Goal: Information Seeking & Learning: Check status

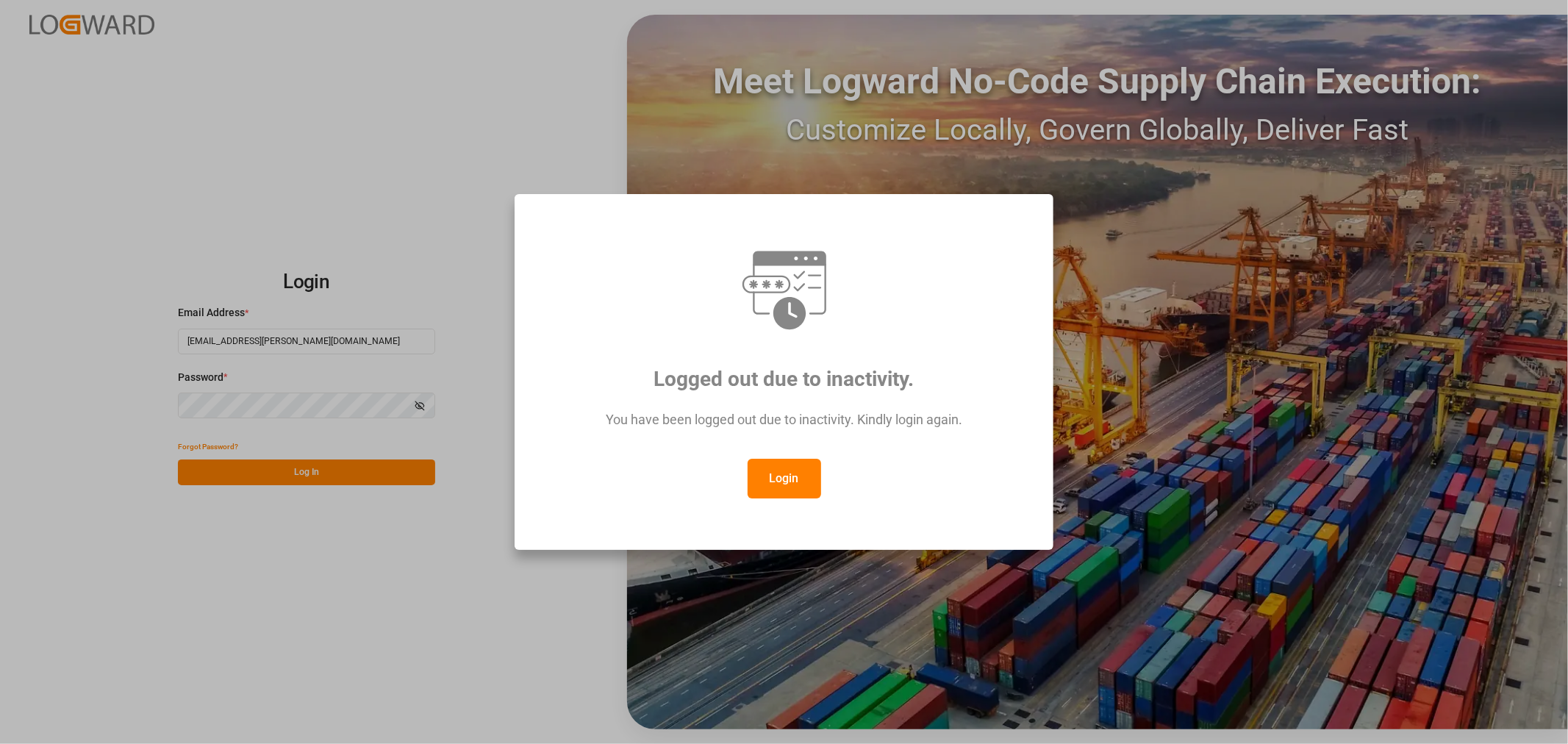
click at [773, 478] on button "Login" at bounding box center [784, 478] width 74 height 39
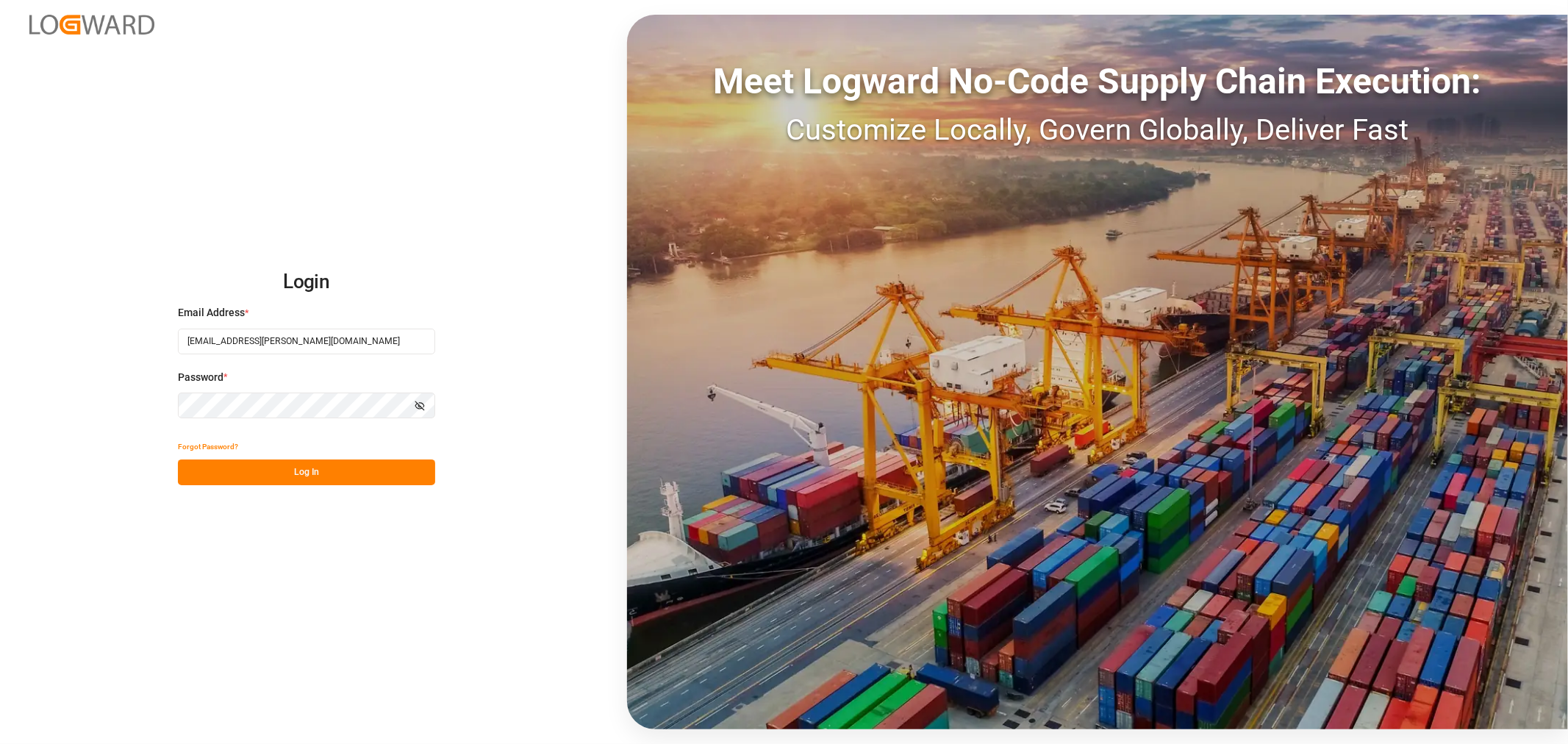
click at [293, 472] on button "Log In" at bounding box center [307, 472] width 258 height 26
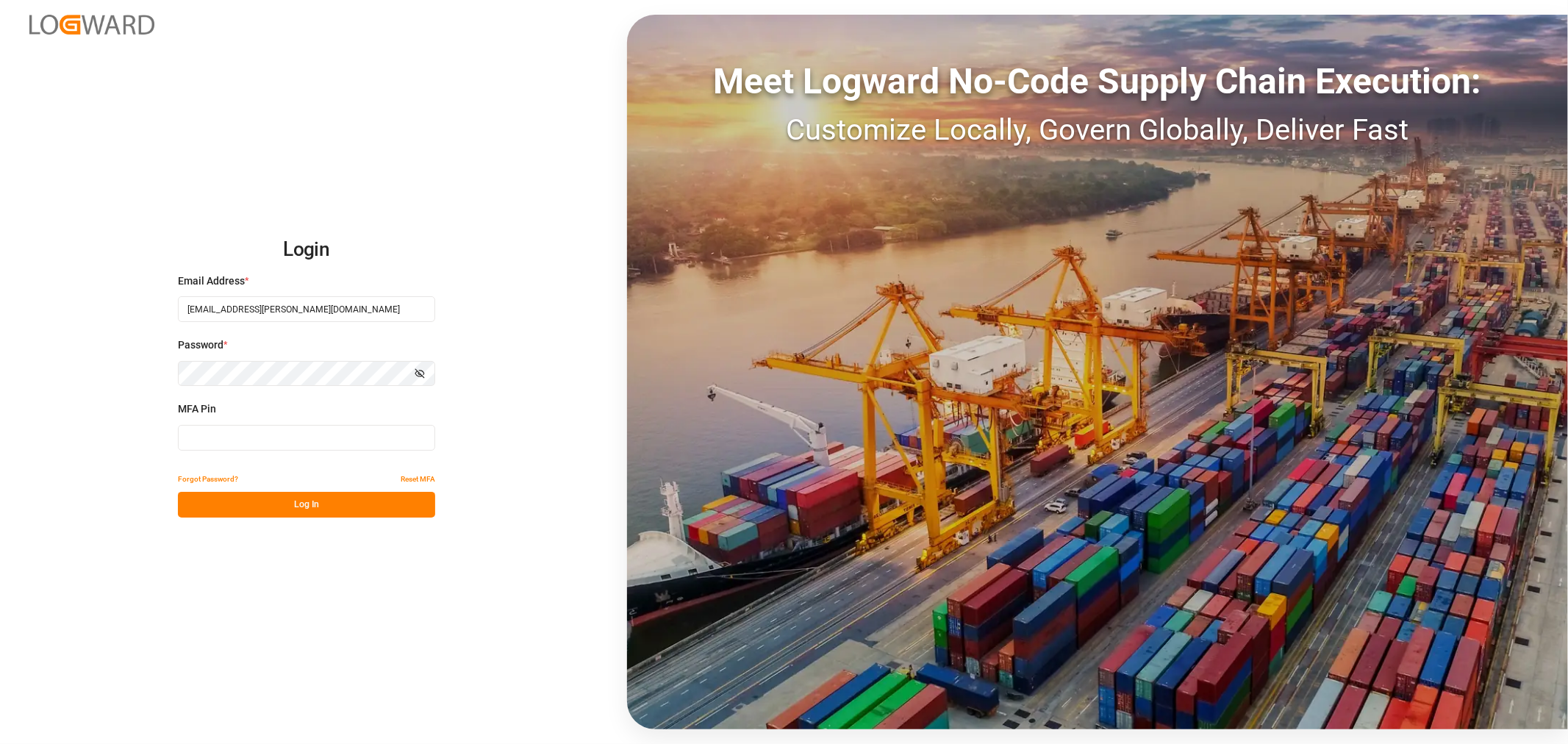
click at [239, 434] on input at bounding box center [307, 437] width 258 height 26
type input "011860"
click at [285, 500] on button "Log In" at bounding box center [307, 505] width 258 height 26
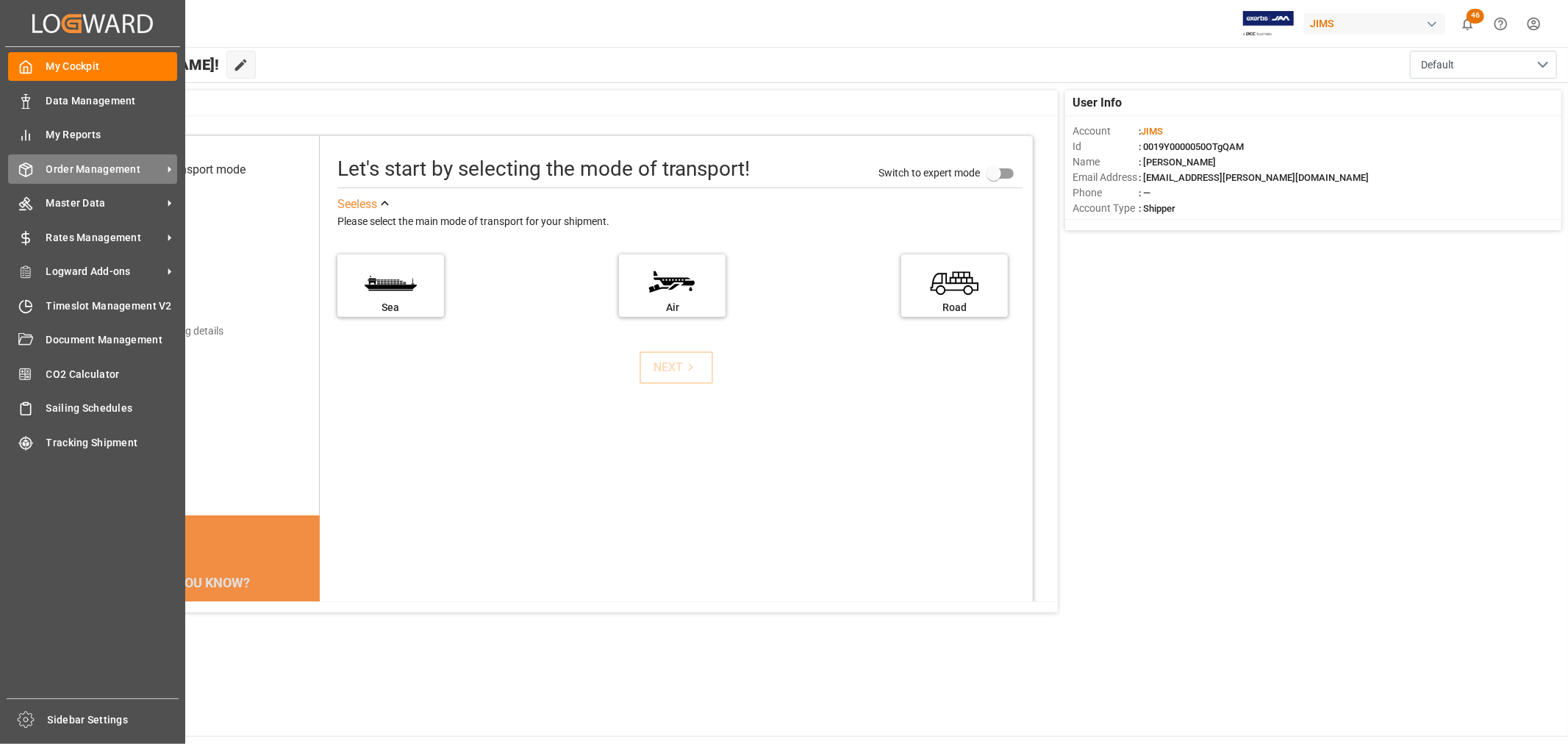
click at [79, 163] on span "Order Management" at bounding box center [104, 169] width 116 height 16
click at [106, 168] on span "Order Management" at bounding box center [104, 169] width 116 height 16
click at [68, 169] on span "Order Management" at bounding box center [104, 169] width 116 height 16
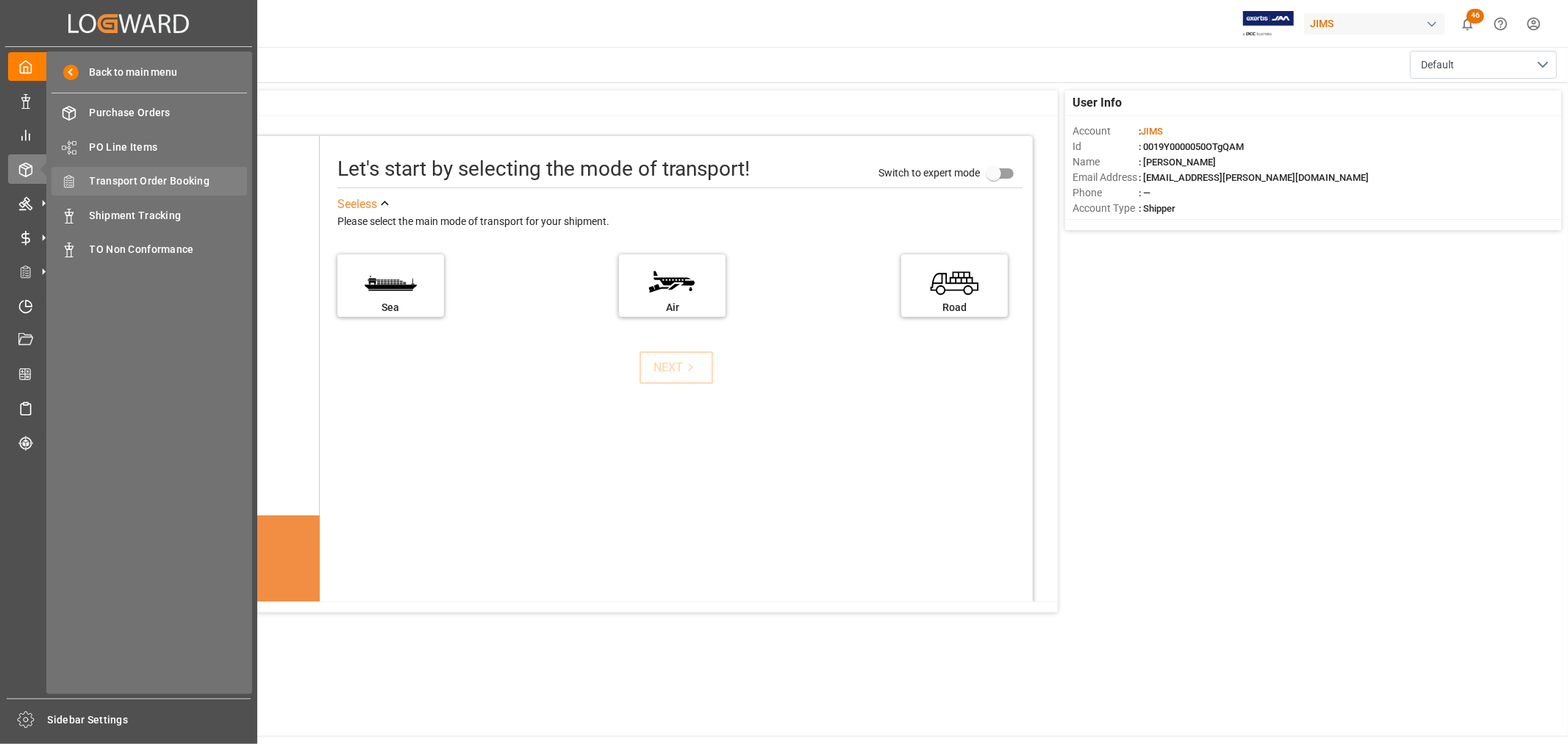
click at [172, 185] on span "Transport Order Booking" at bounding box center [169, 181] width 158 height 16
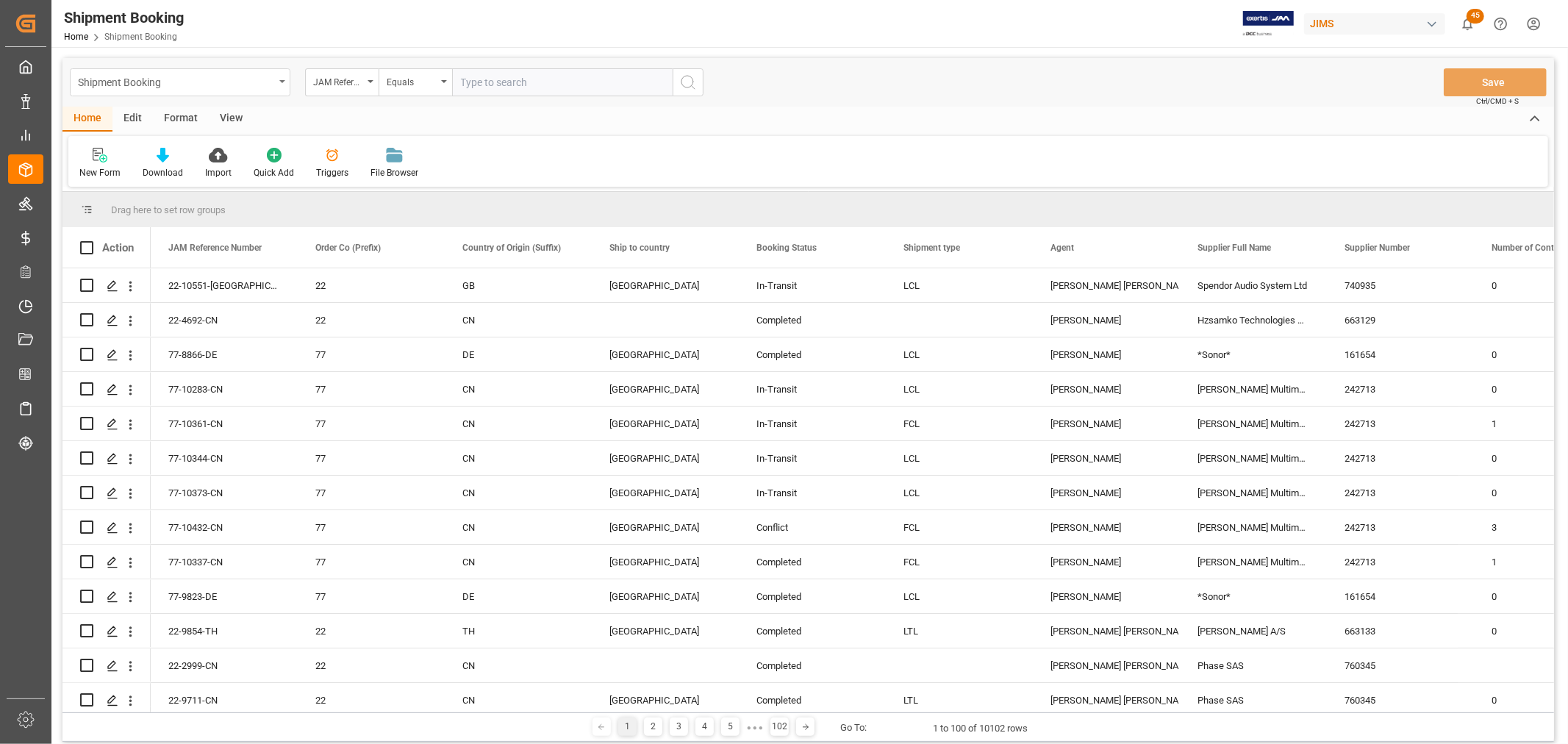
click at [282, 81] on icon "open menu" at bounding box center [282, 82] width 6 height 3
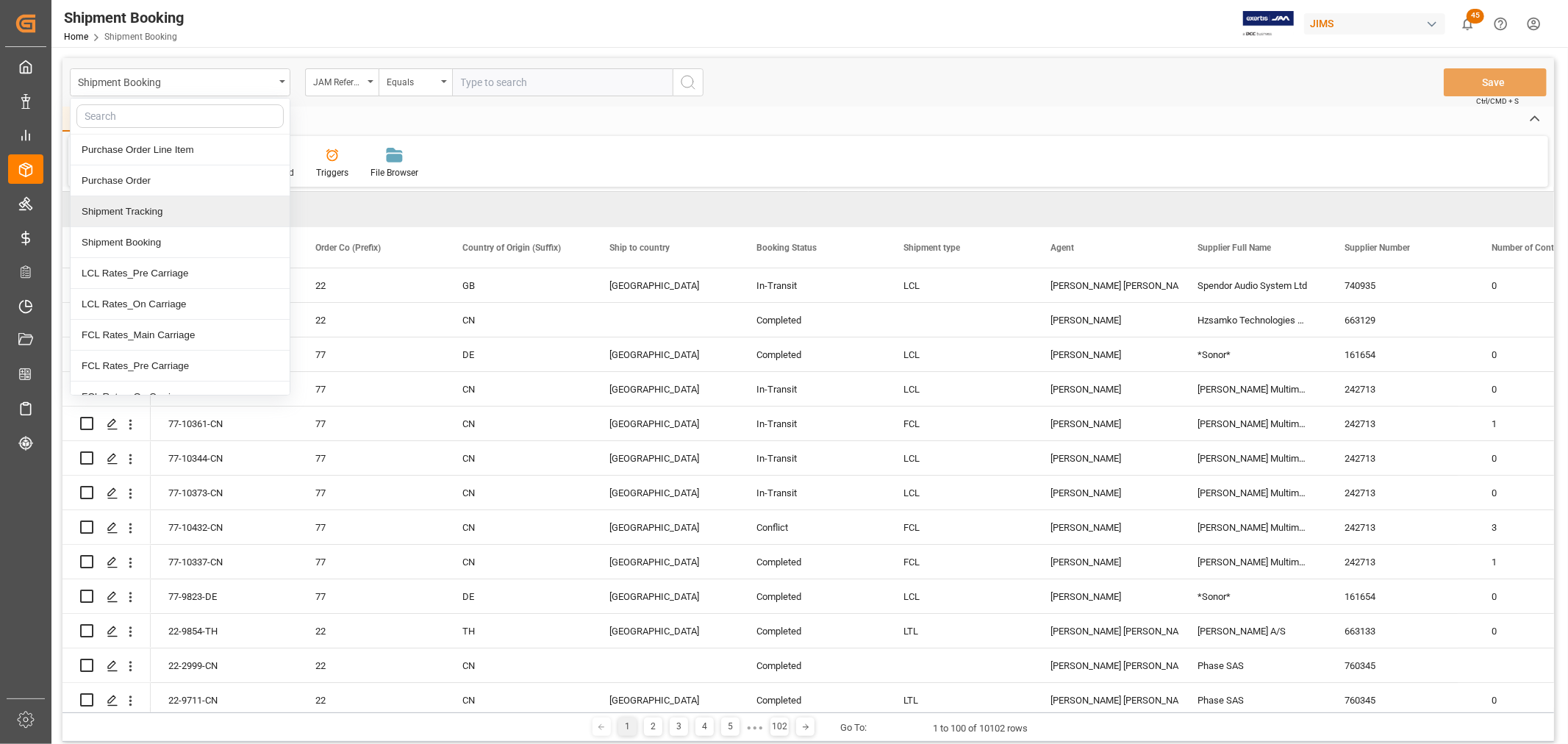
click at [193, 214] on div "Shipment Tracking" at bounding box center [180, 212] width 219 height 31
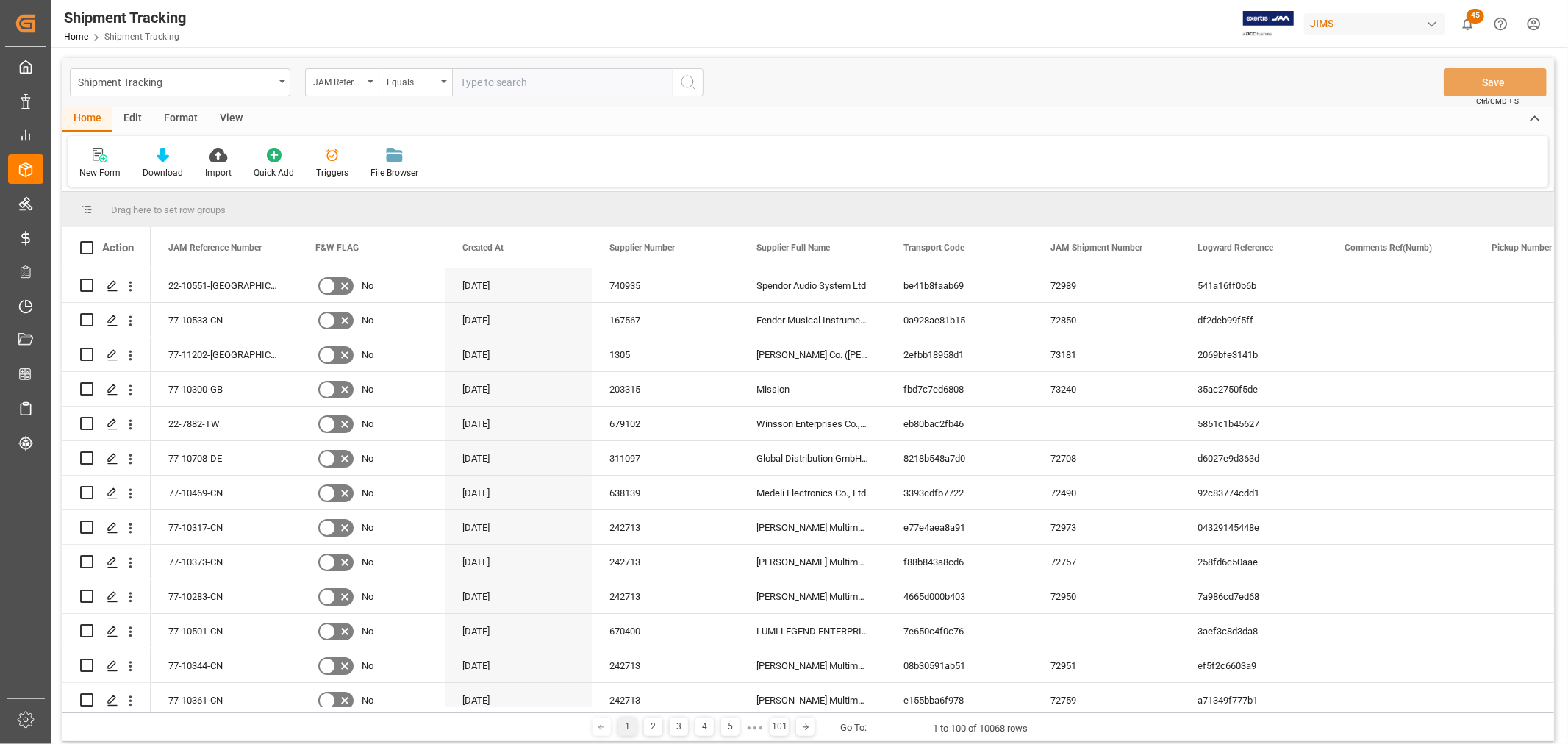
click at [489, 91] on input "text" at bounding box center [562, 82] width 220 height 28
type input "11292"
click at [693, 85] on icon "search button" at bounding box center [688, 82] width 18 height 18
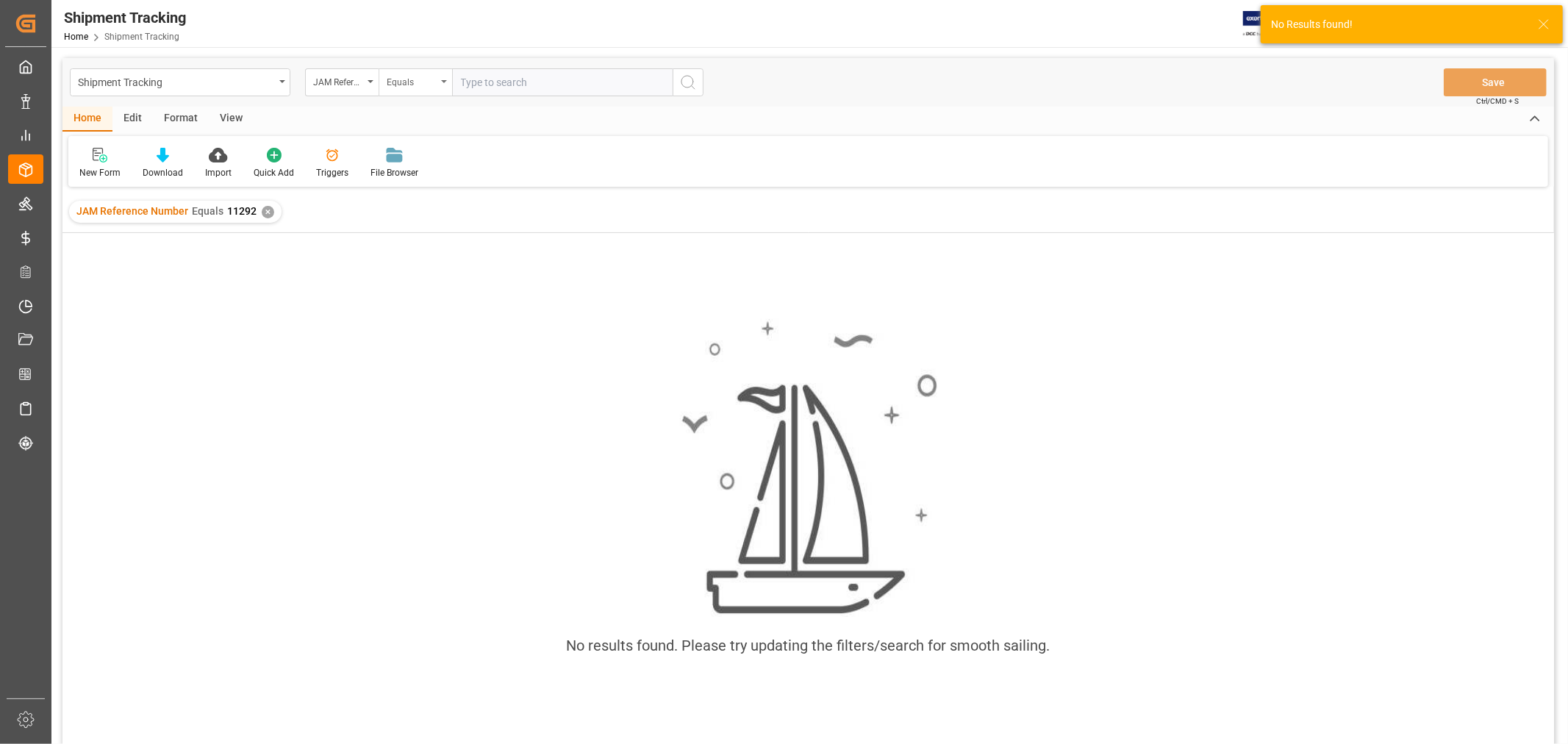
click at [440, 85] on div "Equals" at bounding box center [415, 82] width 74 height 28
click at [414, 187] on div "Fuzzy search" at bounding box center [489, 181] width 219 height 31
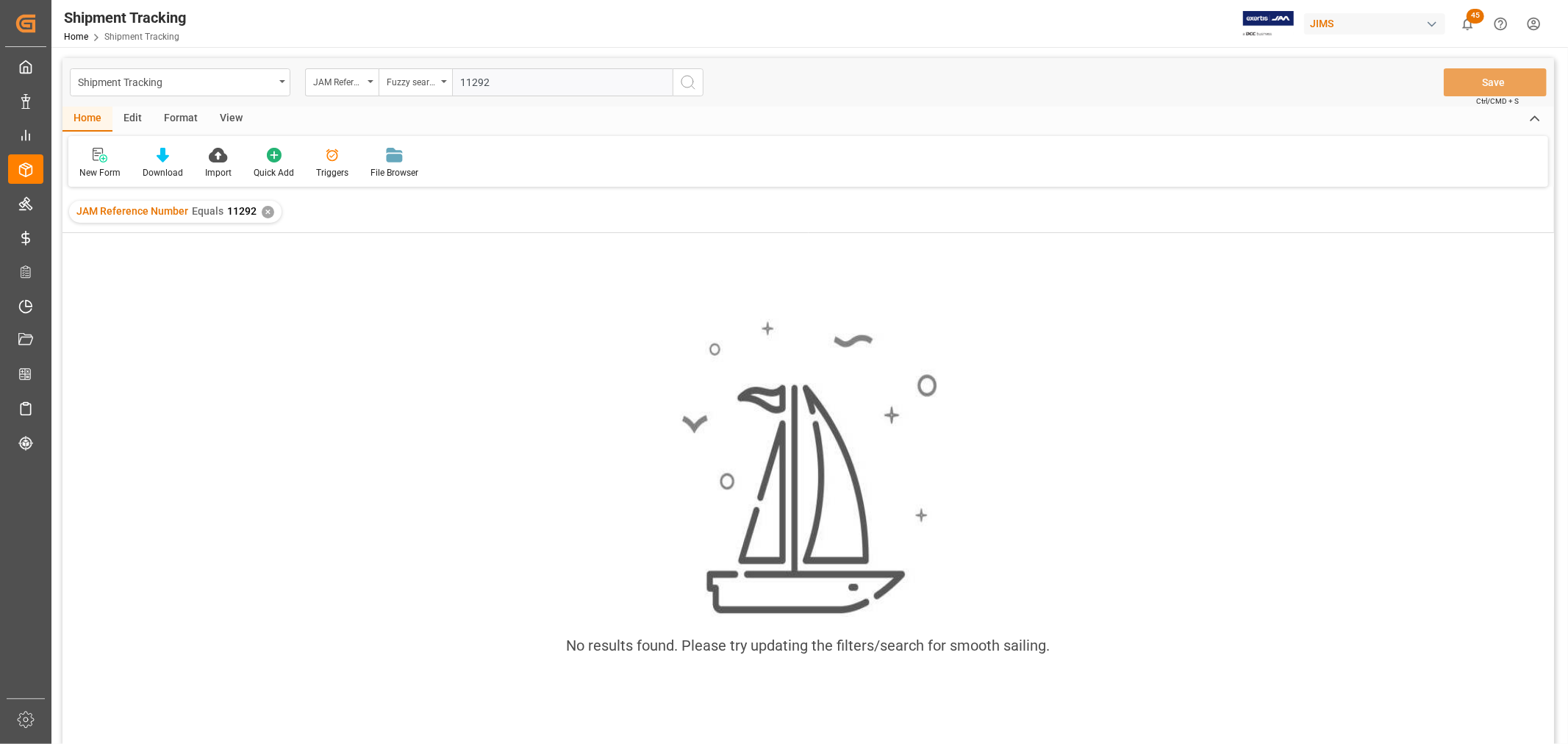
type input "11292"
click at [686, 82] on icon "search button" at bounding box center [688, 82] width 18 height 18
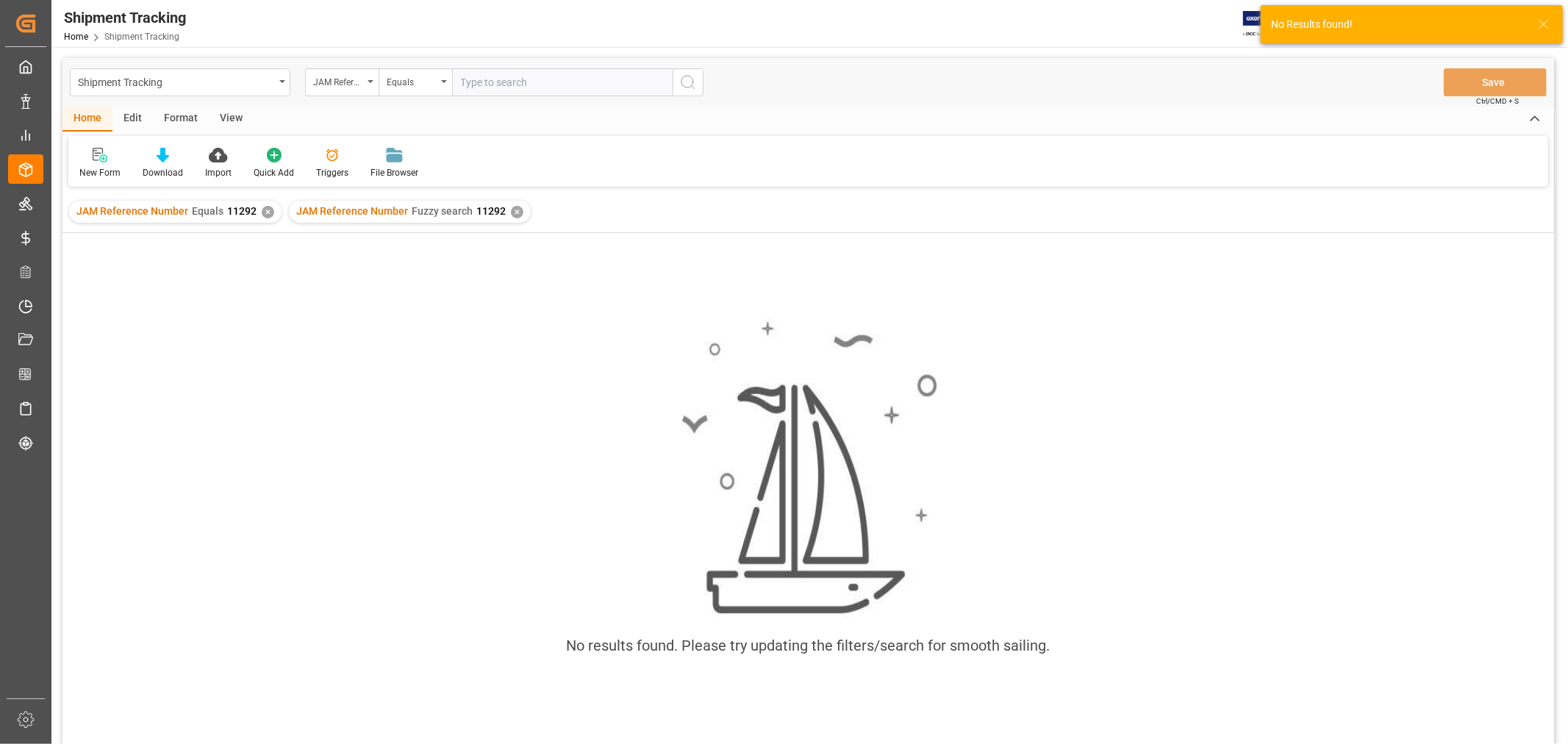
click at [263, 210] on div "✕" at bounding box center [268, 212] width 13 height 13
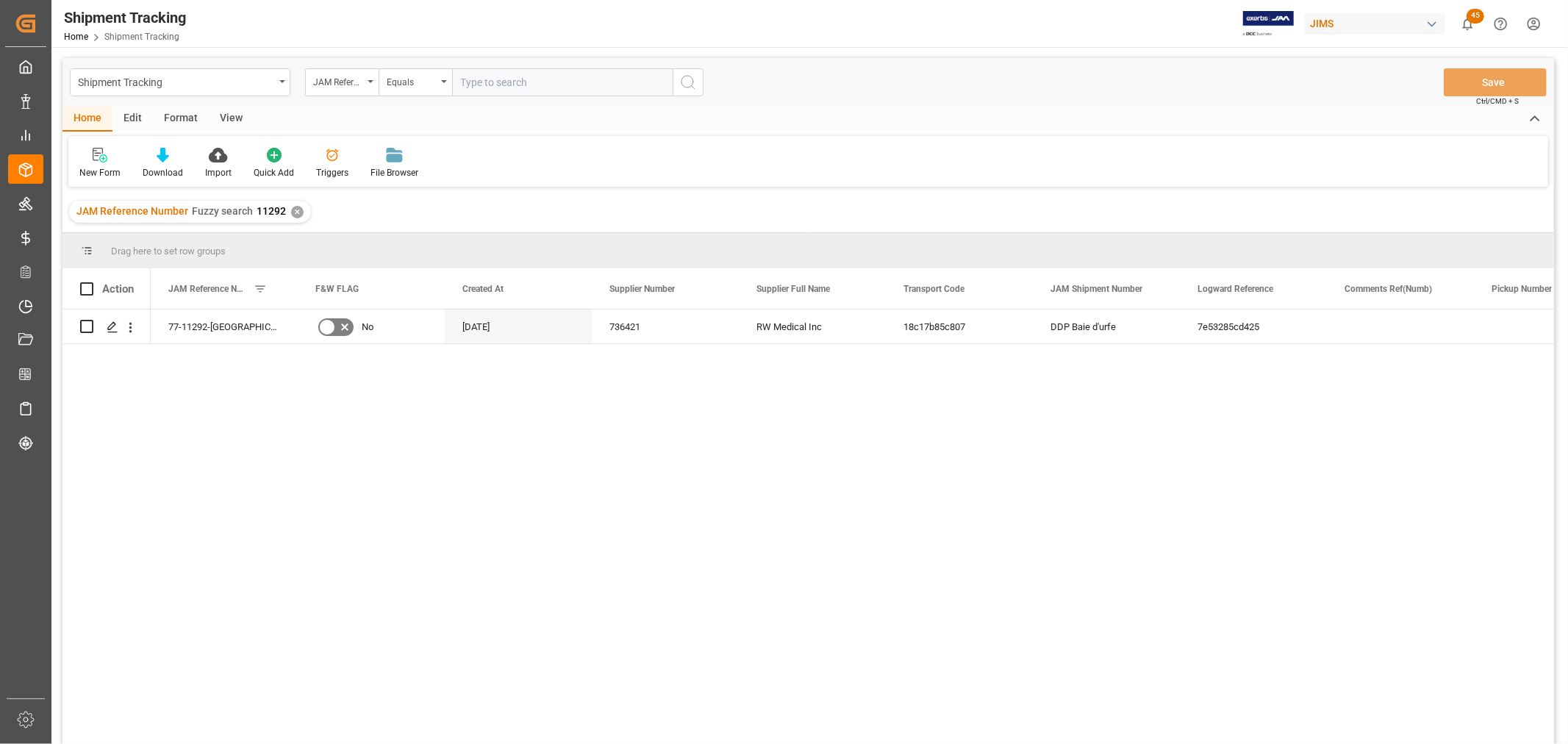
click at [230, 114] on div "View" at bounding box center [231, 120] width 45 height 25
click at [90, 152] on icon at bounding box center [94, 155] width 15 height 15
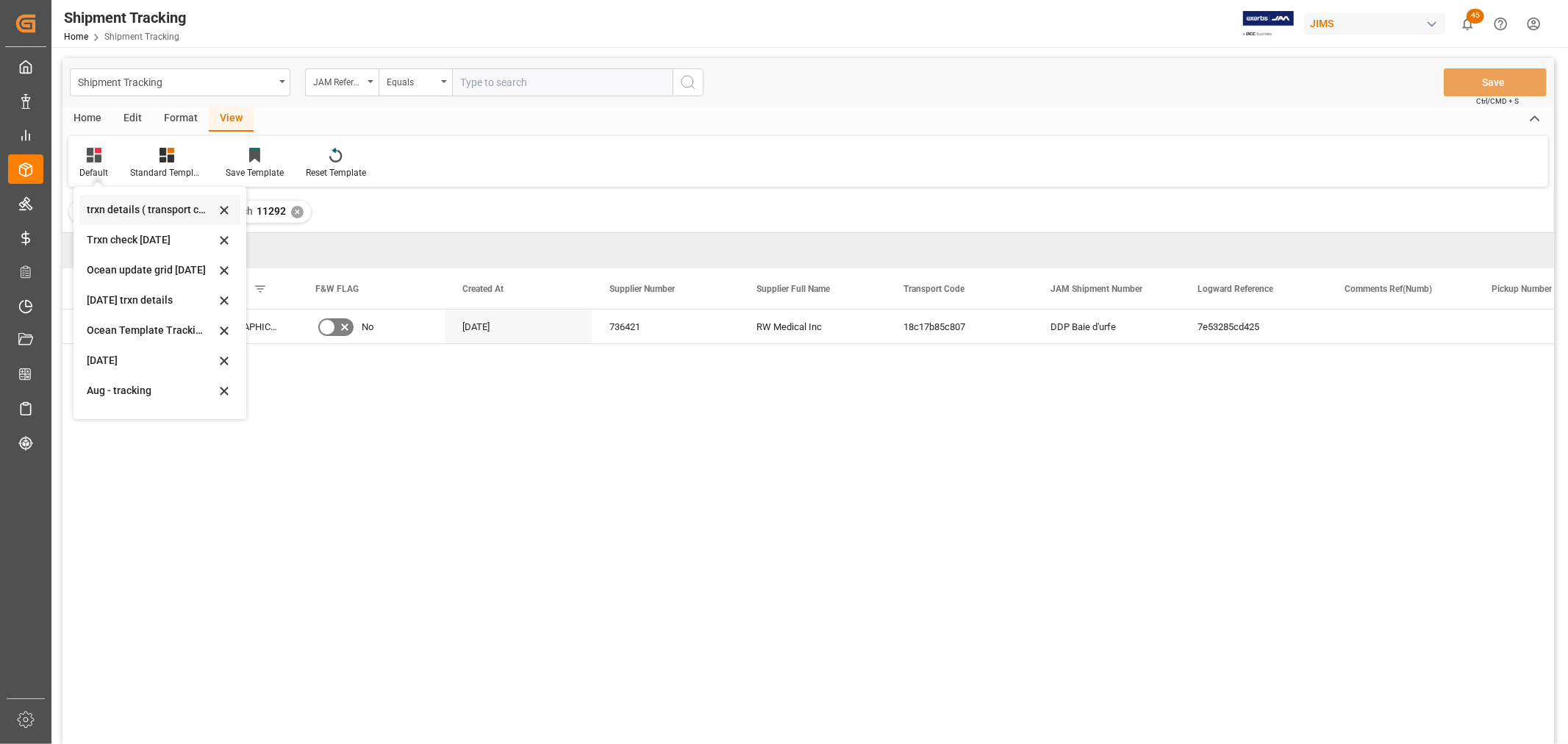
scroll to position [231, 0]
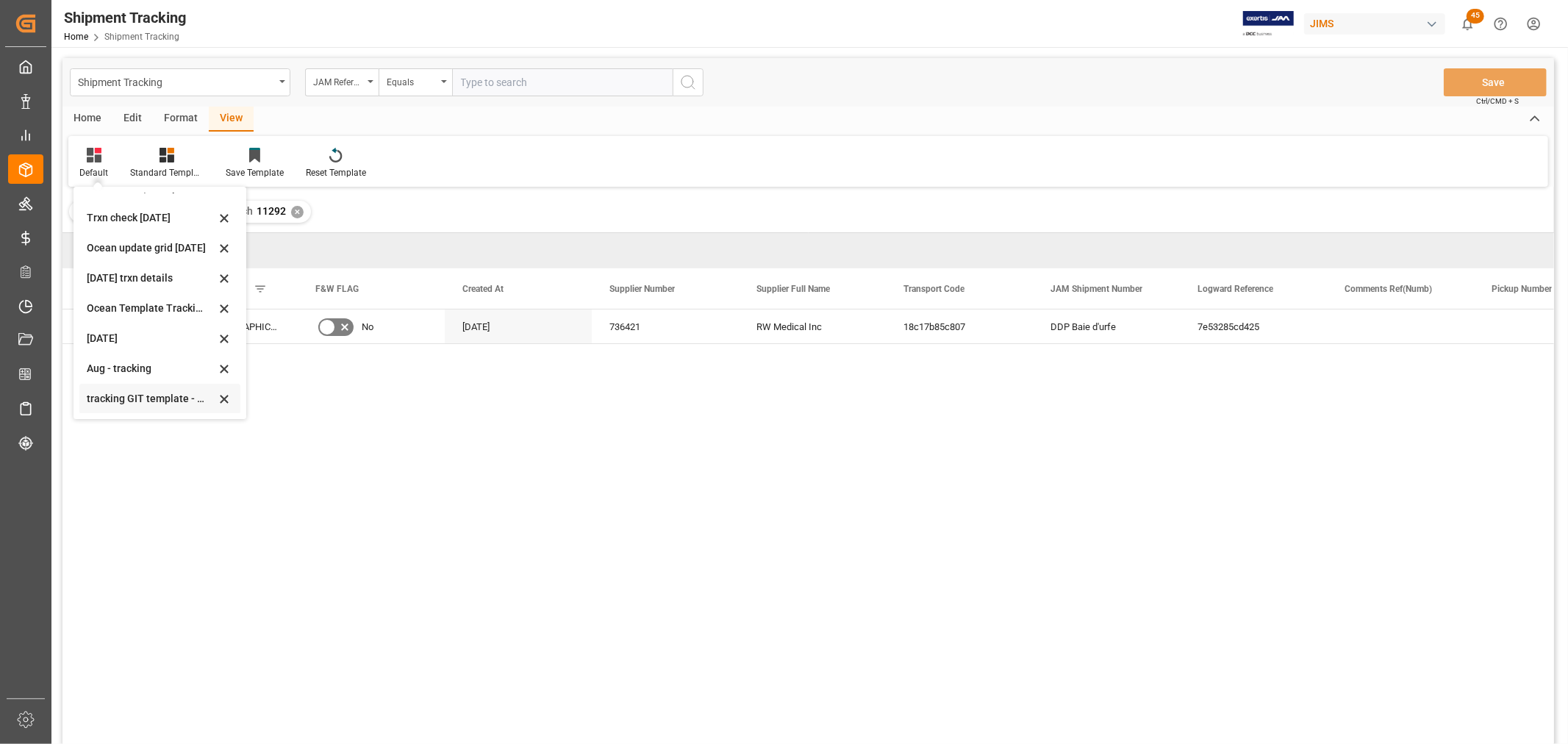
click at [99, 395] on div "tracking GIT template - Rev" at bounding box center [151, 399] width 128 height 16
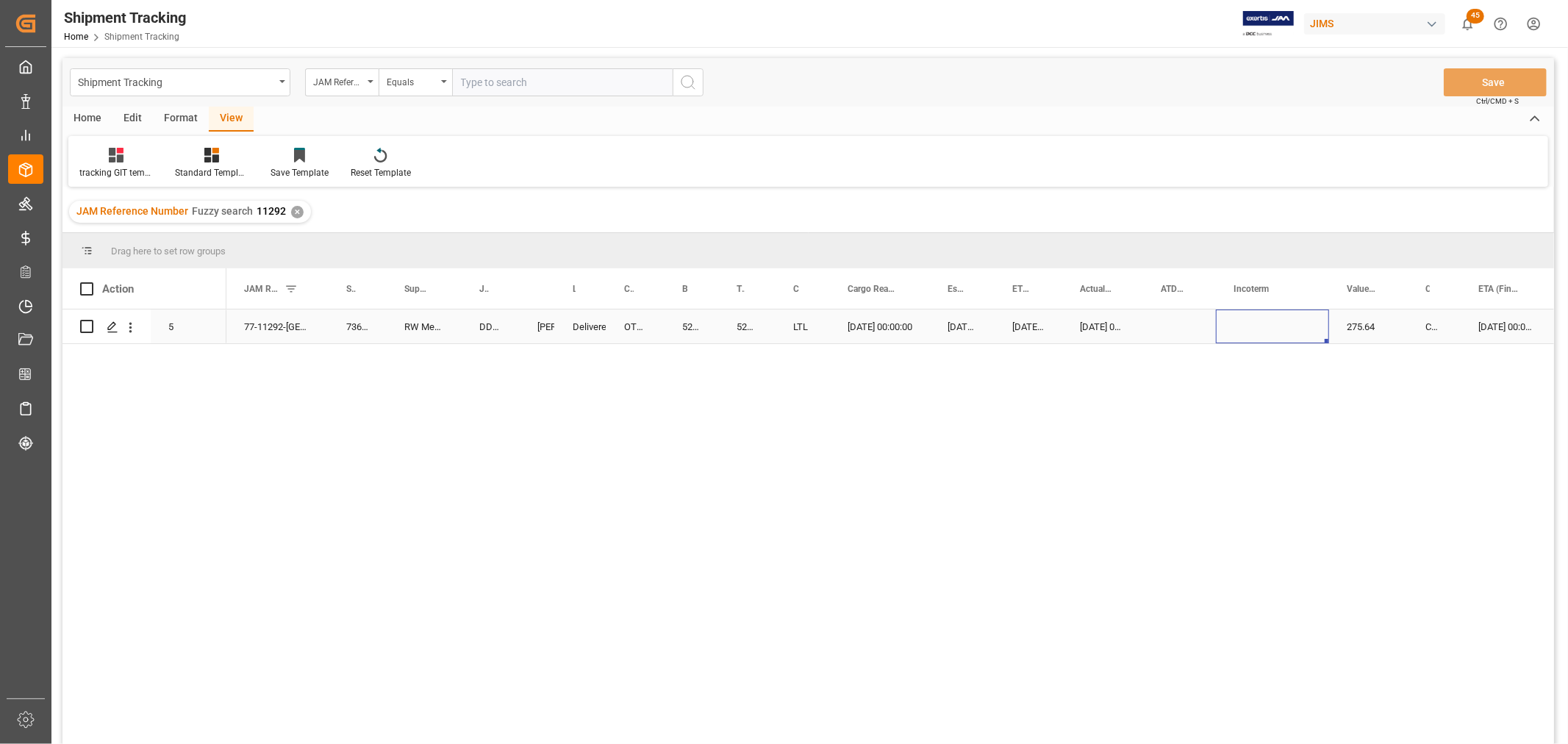
click at [1258, 318] on div "Press SPACE to select this row." at bounding box center [1273, 327] width 114 height 34
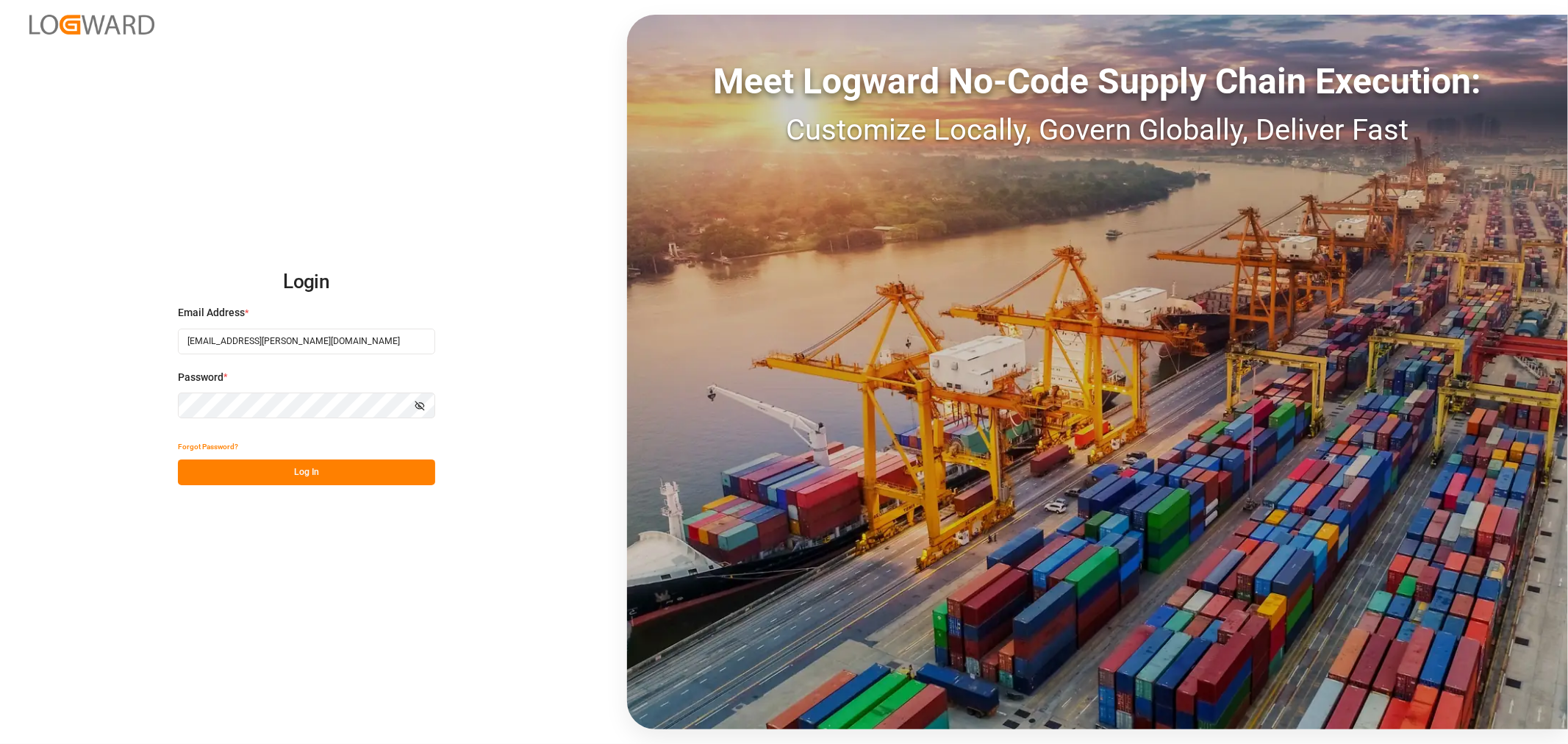
click at [231, 476] on button "Log In" at bounding box center [307, 472] width 258 height 26
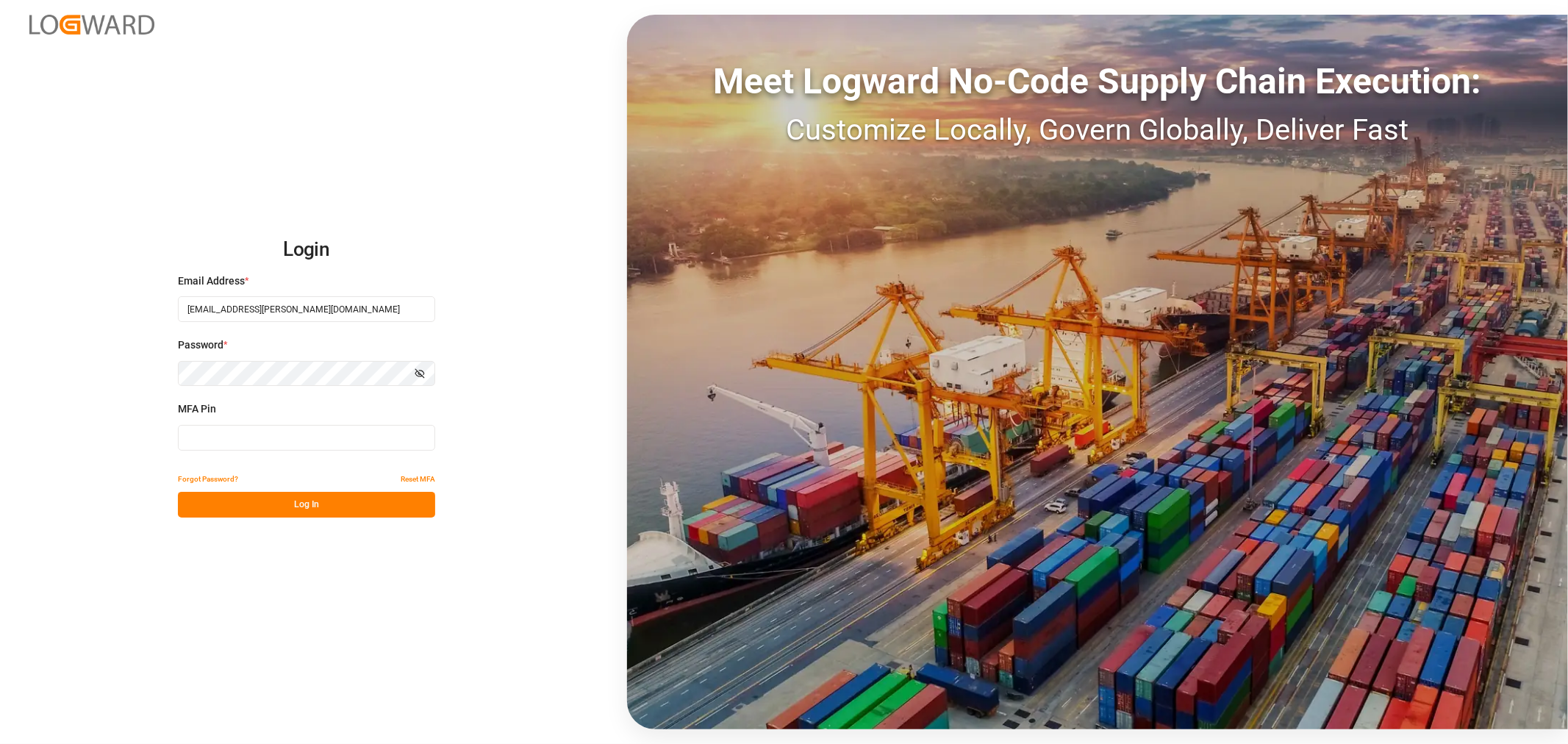
click at [212, 426] on input at bounding box center [307, 437] width 258 height 26
type input "843637"
click at [244, 515] on button "Log In" at bounding box center [307, 505] width 258 height 26
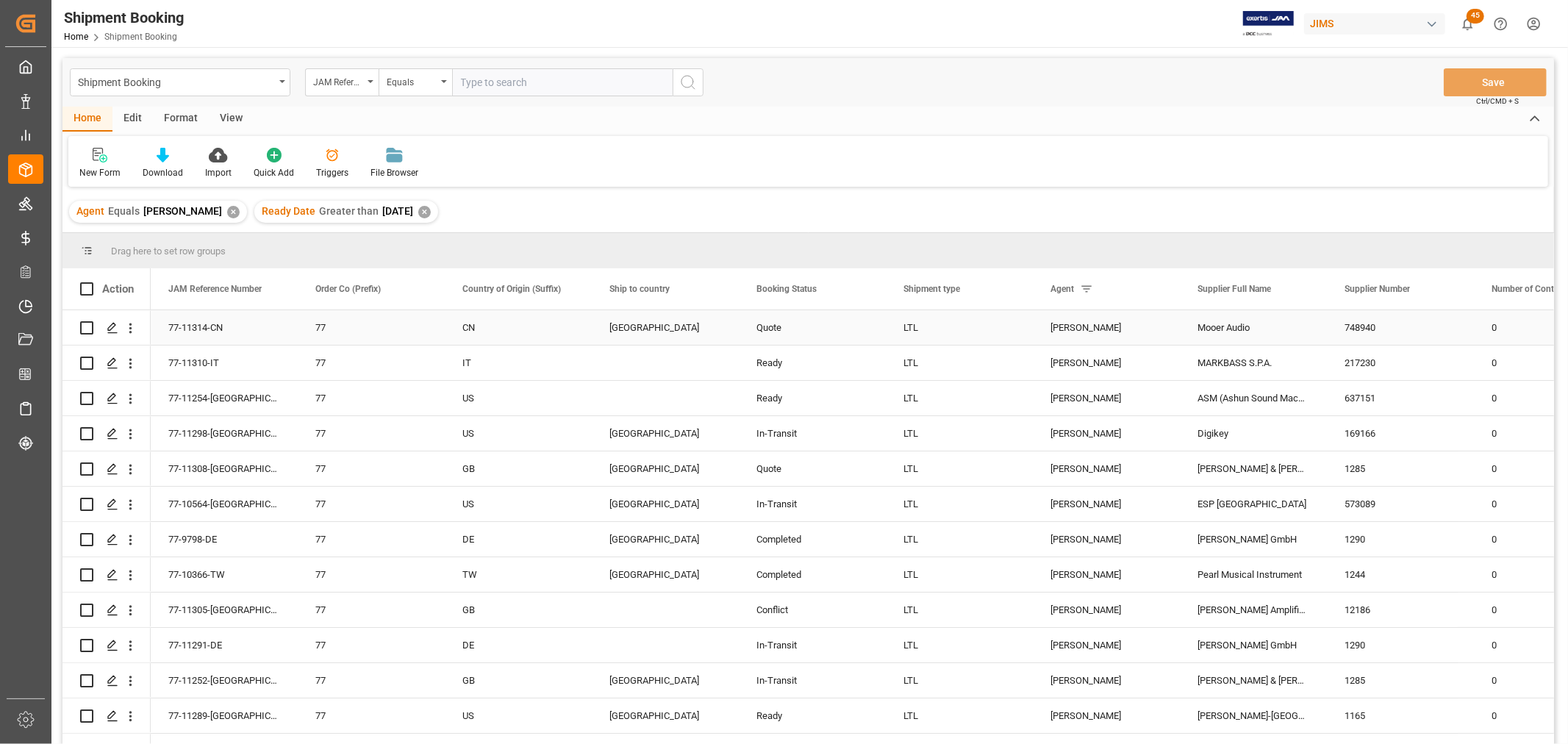
click at [782, 324] on div "Quote" at bounding box center [812, 328] width 112 height 34
click at [860, 284] on span at bounding box center [862, 289] width 13 height 13
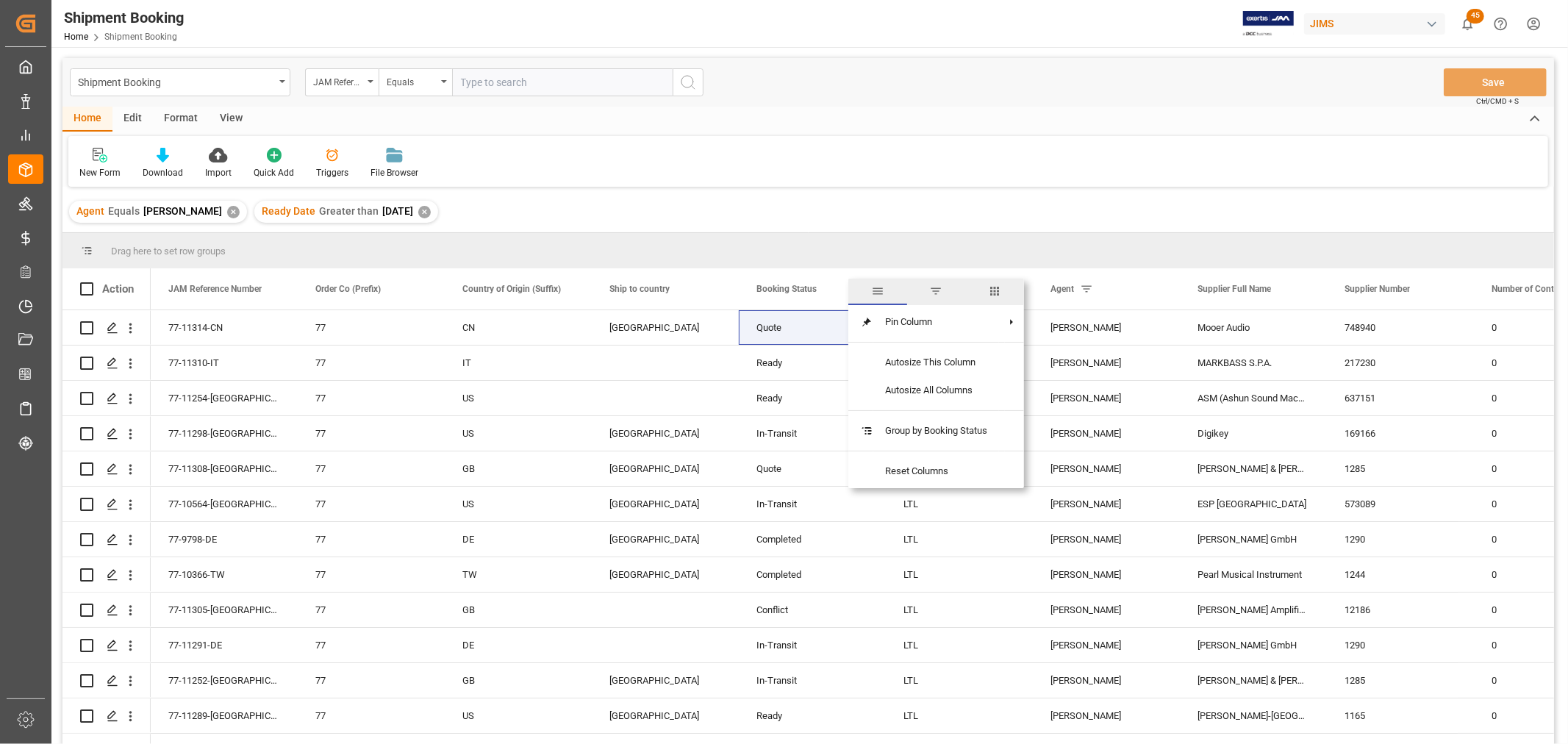
click at [935, 289] on span "filter" at bounding box center [937, 291] width 13 height 13
type input "Quote"
click at [950, 410] on button "Apply" at bounding box center [948, 414] width 27 height 15
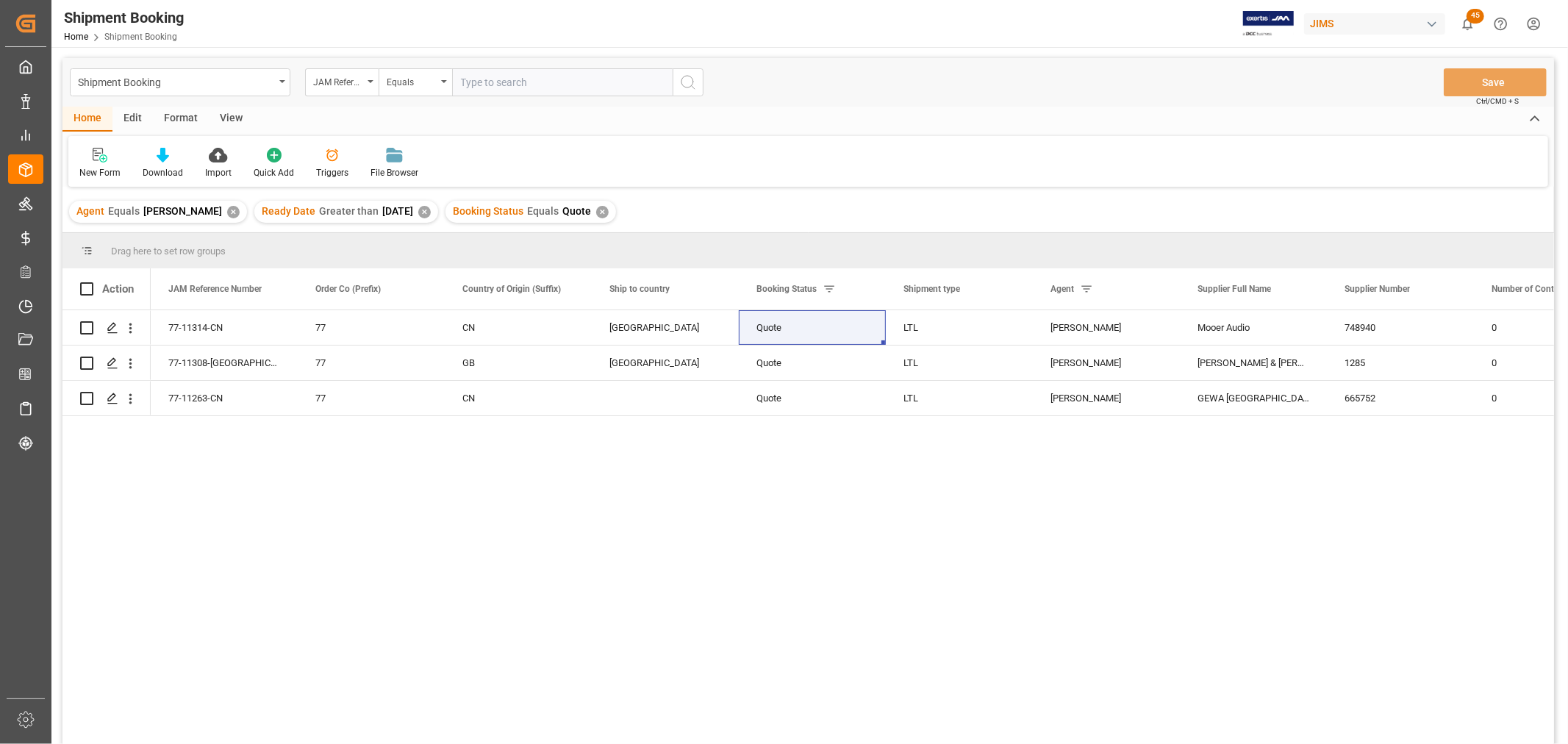
click at [240, 112] on div "View" at bounding box center [231, 120] width 45 height 25
click at [102, 167] on div "Default" at bounding box center [94, 173] width 29 height 13
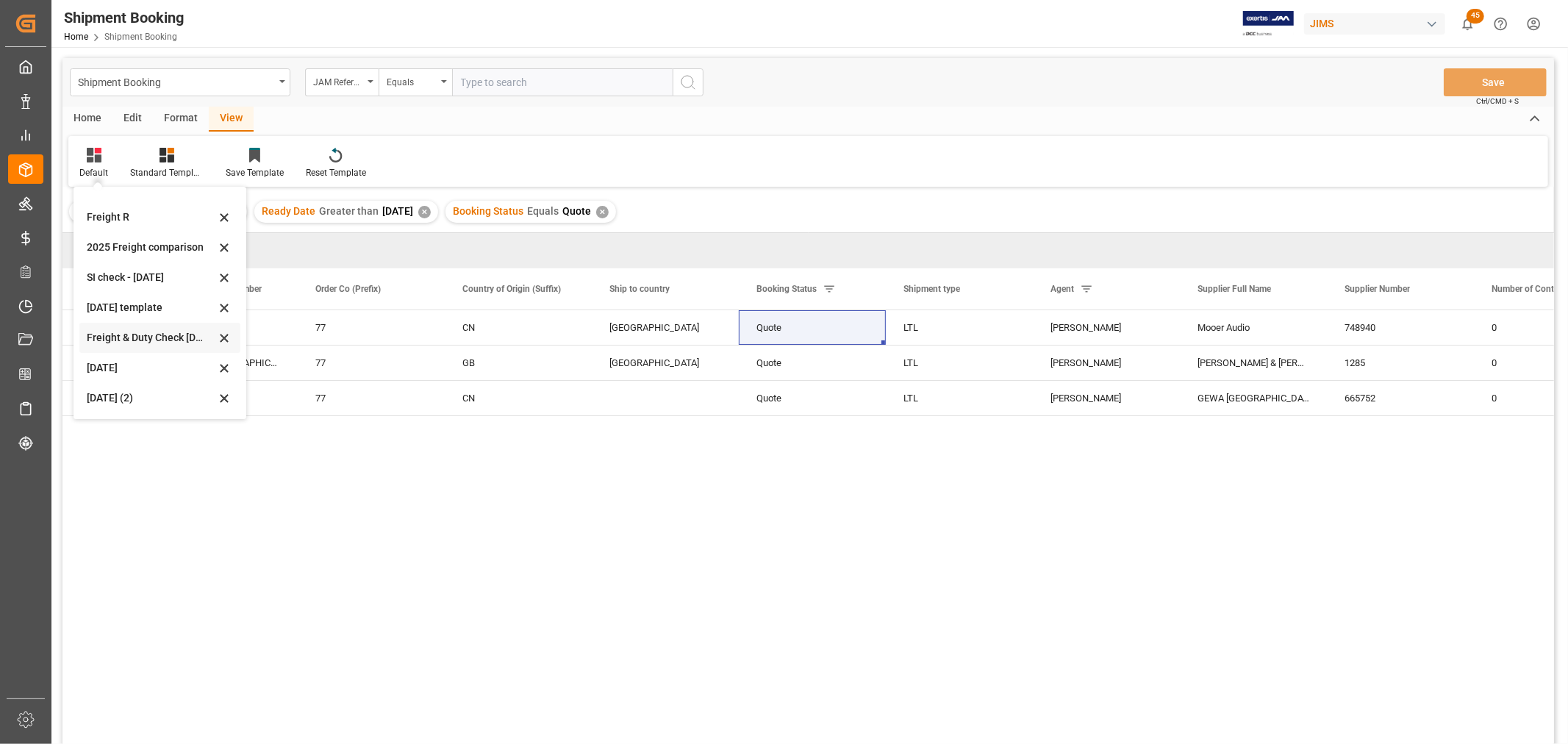
scroll to position [163, 0]
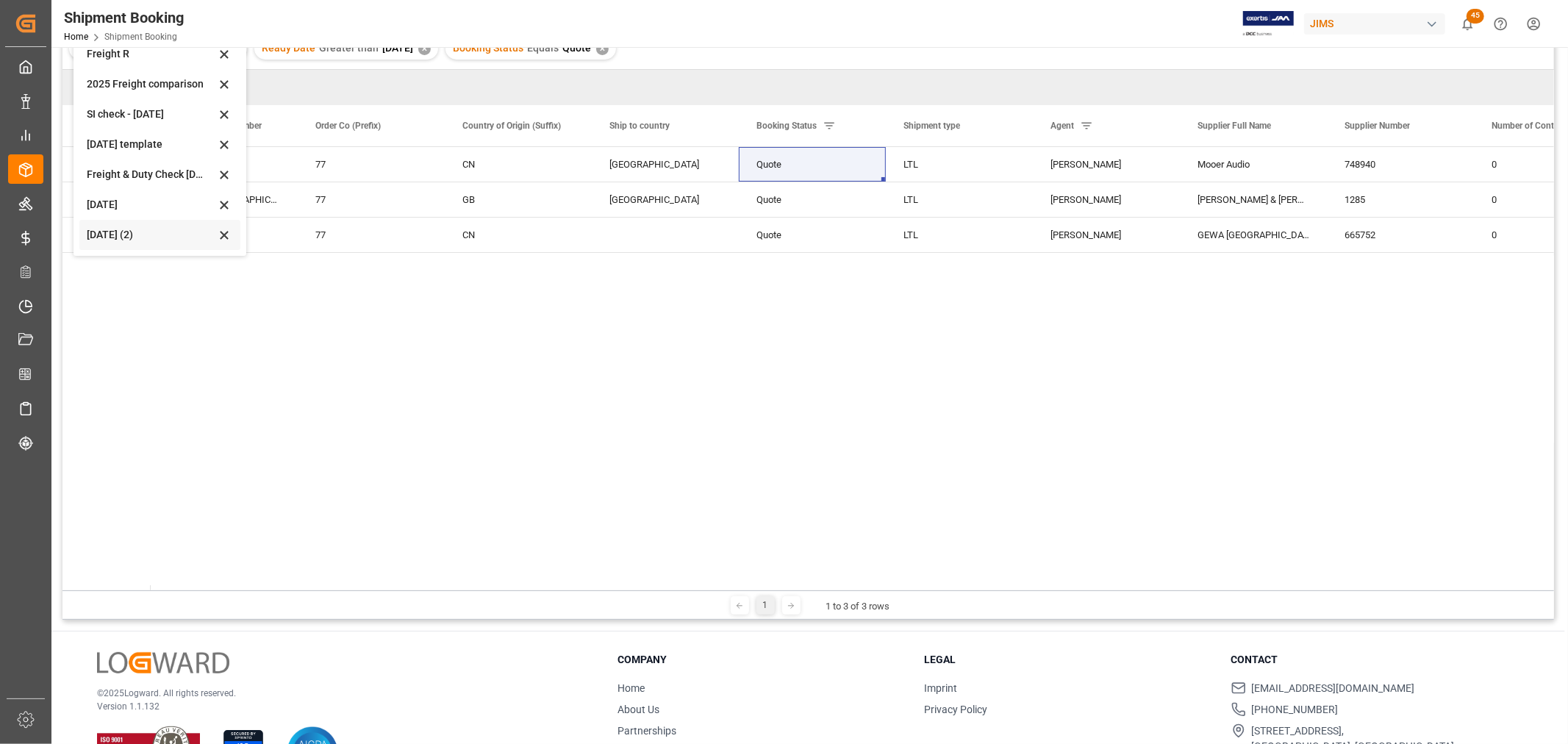
click at [99, 229] on div "Aug 2025 (2)" at bounding box center [151, 235] width 128 height 16
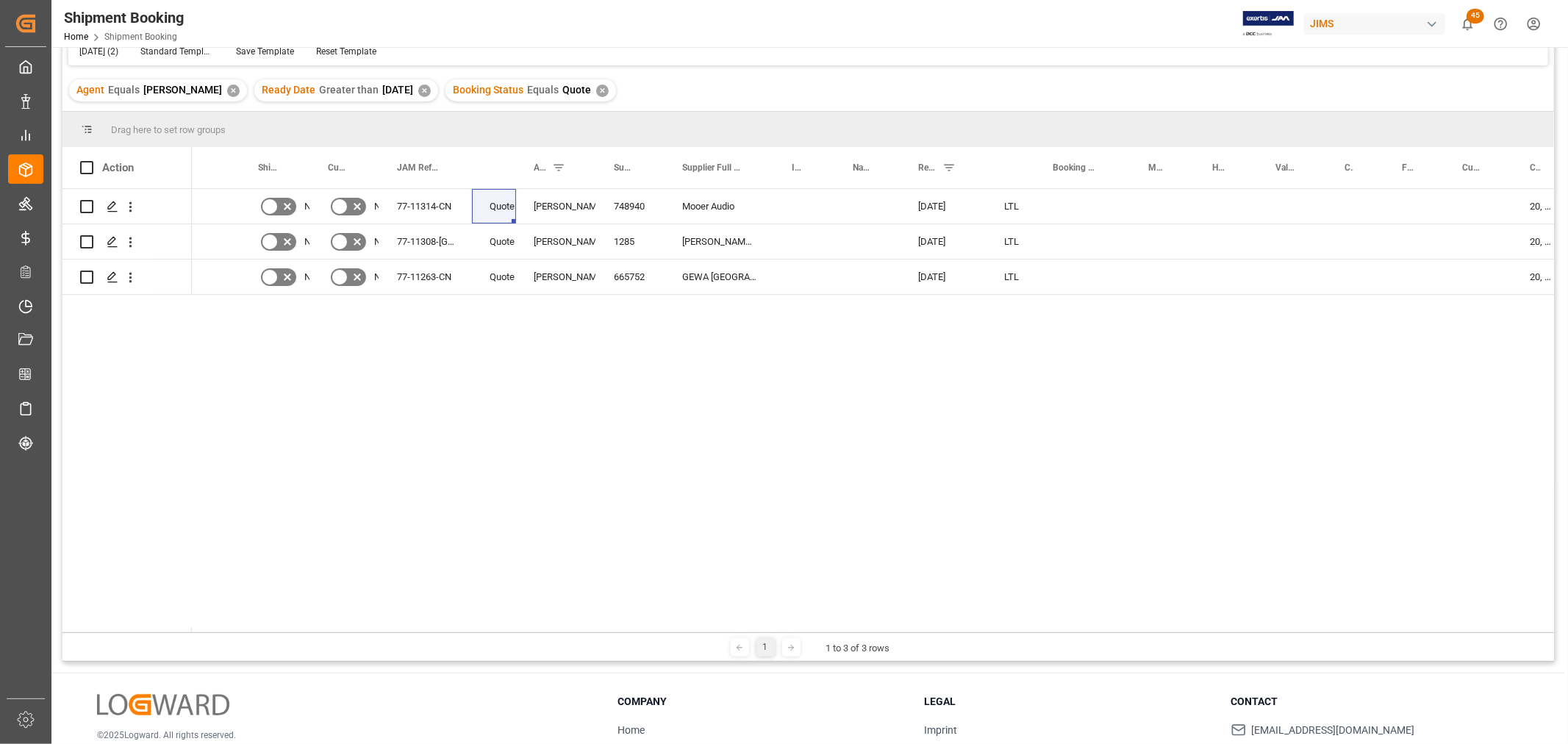
scroll to position [82, 0]
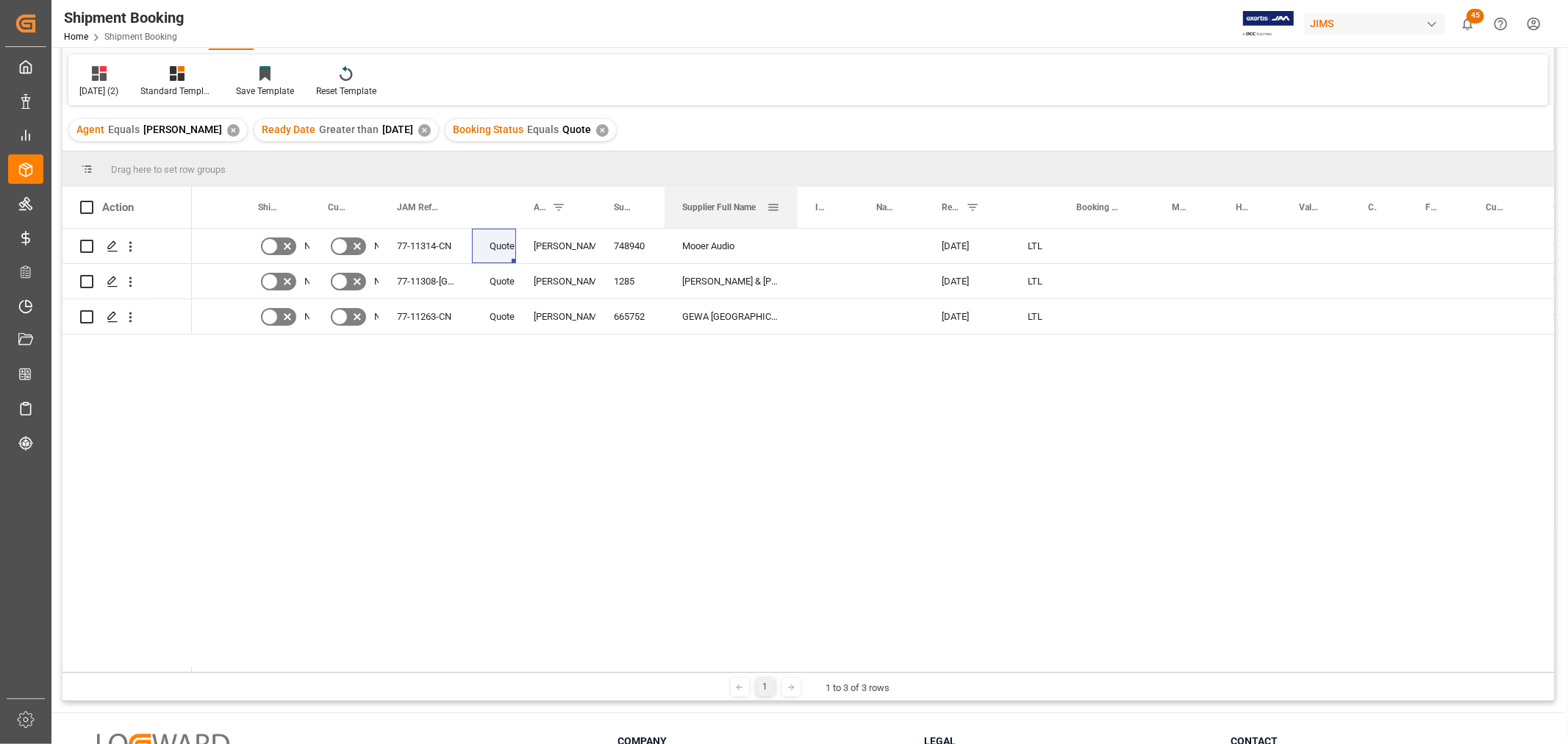
drag, startPoint x: 773, startPoint y: 202, endPoint x: 797, endPoint y: 211, distance: 25.6
click at [797, 211] on div at bounding box center [798, 207] width 6 height 41
click at [968, 244] on div "09-30-2025" at bounding box center [967, 246] width 86 height 35
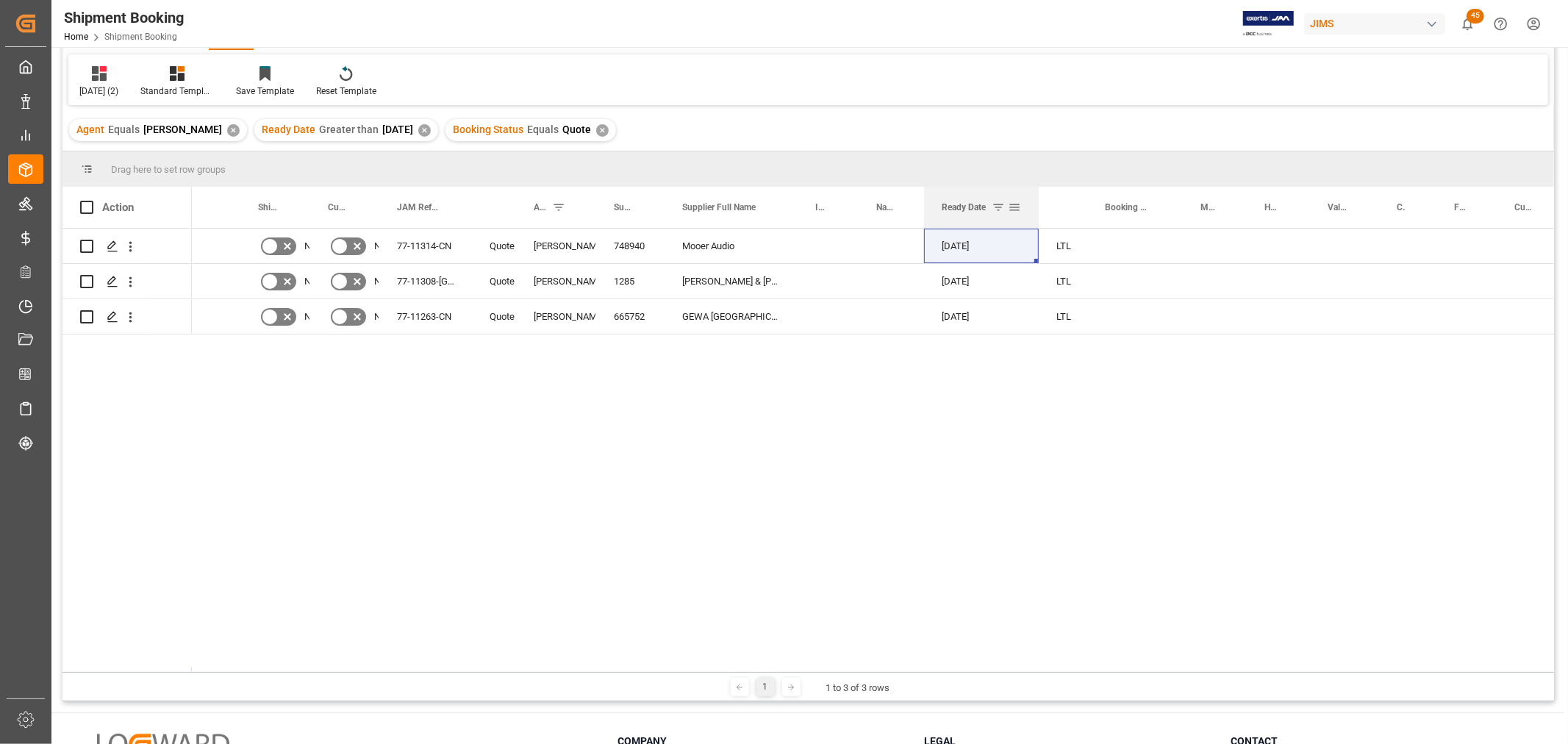
drag, startPoint x: 1009, startPoint y: 199, endPoint x: 1037, endPoint y: 210, distance: 30.1
click at [1037, 210] on div at bounding box center [1039, 207] width 6 height 41
click at [985, 241] on div "09-30-2025" at bounding box center [981, 246] width 114 height 35
click at [1002, 244] on div "09-30-2025" at bounding box center [981, 246] width 114 height 35
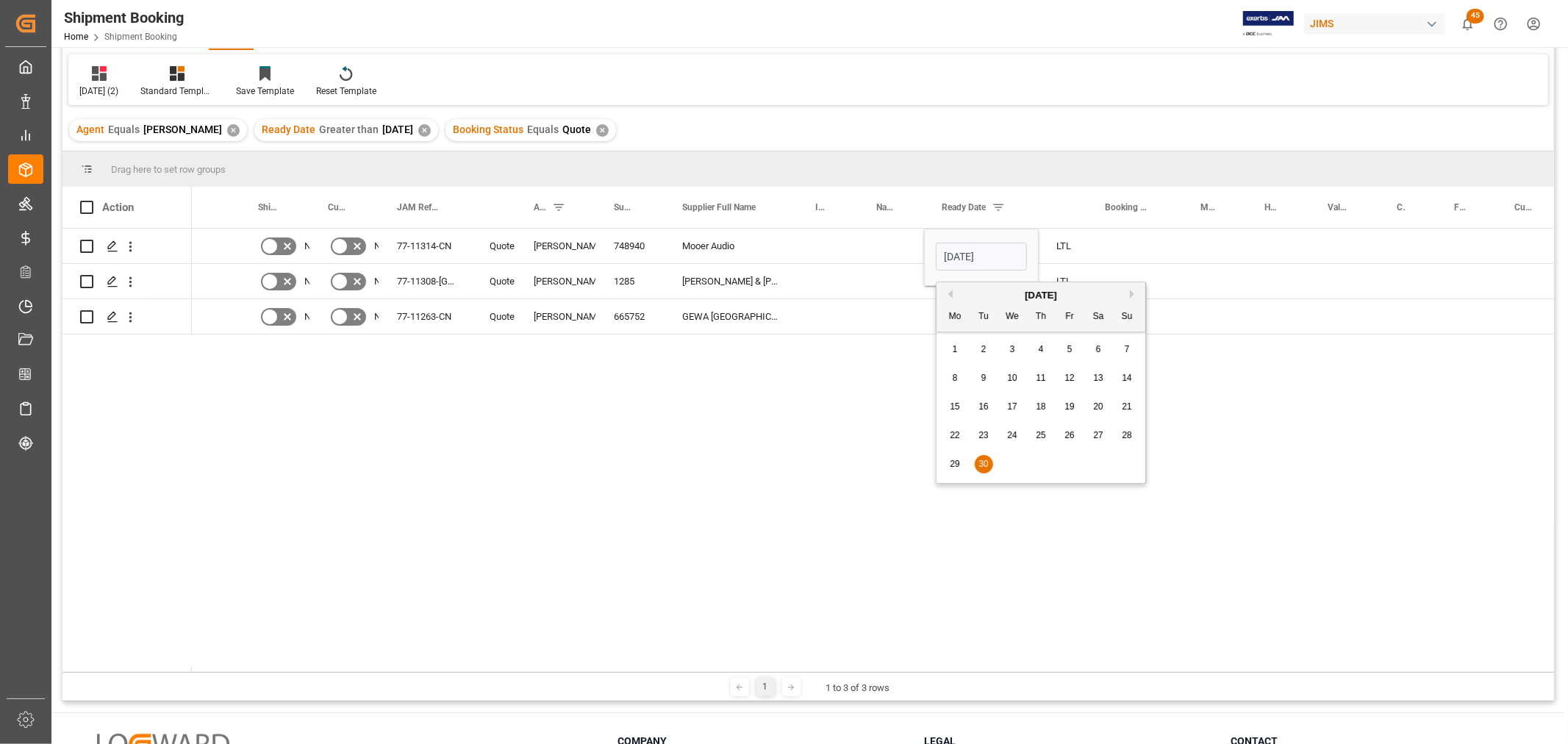
scroll to position [0, 0]
click at [1132, 293] on button "Next Month" at bounding box center [1134, 294] width 9 height 9
click at [1068, 349] on span "3" at bounding box center [1070, 349] width 5 height 10
type input "10-03-2025"
click at [1105, 255] on div "Press SPACE to select this row." at bounding box center [1135, 246] width 96 height 35
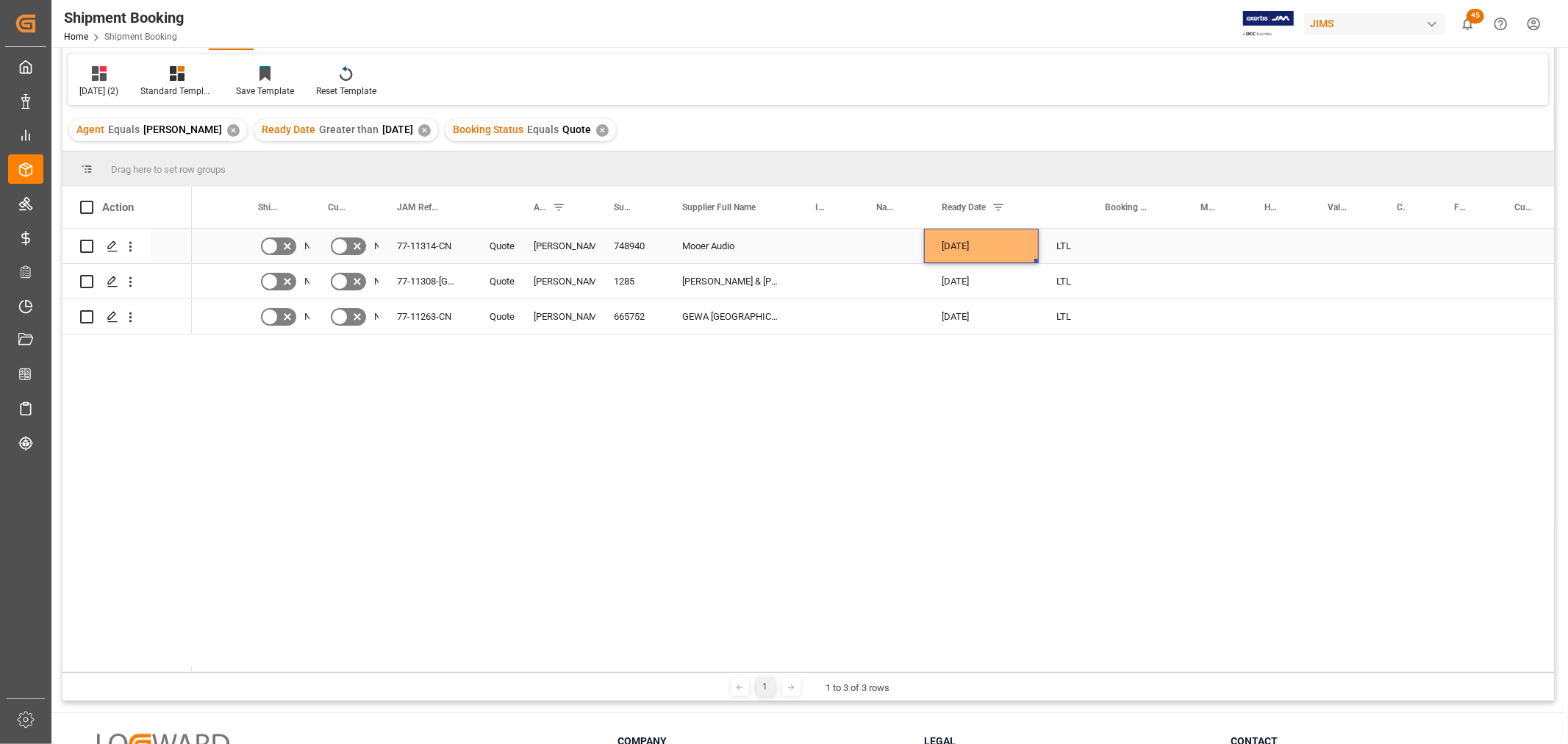
click at [1020, 251] on div "10-03-2025" at bounding box center [981, 246] width 114 height 35
drag, startPoint x: 1037, startPoint y: 261, endPoint x: 1039, endPoint y: 315, distance: 54.0
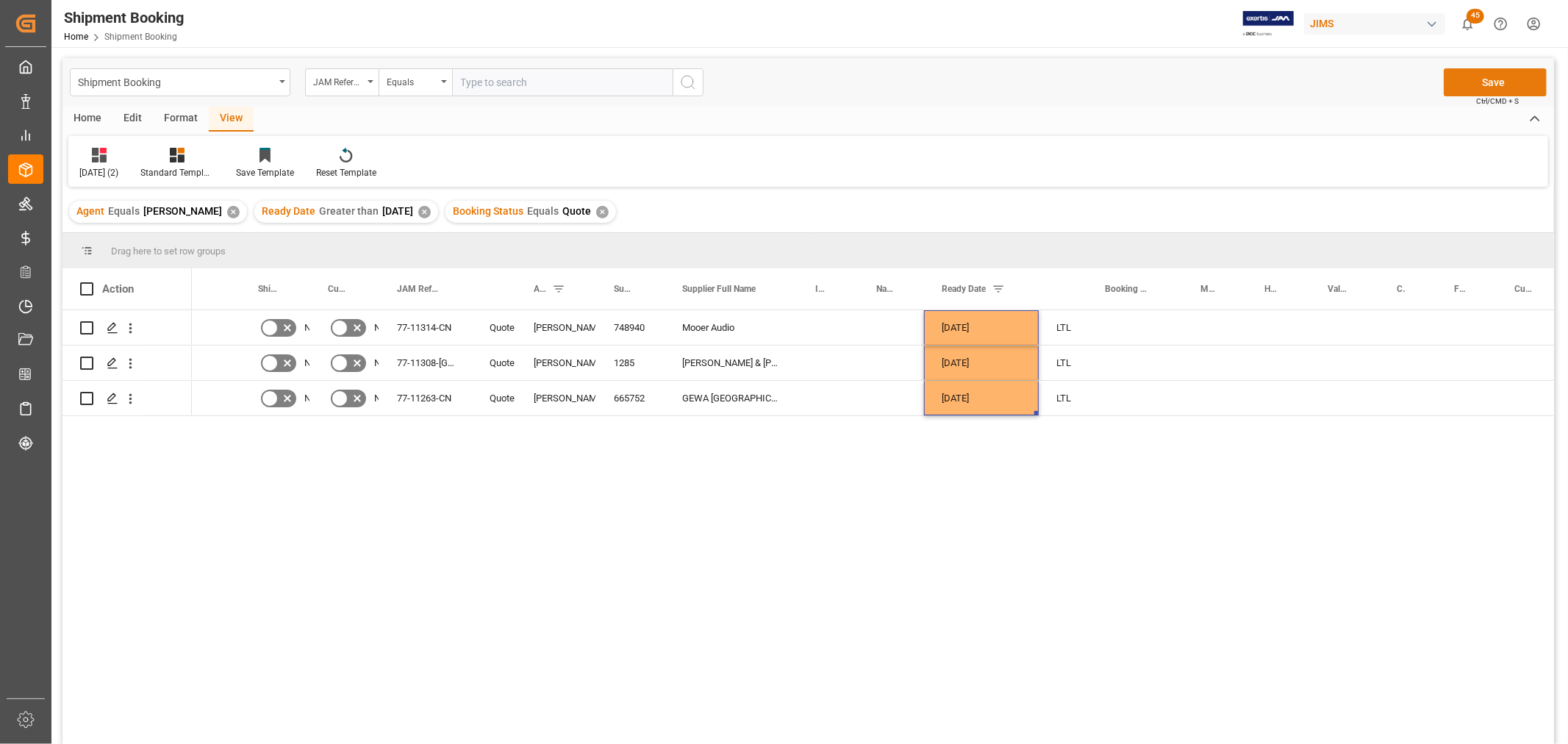
click at [1509, 74] on button "Save" at bounding box center [1495, 82] width 103 height 28
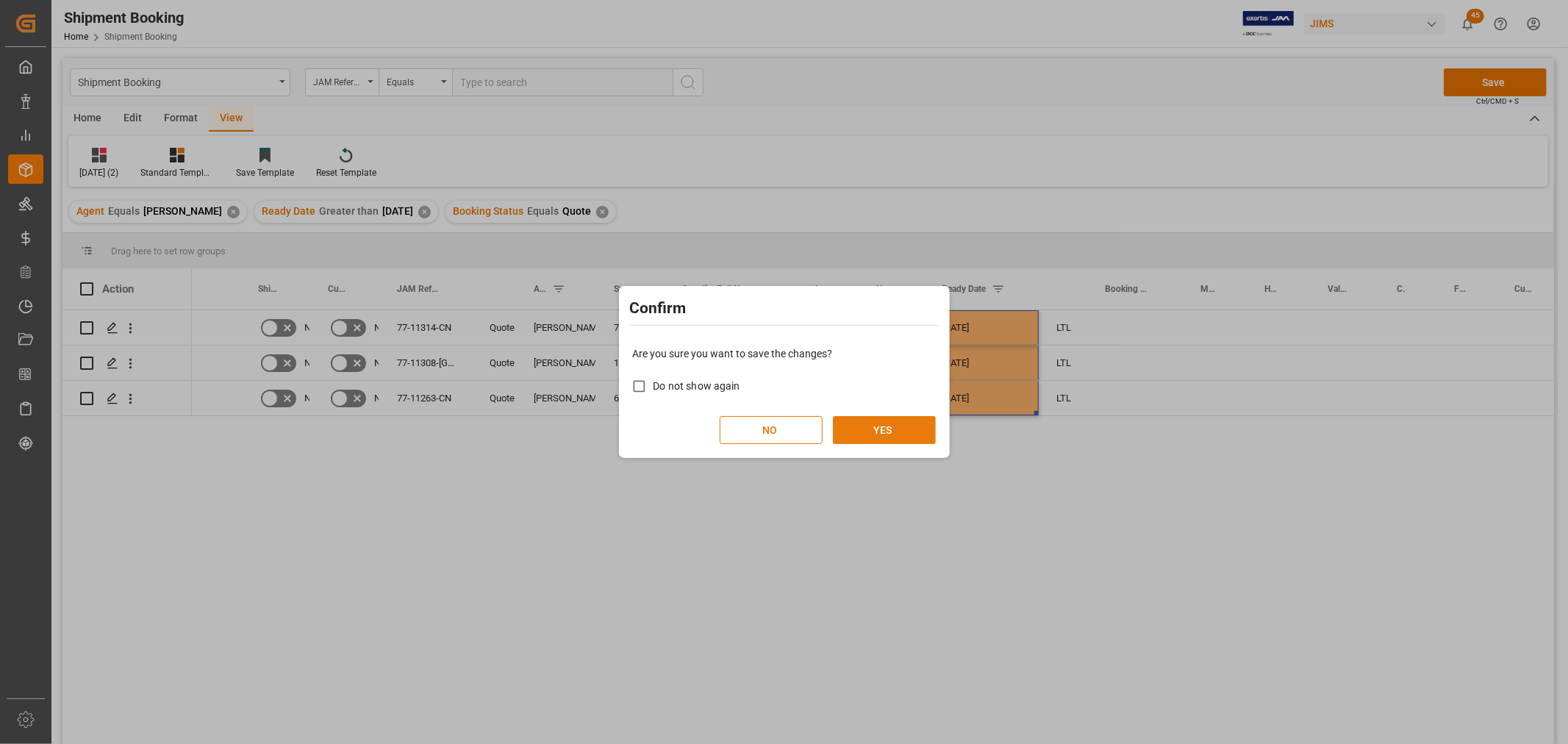
click at [893, 429] on button "YES" at bounding box center [884, 431] width 103 height 28
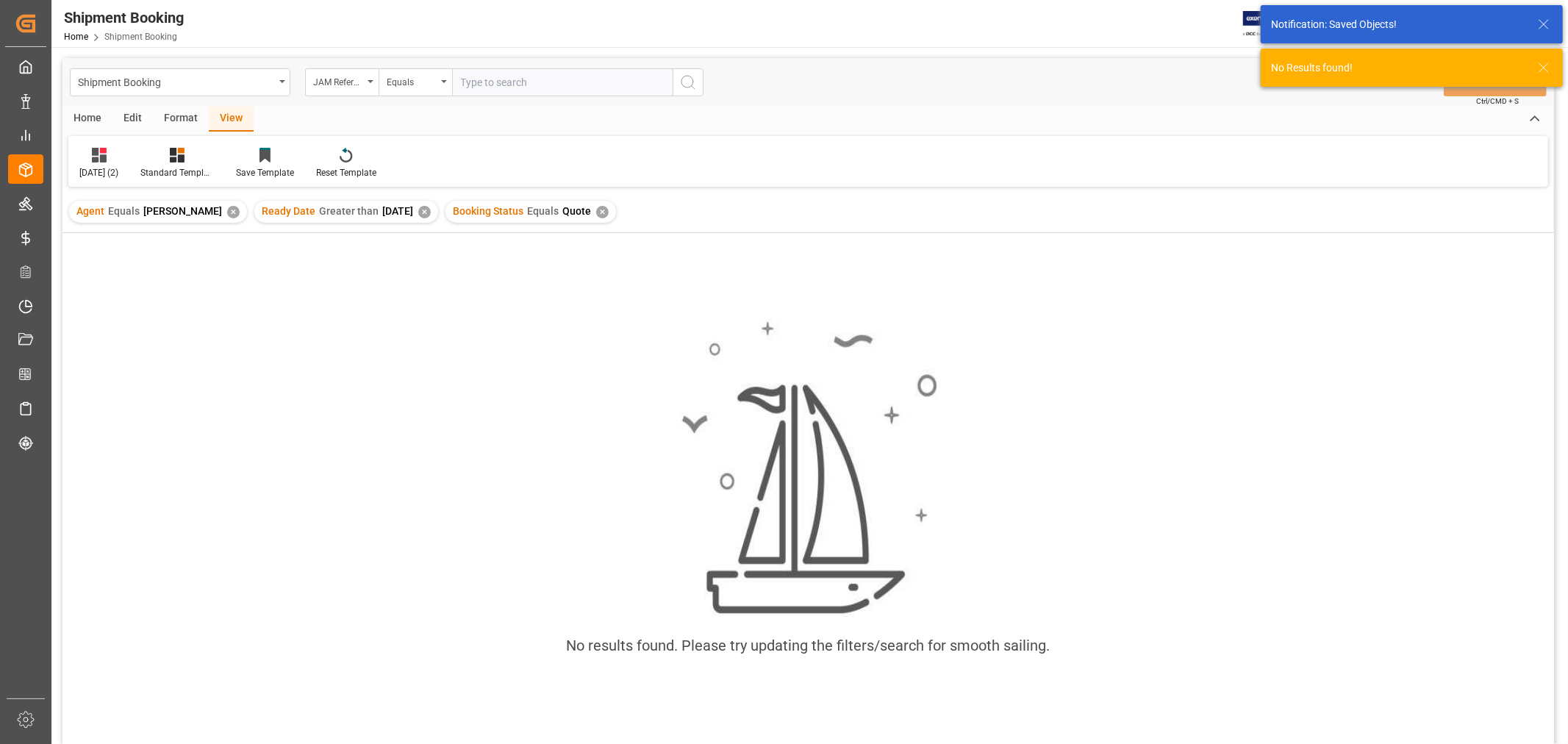
click at [609, 209] on div "✕" at bounding box center [602, 212] width 13 height 13
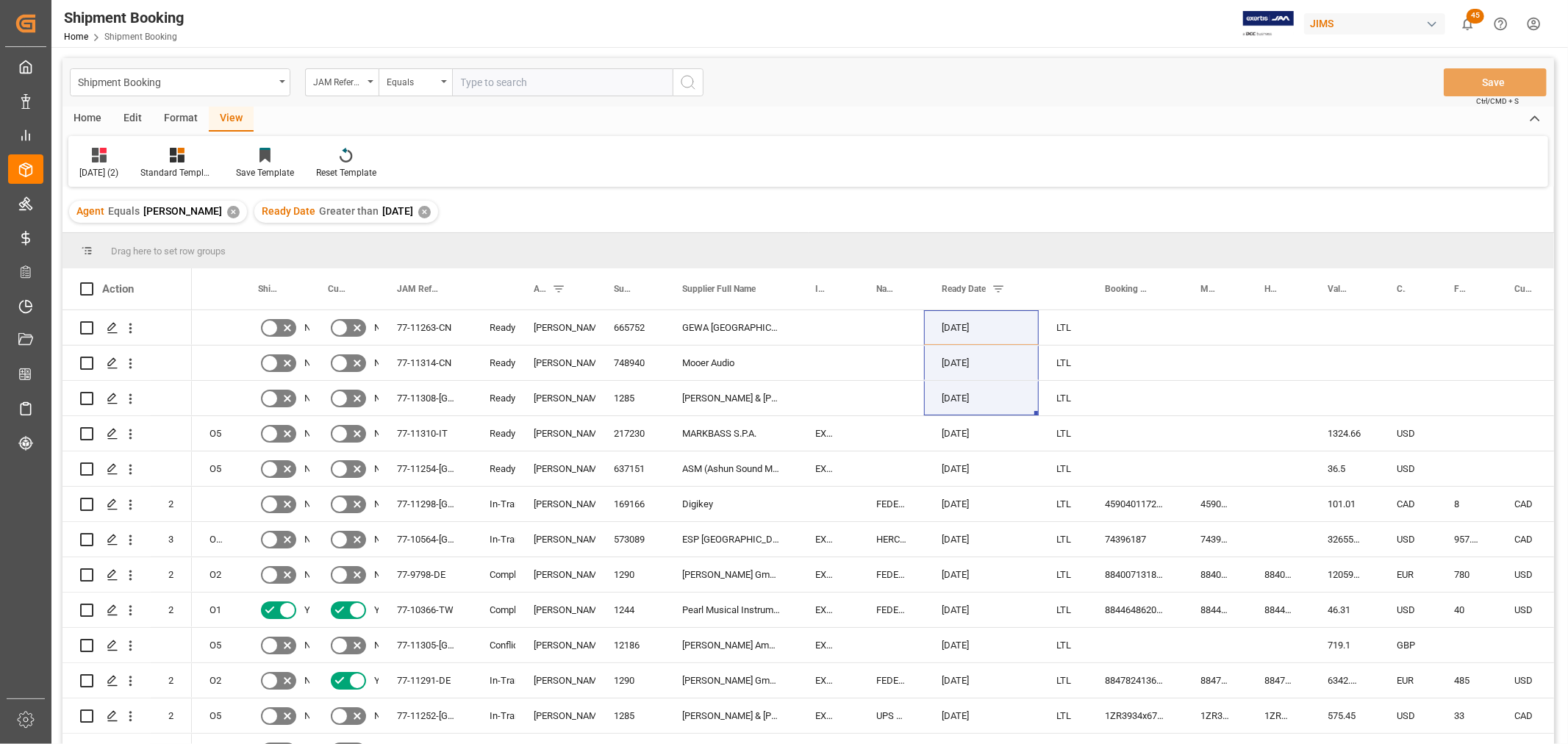
click at [223, 111] on div "View" at bounding box center [231, 120] width 45 height 25
click at [97, 167] on div "Aug 2025 (2)" at bounding box center [99, 173] width 39 height 13
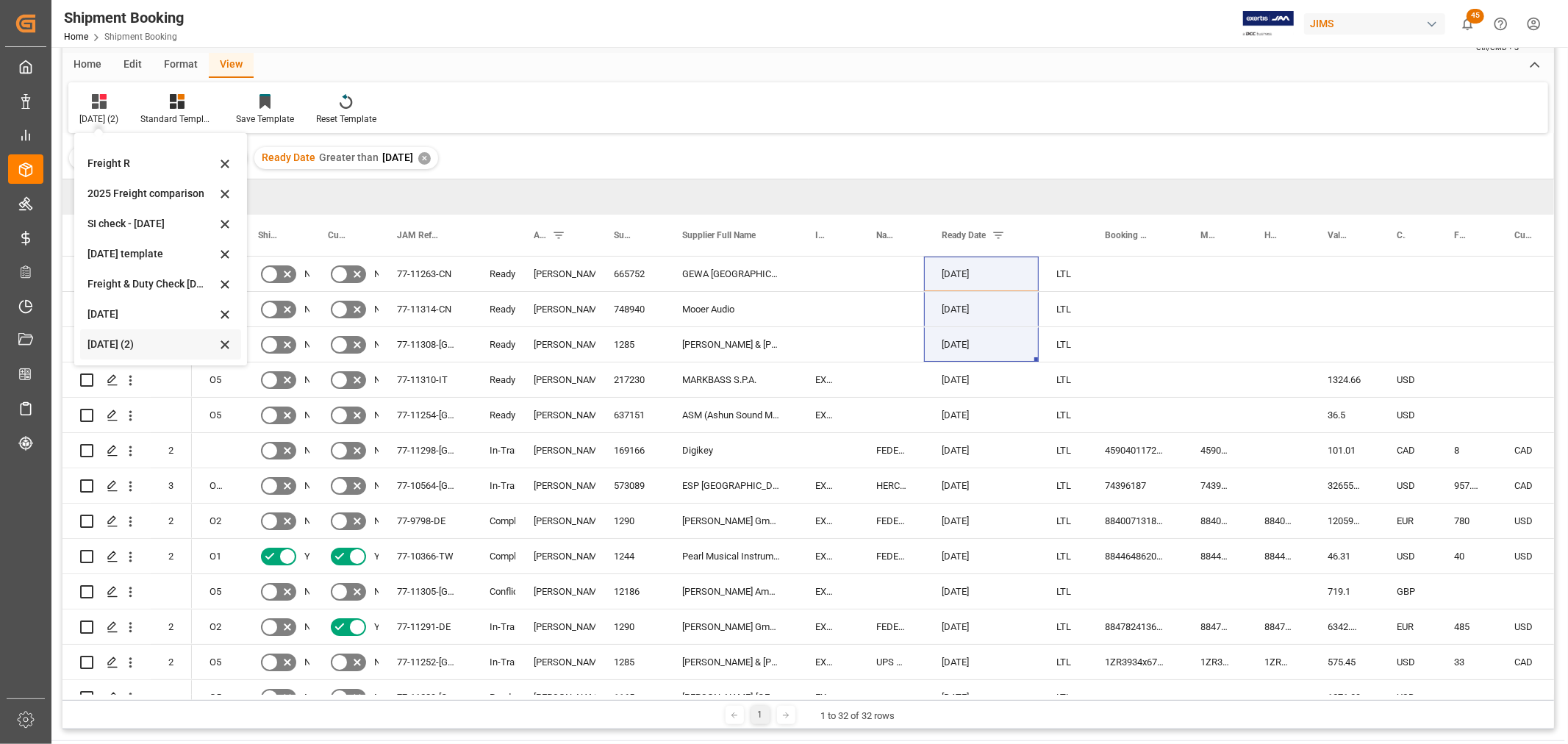
scroll to position [82, 0]
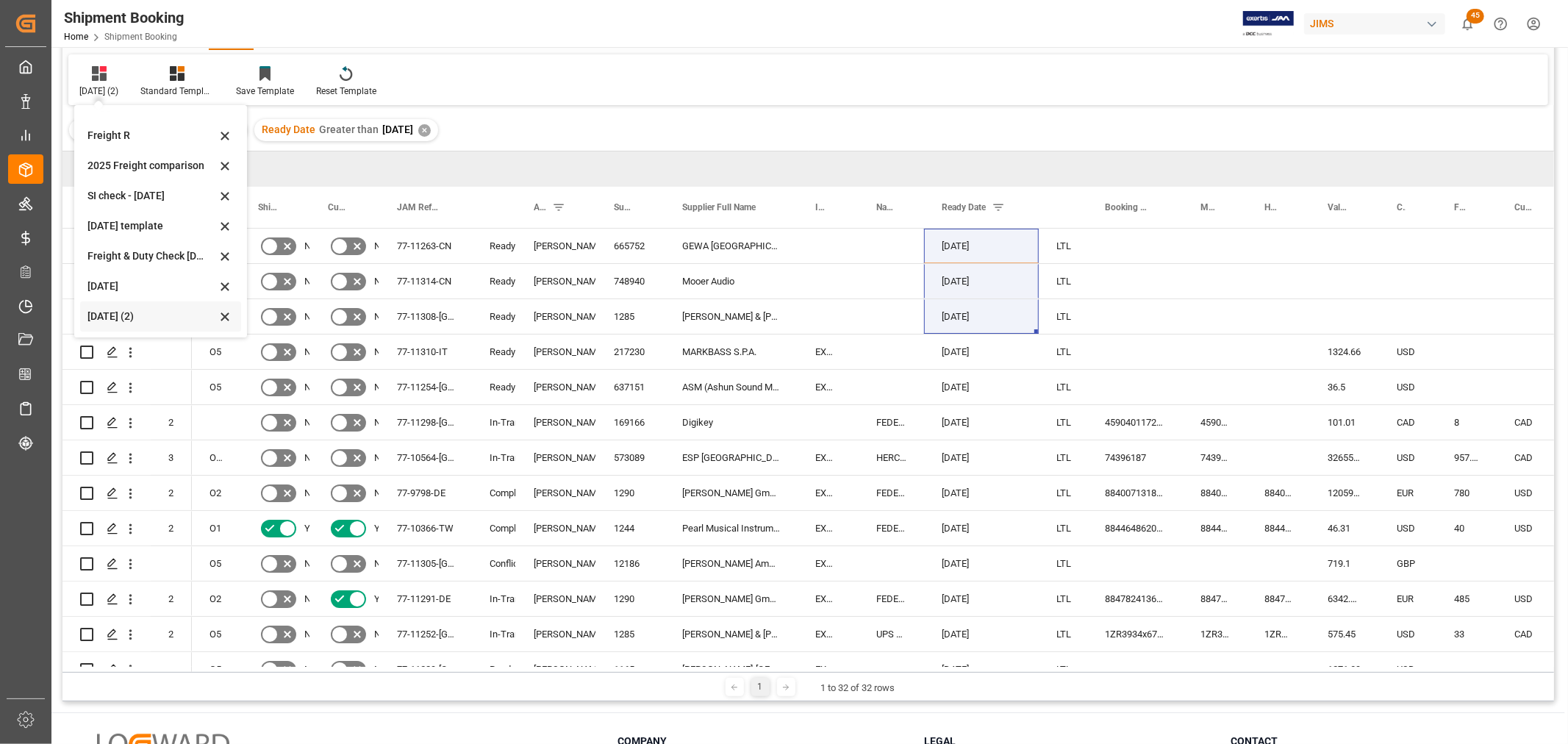
click at [117, 311] on div "Aug 2025 (2)" at bounding box center [151, 316] width 128 height 16
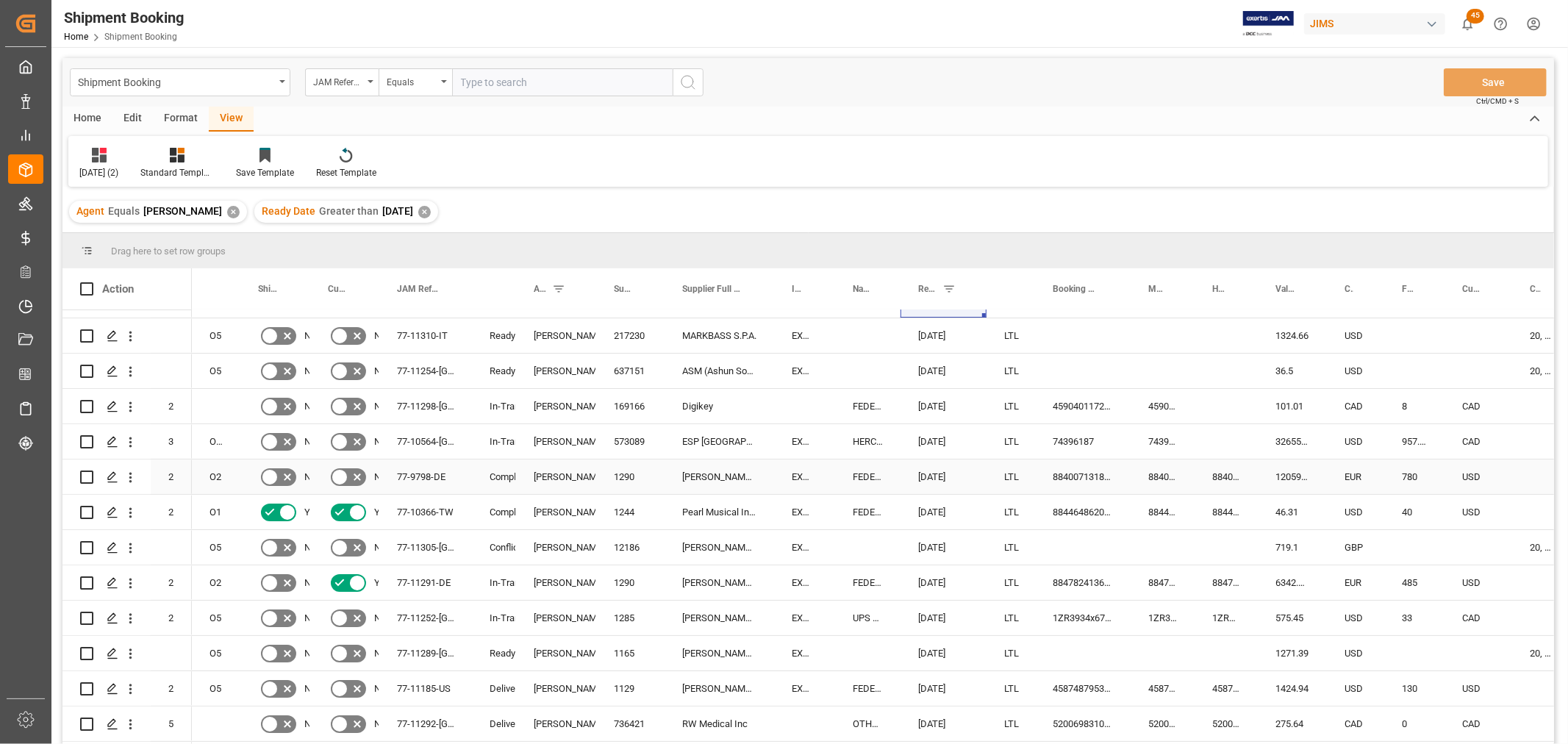
scroll to position [0, 0]
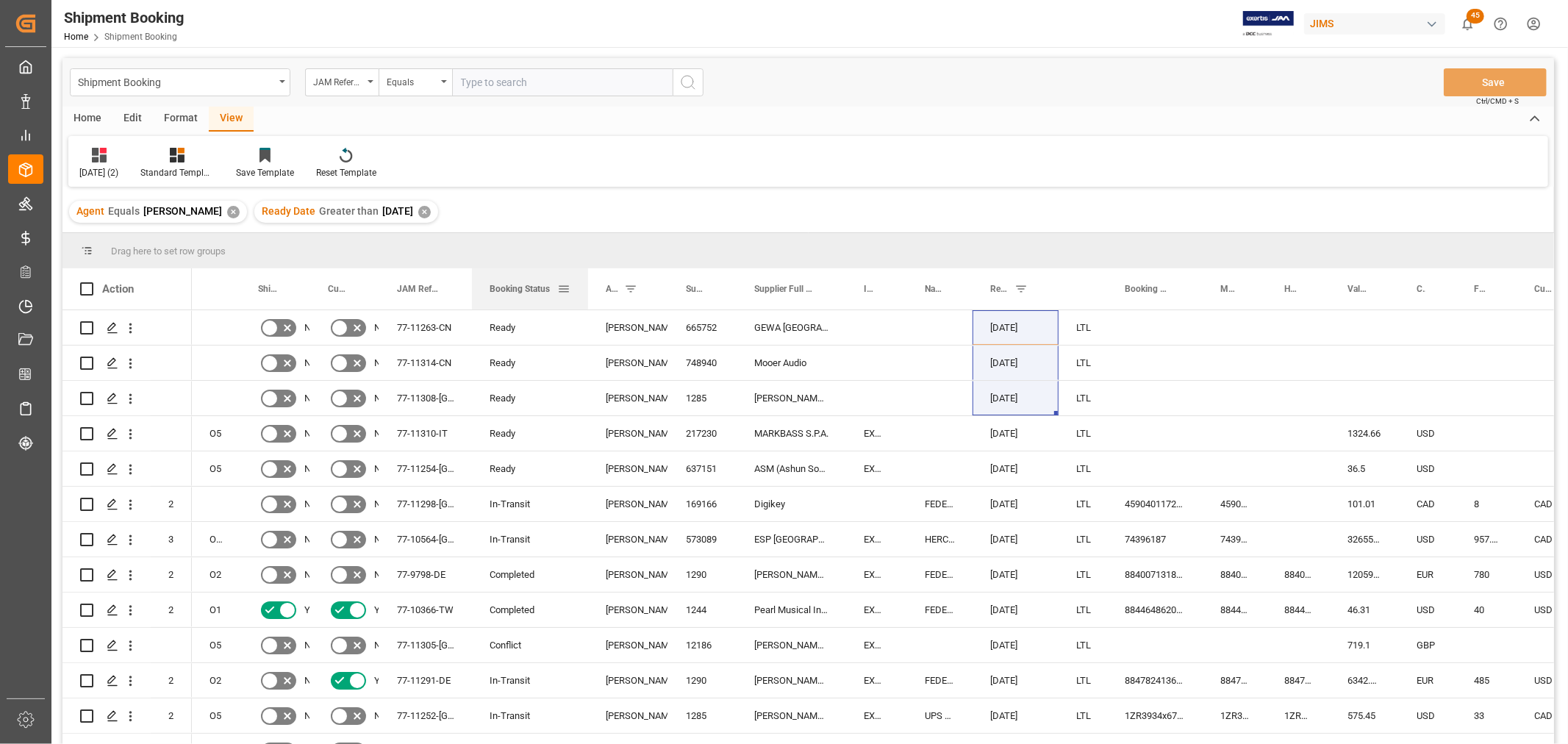
drag, startPoint x: 513, startPoint y: 282, endPoint x: 585, endPoint y: 290, distance: 72.4
click at [585, 290] on div at bounding box center [588, 288] width 6 height 41
click at [513, 324] on div "Ready" at bounding box center [530, 328] width 81 height 34
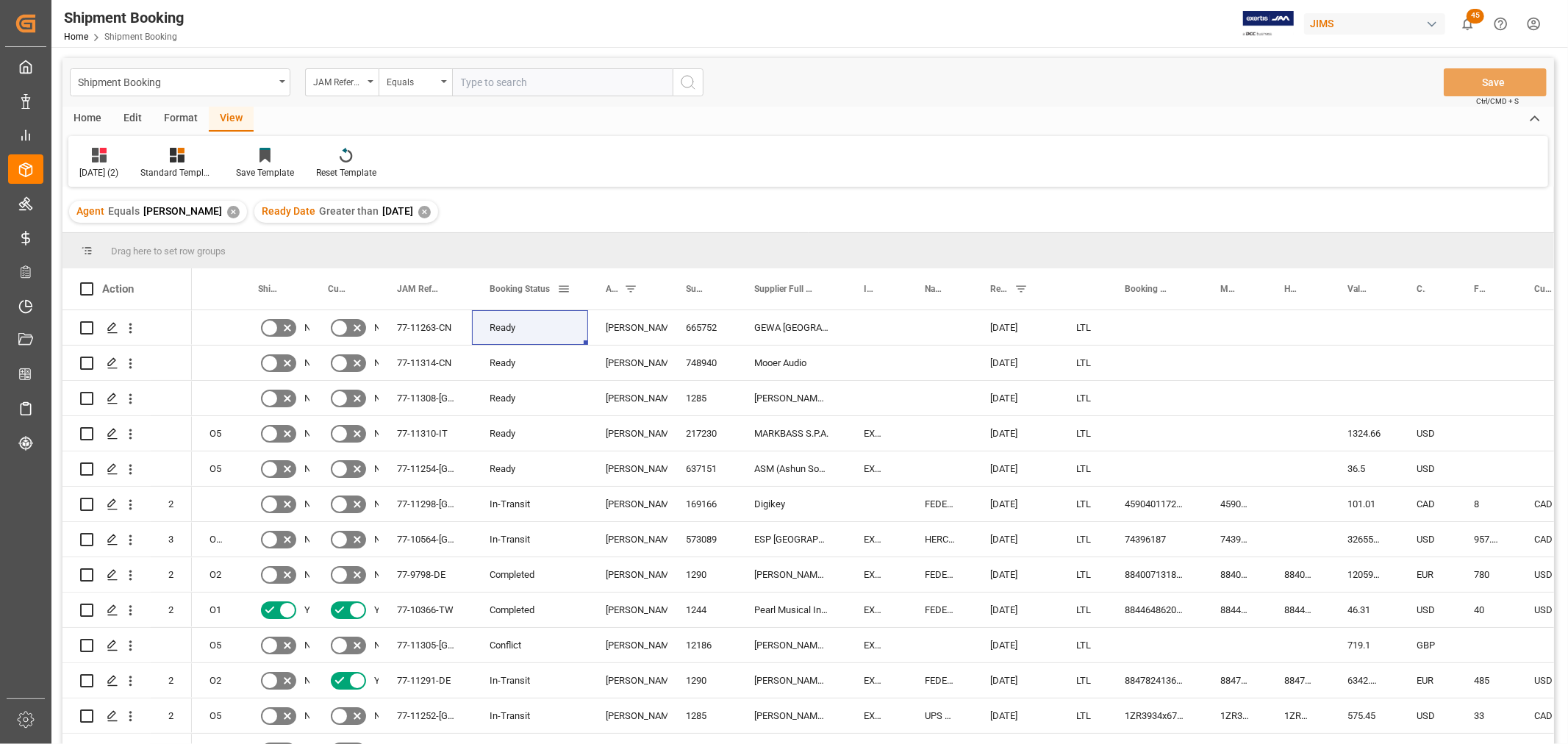
click at [564, 282] on span at bounding box center [564, 289] width 13 height 13
type input "Ready"
click at [652, 412] on button "Apply" at bounding box center [650, 414] width 27 height 15
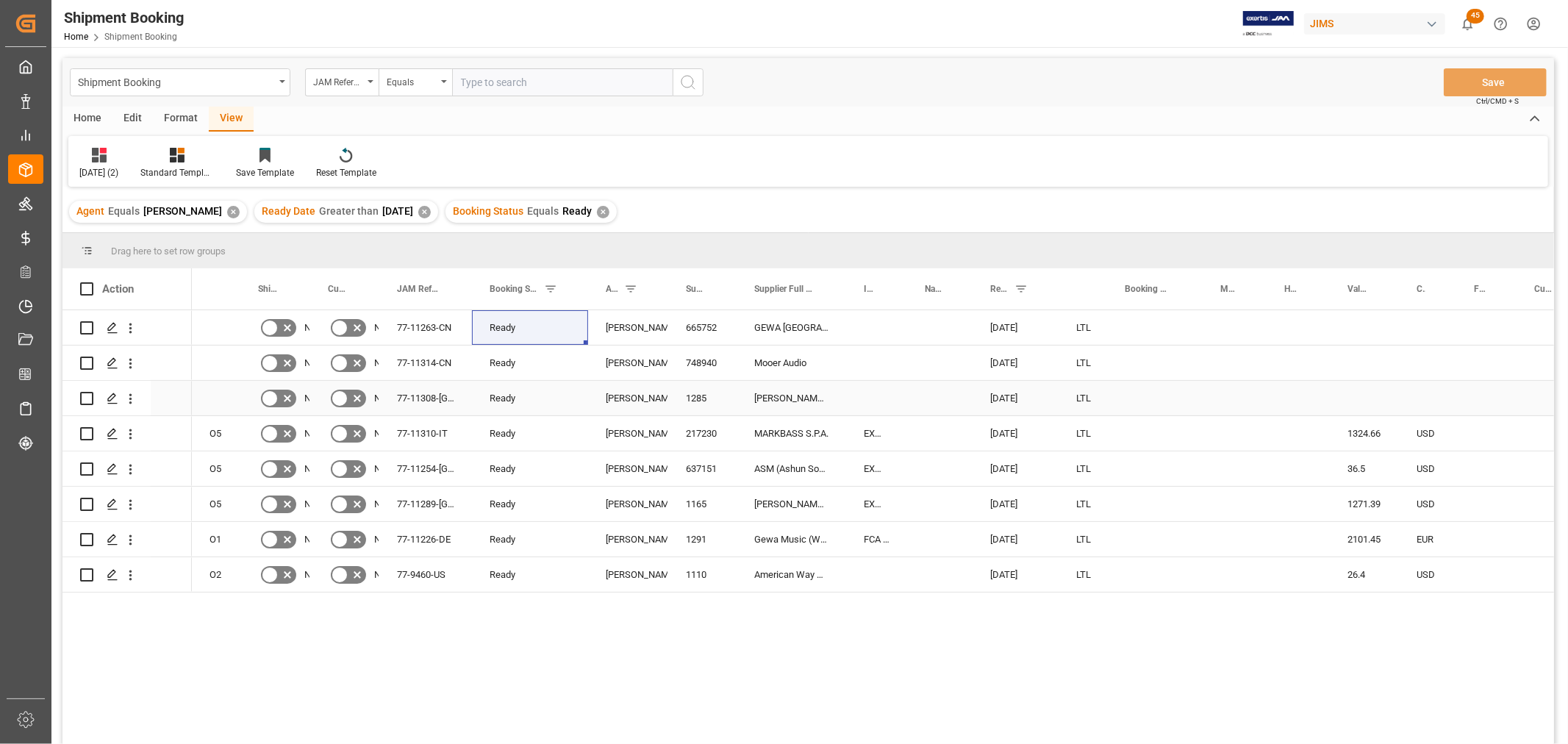
click at [1016, 388] on div "10-03-2025" at bounding box center [1016, 398] width 86 height 35
drag, startPoint x: 1055, startPoint y: 409, endPoint x: 1057, endPoint y: 428, distance: 19.1
click at [1201, 385] on div "Press SPACE to select this row." at bounding box center [1154, 398] width 96 height 35
click at [979, 388] on div "10-03-2025" at bounding box center [1016, 398] width 86 height 35
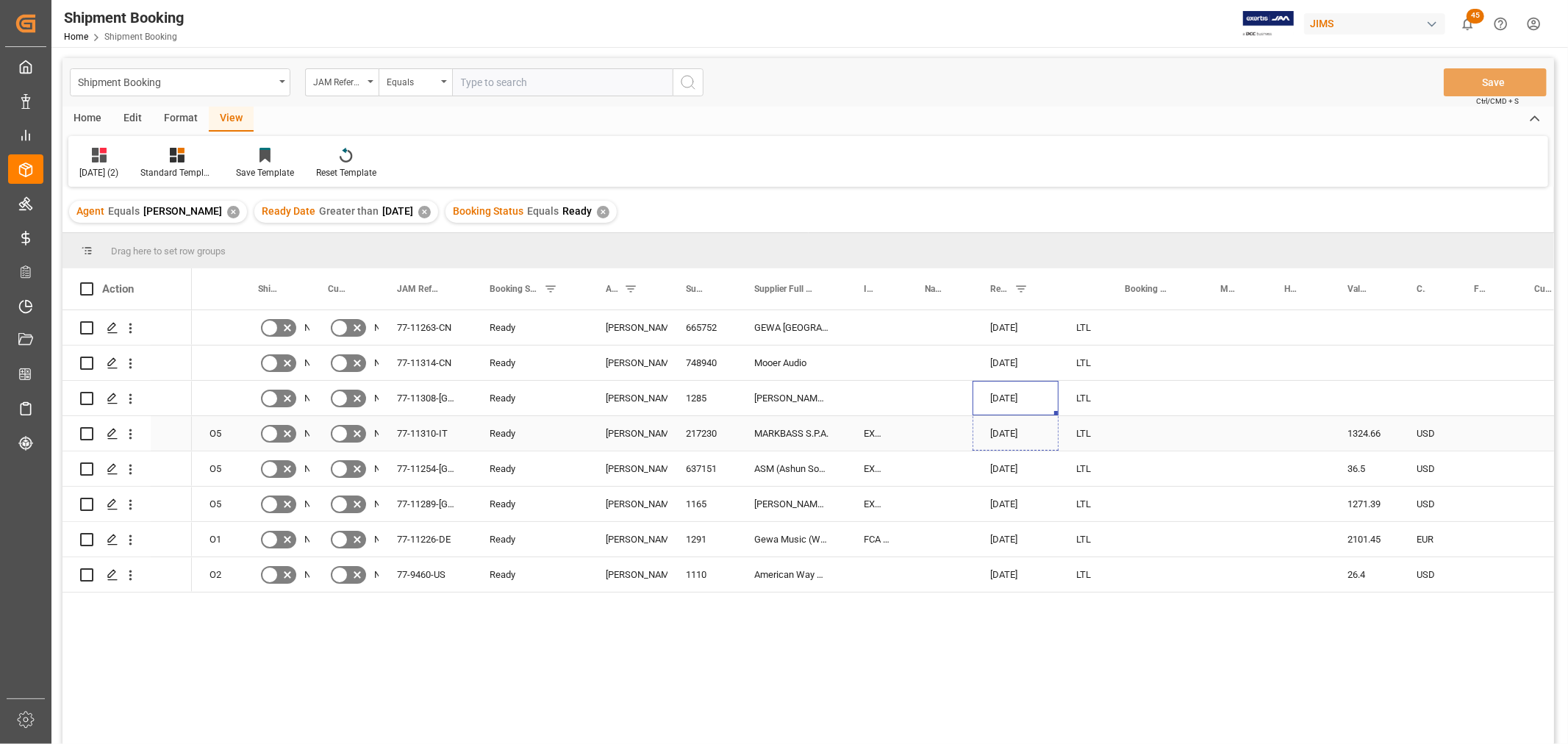
drag, startPoint x: 1054, startPoint y: 411, endPoint x: 1051, endPoint y: 426, distance: 15.3
click at [1003, 429] on div "10-03-2025" at bounding box center [1016, 434] width 86 height 35
click at [1002, 501] on div "[DATE]" at bounding box center [1016, 504] width 86 height 35
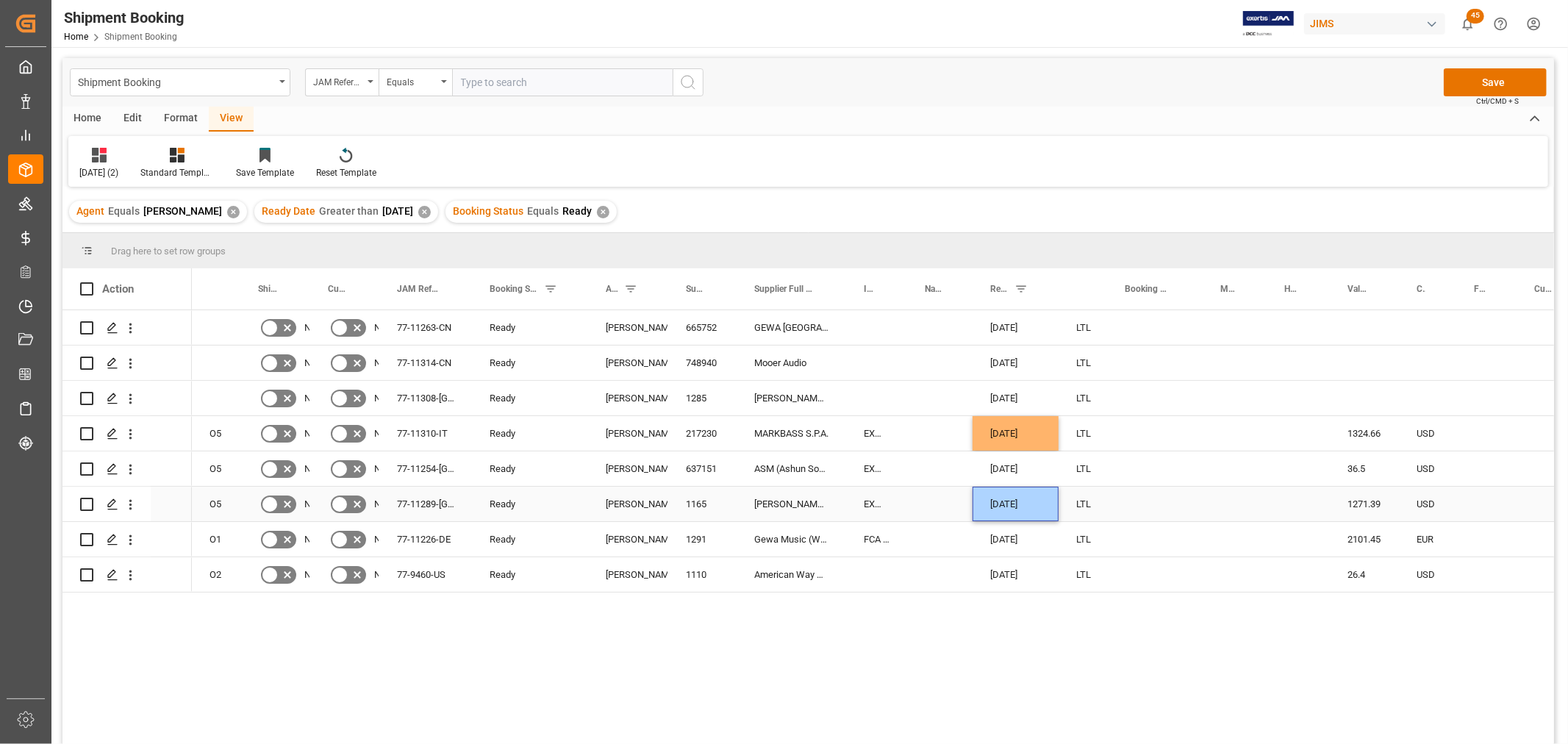
click at [1153, 487] on div "Press SPACE to select this row." at bounding box center [1154, 504] width 96 height 35
click at [1522, 74] on button "Save" at bounding box center [1495, 82] width 103 height 28
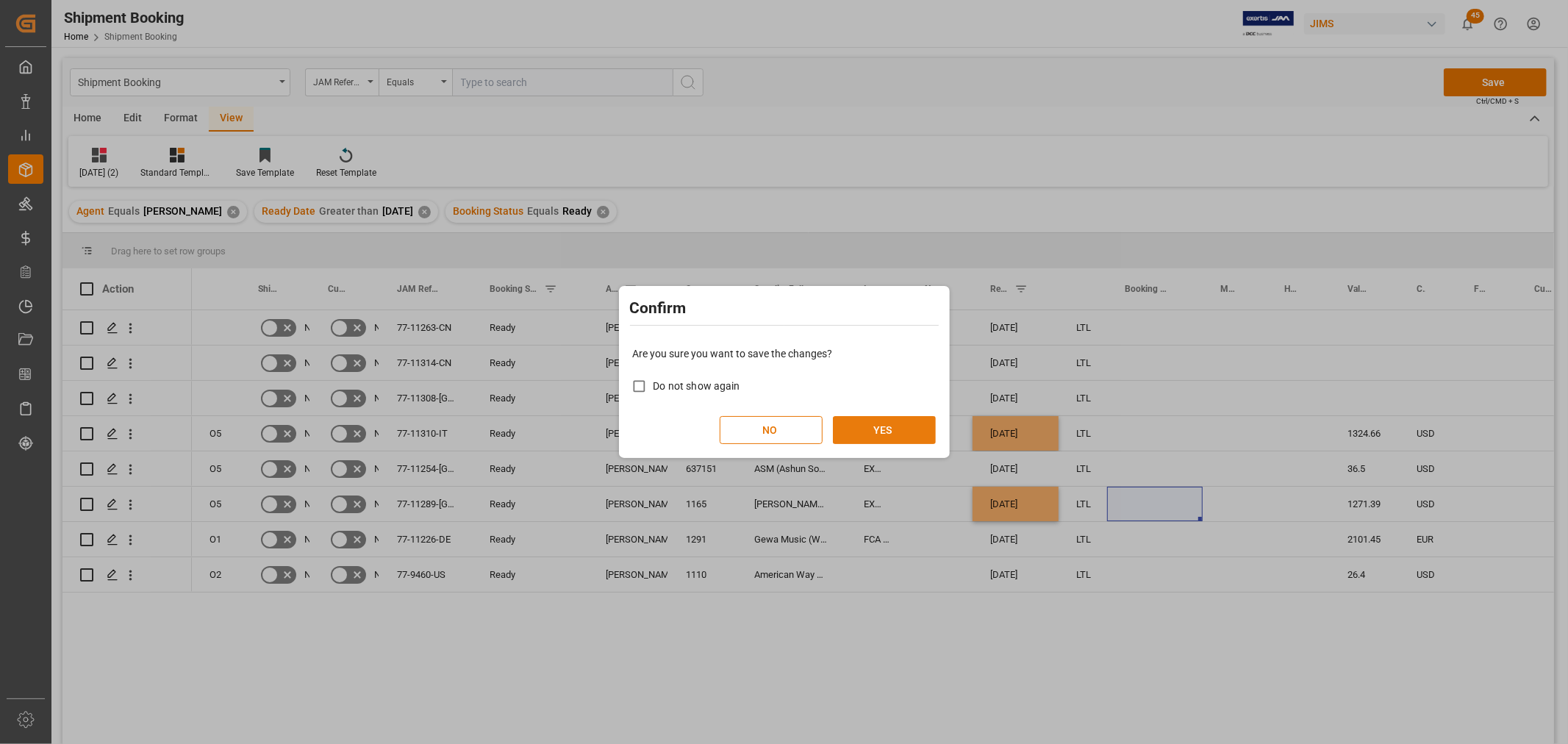
click at [878, 434] on button "YES" at bounding box center [884, 431] width 103 height 28
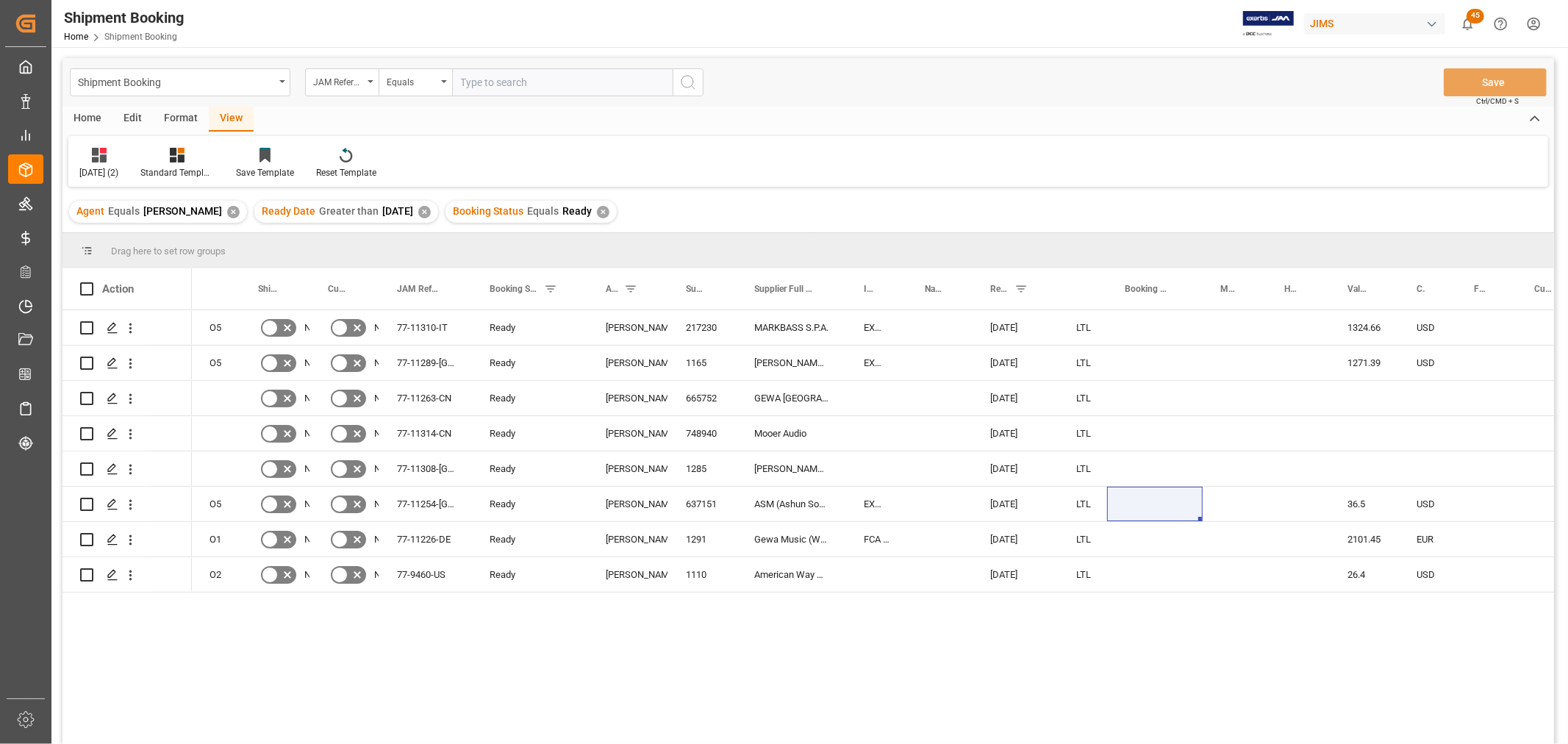
click at [610, 212] on div "✕" at bounding box center [603, 212] width 13 height 13
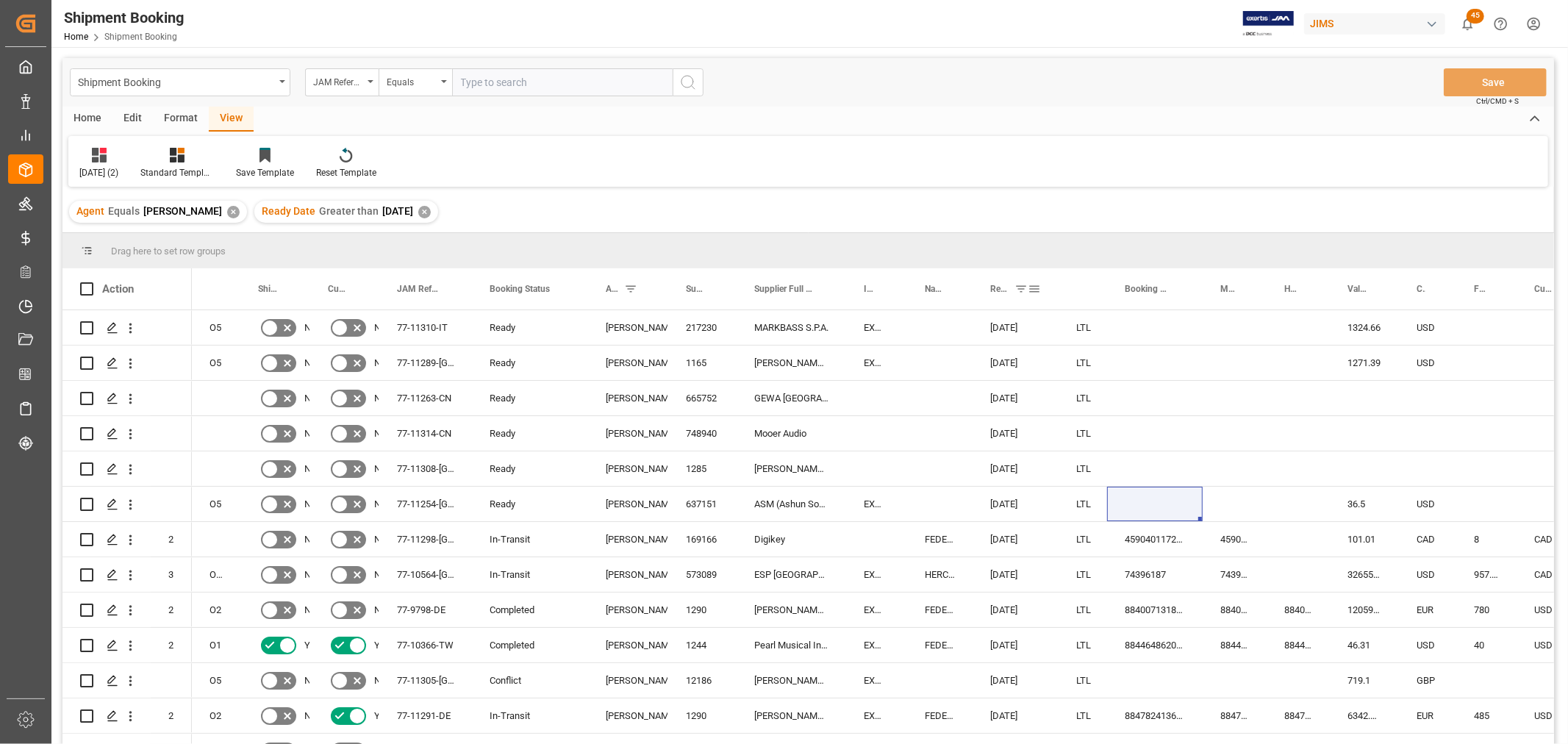
click at [1030, 287] on span at bounding box center [1034, 289] width 13 height 13
click at [945, 354] on div "Press SPACE to select this row." at bounding box center [940, 362] width 65 height 35
click at [1001, 285] on span "Ready Date" at bounding box center [999, 289] width 19 height 10
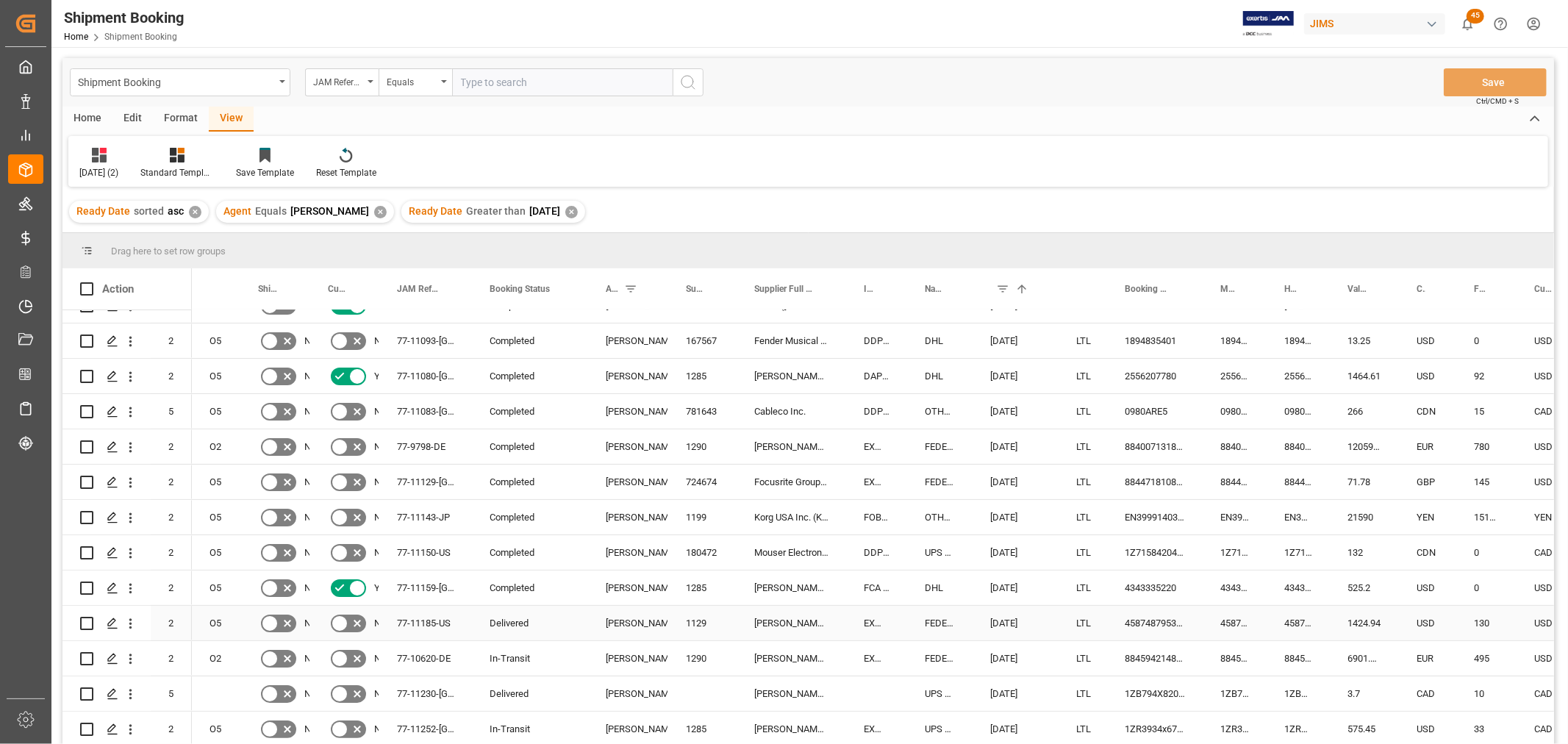
scroll to position [245, 0]
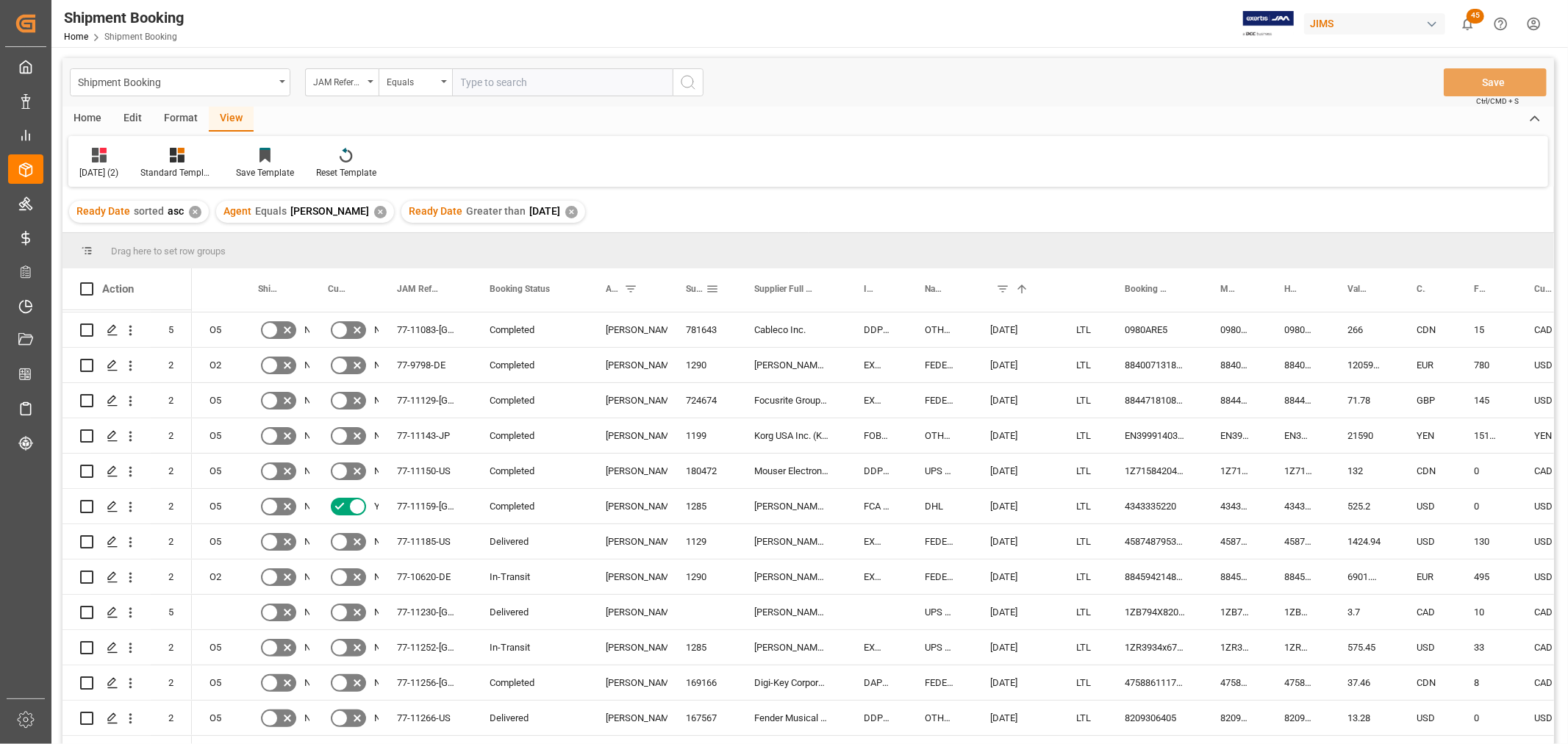
click at [710, 285] on span at bounding box center [713, 289] width 13 height 13
click at [829, 289] on span "columns" at bounding box center [834, 291] width 13 height 13
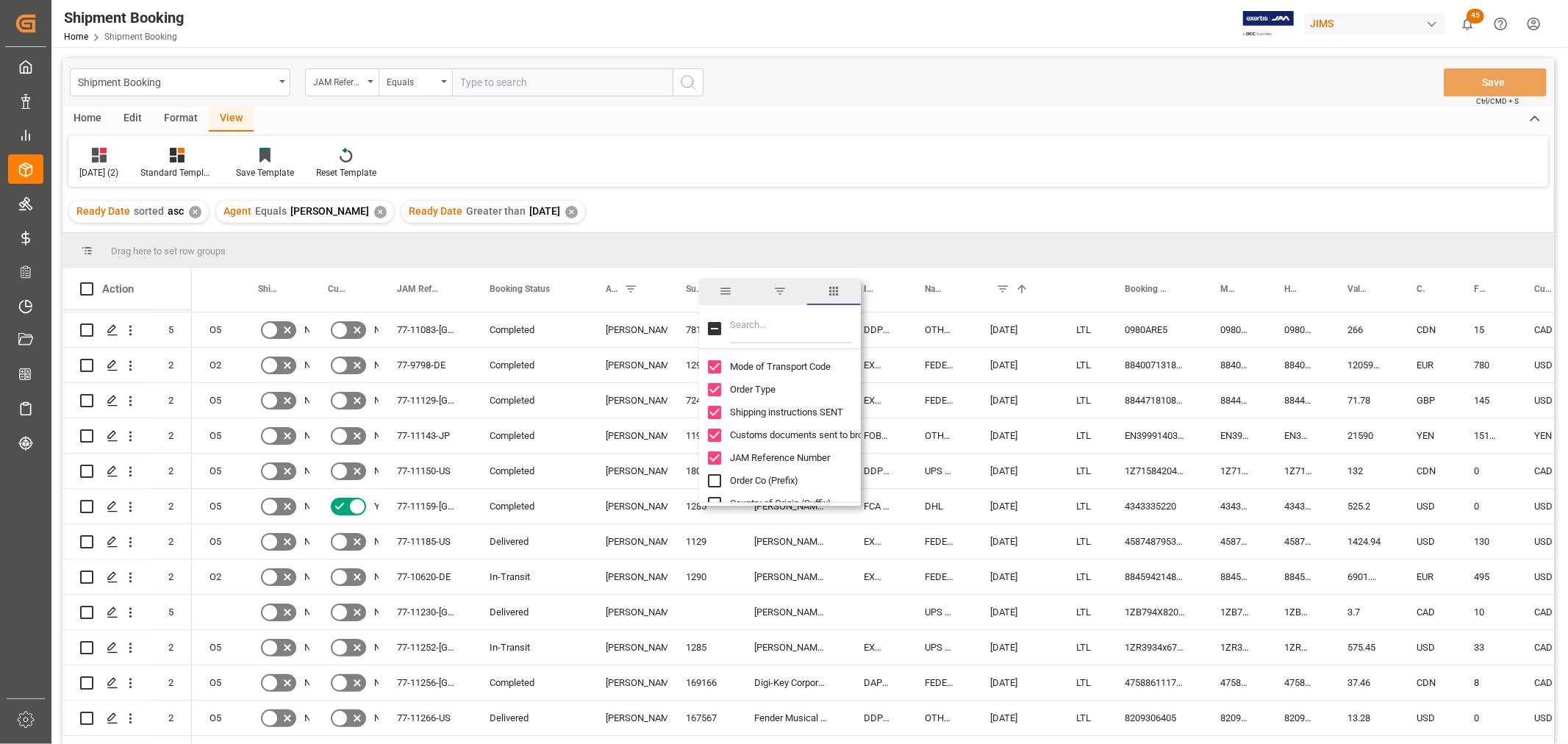
click at [762, 326] on input "Filter Columns Input" at bounding box center [791, 329] width 122 height 30
type input "e"
checkbox input "false"
type input "comm"
click at [950, 393] on div "FEDEX INTERNATIONAL ECONOMY" at bounding box center [940, 400] width 65 height 35
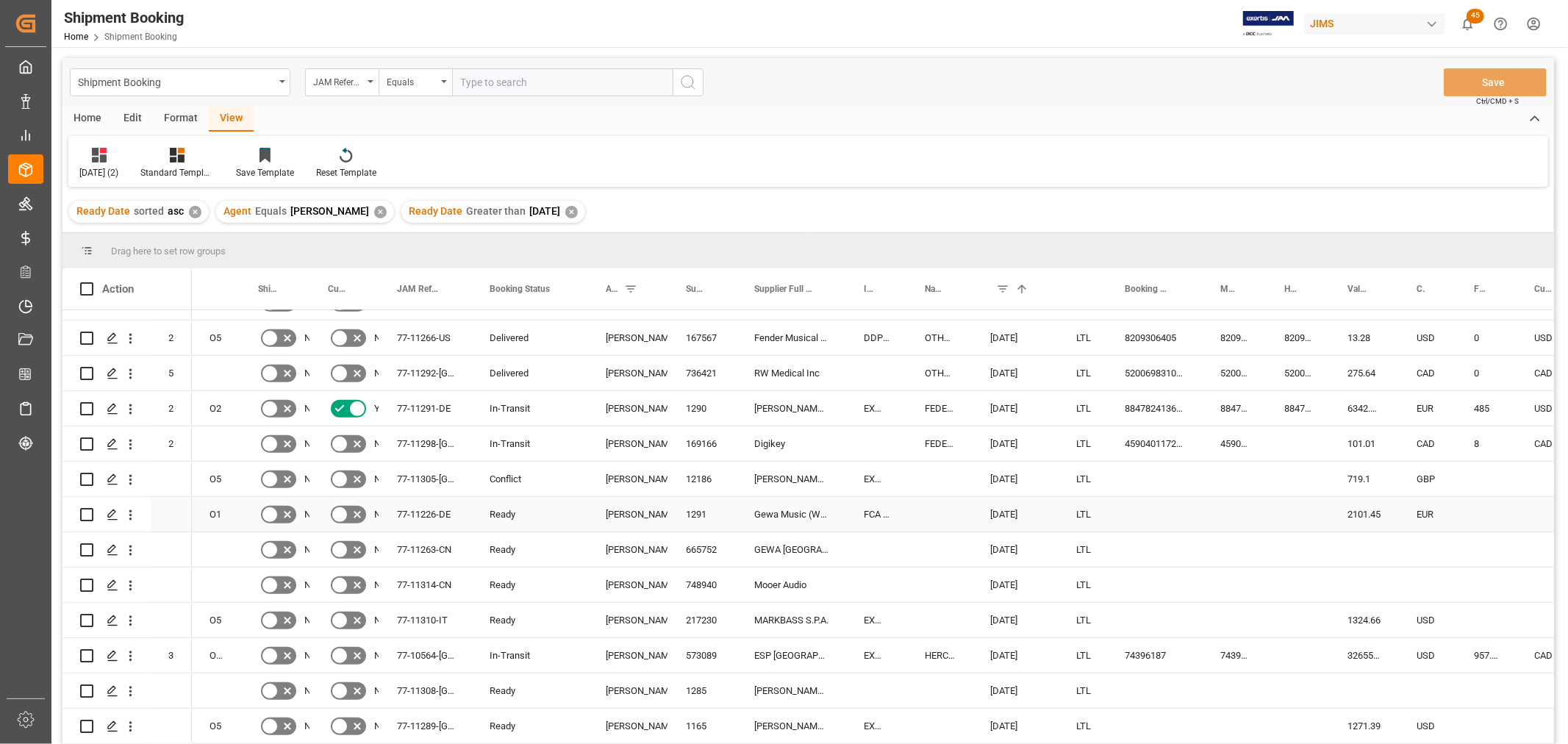
scroll to position [653, 0]
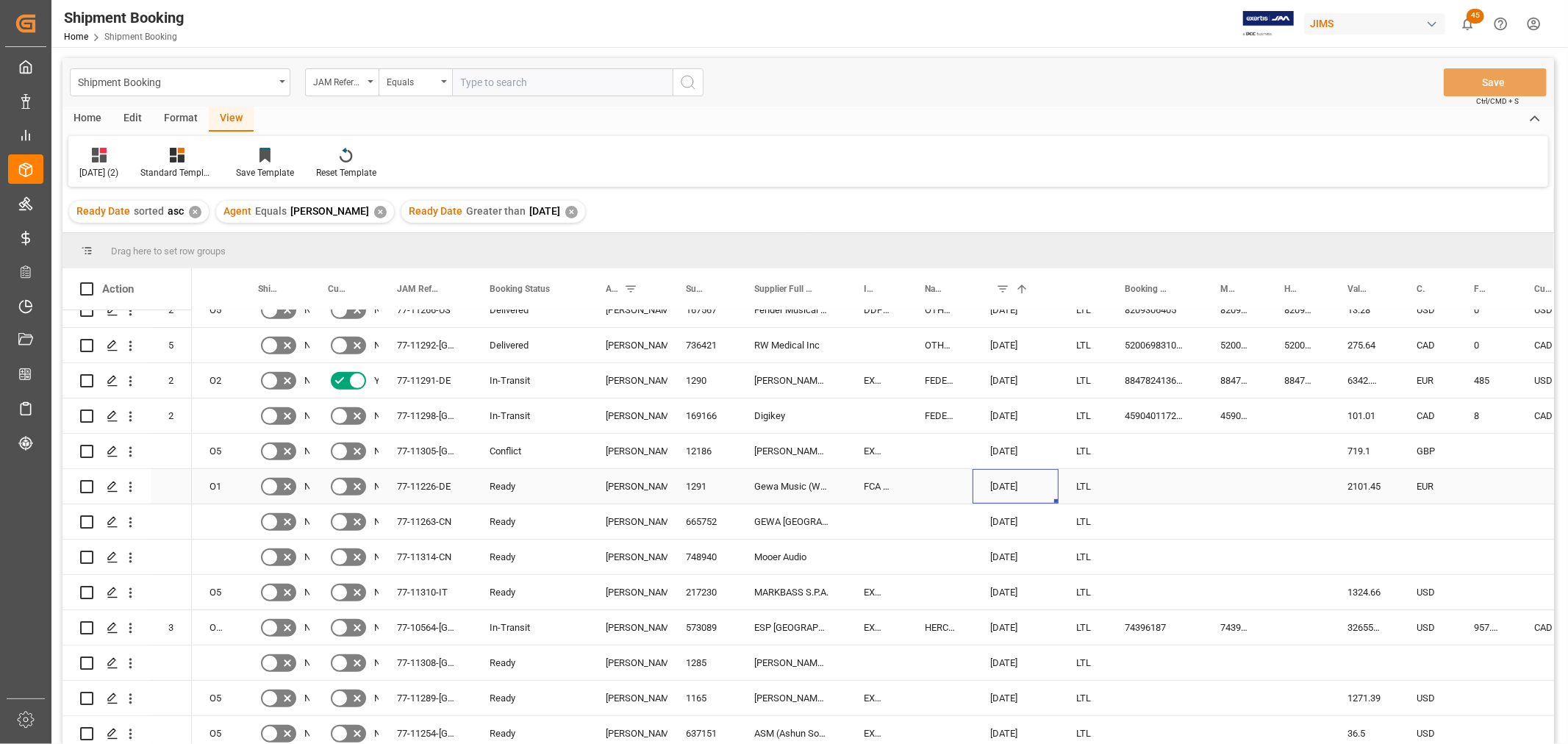
click at [1006, 483] on div "10-03-2025" at bounding box center [1016, 486] width 86 height 35
click at [999, 444] on div "09-30-2025" at bounding box center [1016, 451] width 86 height 35
click at [931, 463] on div "Press SPACE to select this row." at bounding box center [940, 451] width 65 height 35
click at [1485, 79] on button "Save" at bounding box center [1495, 82] width 103 height 28
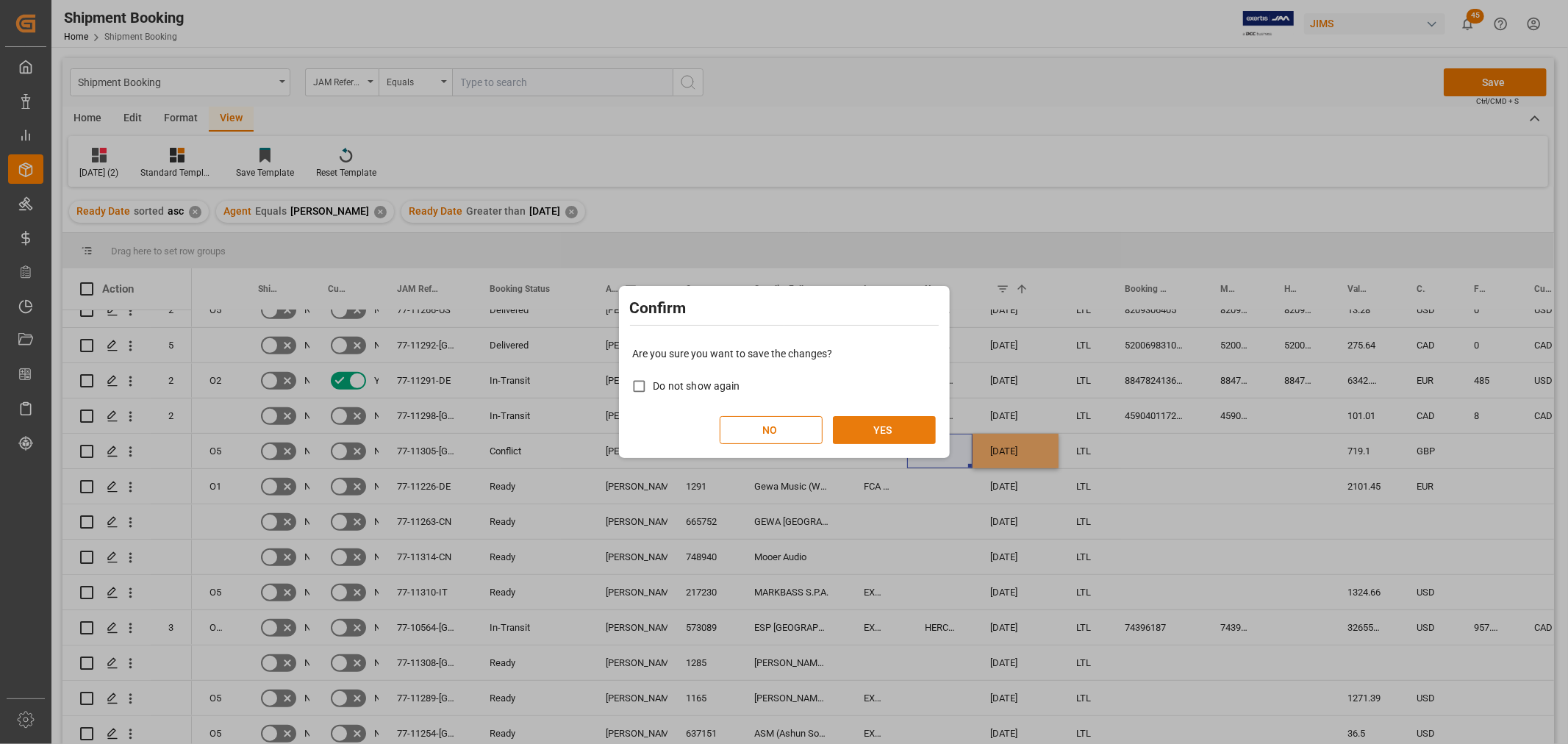
click at [858, 432] on button "YES" at bounding box center [884, 431] width 103 height 28
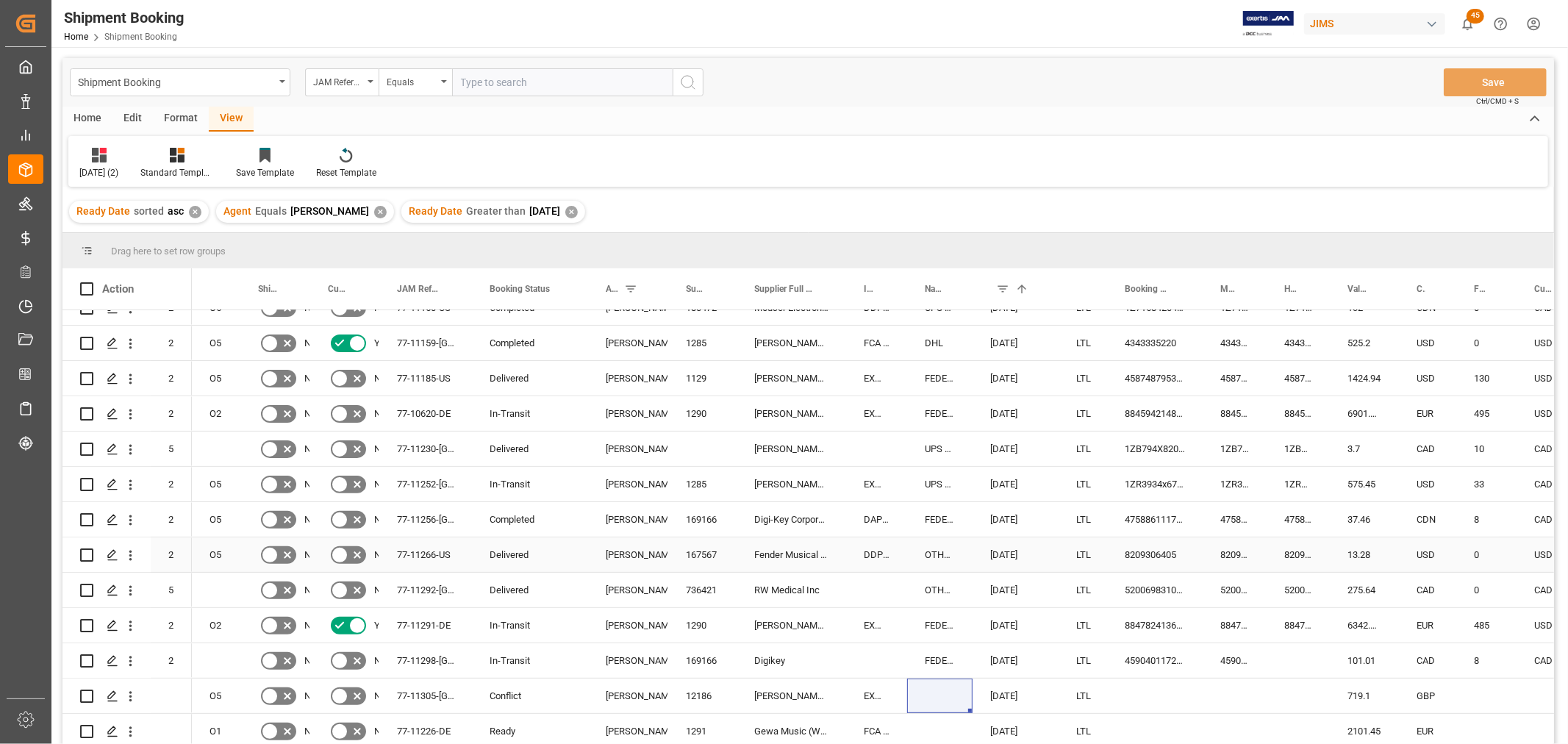
scroll to position [163, 0]
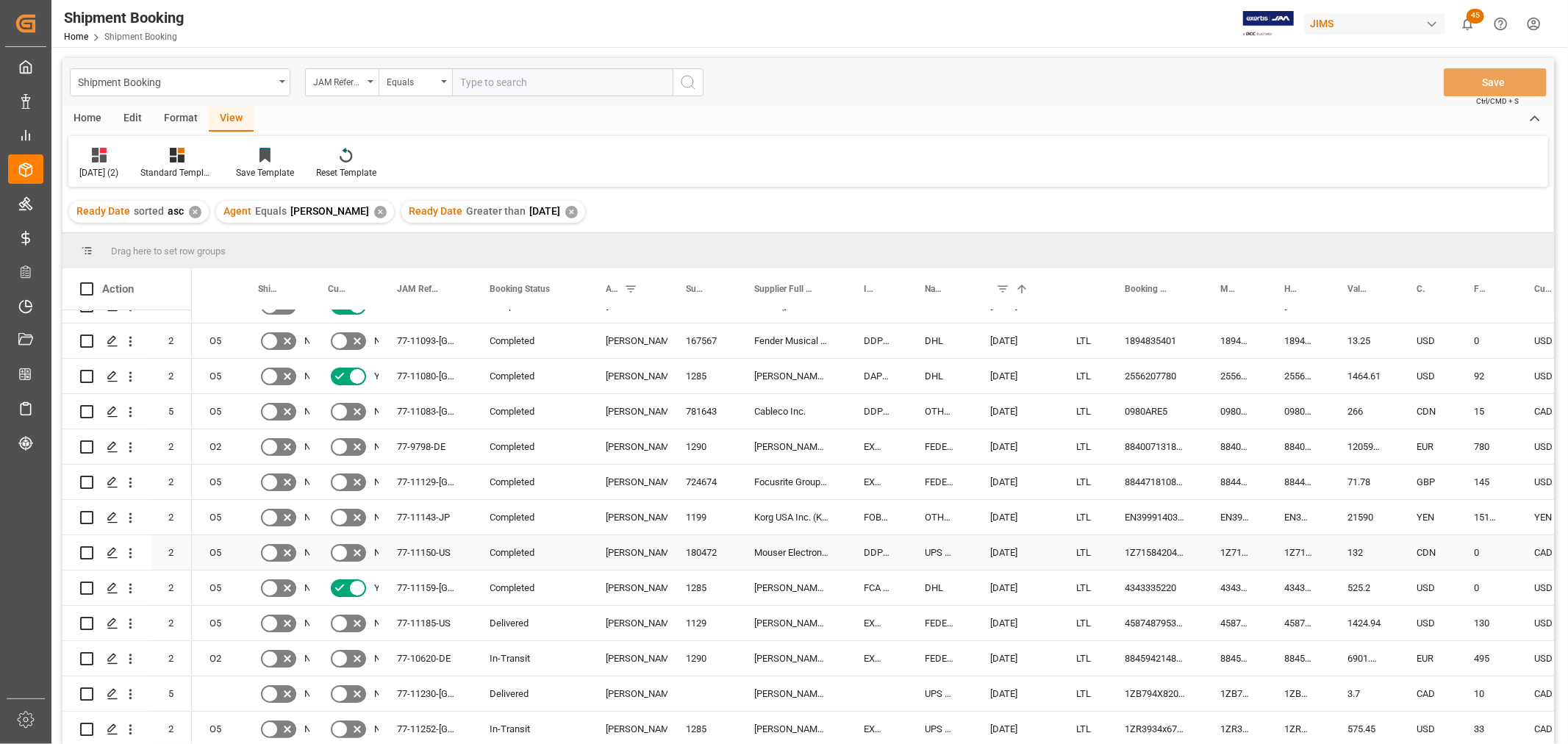
click at [1016, 564] on div "[DATE]" at bounding box center [1016, 552] width 86 height 35
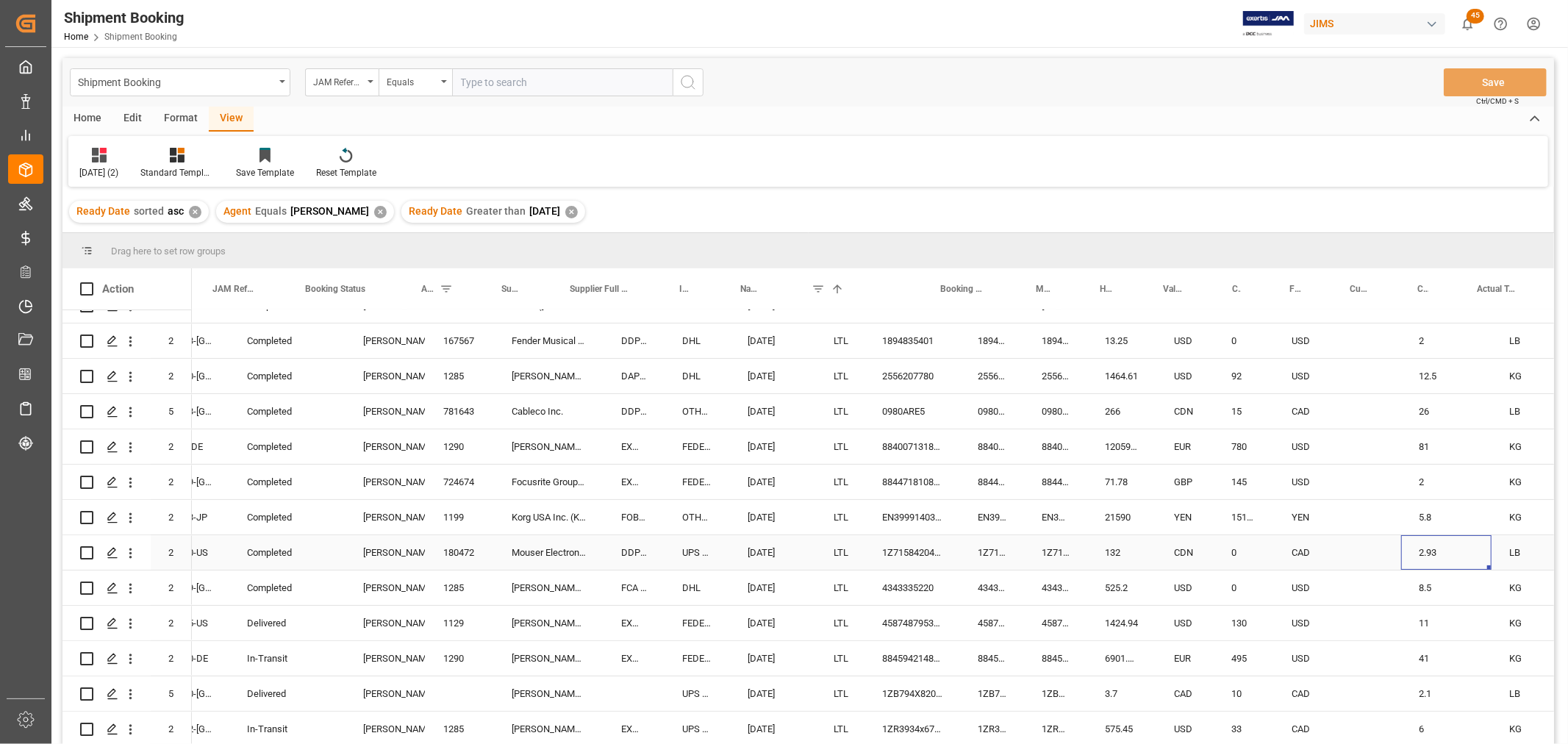
scroll to position [0, 243]
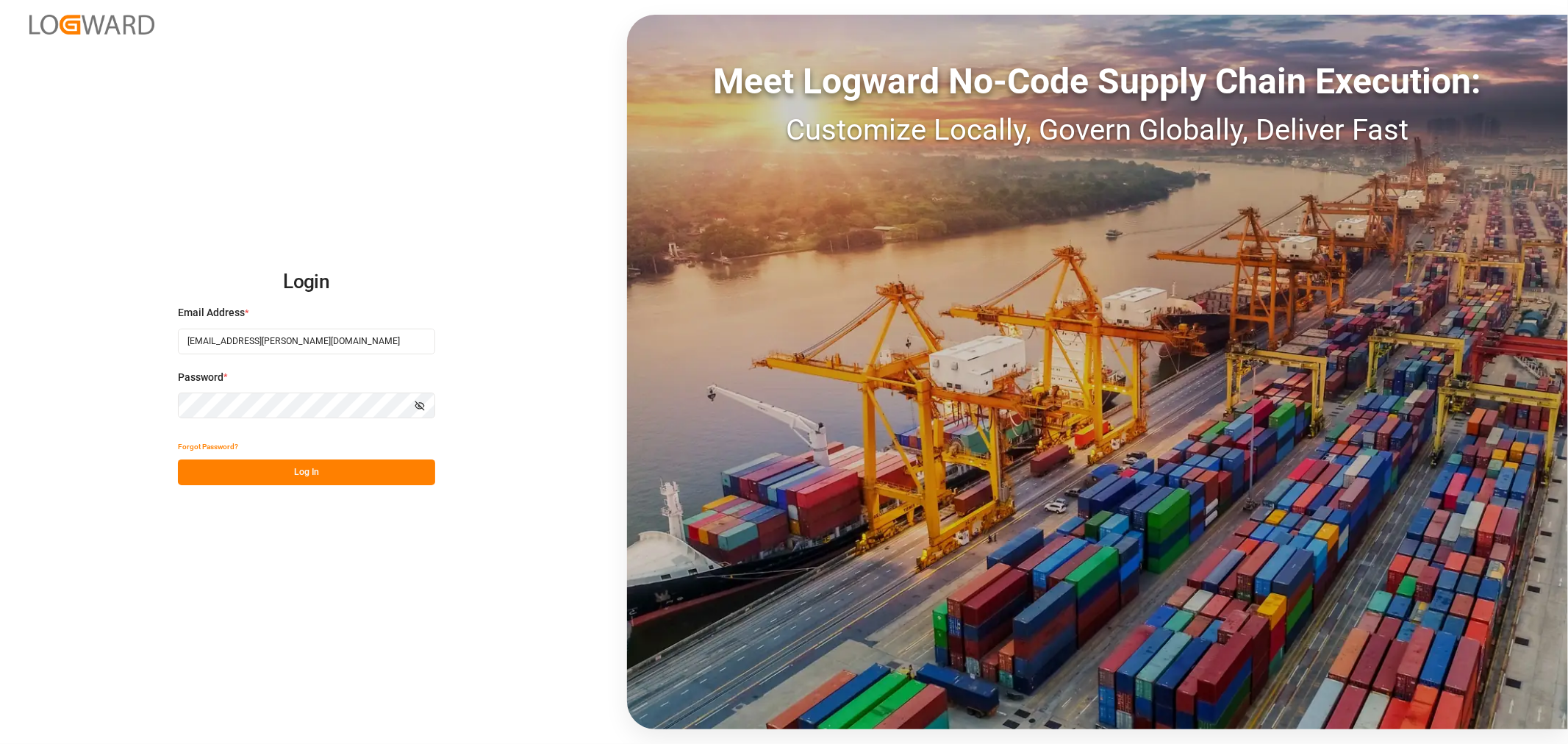
click at [273, 474] on button "Log In" at bounding box center [307, 472] width 258 height 26
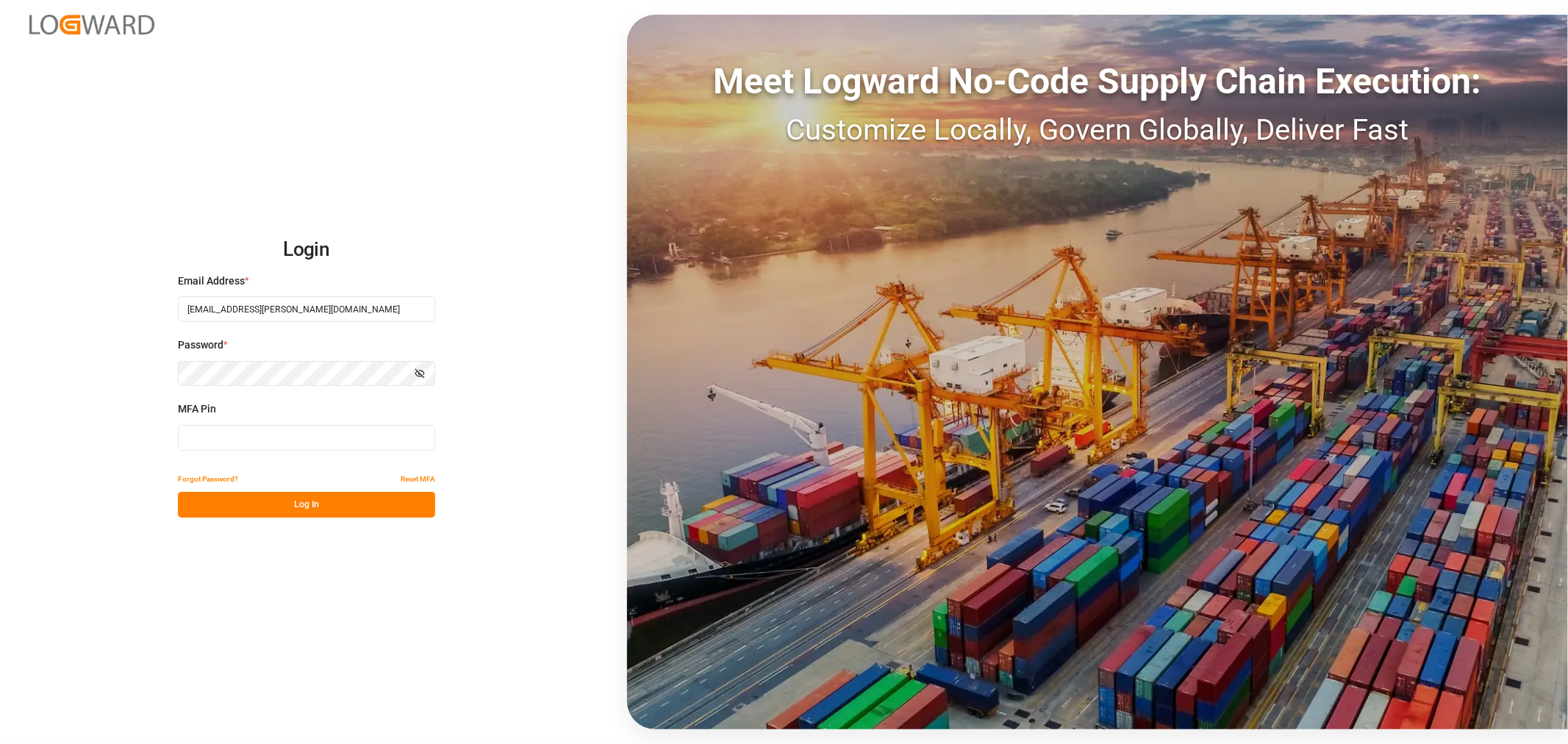
click at [198, 444] on input at bounding box center [307, 437] width 258 height 26
type input "346129"
click at [218, 506] on button "Log In" at bounding box center [307, 505] width 258 height 26
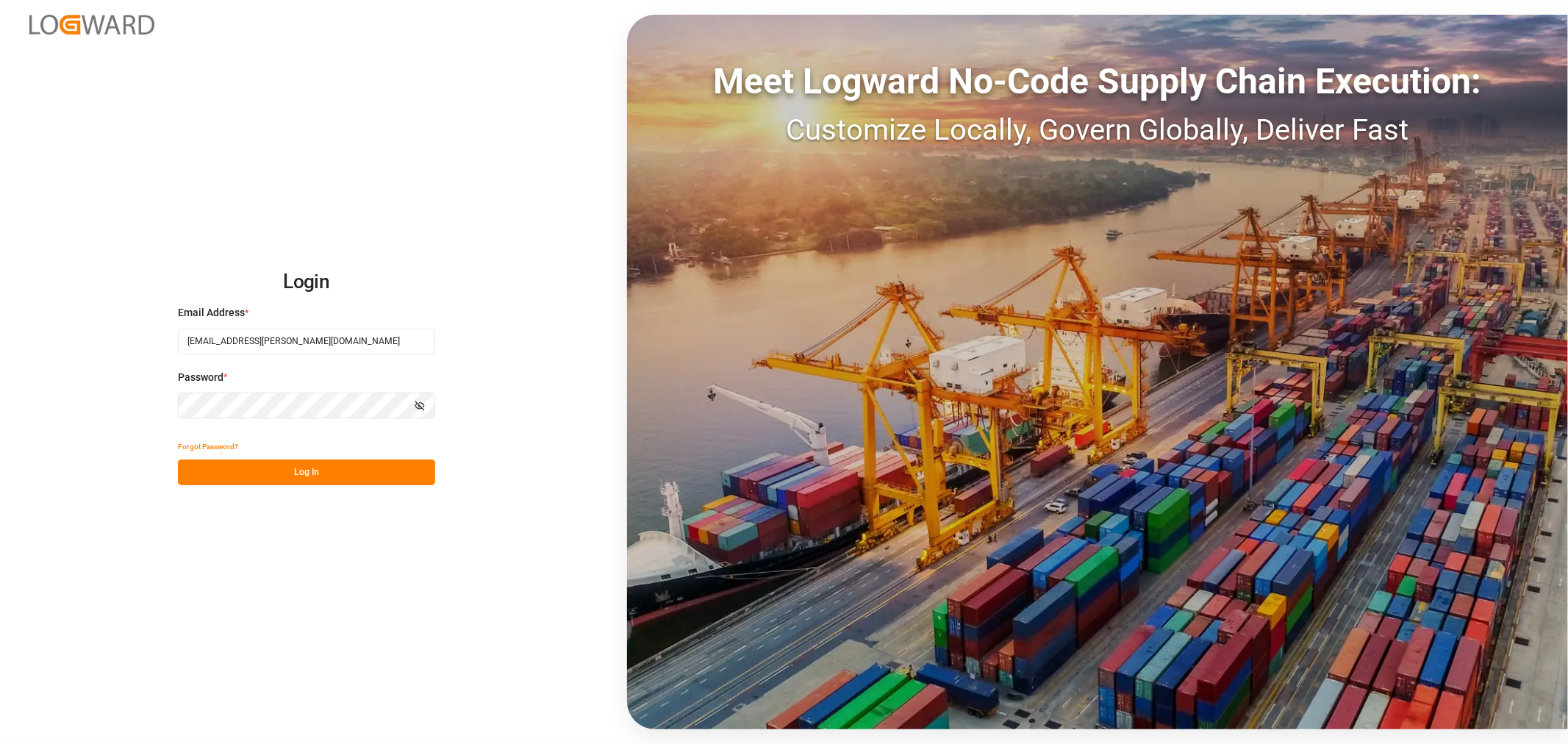
click at [327, 477] on button "Log In" at bounding box center [307, 472] width 258 height 26
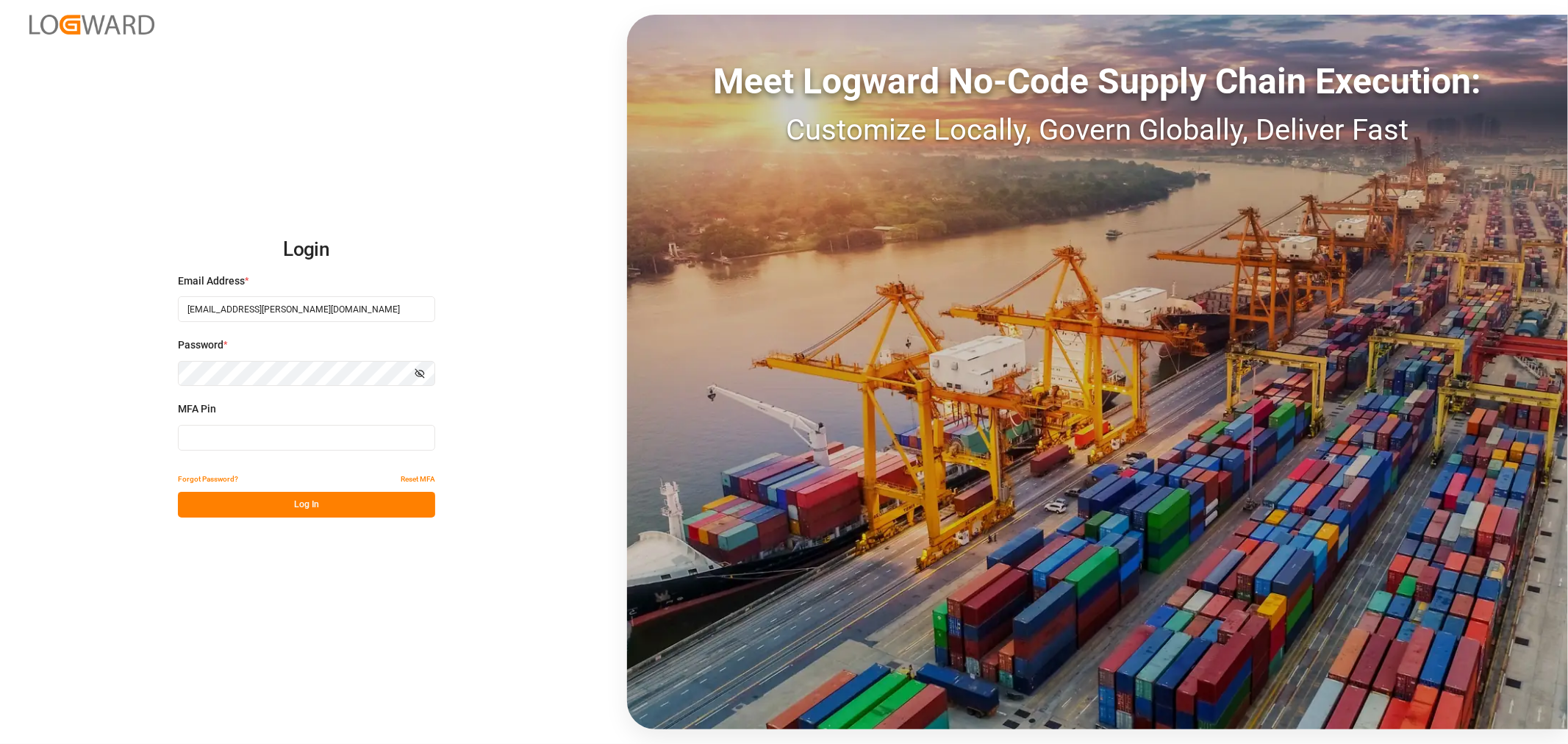
click at [221, 440] on input at bounding box center [307, 437] width 258 height 26
click at [251, 426] on input at bounding box center [307, 437] width 258 height 26
type input "300403"
click at [252, 497] on button "Log In" at bounding box center [307, 505] width 258 height 26
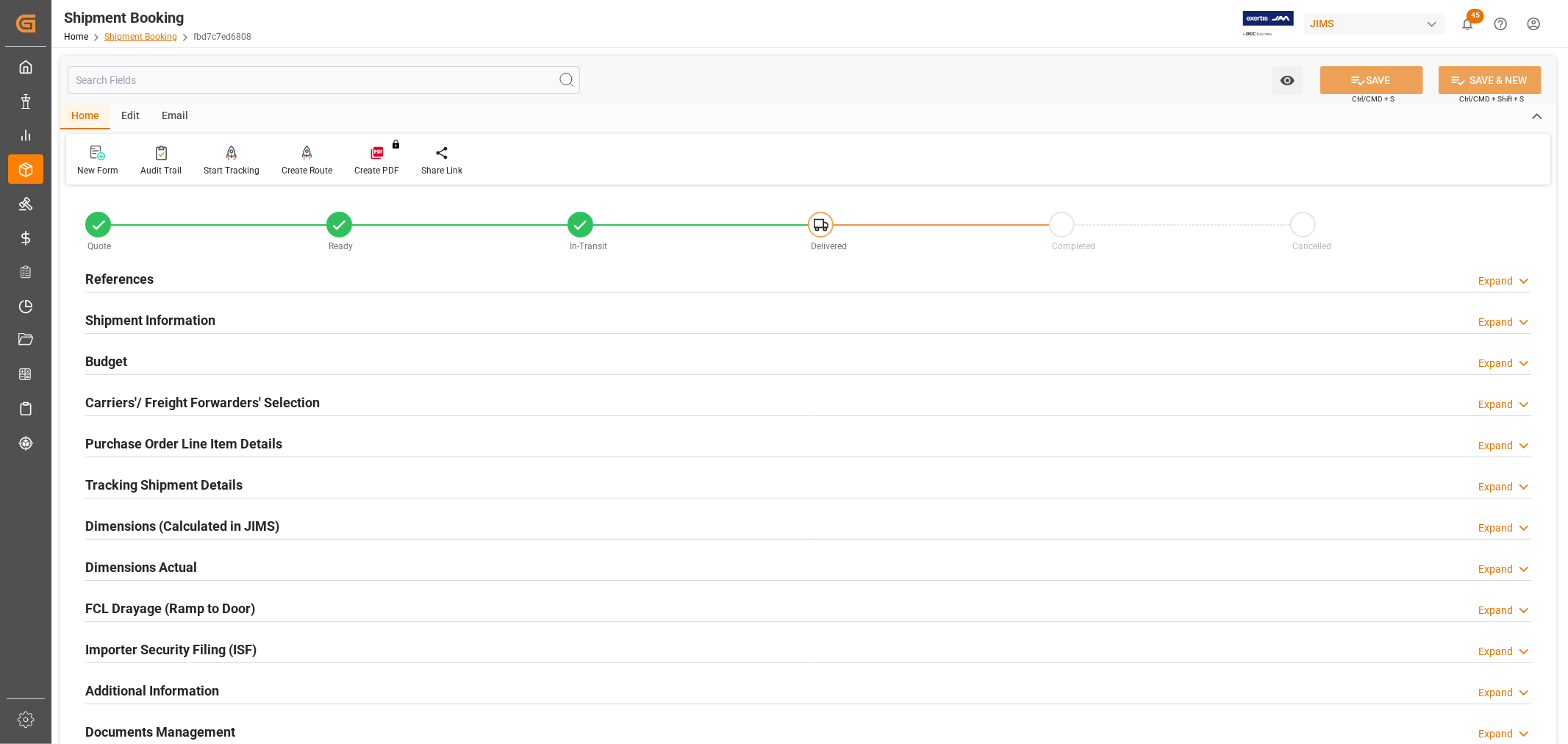
click at [148, 37] on link "Shipment Booking" at bounding box center [141, 37] width 73 height 10
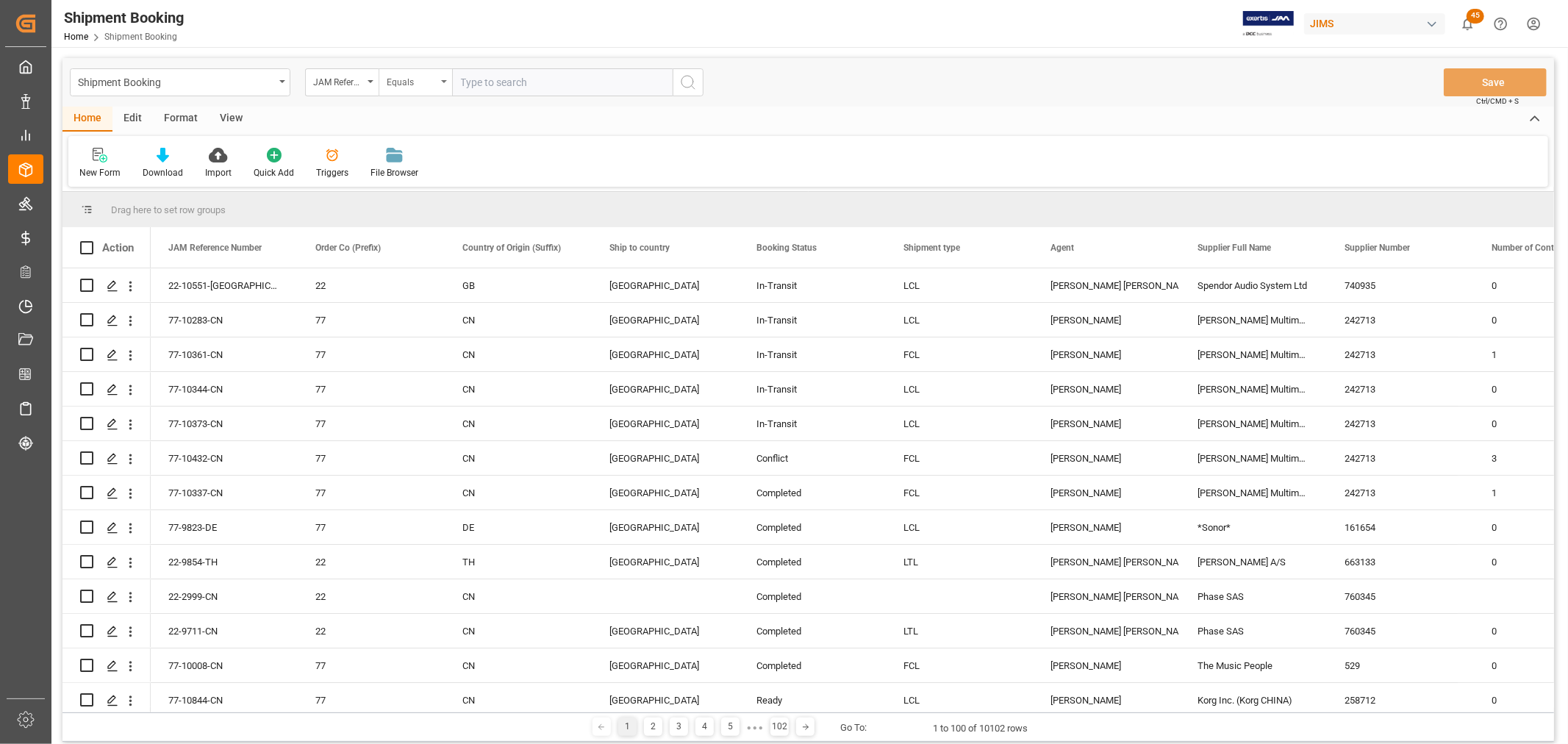
click at [446, 82] on icon "open menu" at bounding box center [444, 82] width 6 height 3
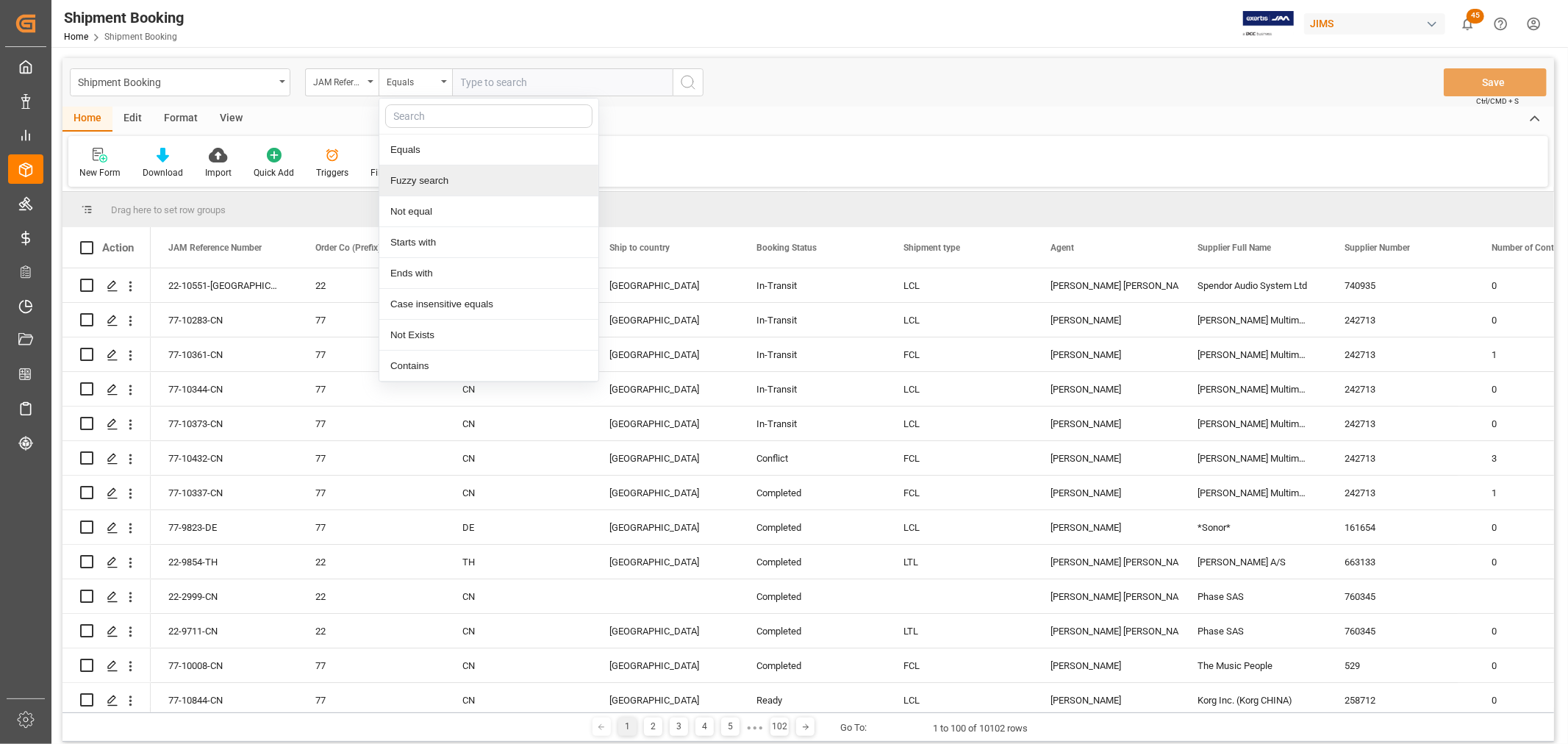
click at [430, 180] on div "Fuzzy search" at bounding box center [489, 181] width 219 height 31
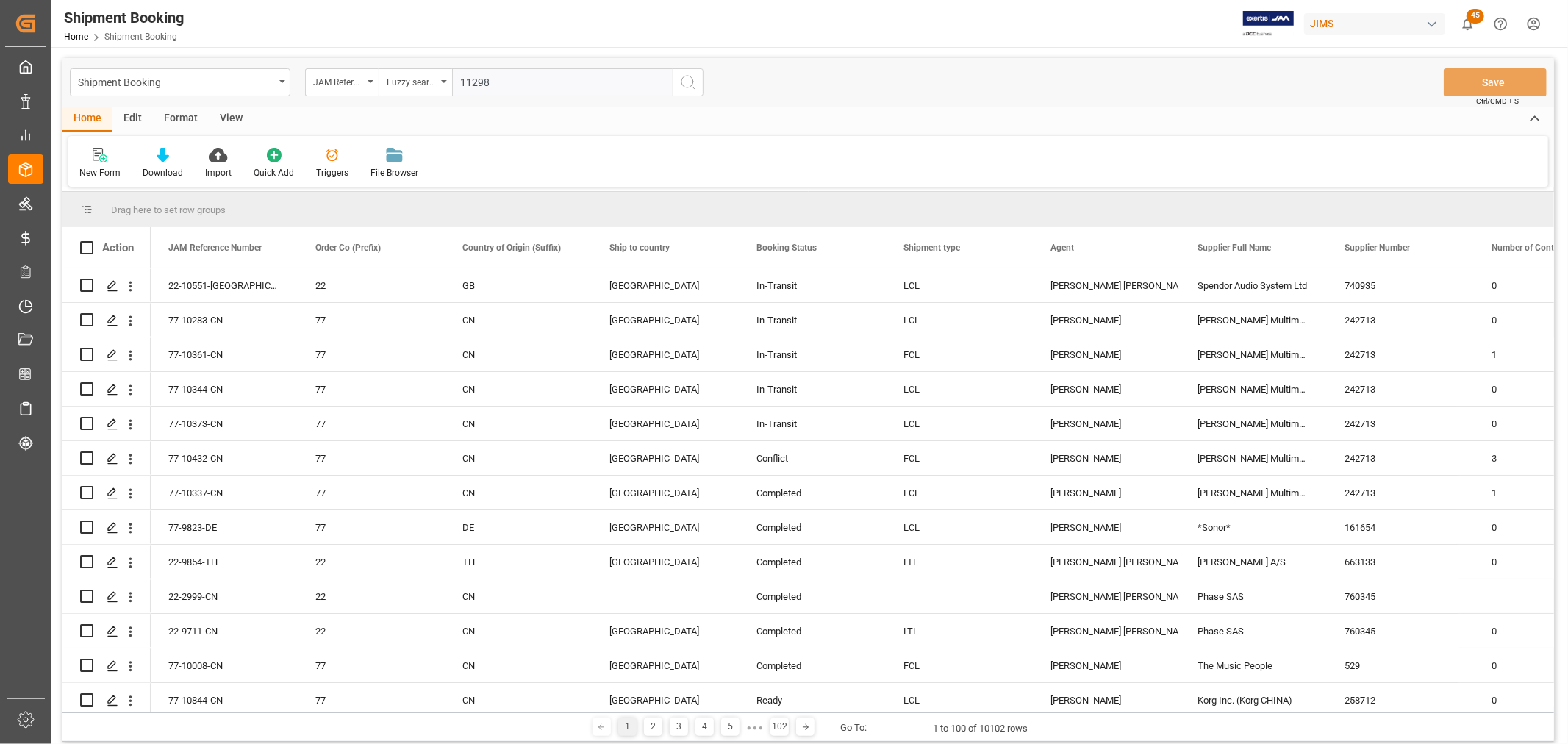
type input "11298"
click at [690, 82] on icon "search button" at bounding box center [688, 82] width 18 height 18
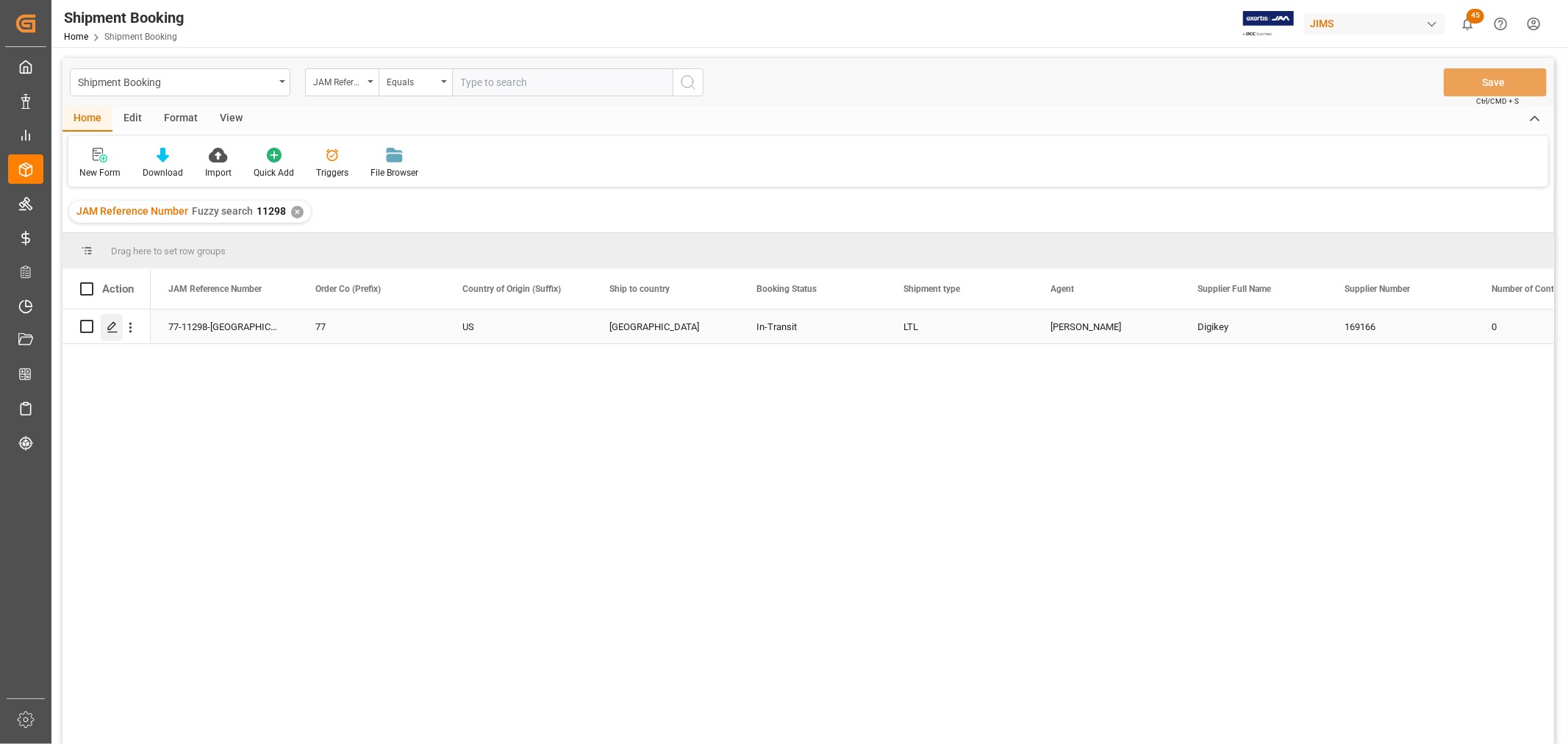
click at [112, 331] on icon "Press SPACE to select this row." at bounding box center [113, 327] width 12 height 12
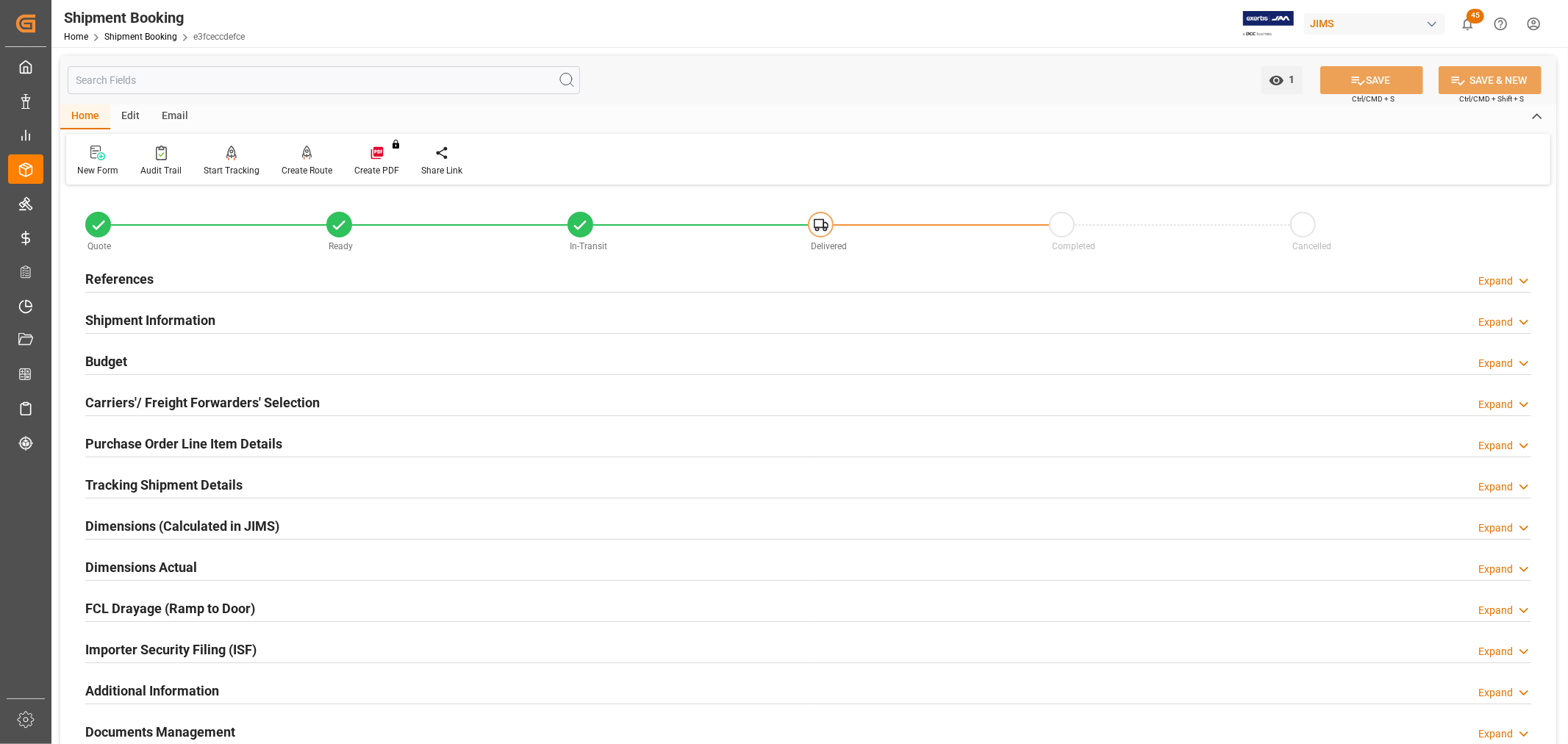
click at [141, 438] on h2 "Purchase Order Line Item Details" at bounding box center [183, 443] width 197 height 20
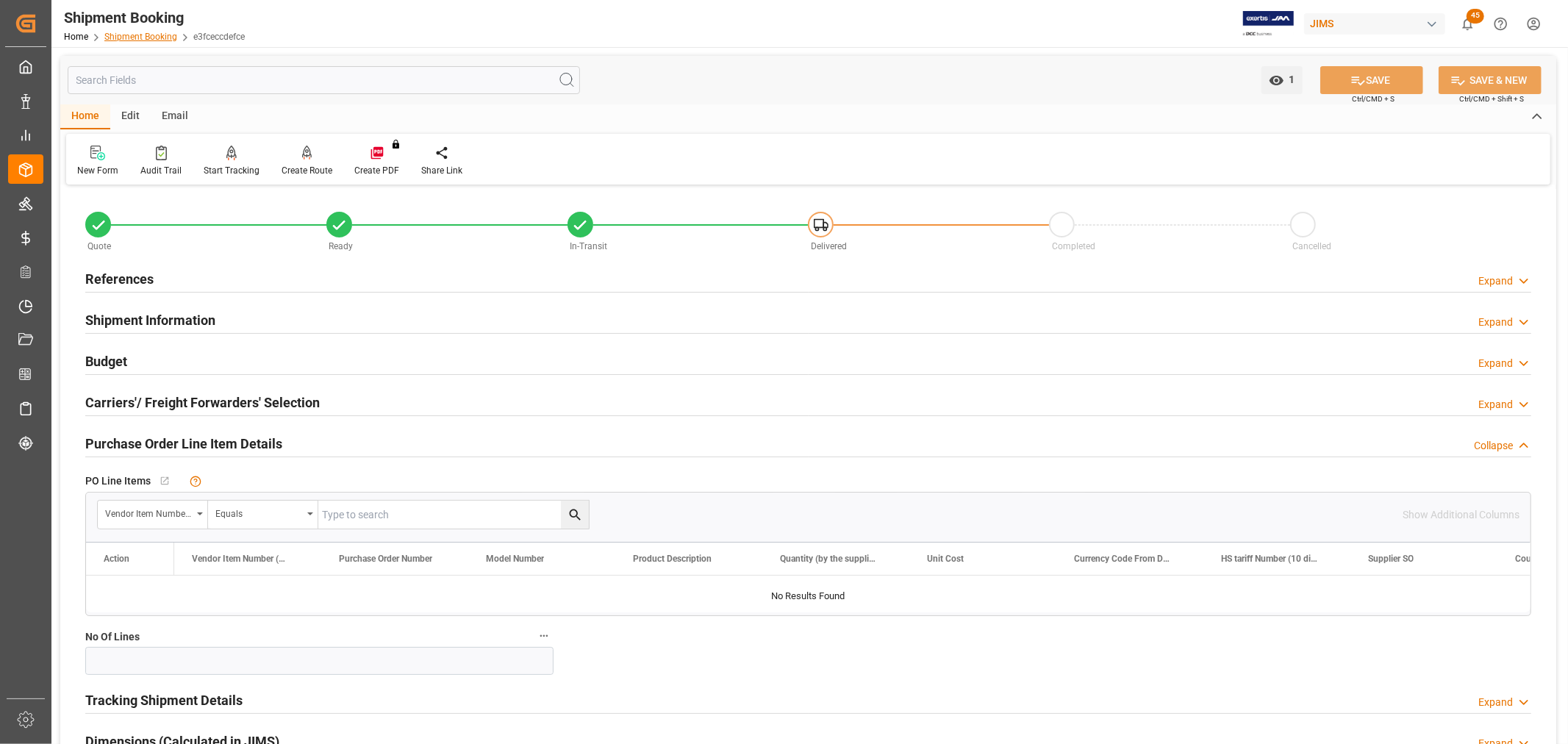
click at [142, 33] on link "Shipment Booking" at bounding box center [141, 37] width 73 height 10
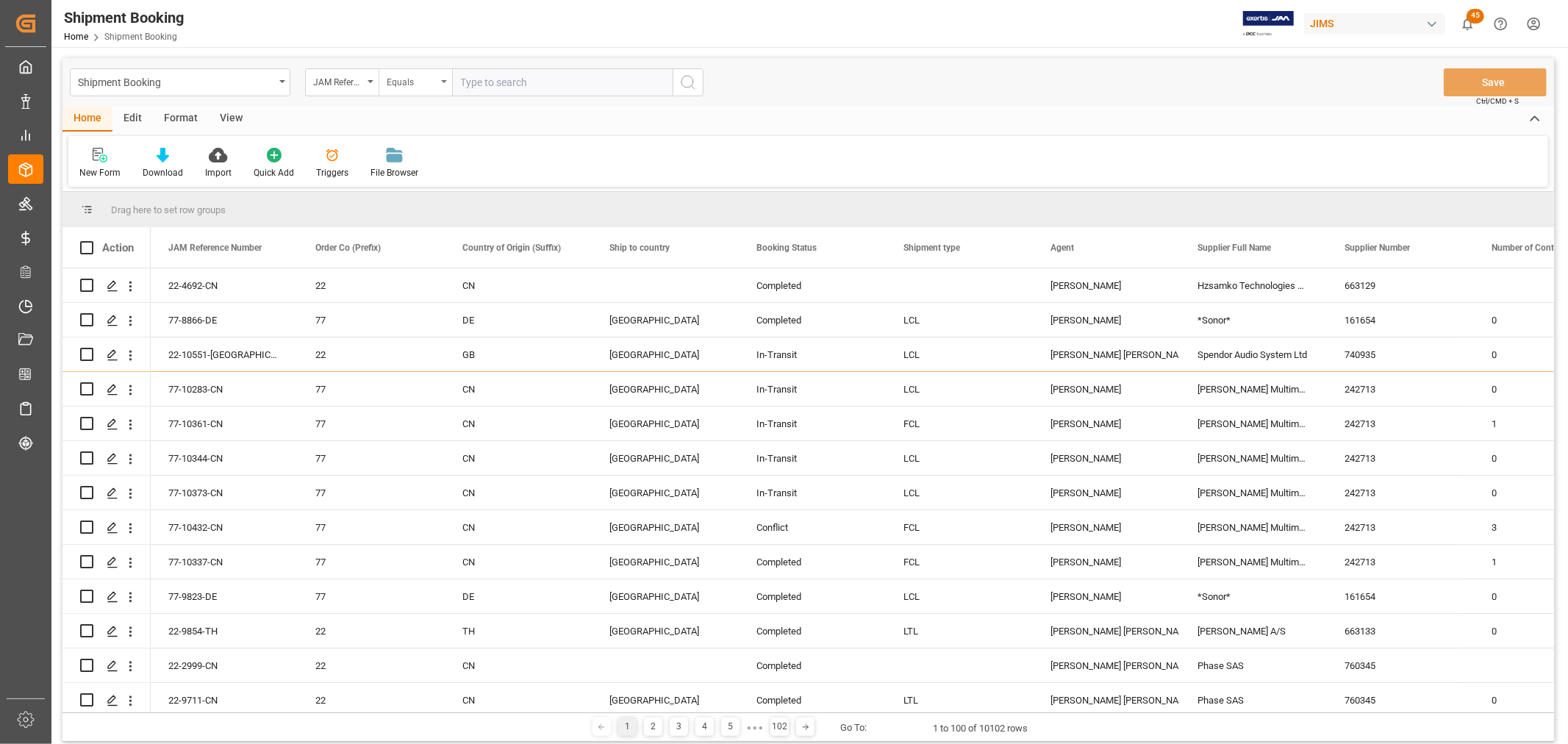
click at [447, 84] on div "Equals" at bounding box center [415, 82] width 74 height 28
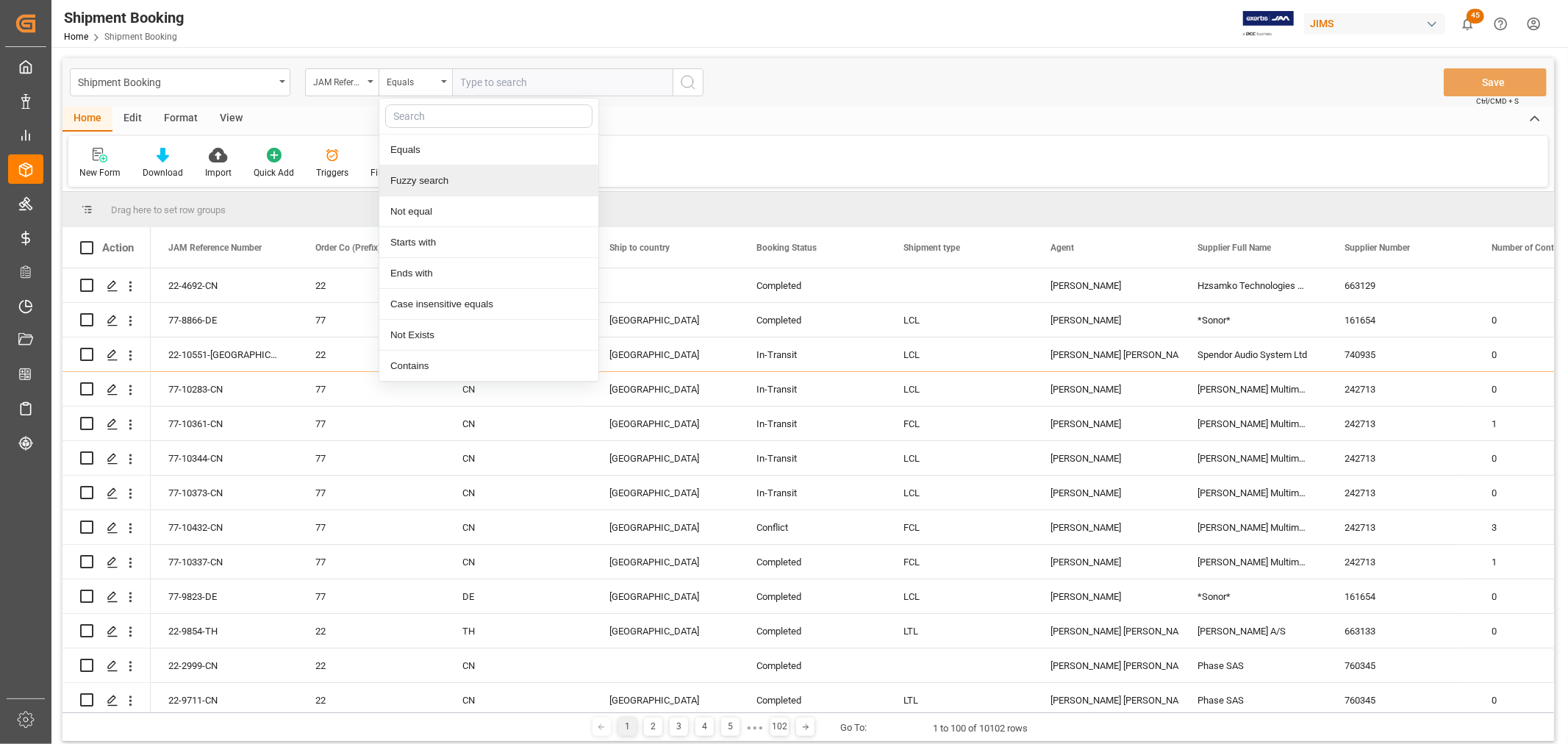
click at [436, 181] on div "Fuzzy search" at bounding box center [489, 181] width 219 height 31
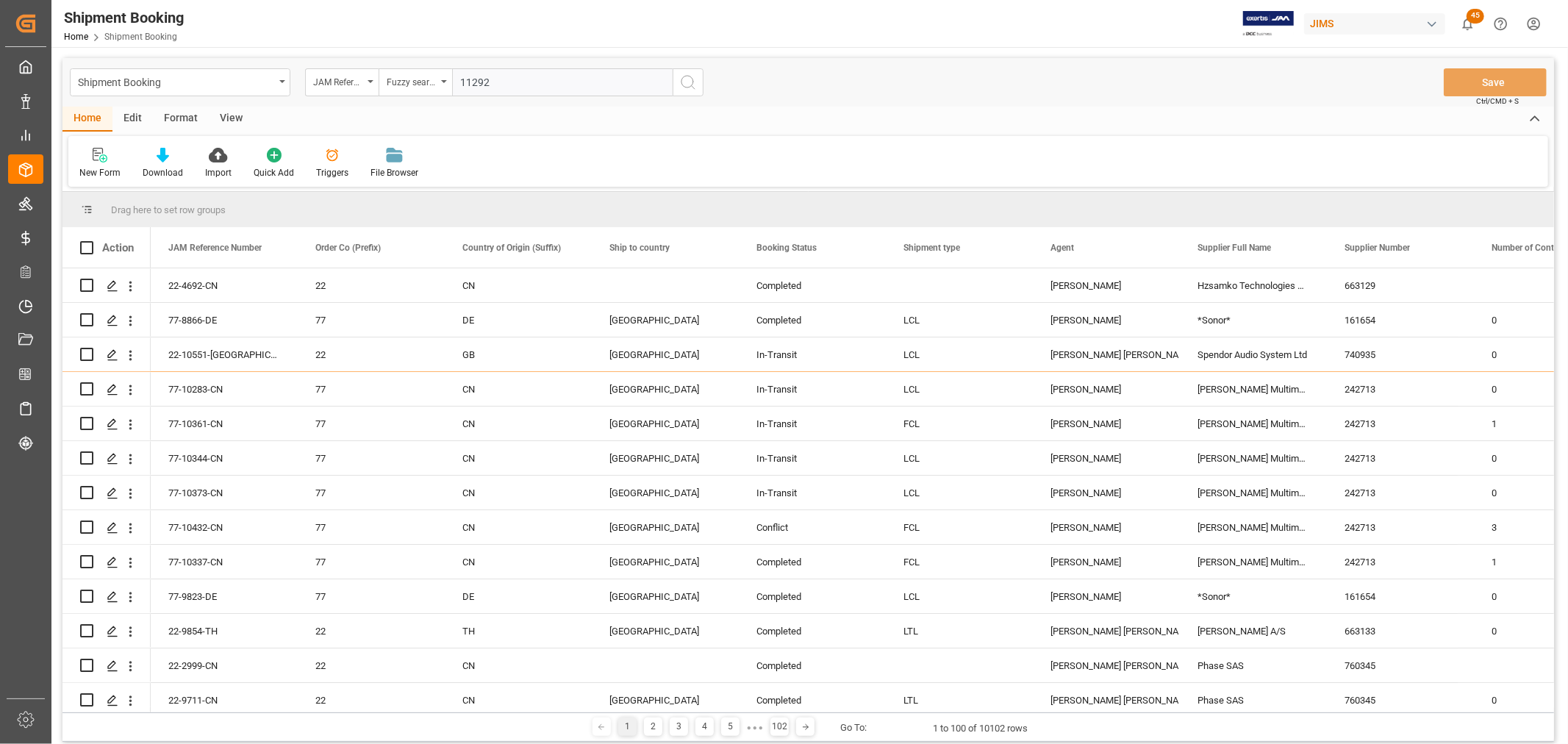
type input "11292"
click at [690, 82] on icon "search button" at bounding box center [688, 82] width 18 height 18
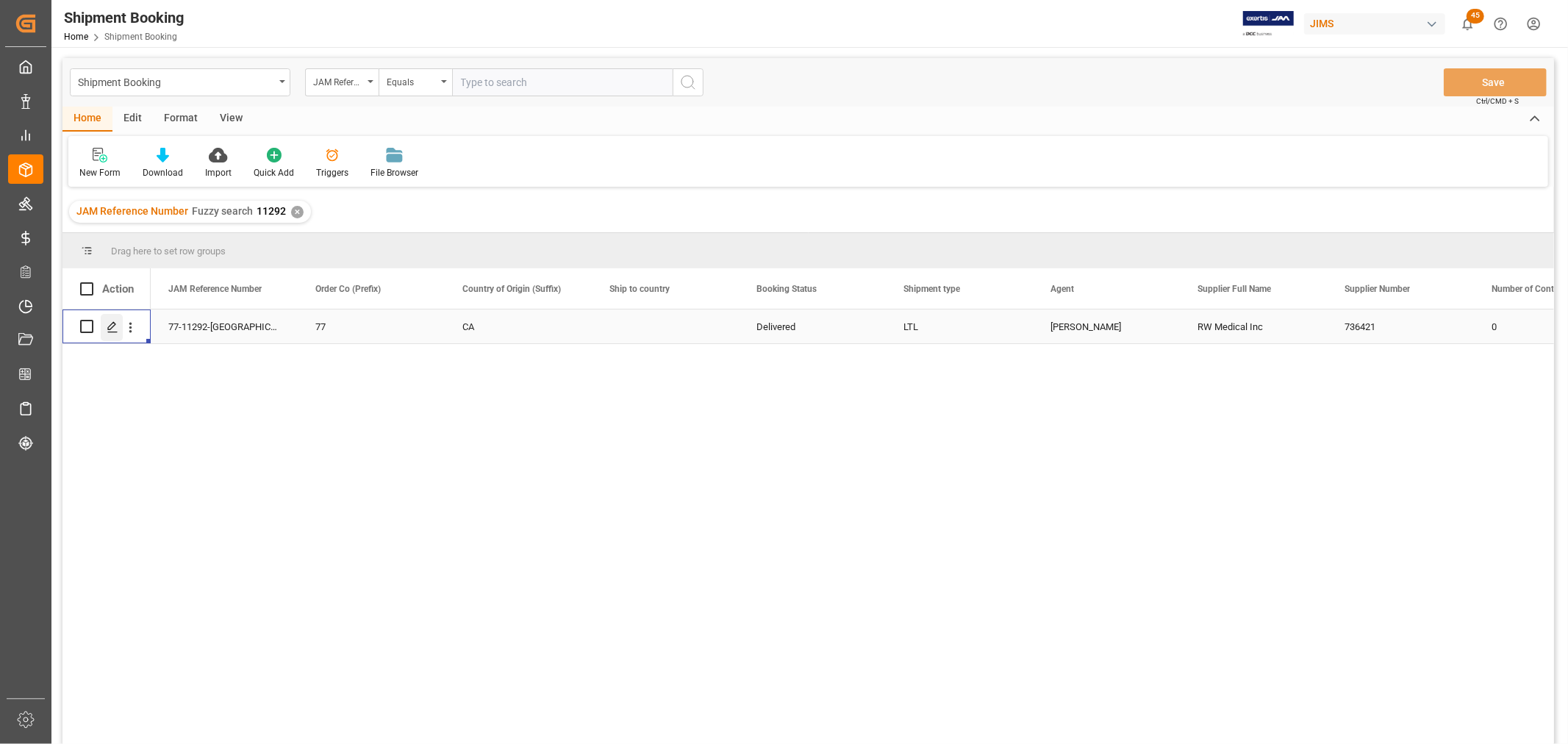
click at [113, 327] on icon "Press SPACE to select this row." at bounding box center [113, 327] width 12 height 12
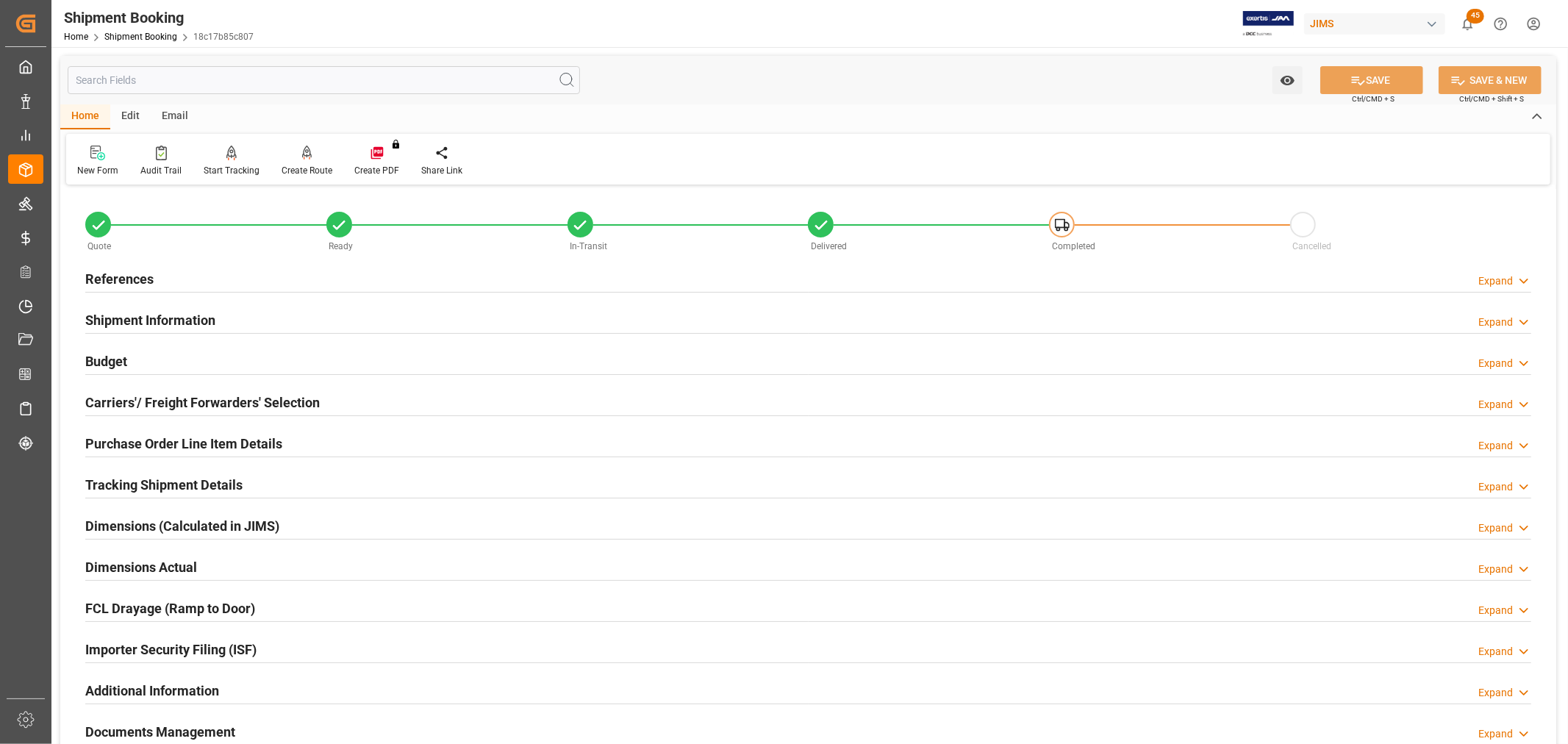
click at [114, 443] on h2 "Purchase Order Line Item Details" at bounding box center [183, 443] width 197 height 20
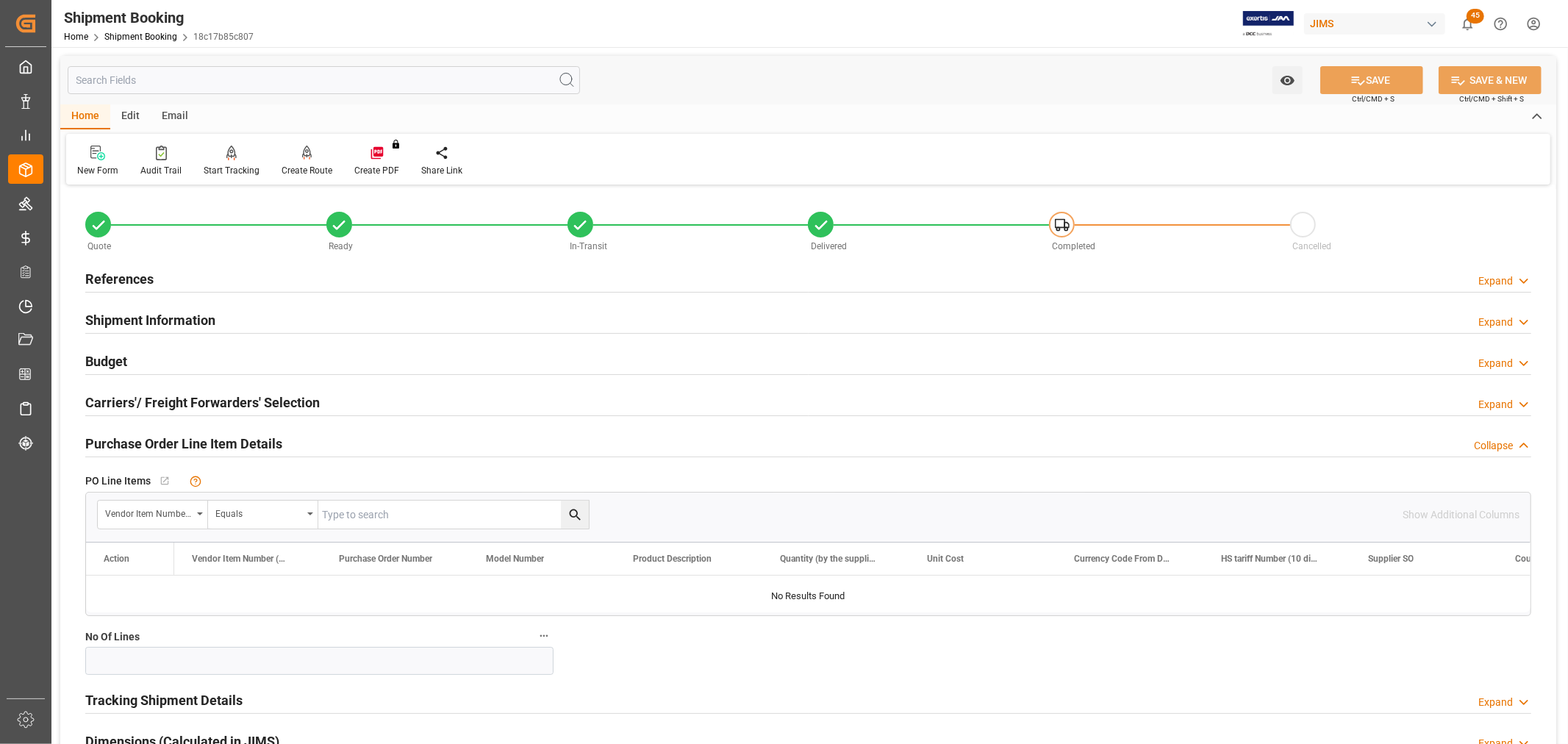
click at [114, 443] on h2 "Purchase Order Line Item Details" at bounding box center [183, 443] width 197 height 20
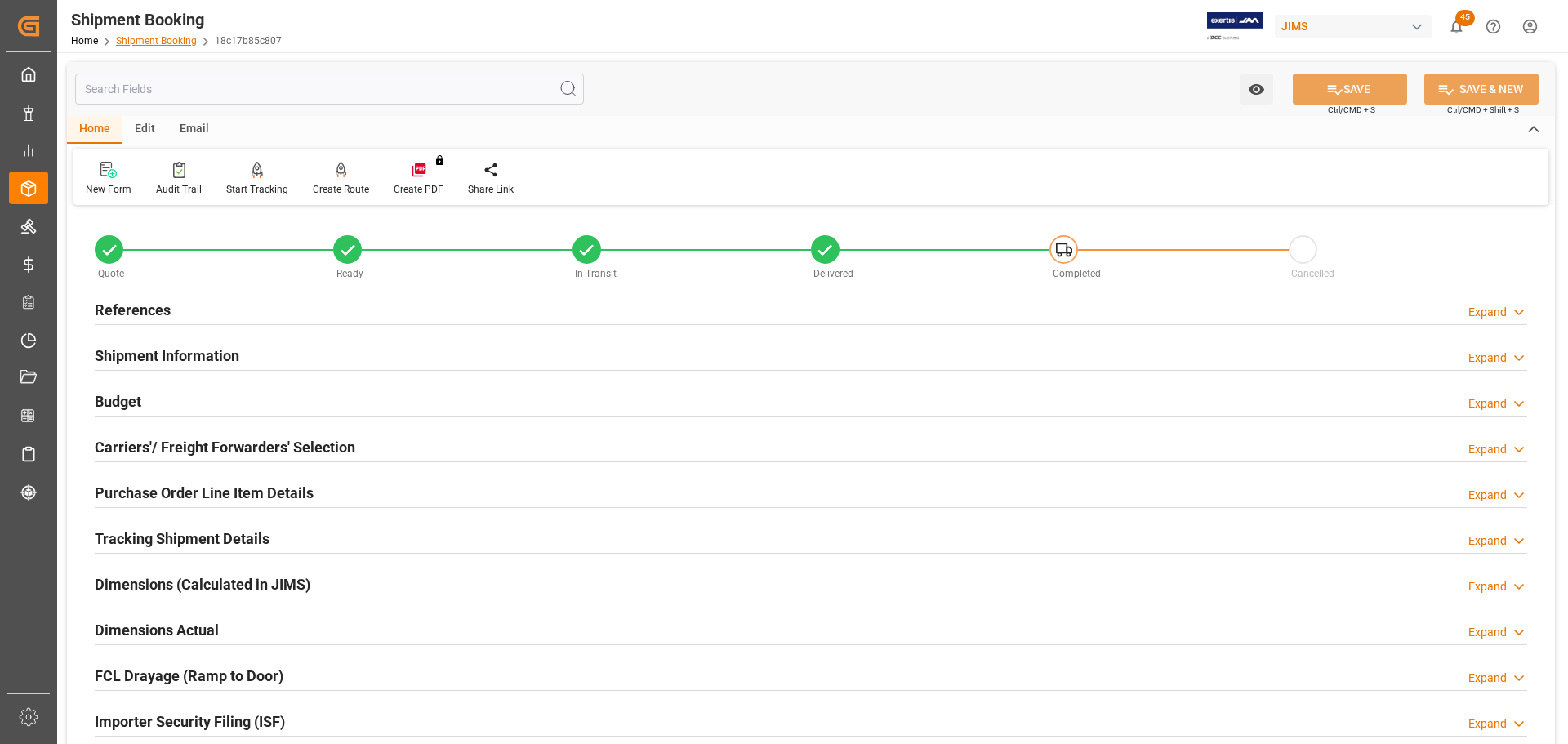
click at [151, 36] on link "Shipment Booking" at bounding box center [157, 41] width 81 height 12
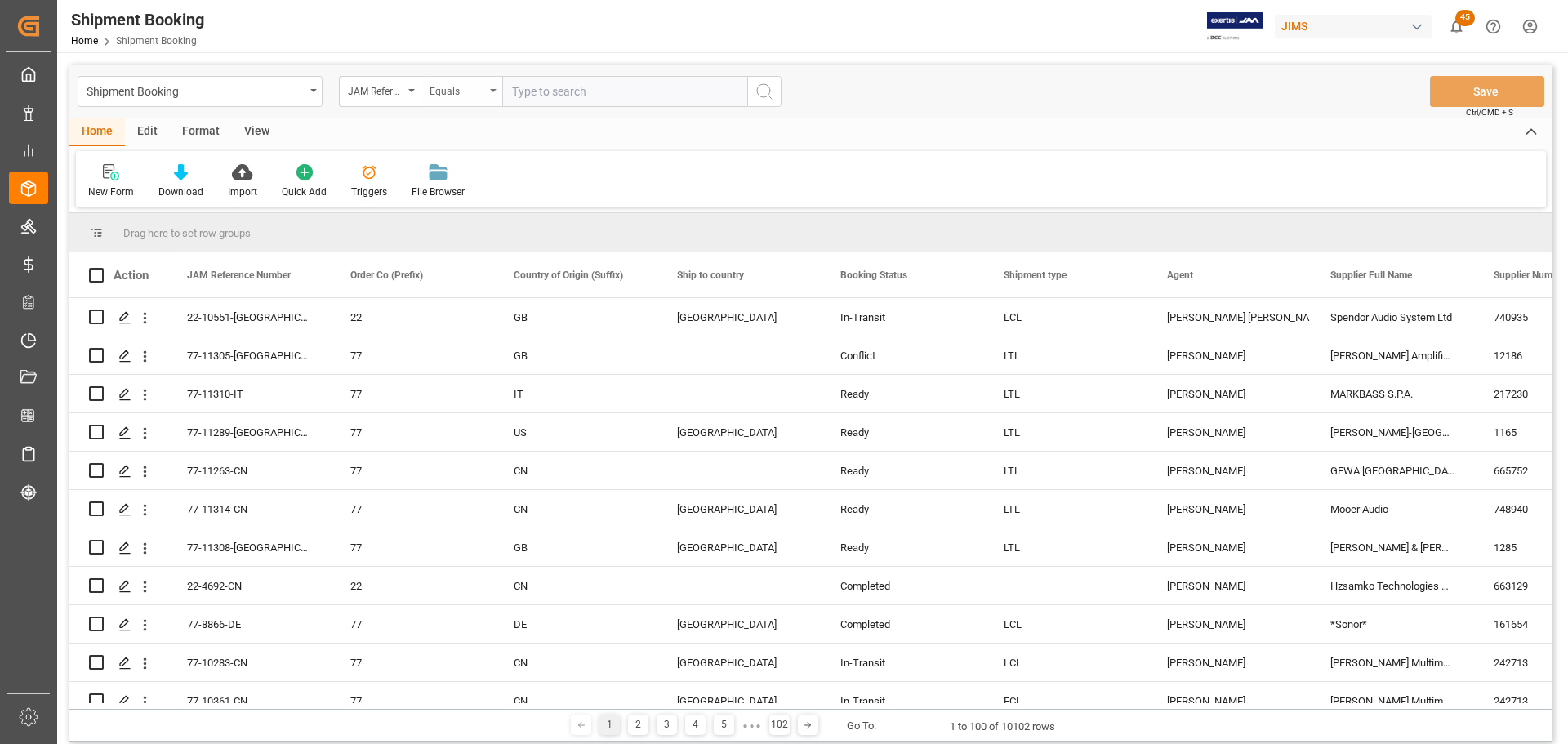
click at [496, 92] on icon "open menu" at bounding box center [493, 91] width 7 height 3
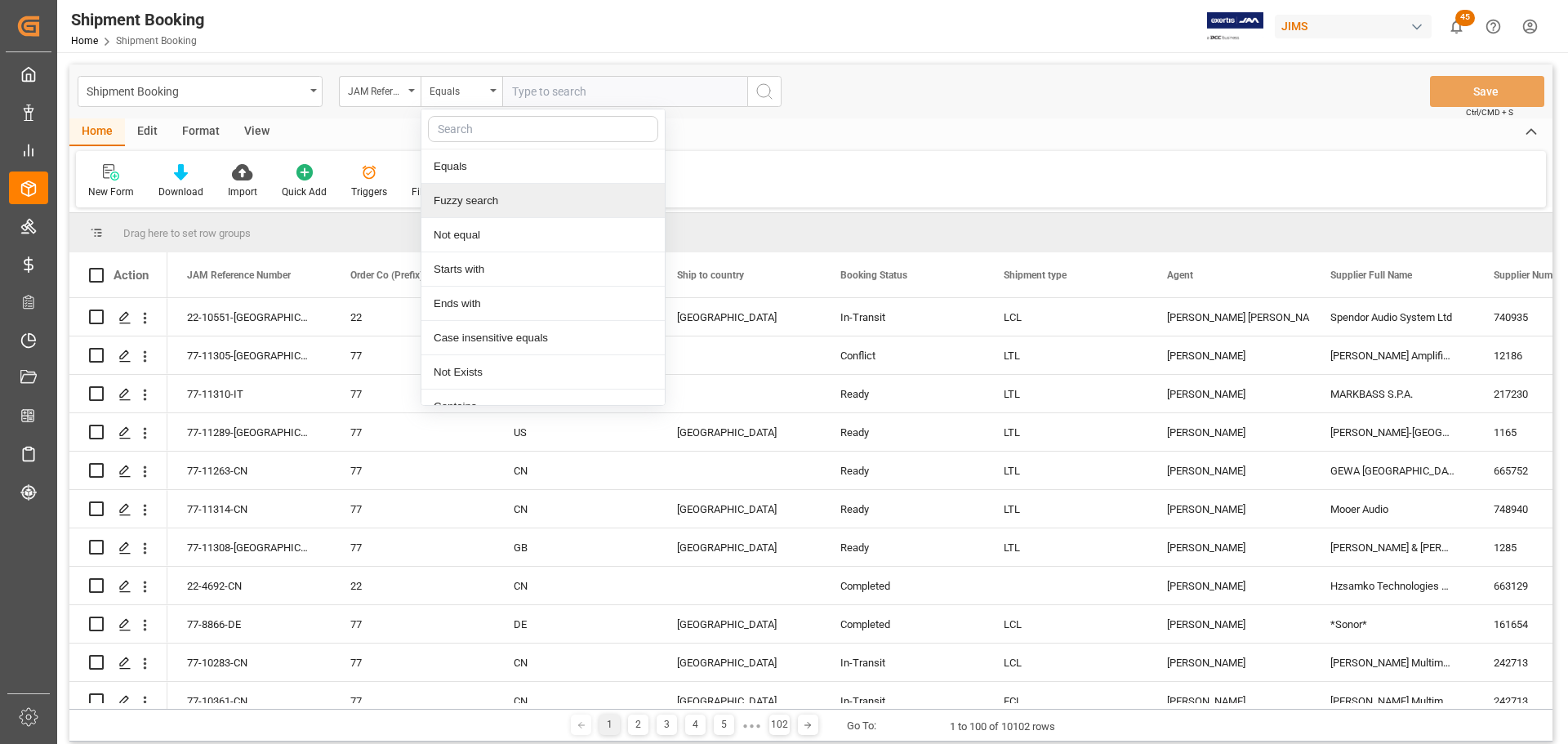
click at [486, 206] on div "Fuzzy search" at bounding box center [543, 201] width 243 height 35
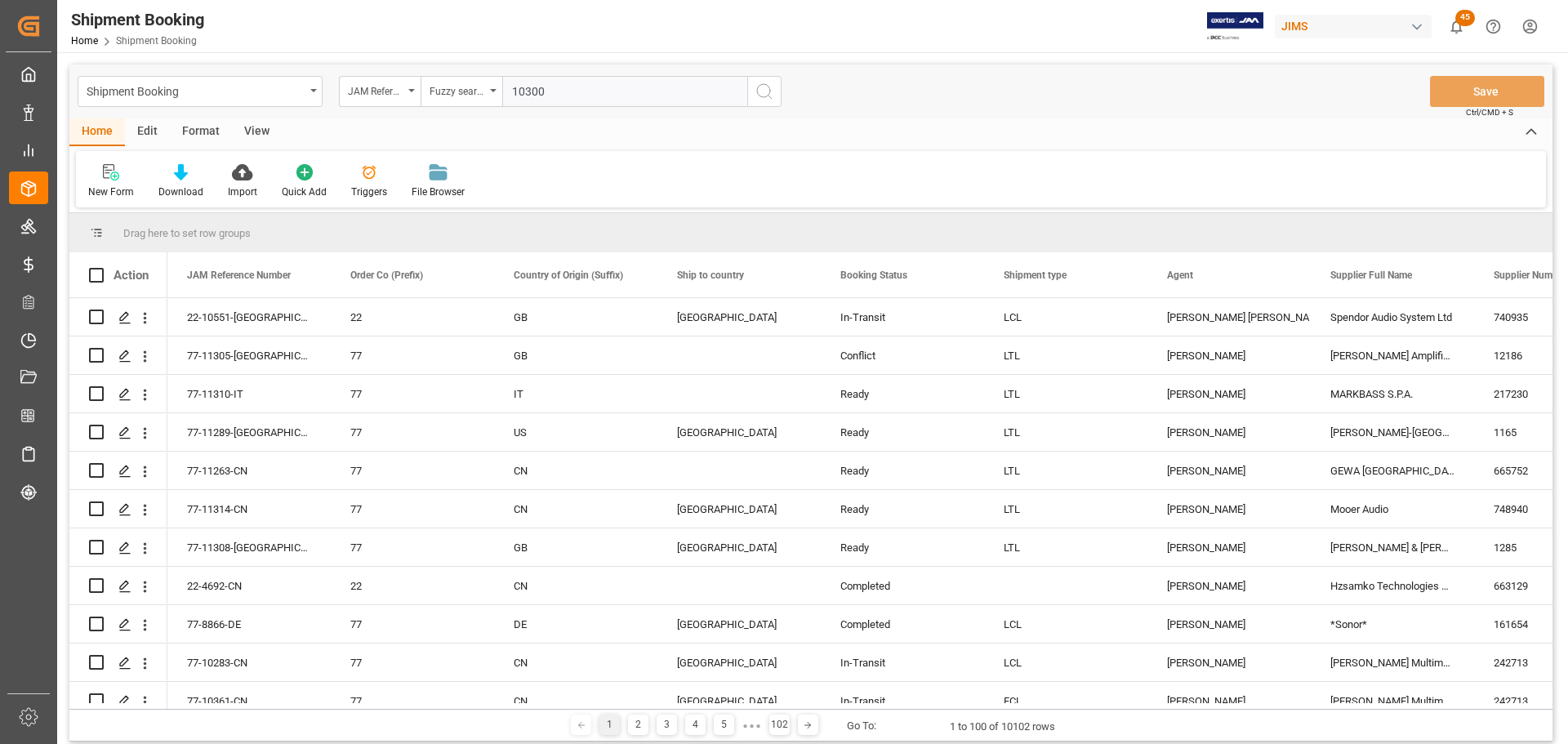
type input "10300"
click at [760, 96] on icon "search button" at bounding box center [765, 92] width 20 height 20
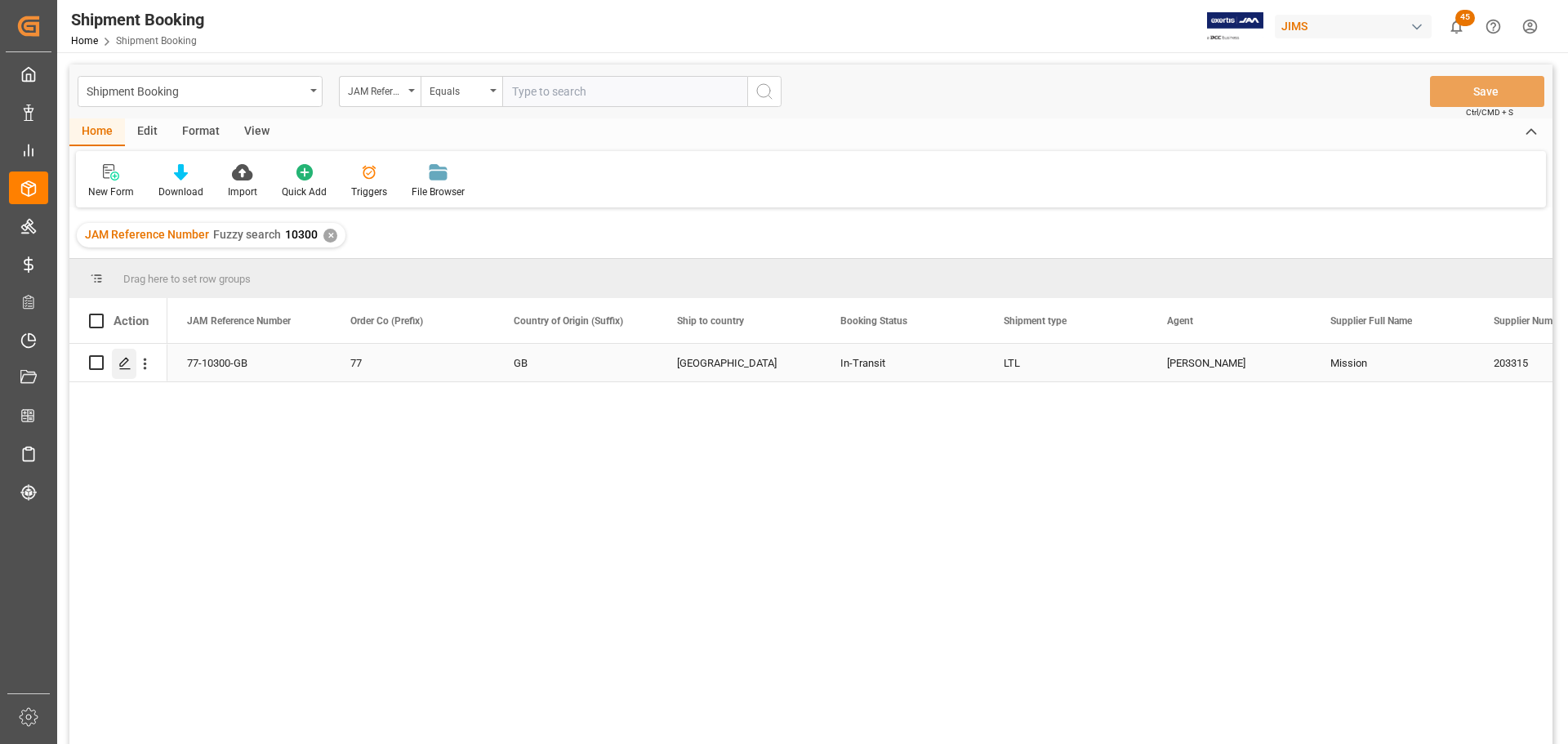
click at [126, 365] on icon "Press SPACE to select this row." at bounding box center [125, 364] width 13 height 13
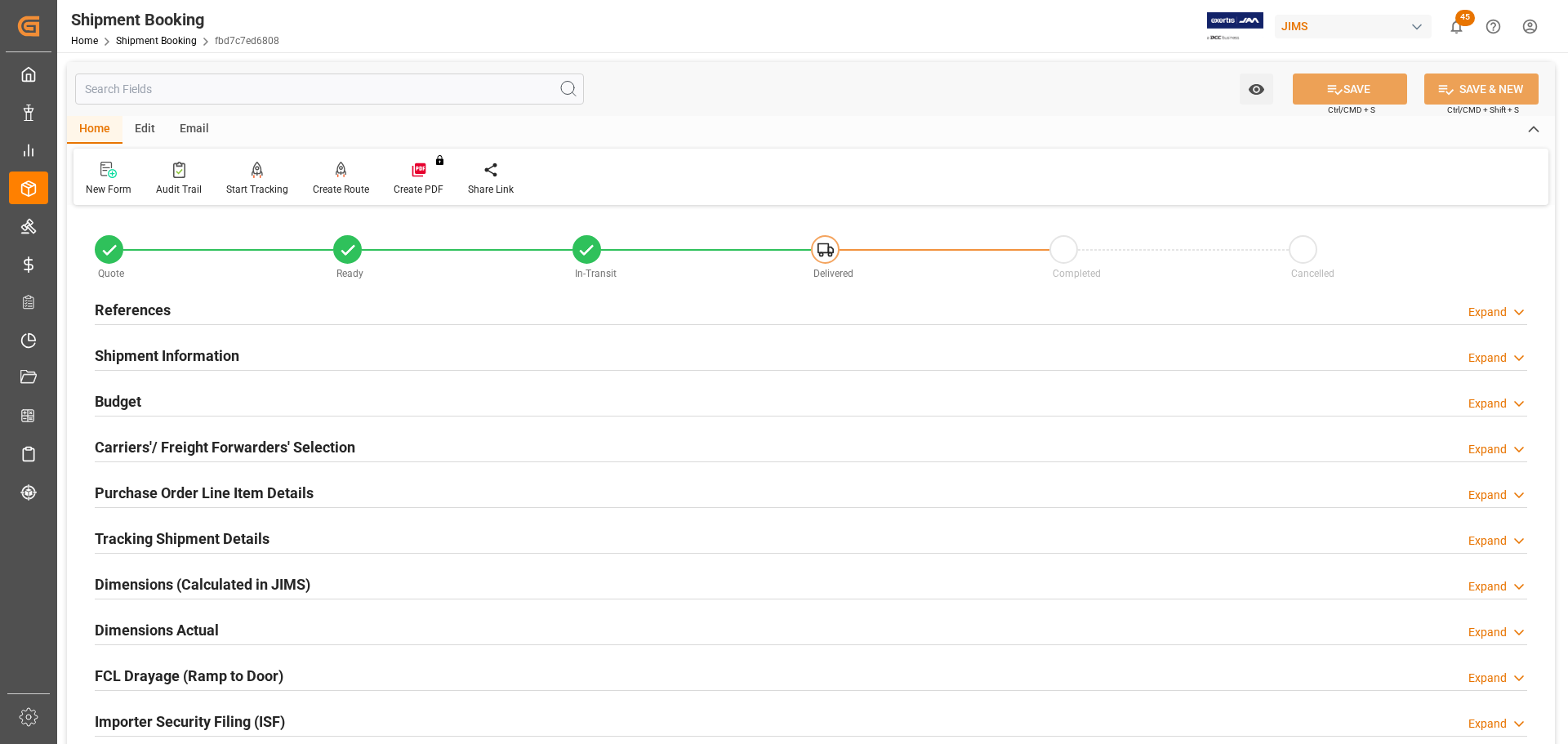
click at [187, 445] on h2 "Carriers'/ Freight Forwarders' Selection" at bounding box center [225, 447] width 261 height 22
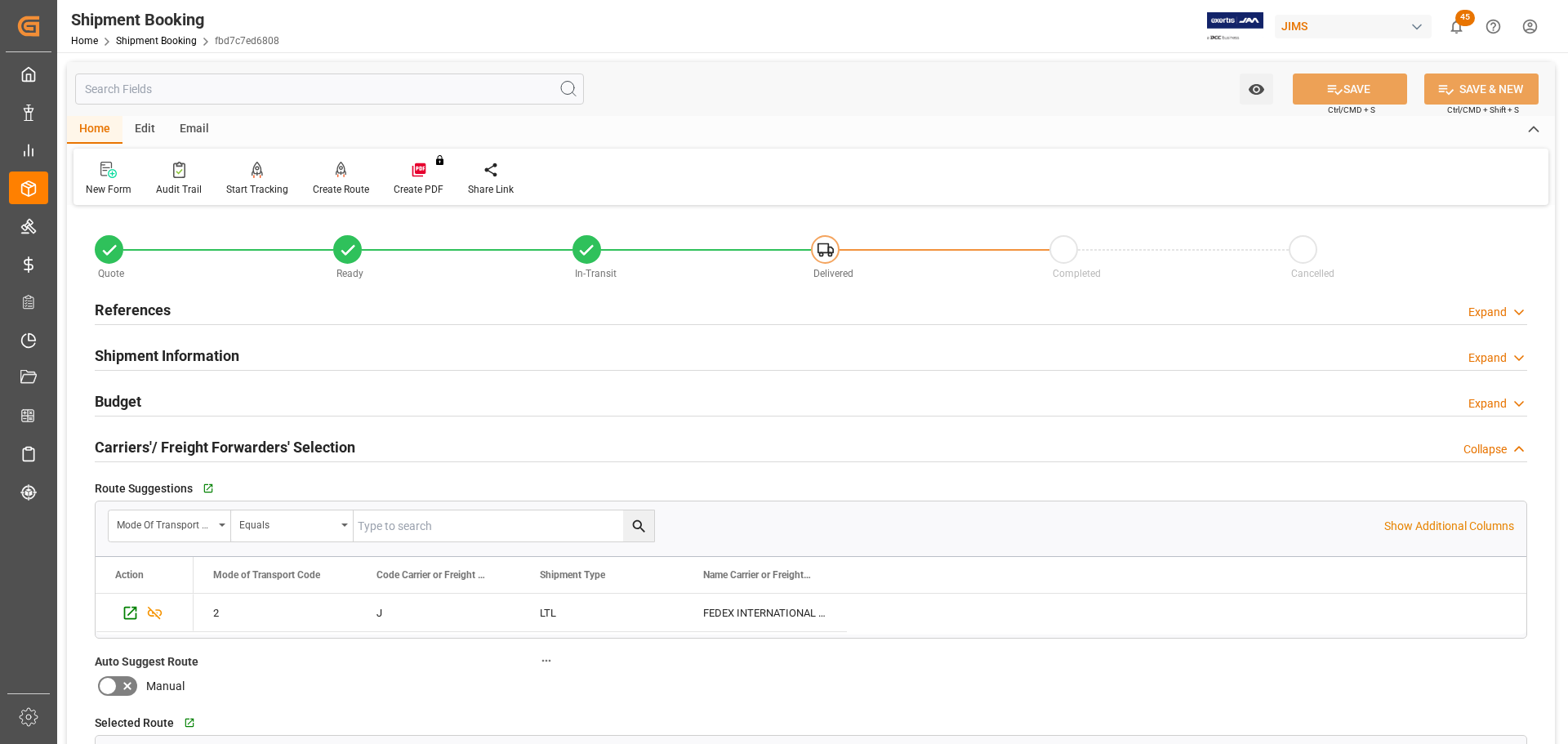
click at [187, 445] on h2 "Carriers'/ Freight Forwarders' Selection" at bounding box center [225, 447] width 261 height 22
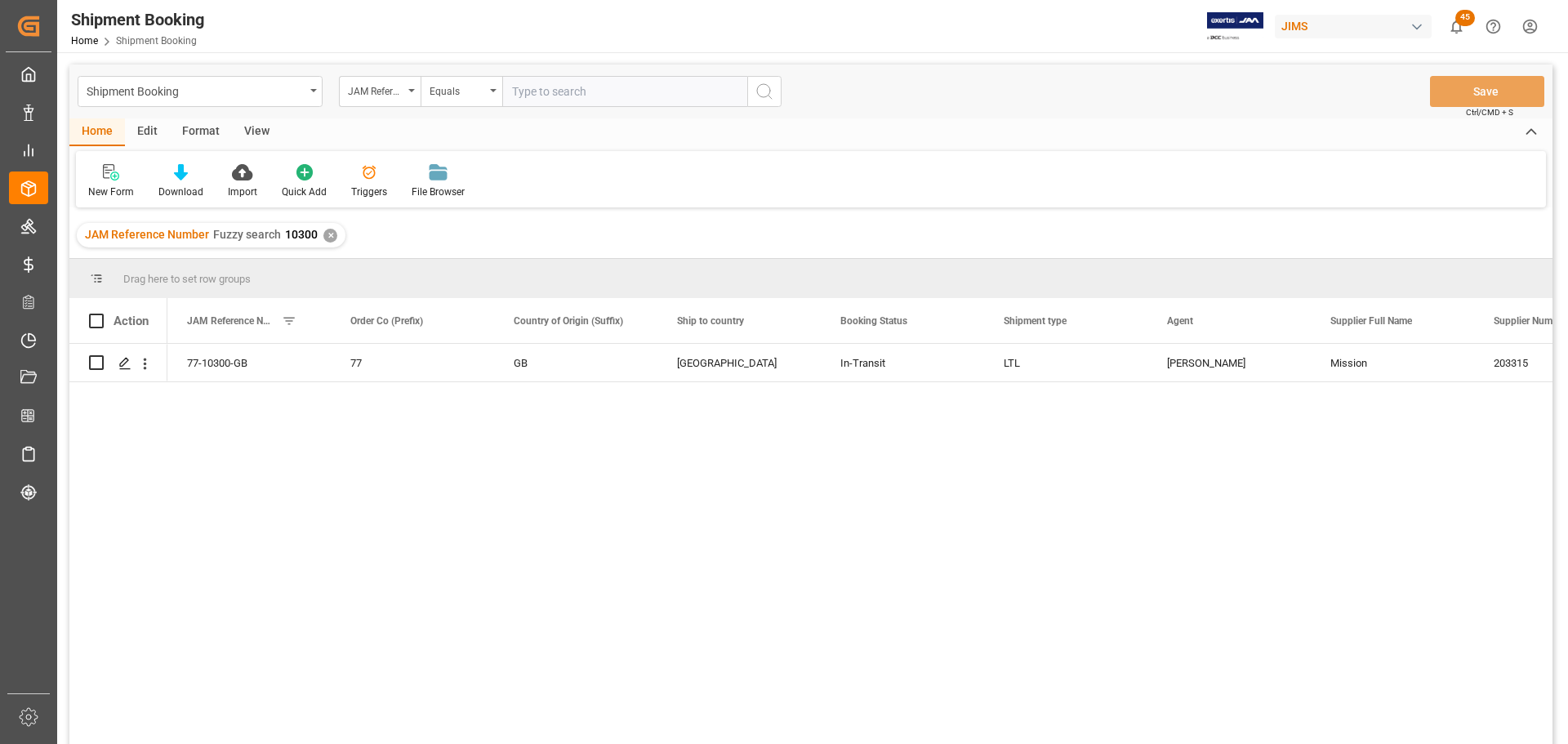
click at [252, 125] on div "View" at bounding box center [257, 133] width 49 height 28
click at [97, 184] on div "Default" at bounding box center [104, 181] width 56 height 36
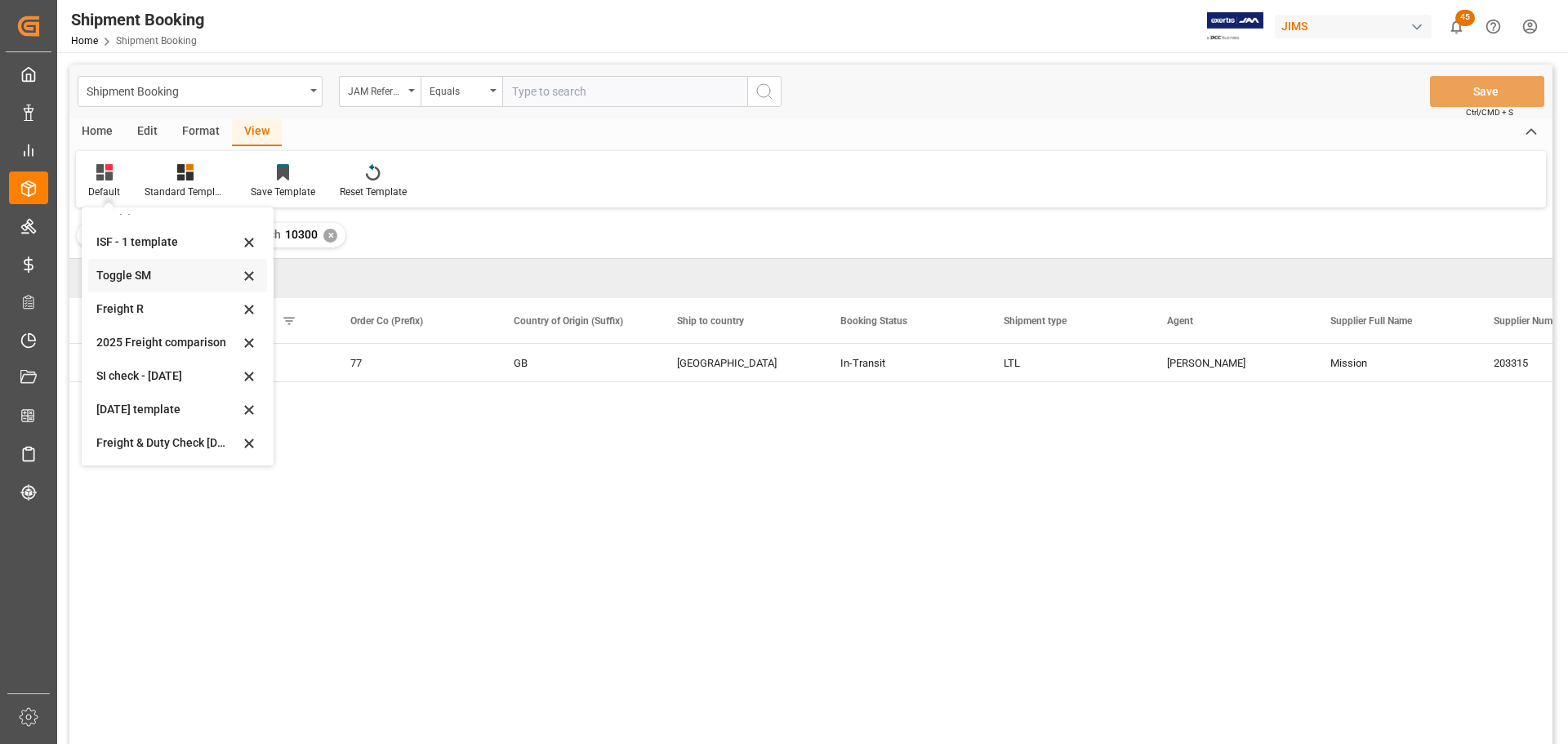
scroll to position [124, 0]
click at [132, 448] on div "Aug 2025 (2)" at bounding box center [167, 442] width 143 height 17
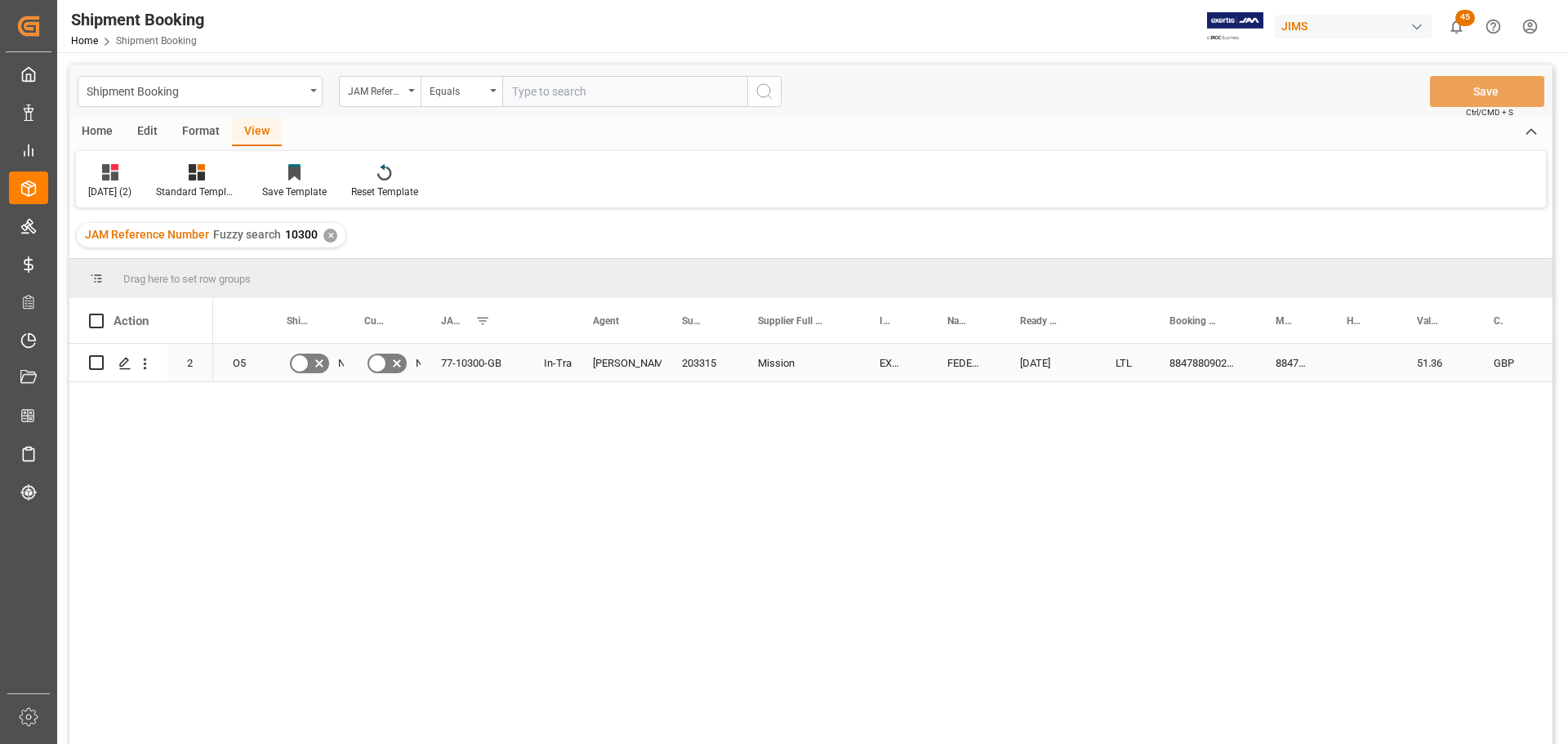
click at [810, 360] on div "Mission" at bounding box center [799, 363] width 122 height 38
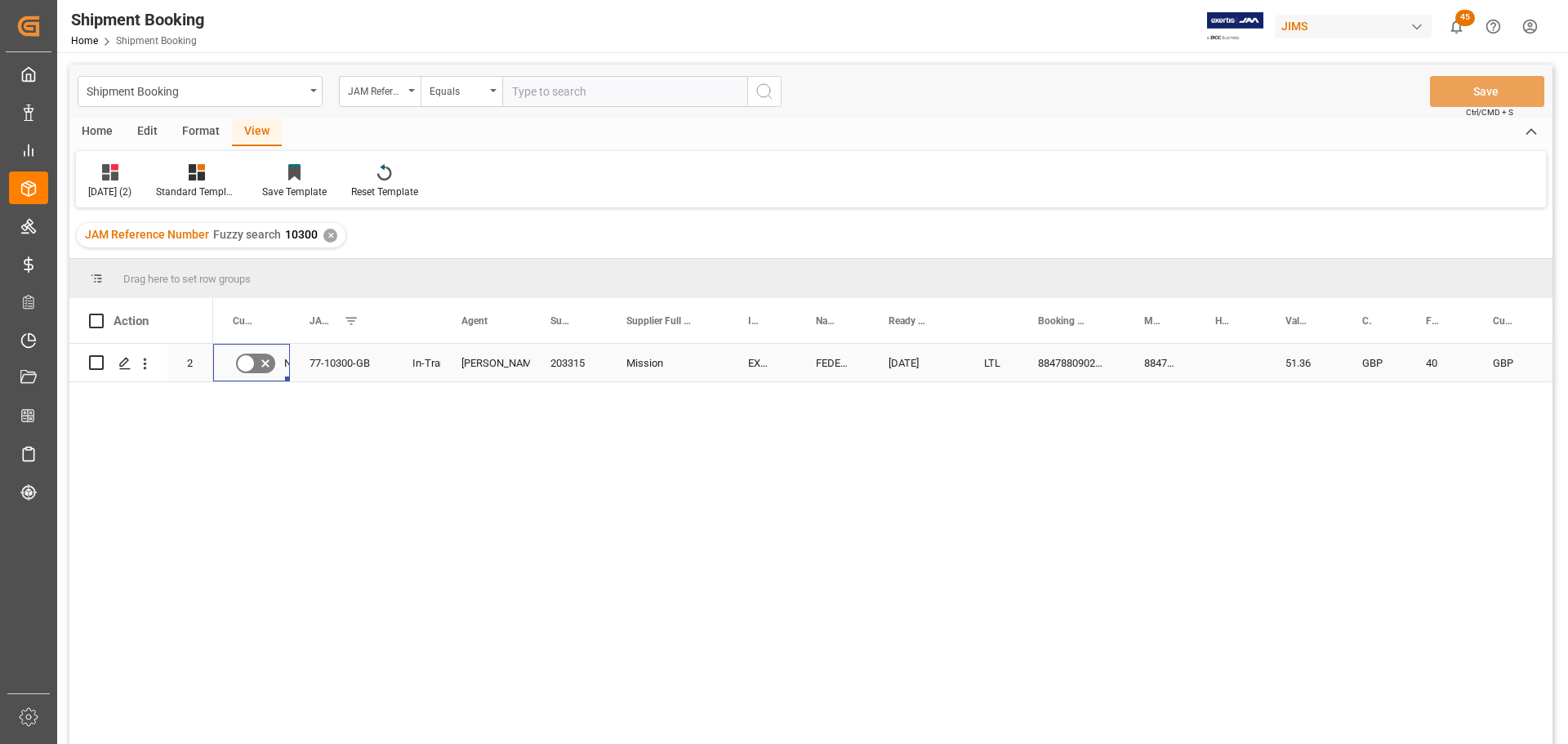
scroll to position [0, 0]
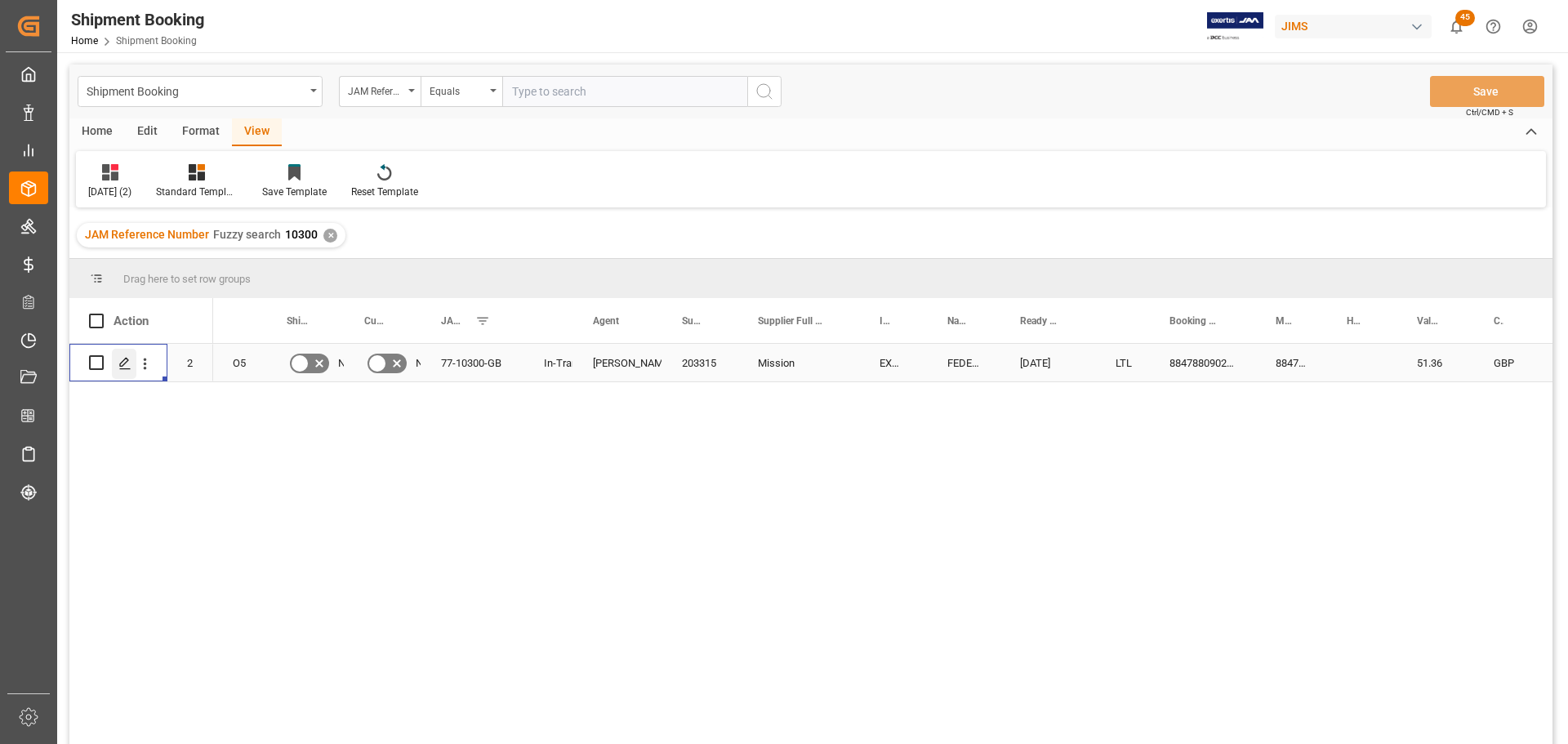
click at [117, 361] on div "Press SPACE to select this row." at bounding box center [125, 364] width 25 height 31
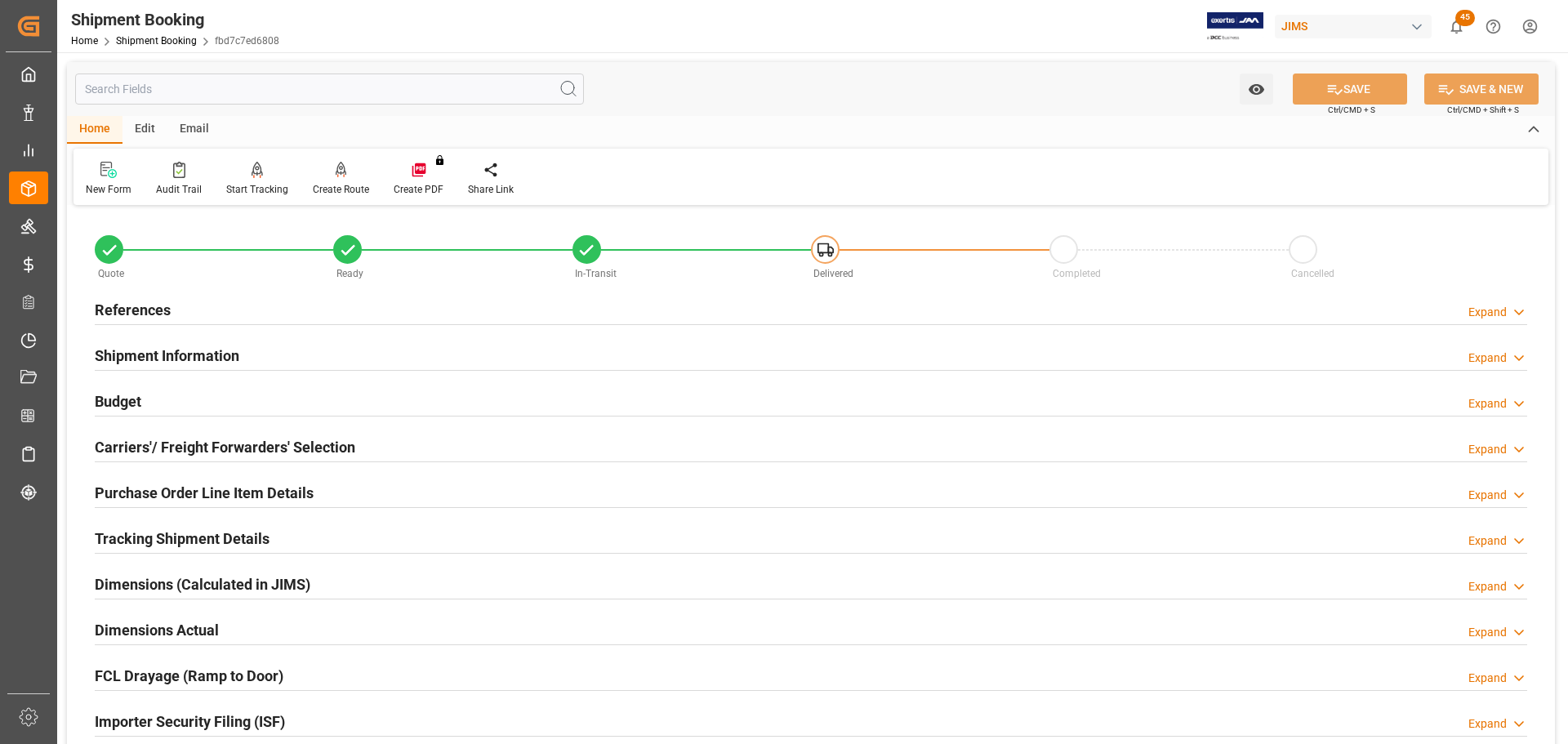
click at [150, 534] on h2 "Tracking Shipment Details" at bounding box center [182, 539] width 175 height 22
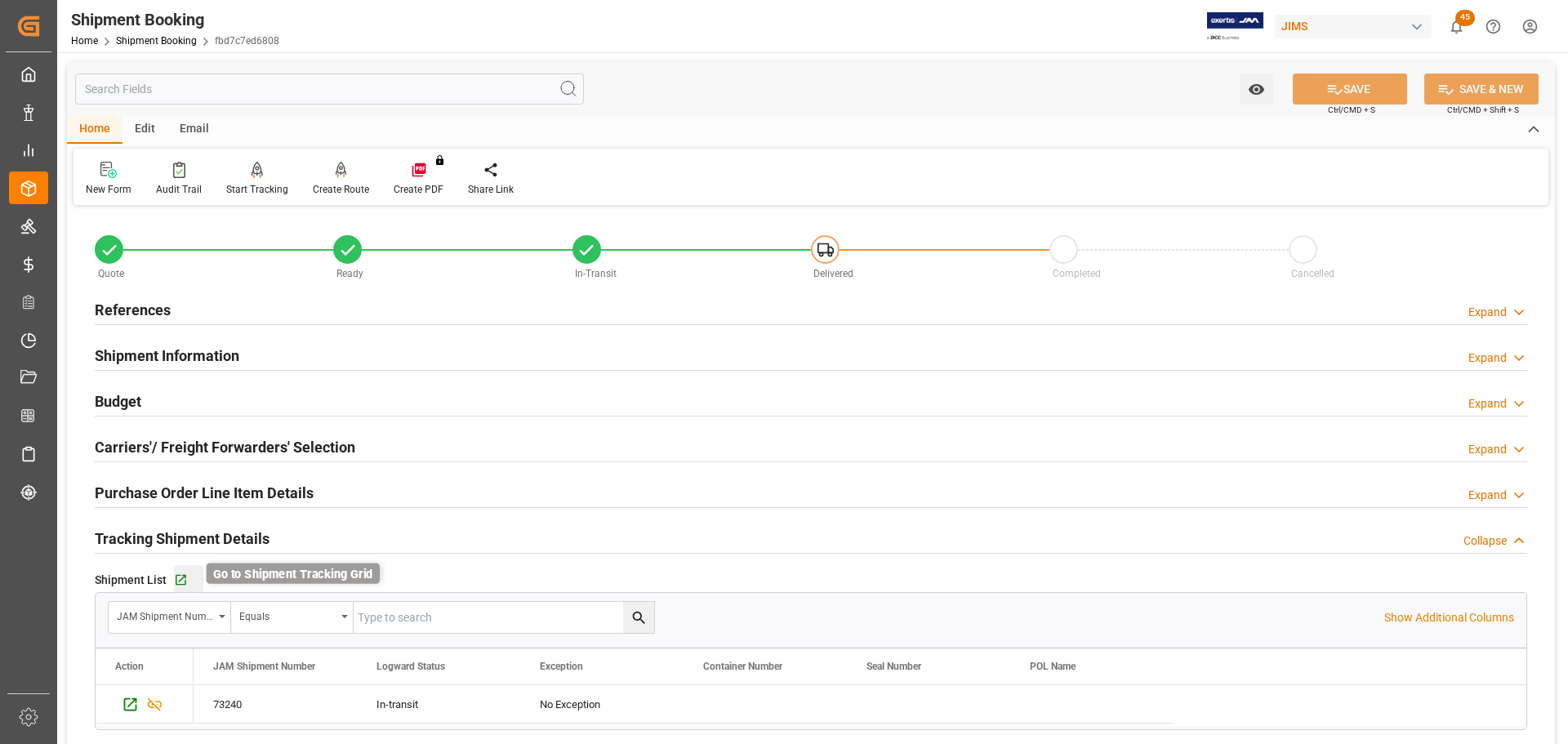
click at [177, 582] on icon "button" at bounding box center [181, 580] width 14 height 14
click at [136, 42] on link "Shipment Booking" at bounding box center [157, 41] width 81 height 12
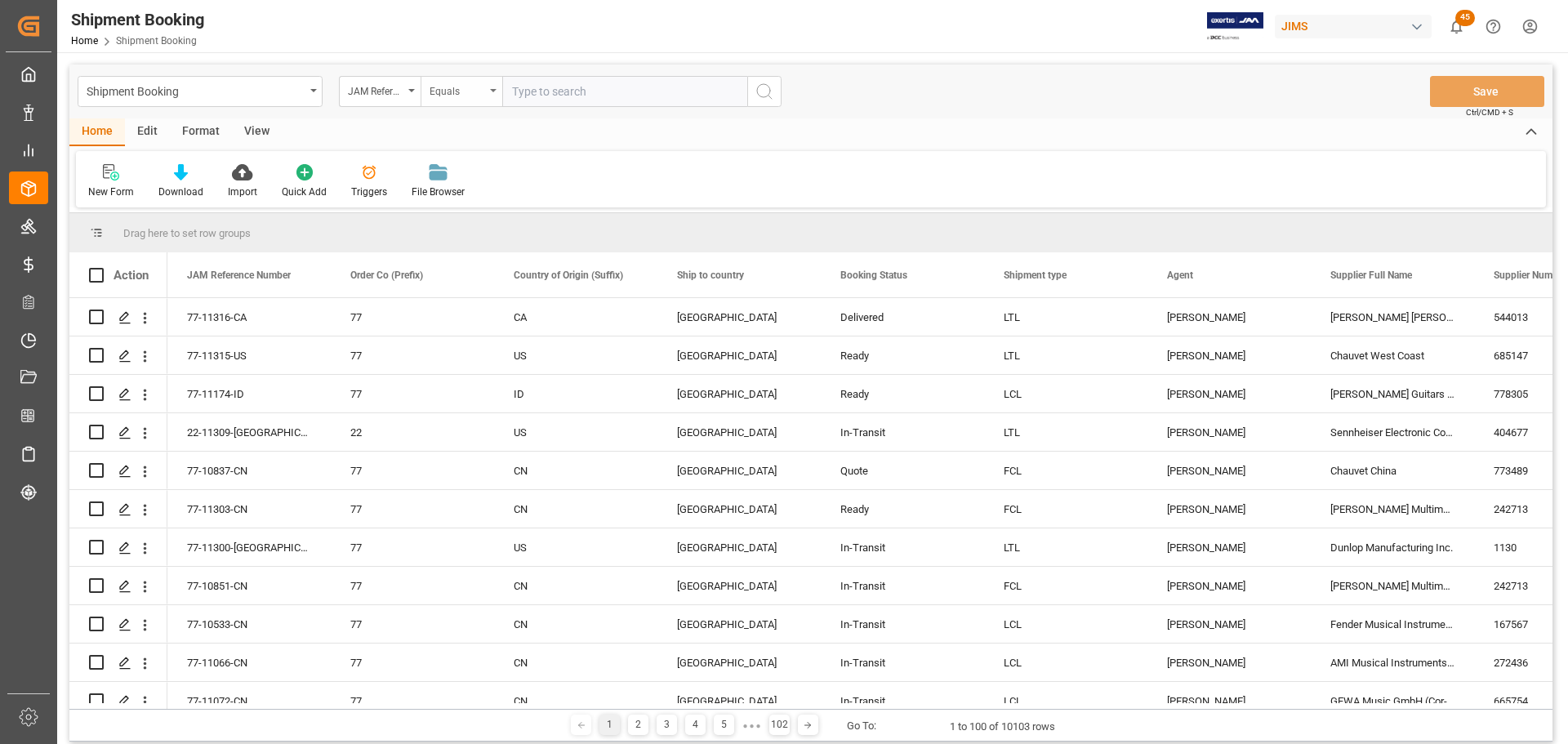
click at [493, 91] on icon "open menu" at bounding box center [493, 91] width 7 height 3
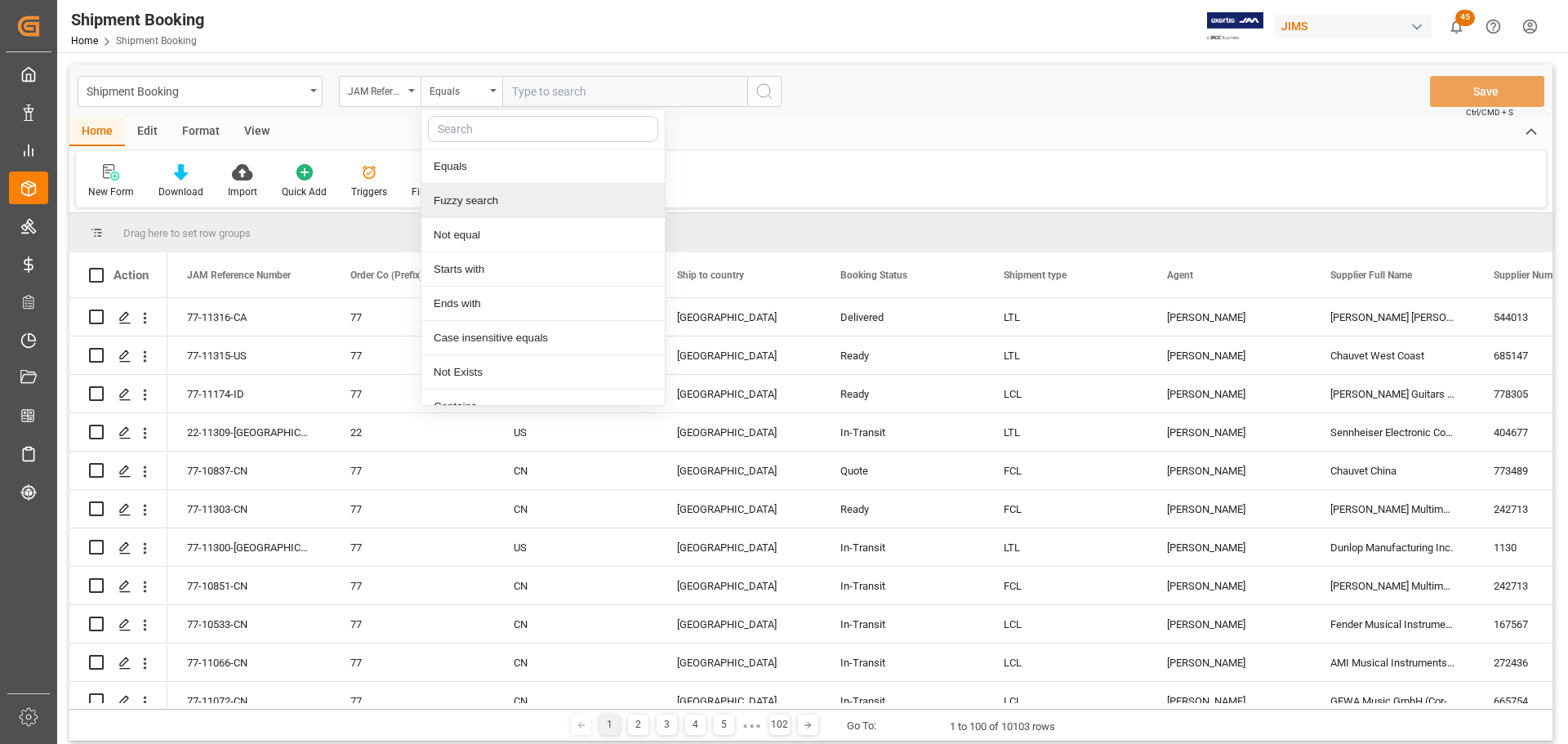
click at [486, 196] on div "Fuzzy search" at bounding box center [543, 201] width 243 height 35
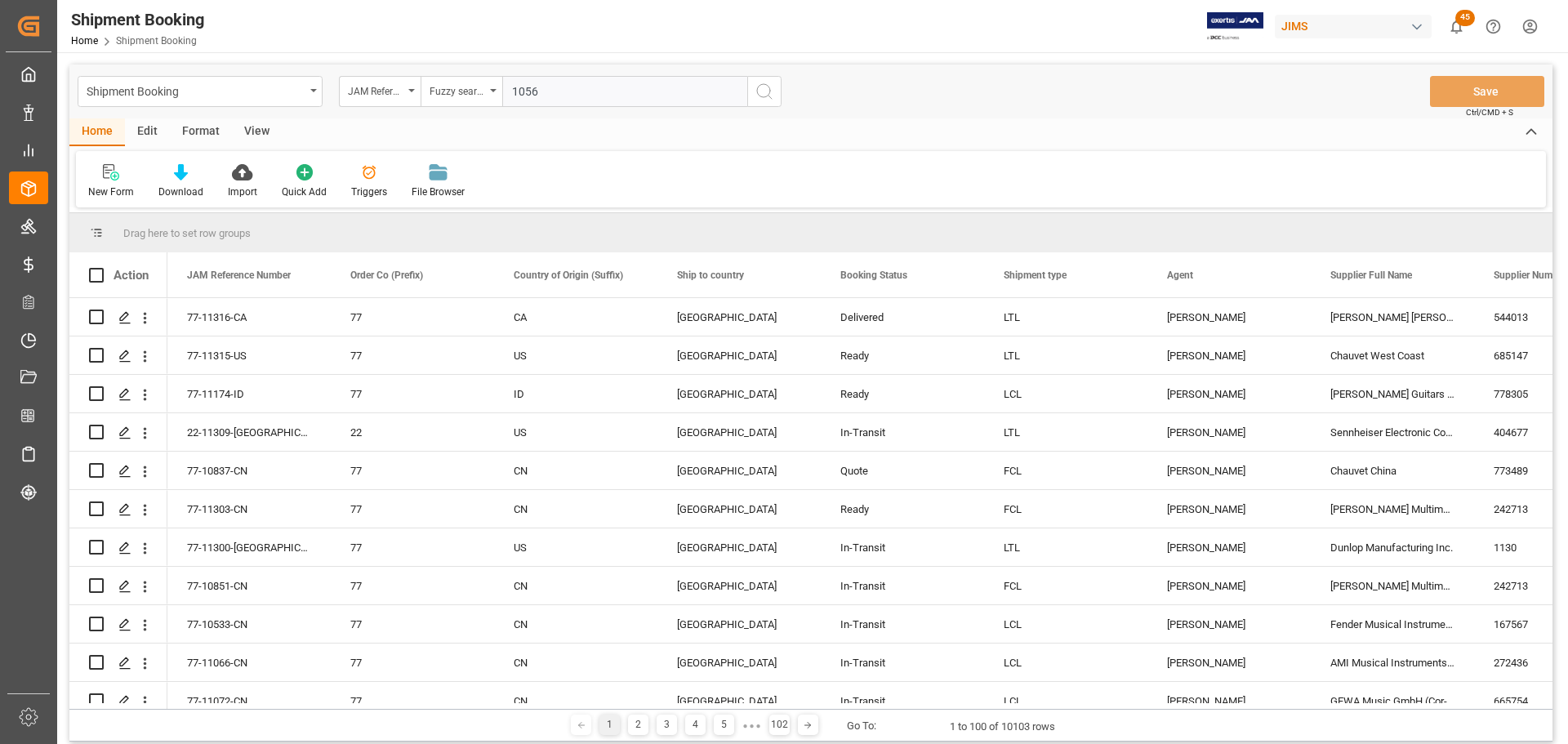
type input "10564"
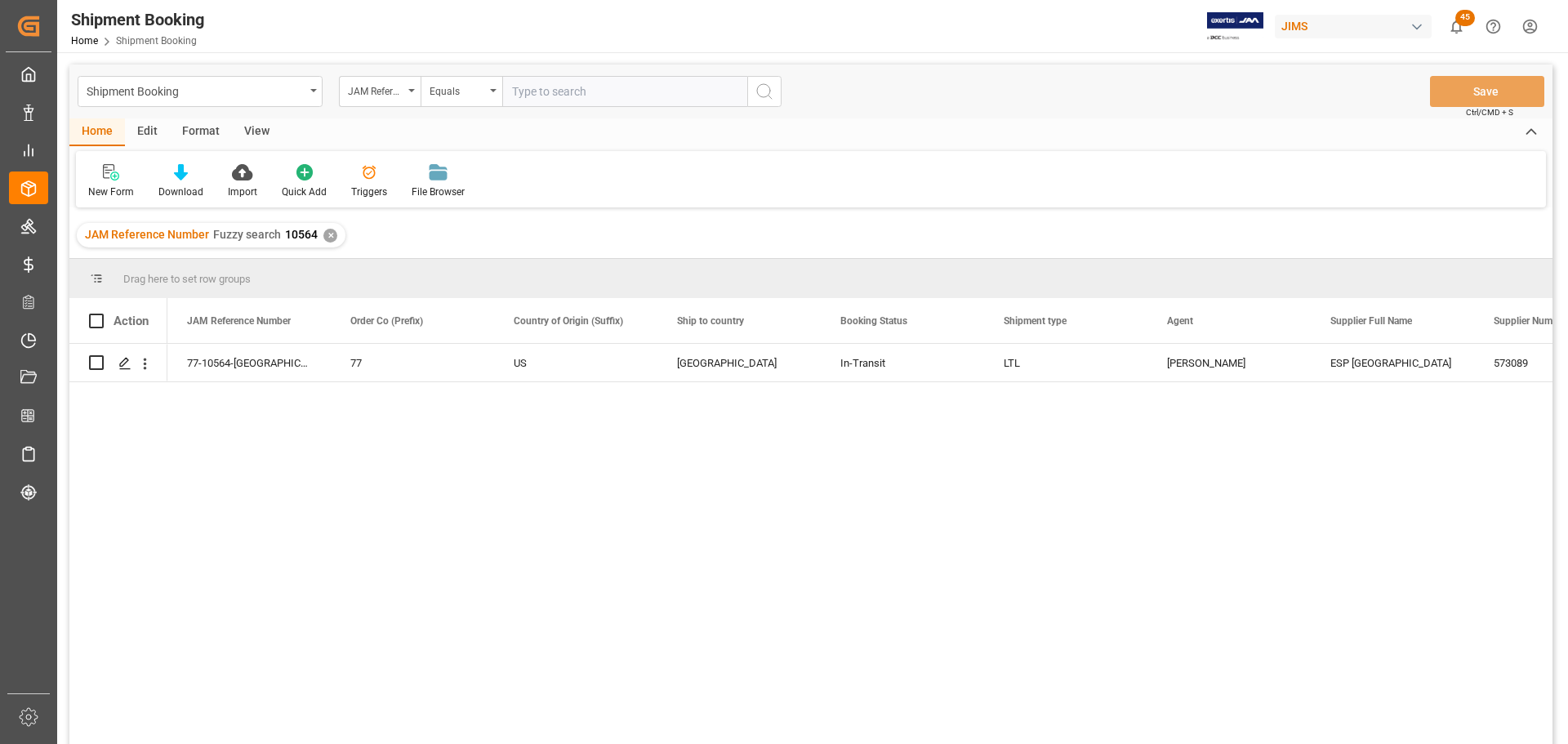
click at [255, 129] on div "View" at bounding box center [257, 133] width 49 height 28
click at [107, 186] on div "Default" at bounding box center [104, 192] width 32 height 15
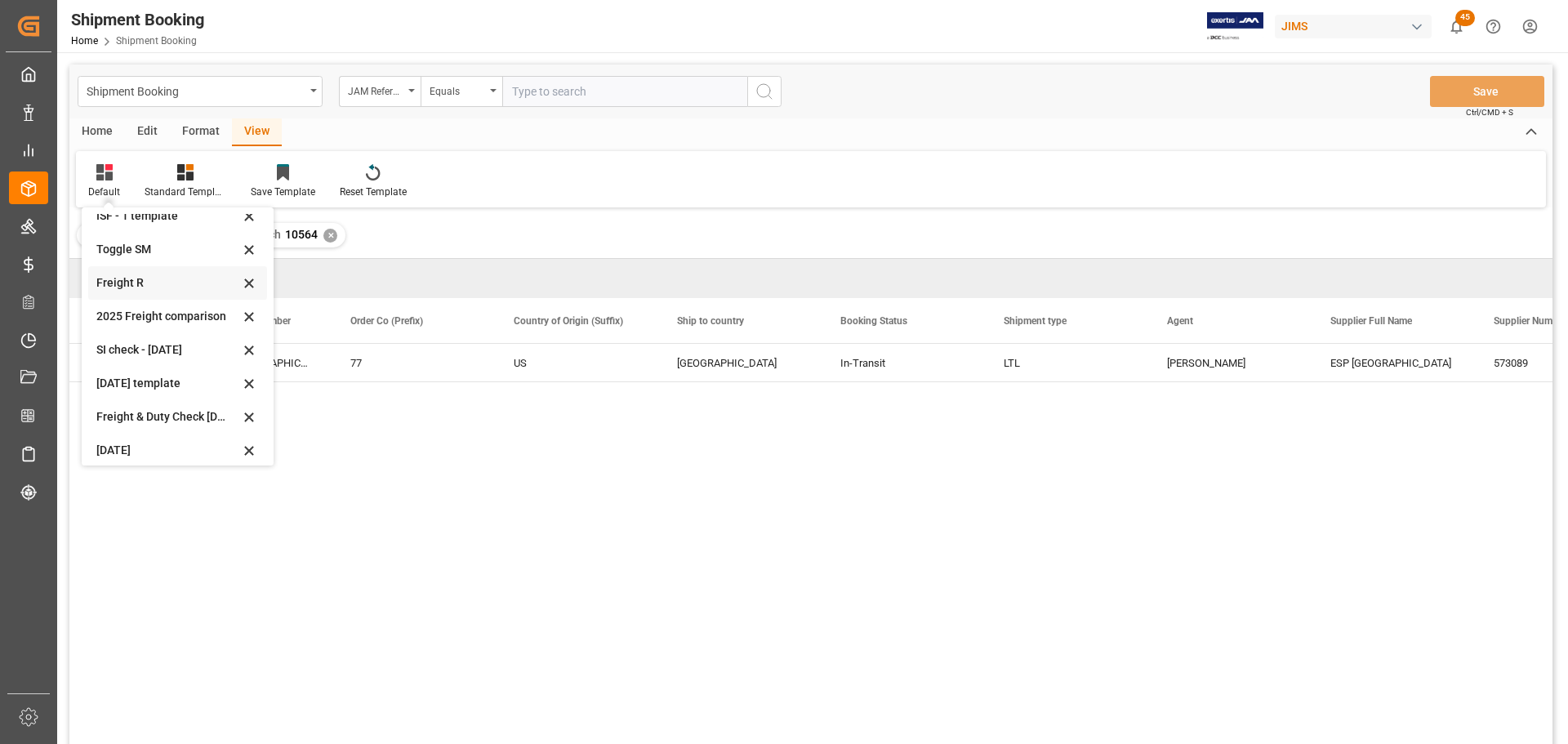
scroll to position [124, 0]
click at [111, 442] on div "Aug 2025 (2)" at bounding box center [167, 442] width 143 height 17
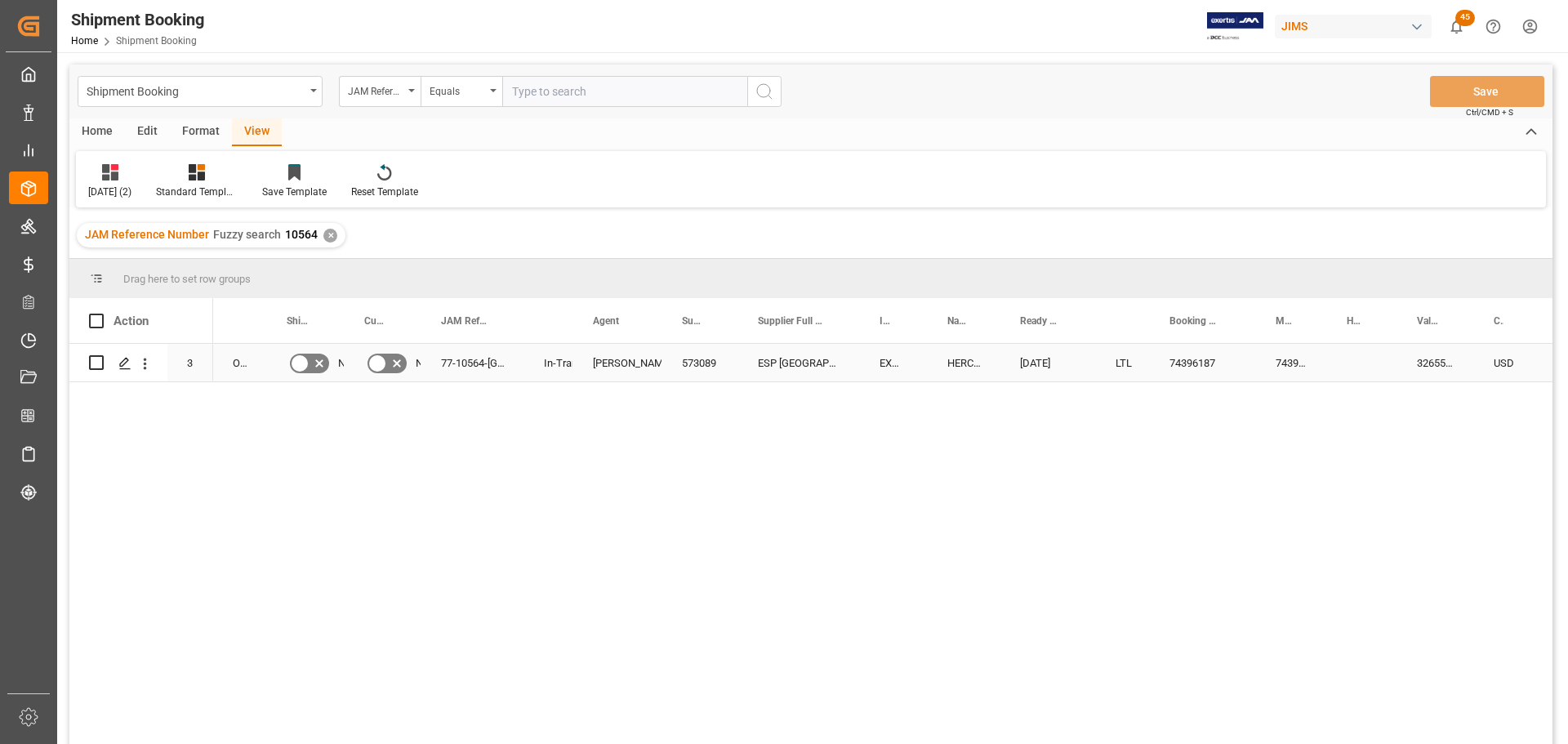
click at [1184, 364] on div "74396187" at bounding box center [1203, 363] width 106 height 38
click at [464, 456] on div "O2,O5 No No 77-10564-US In-Transit Shyamala Mantha 573089 ESP USA EXW North Hol…" at bounding box center [883, 549] width 1340 height 411
click at [490, 364] on div "77-10564-US" at bounding box center [473, 363] width 103 height 38
click at [760, 364] on div "ESP USA" at bounding box center [799, 363] width 122 height 38
click at [1189, 358] on div "74396187" at bounding box center [1203, 363] width 106 height 38
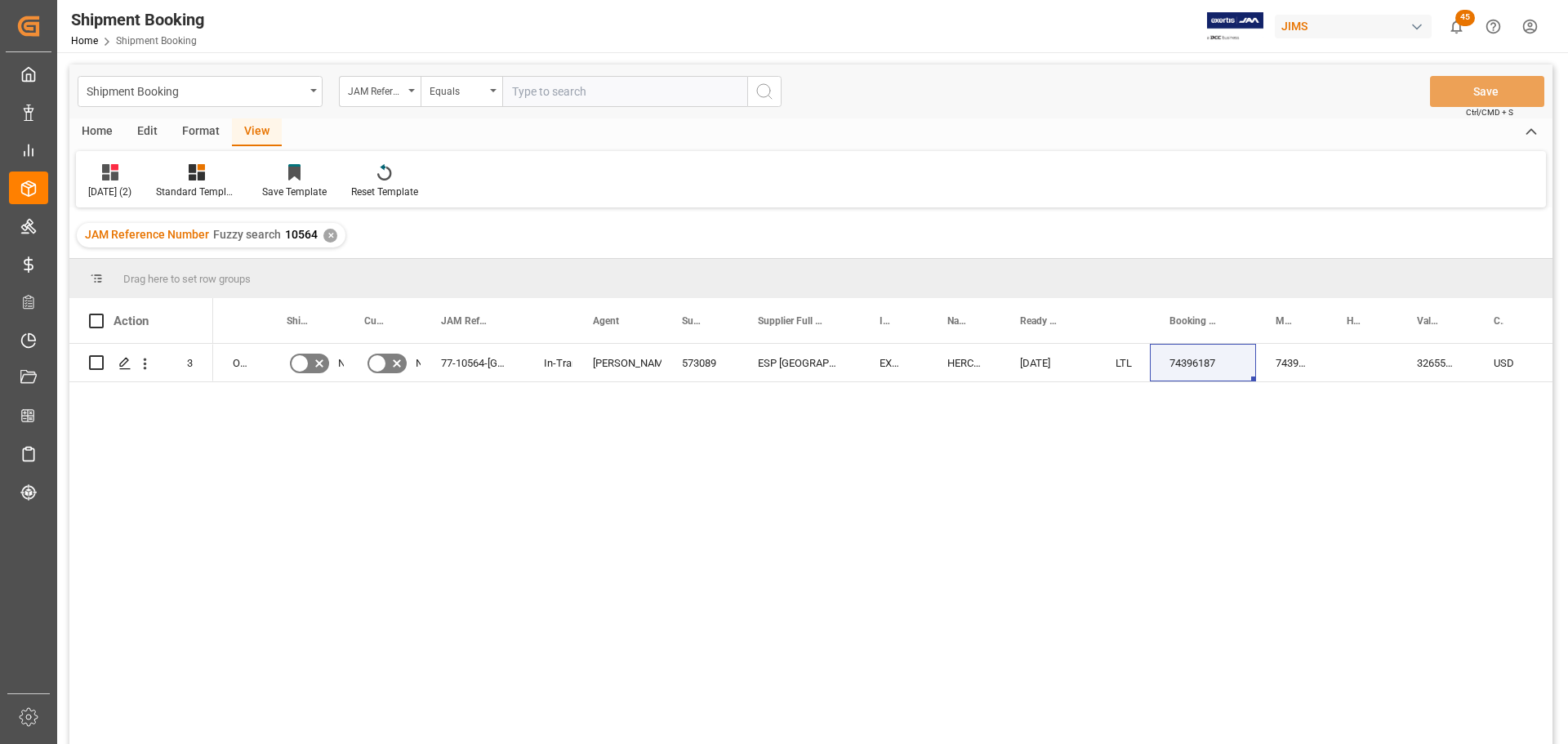
click at [573, 464] on div "O2,O5 No No 77-10564-US In-Transit Shyamala Mantha 573089 ESP USA EXW North Hol…" at bounding box center [883, 549] width 1340 height 411
click at [490, 89] on icon "open menu" at bounding box center [493, 91] width 7 height 3
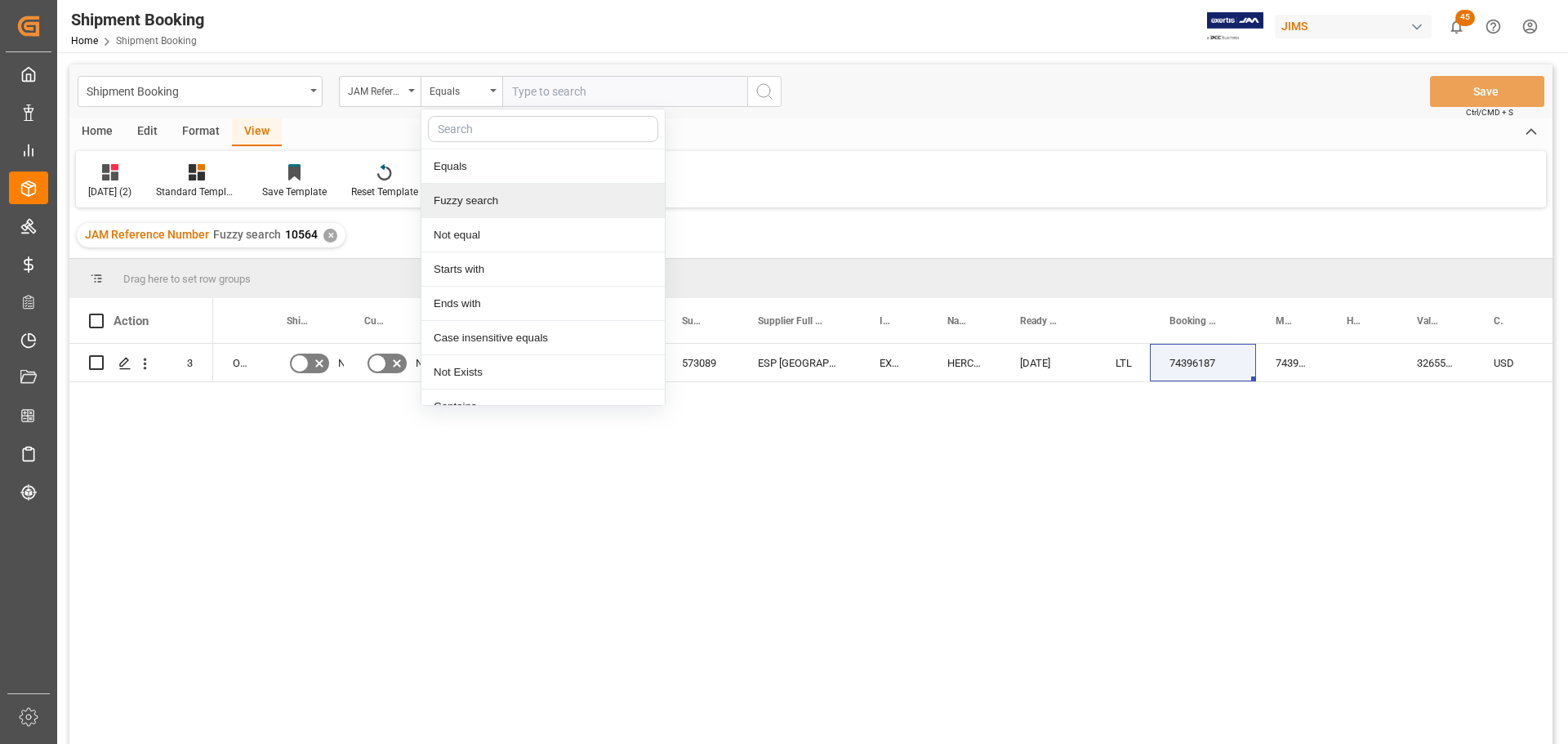
click at [460, 206] on div "Fuzzy search" at bounding box center [543, 201] width 243 height 35
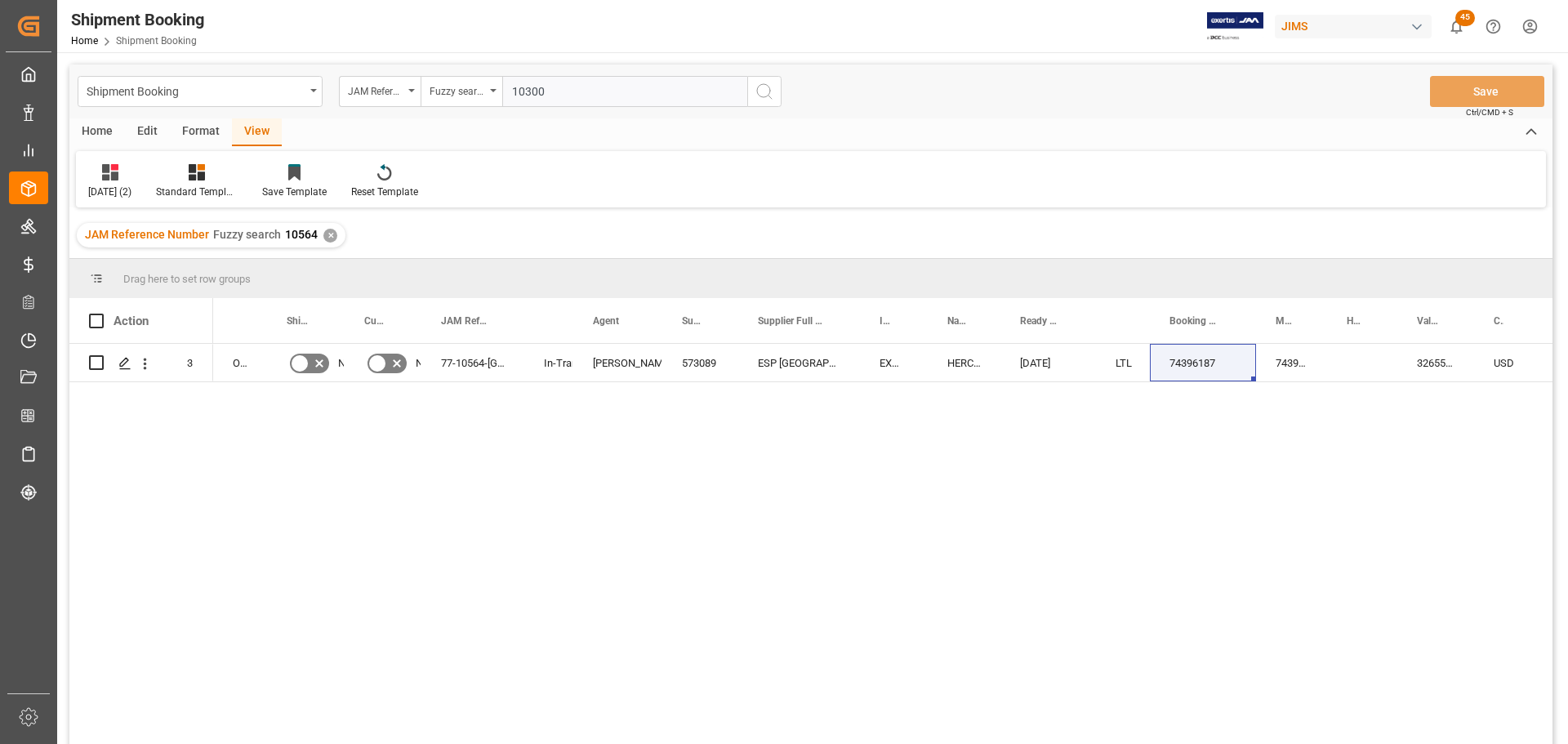
type input "10300"
click at [758, 85] on icon "search button" at bounding box center [765, 92] width 20 height 20
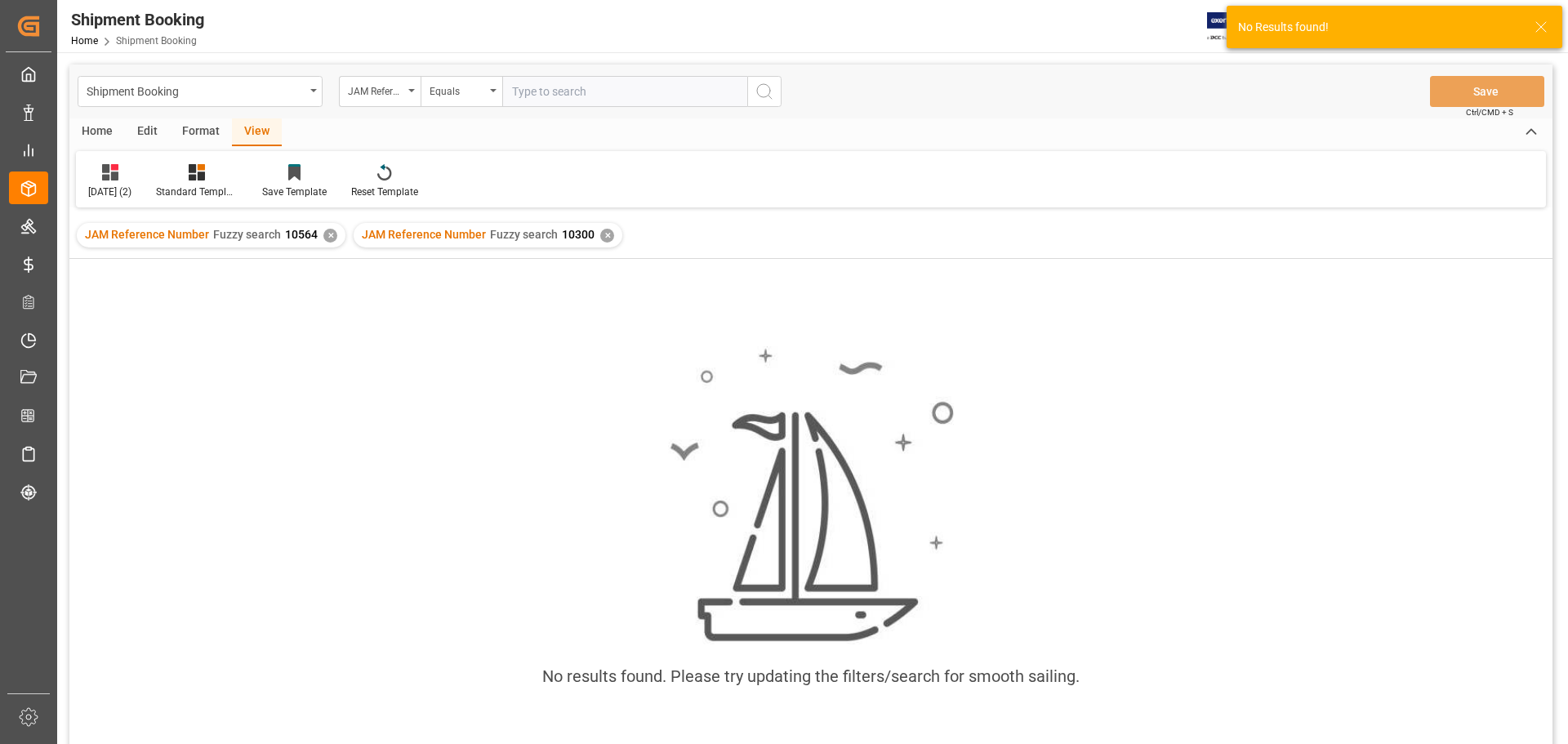
click at [323, 233] on div "✕" at bounding box center [330, 235] width 14 height 14
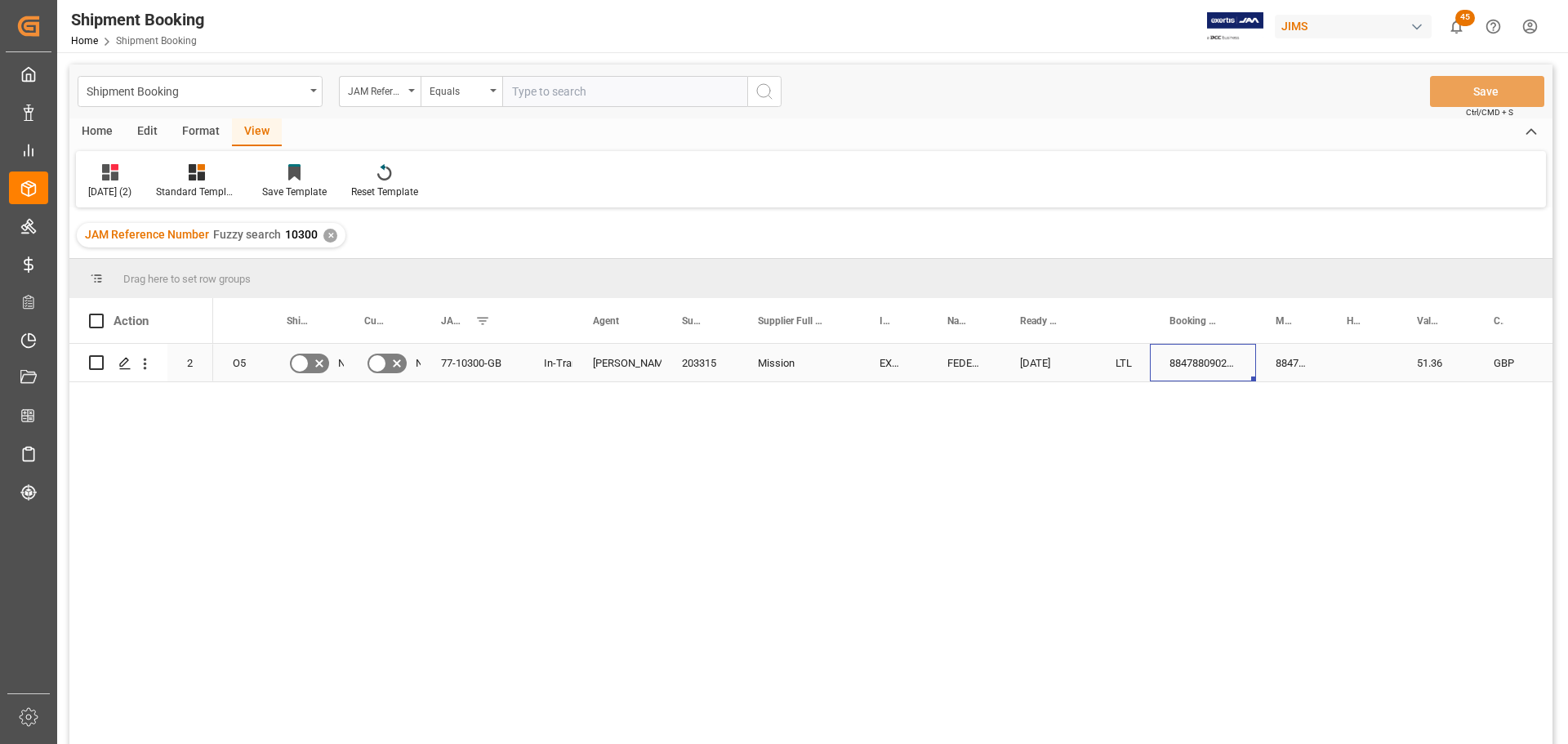
click at [1213, 360] on div "884788090261" at bounding box center [1203, 363] width 106 height 38
click at [124, 368] on icon "Press SPACE to select this row." at bounding box center [125, 364] width 13 height 13
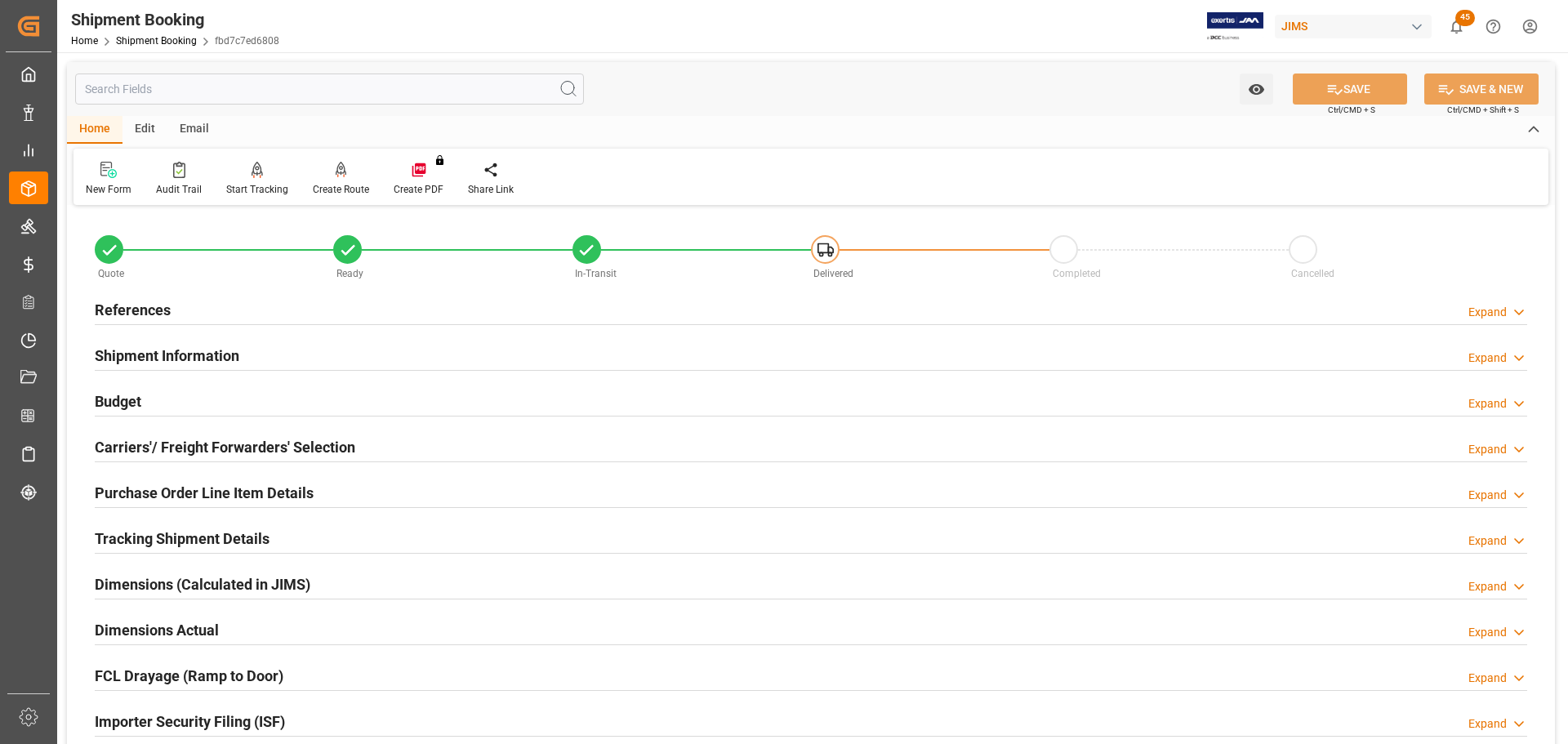
click at [145, 489] on h2 "Purchase Order Line Item Details" at bounding box center [204, 492] width 219 height 22
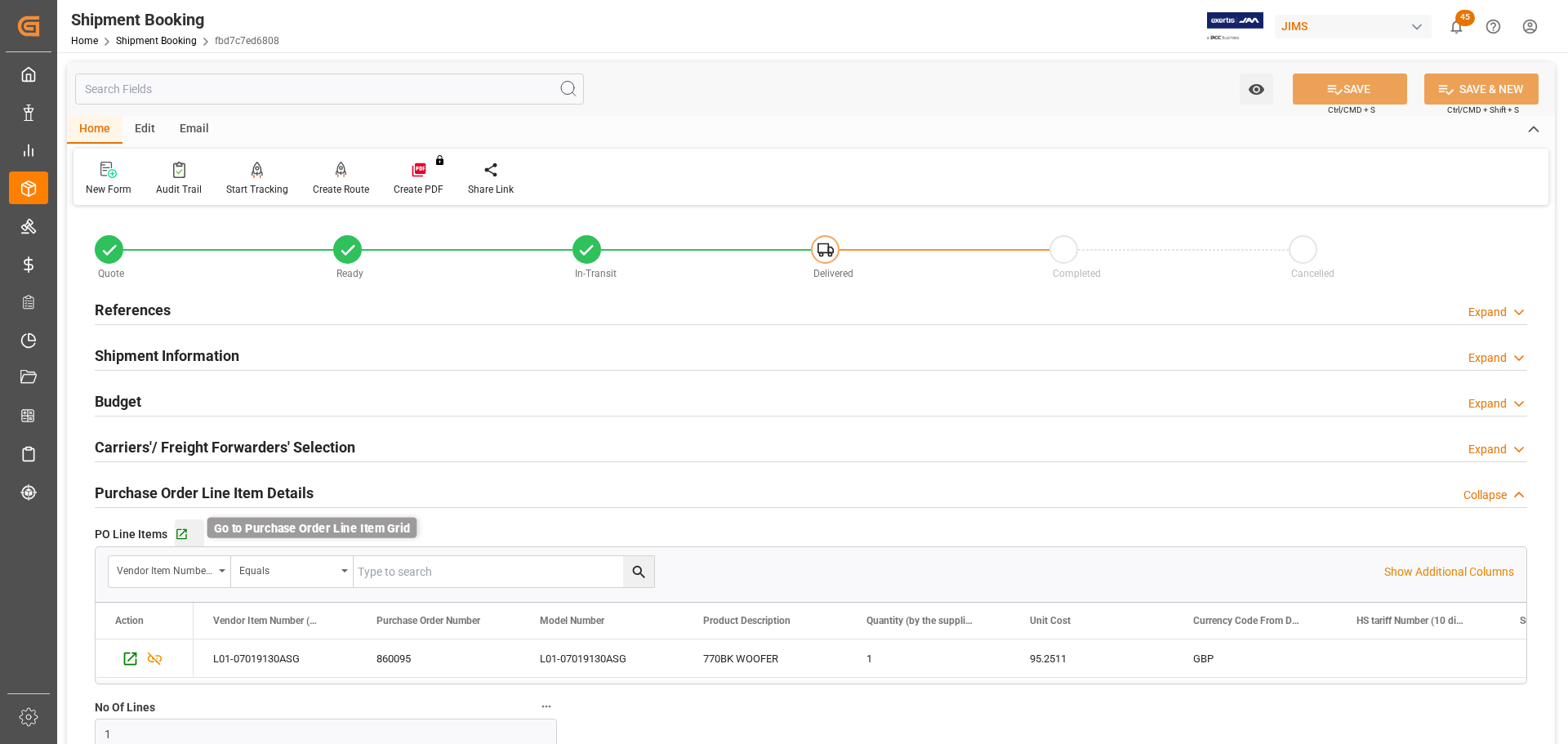
click at [181, 536] on icon "button" at bounding box center [181, 534] width 14 height 14
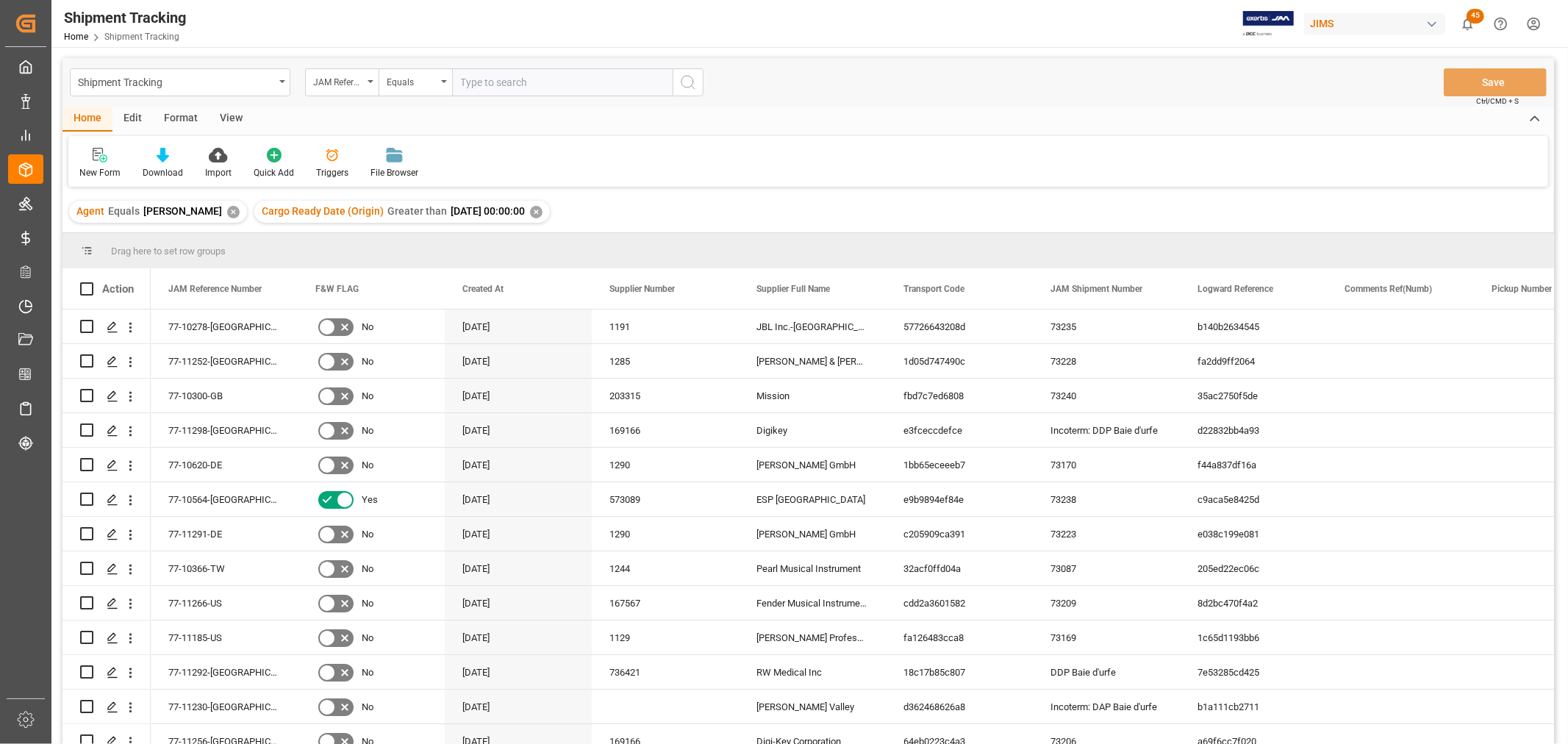
click at [232, 116] on div "View" at bounding box center [231, 120] width 45 height 25
click at [93, 167] on div "Default" at bounding box center [94, 173] width 29 height 13
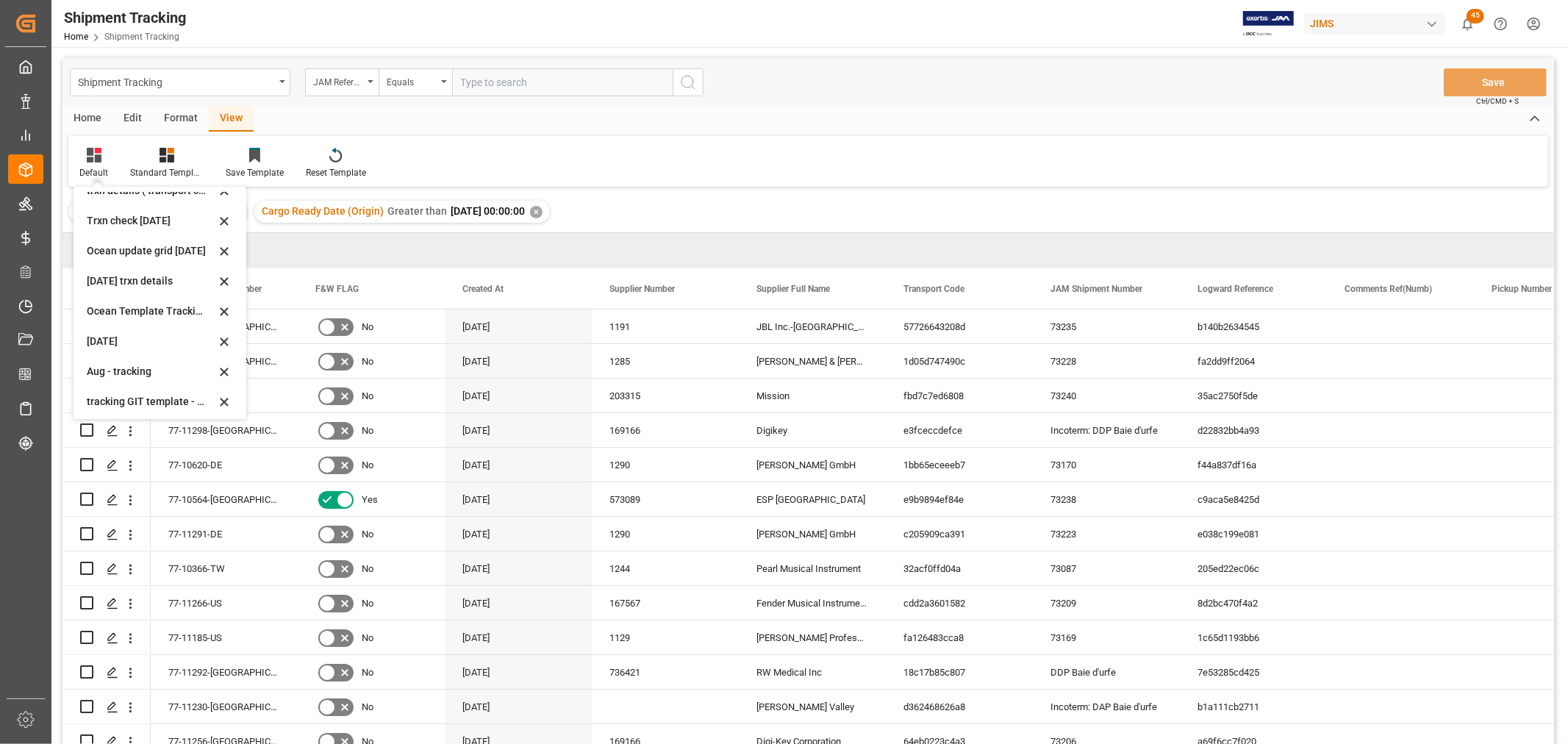
scroll to position [231, 0]
click at [109, 396] on div "tracking GIT template - Rev" at bounding box center [151, 399] width 128 height 16
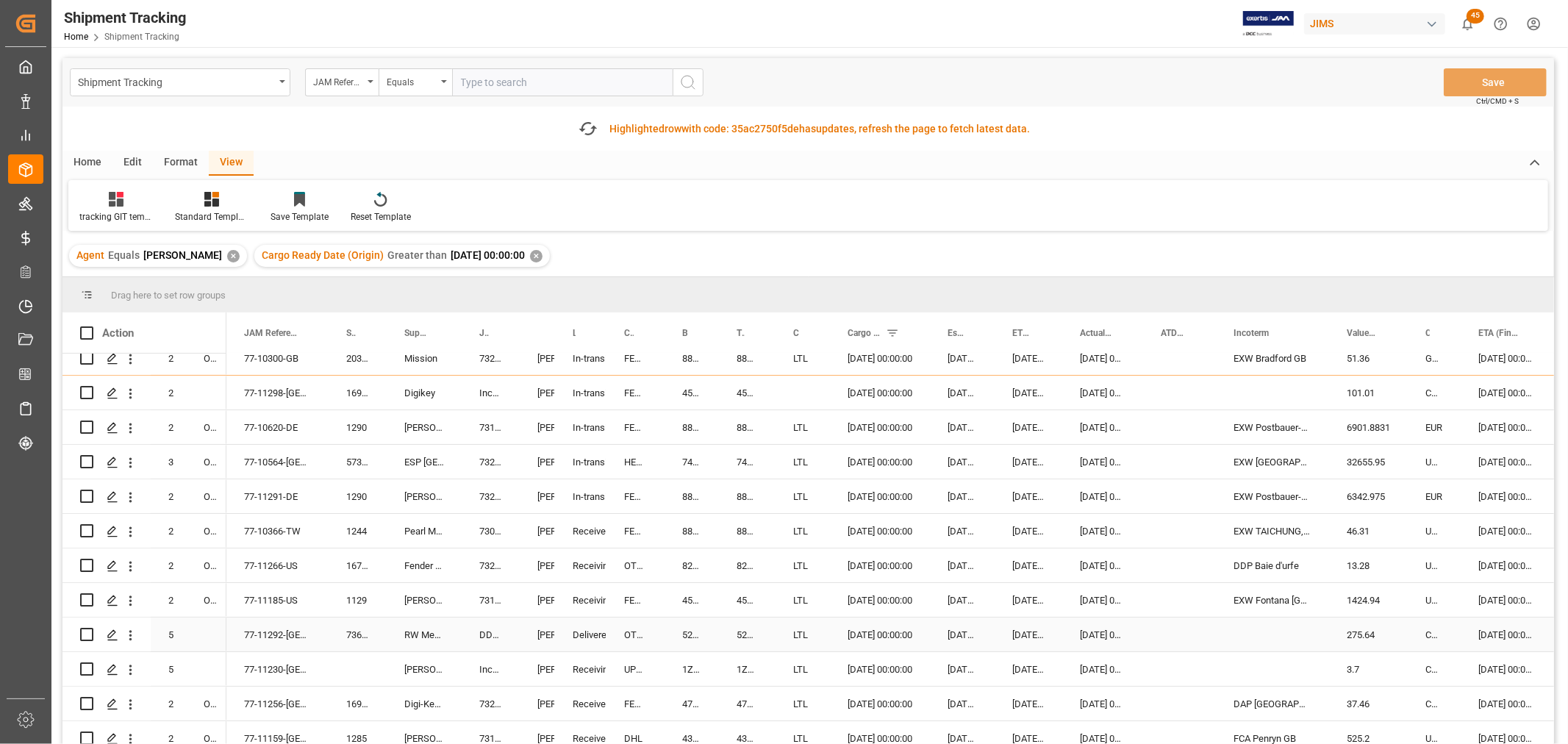
scroll to position [163, 0]
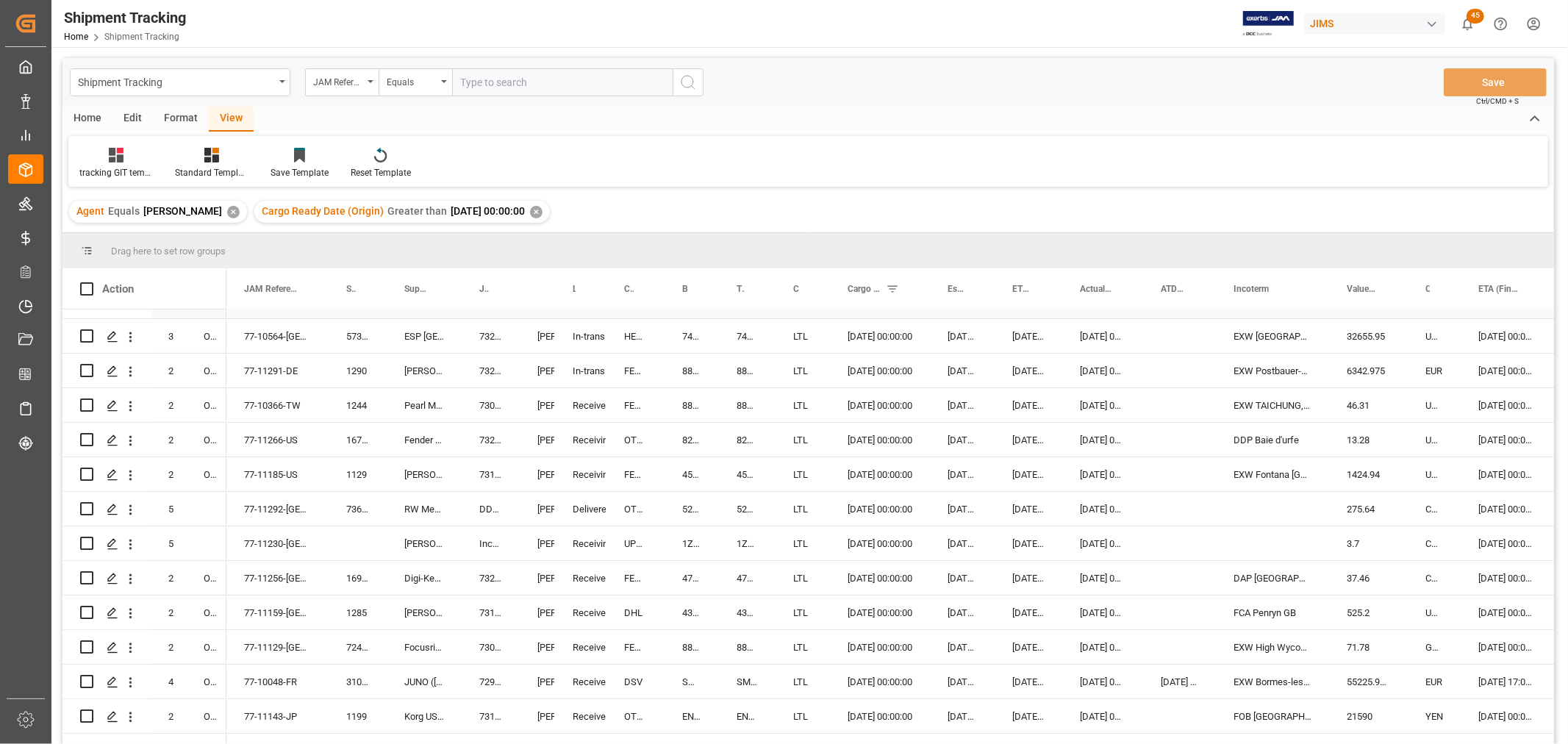
drag, startPoint x: 520, startPoint y: 284, endPoint x: 588, endPoint y: 310, distance: 72.8
click at [588, 310] on div "Action Mode of Transport Order Type JAM Reference Number 5" at bounding box center [808, 511] width 1492 height 486
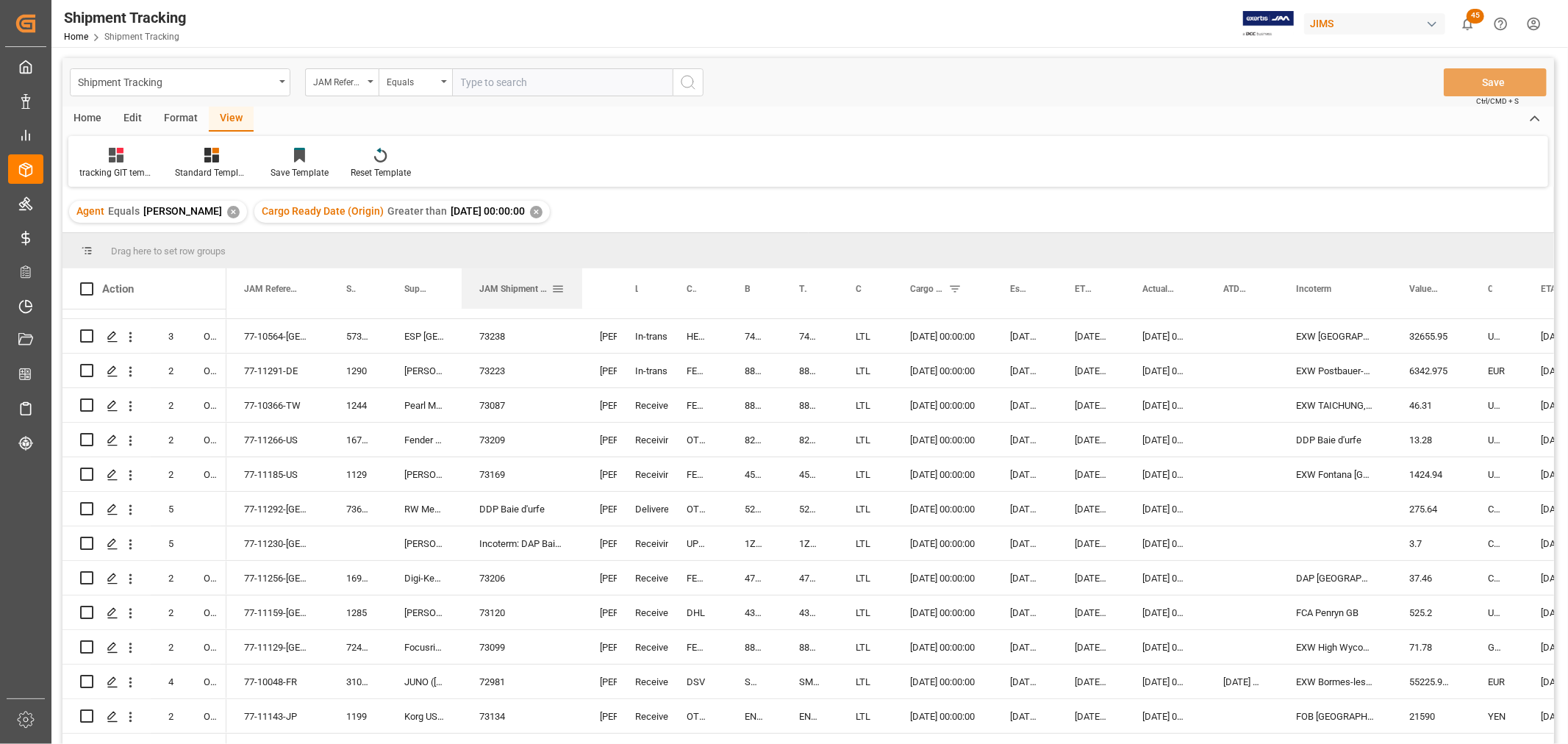
drag, startPoint x: 518, startPoint y: 290, endPoint x: 581, endPoint y: 306, distance: 65.0
click at [581, 306] on div at bounding box center [582, 288] width 6 height 40
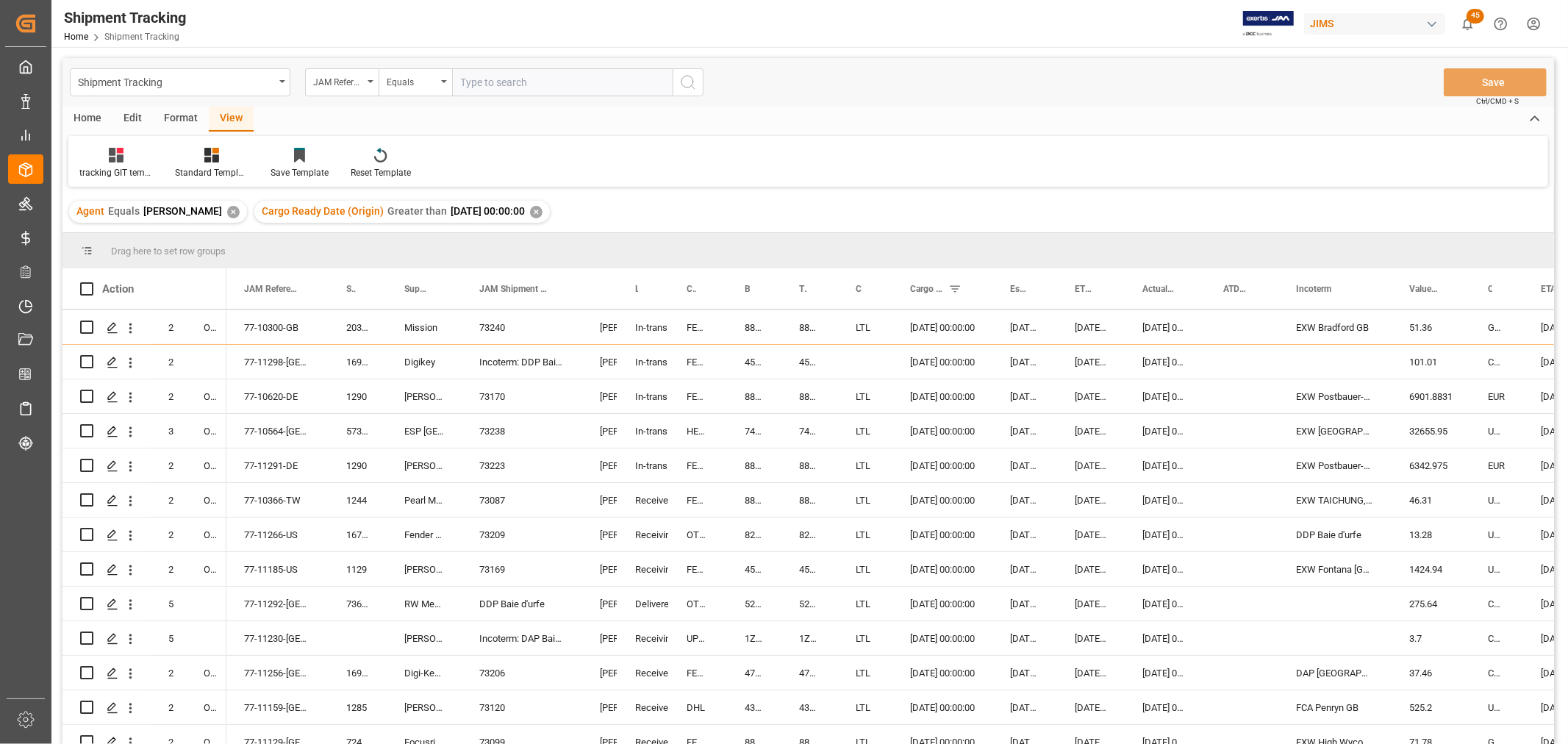
scroll to position [0, 0]
click at [1270, 662] on div "Press SPACE to select this row." at bounding box center [1242, 672] width 73 height 34
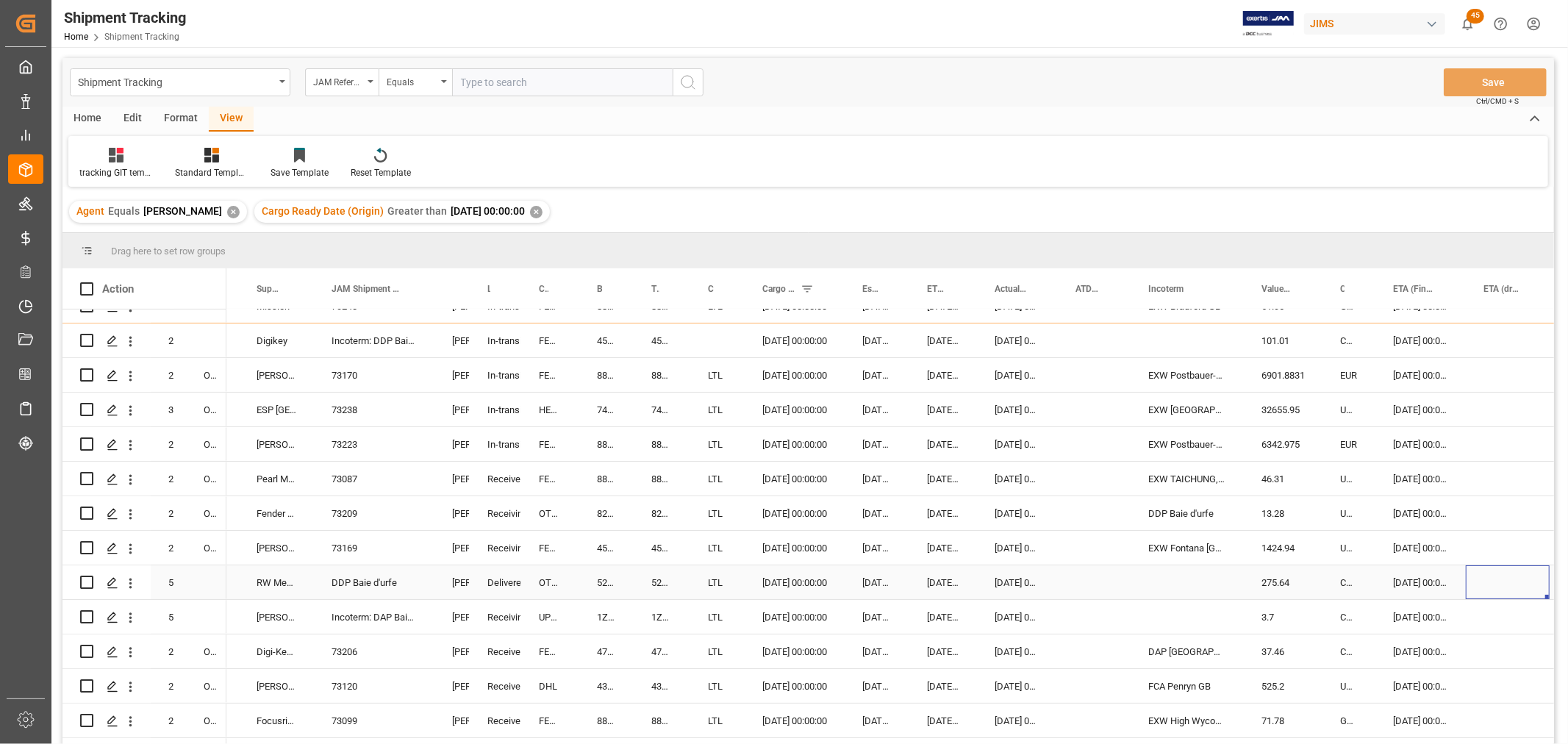
scroll to position [327, 0]
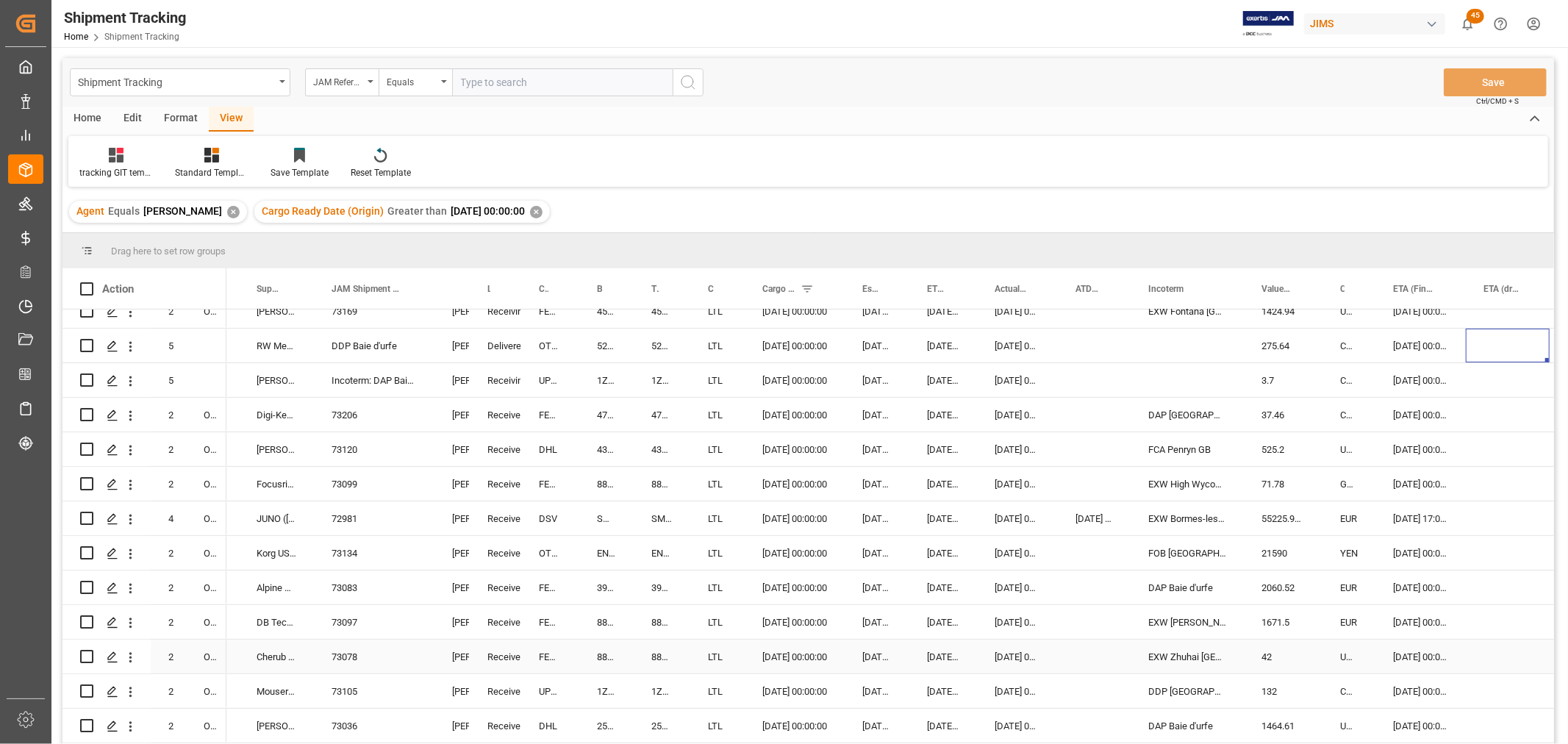
click at [614, 664] on div "884248547990" at bounding box center [606, 657] width 54 height 34
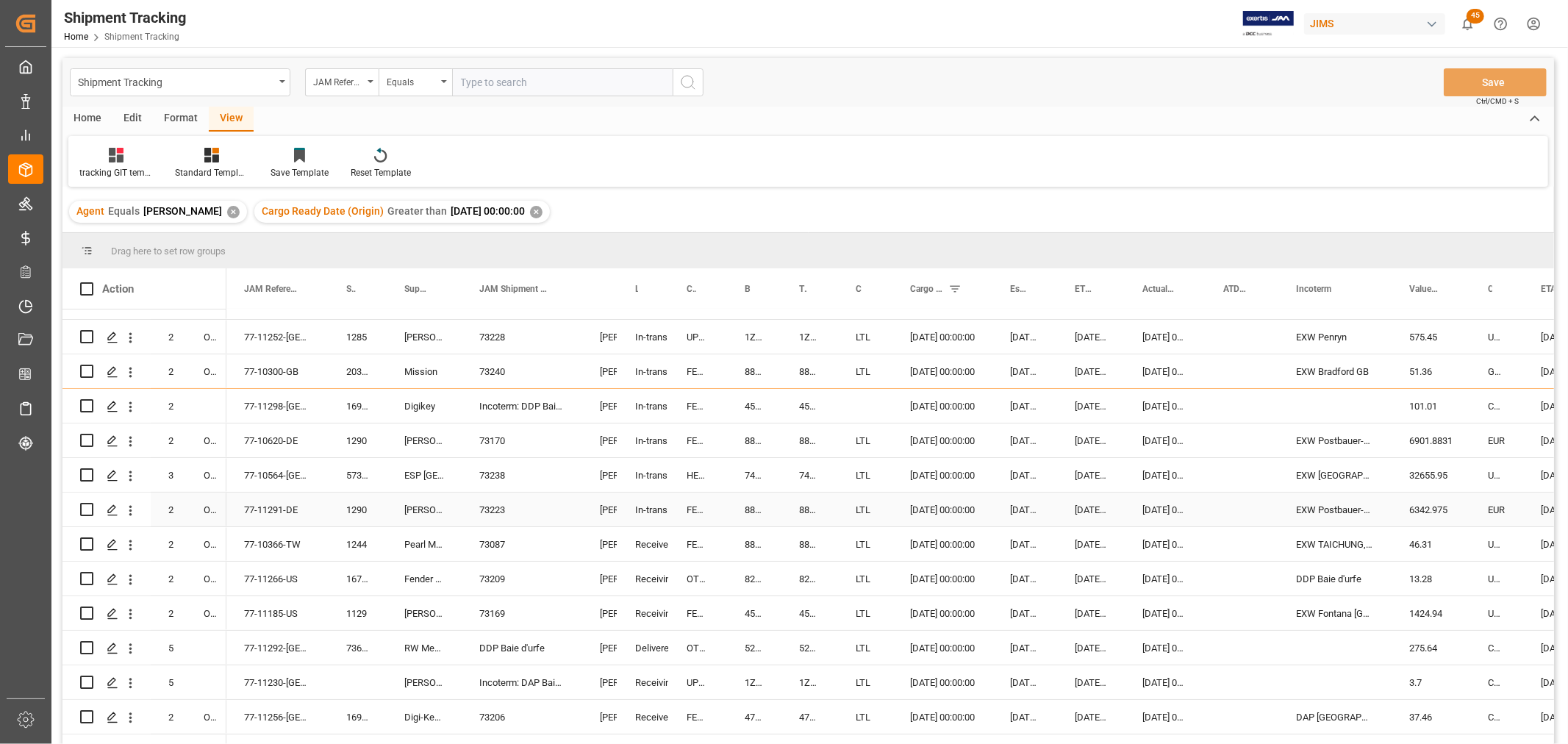
scroll to position [0, 0]
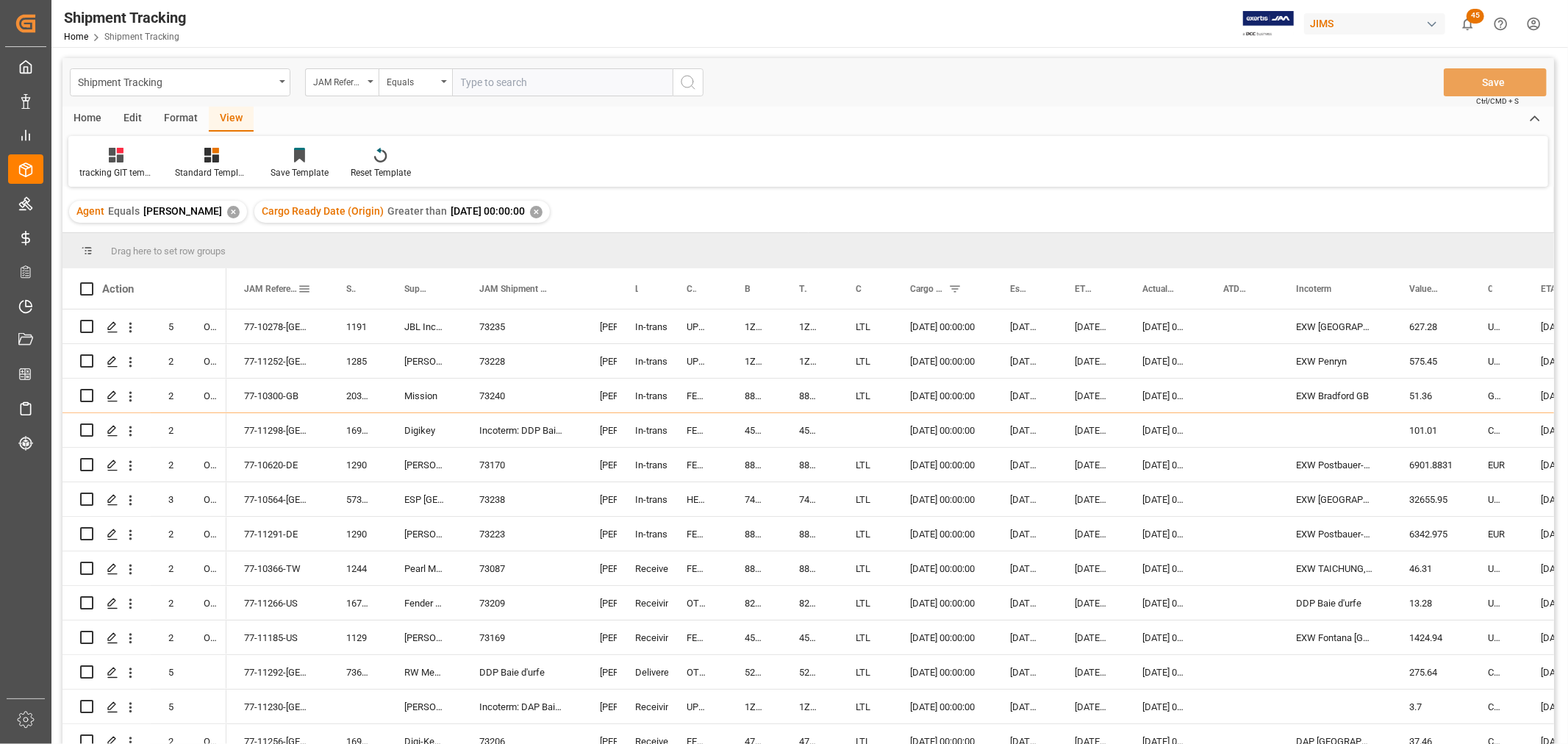
click at [255, 284] on span "JAM Reference Number" at bounding box center [271, 289] width 53 height 10
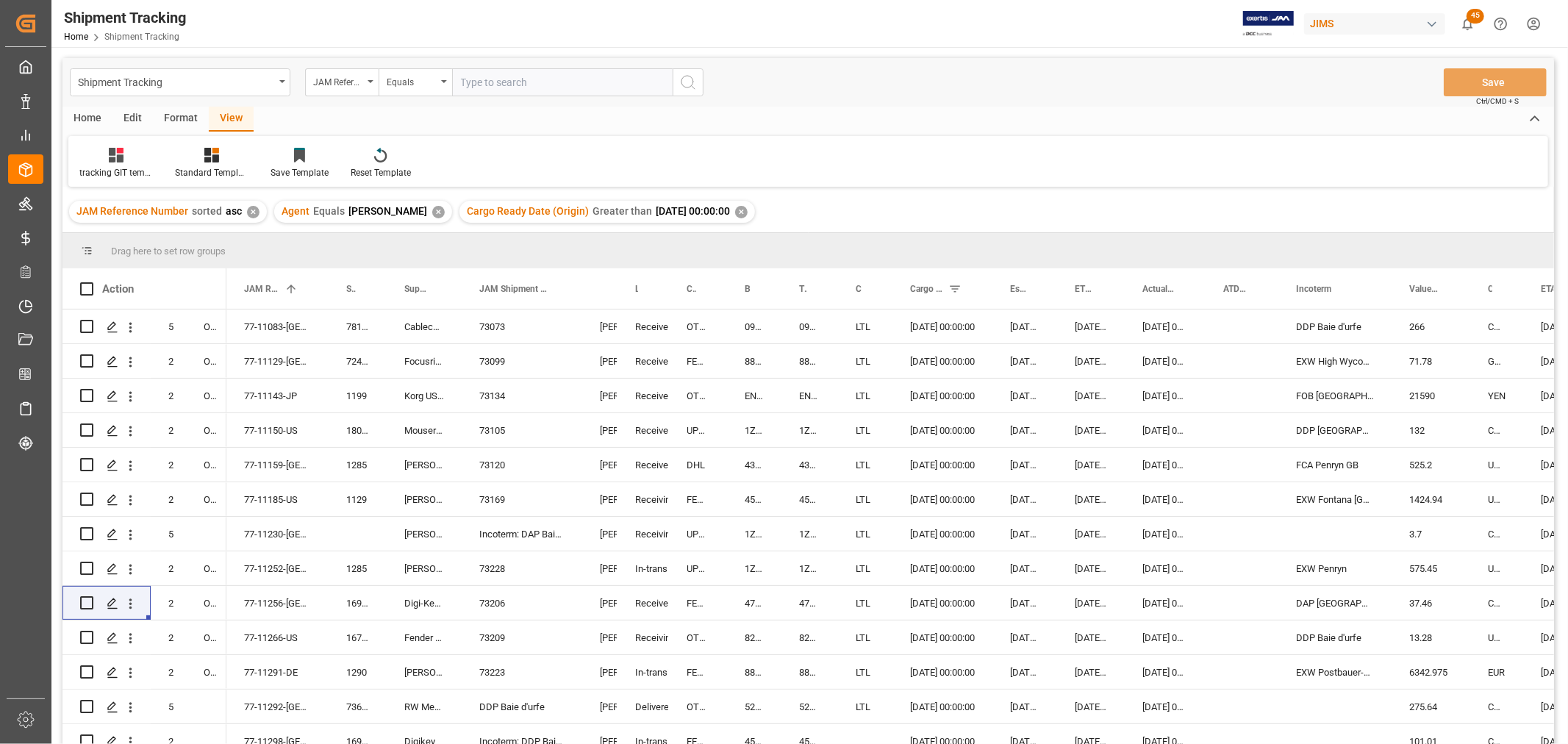
scroll to position [394, 0]
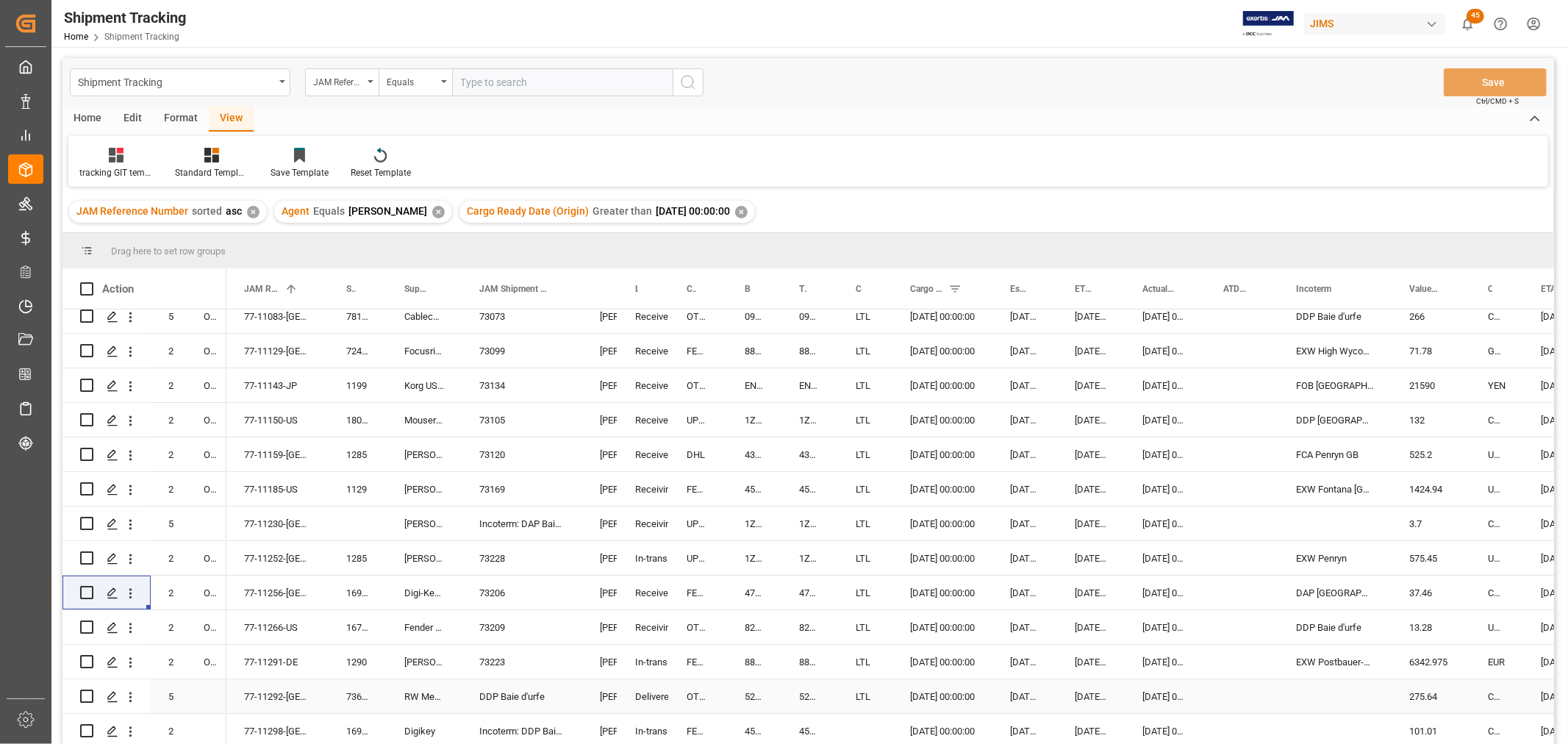
click at [870, 694] on div "LTL" at bounding box center [865, 696] width 54 height 34
drag, startPoint x: 889, startPoint y: 706, endPoint x: 890, endPoint y: 715, distance: 9.1
click at [1471, 81] on button "Save" at bounding box center [1495, 82] width 103 height 28
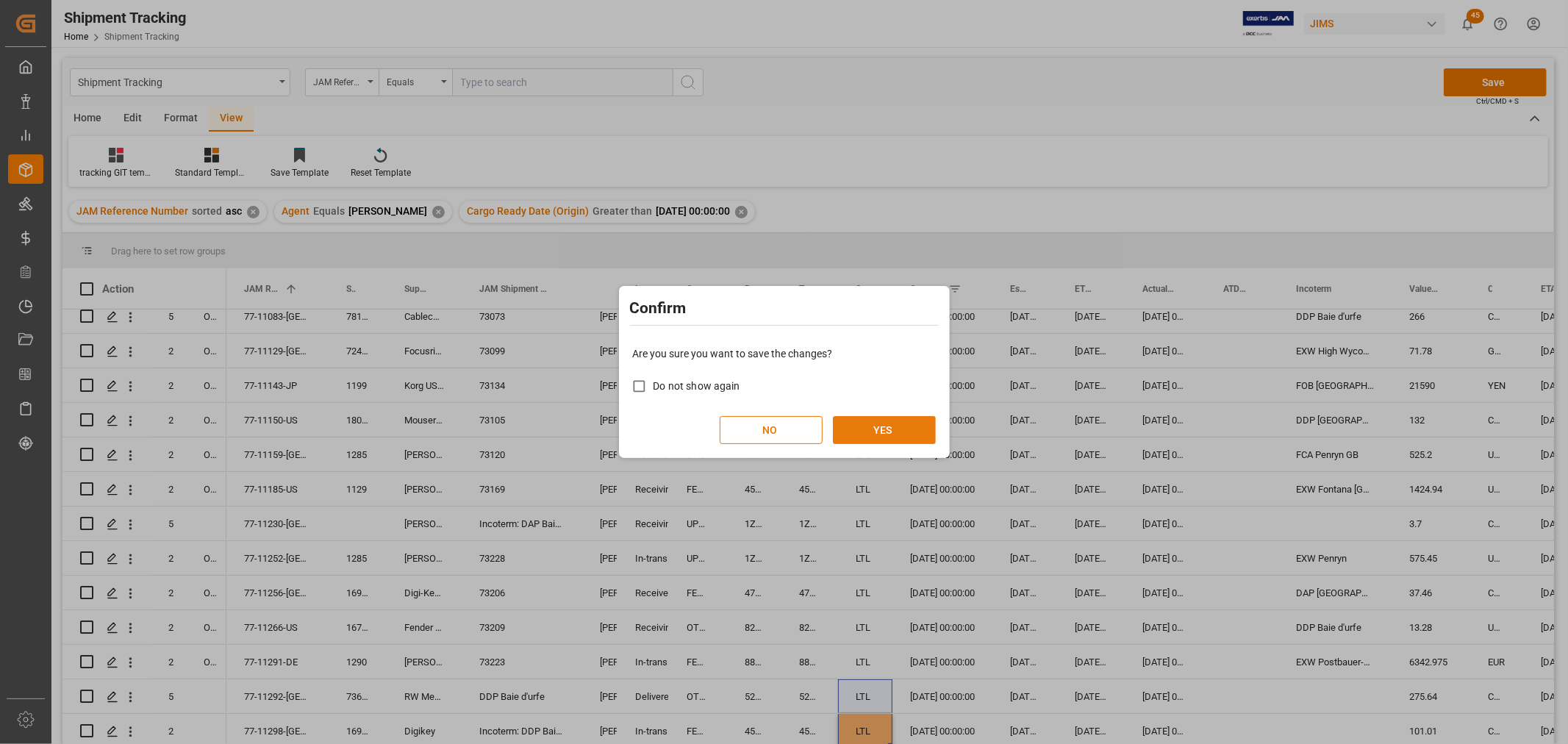
click at [884, 424] on button "YES" at bounding box center [884, 431] width 103 height 28
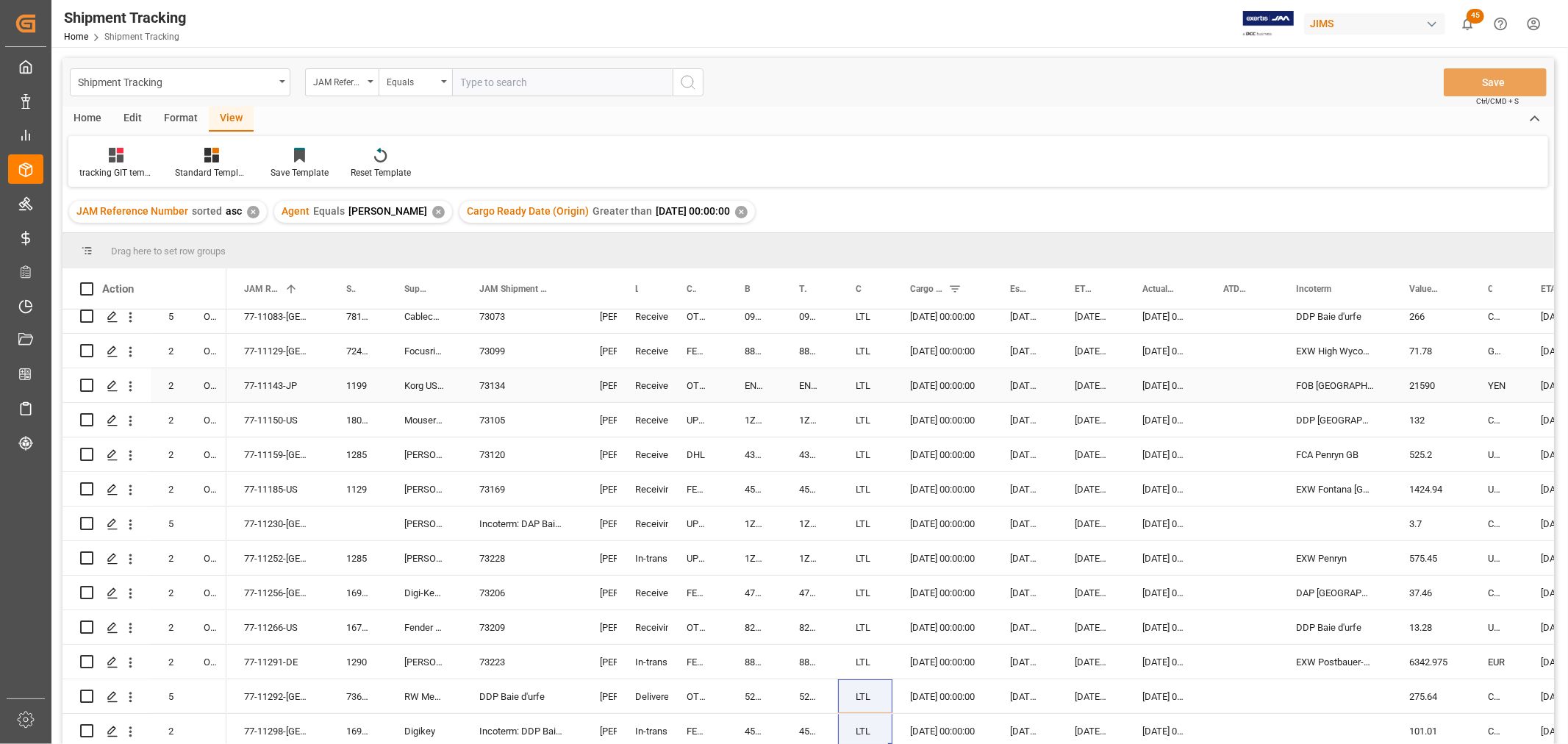
click at [544, 391] on div "73134" at bounding box center [522, 385] width 120 height 34
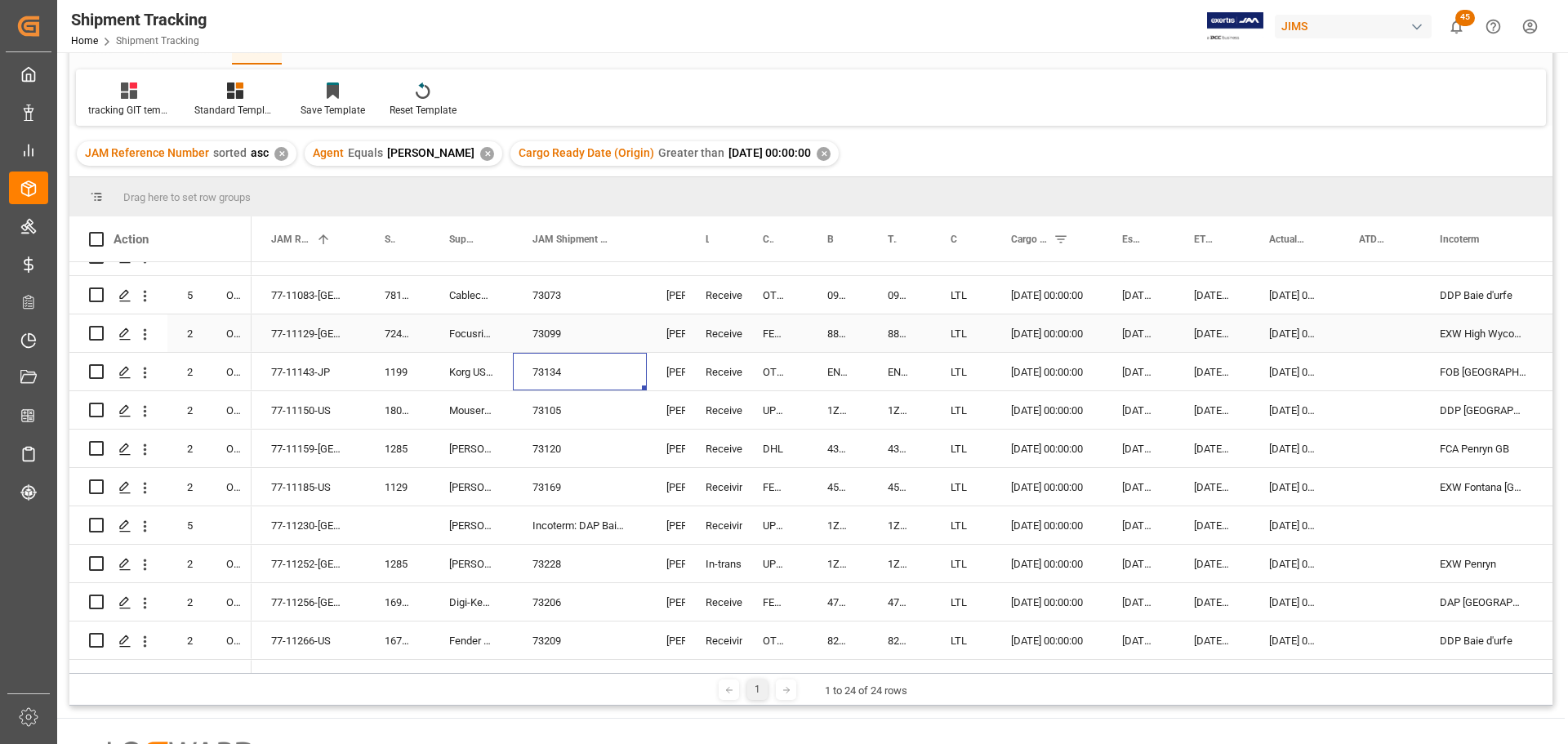
scroll to position [163, 0]
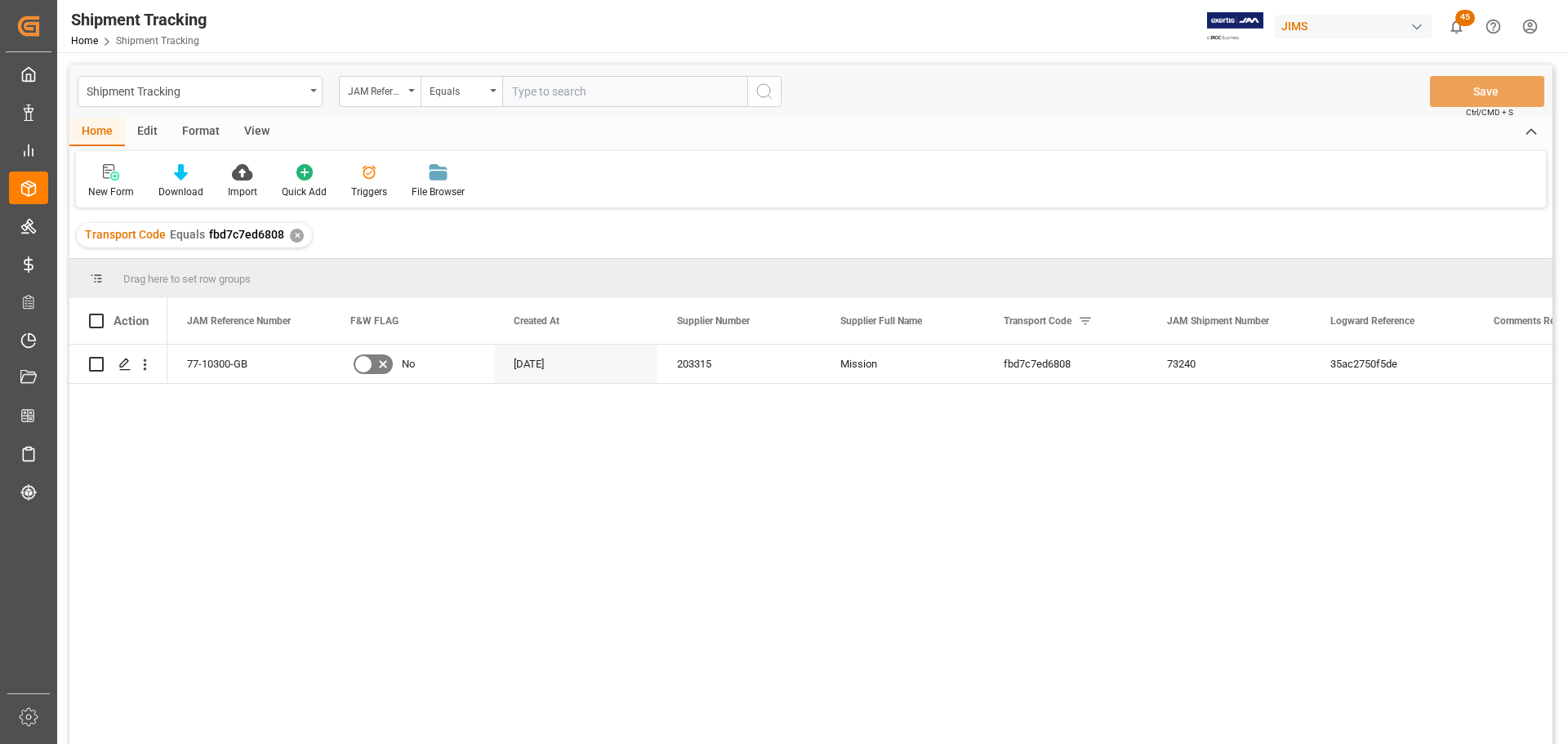
click at [250, 129] on div "View" at bounding box center [257, 133] width 49 height 28
click at [92, 181] on div "Default" at bounding box center [104, 181] width 56 height 36
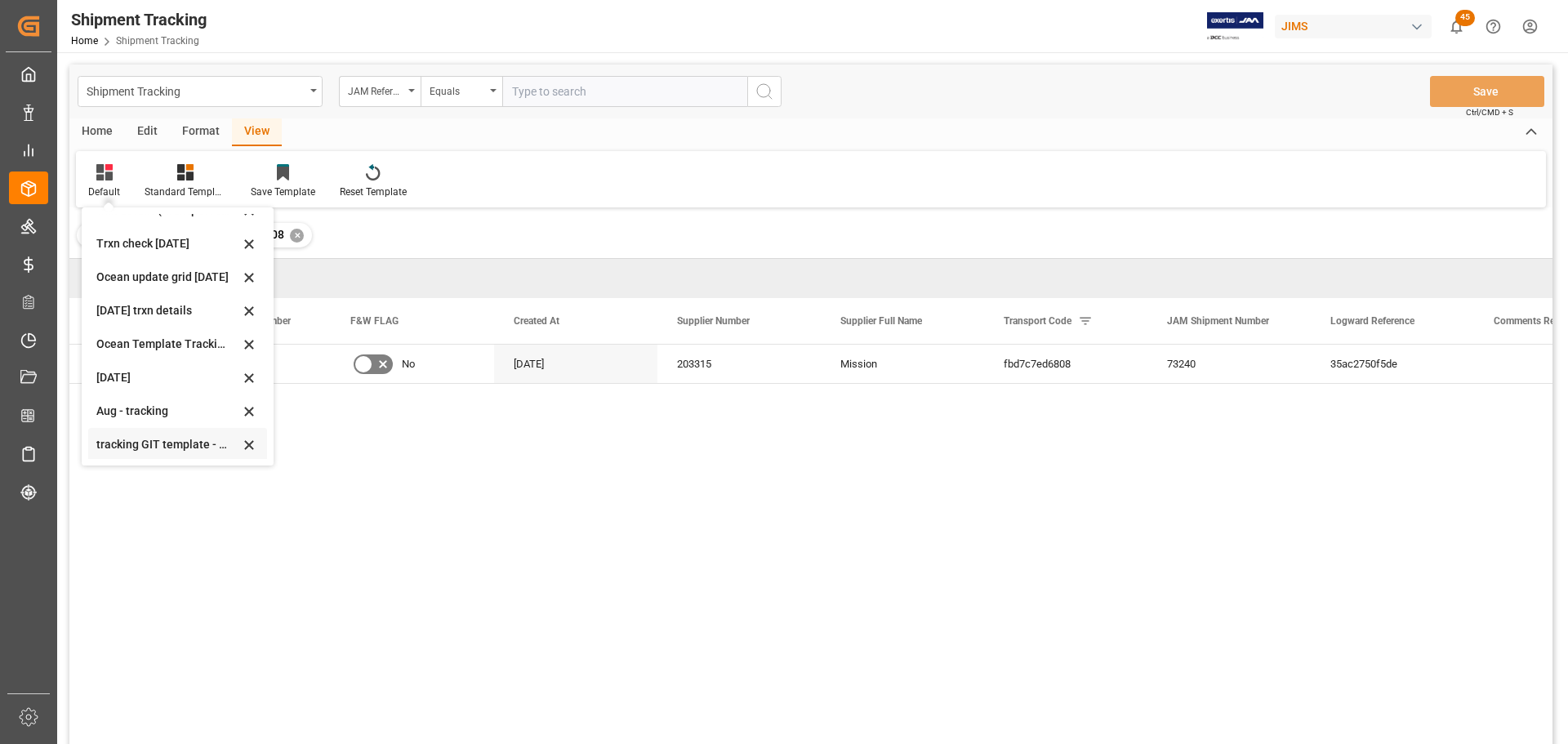
scroll to position [257, 0]
click at [124, 439] on div "tracking GIT template - Rev" at bounding box center [167, 442] width 143 height 17
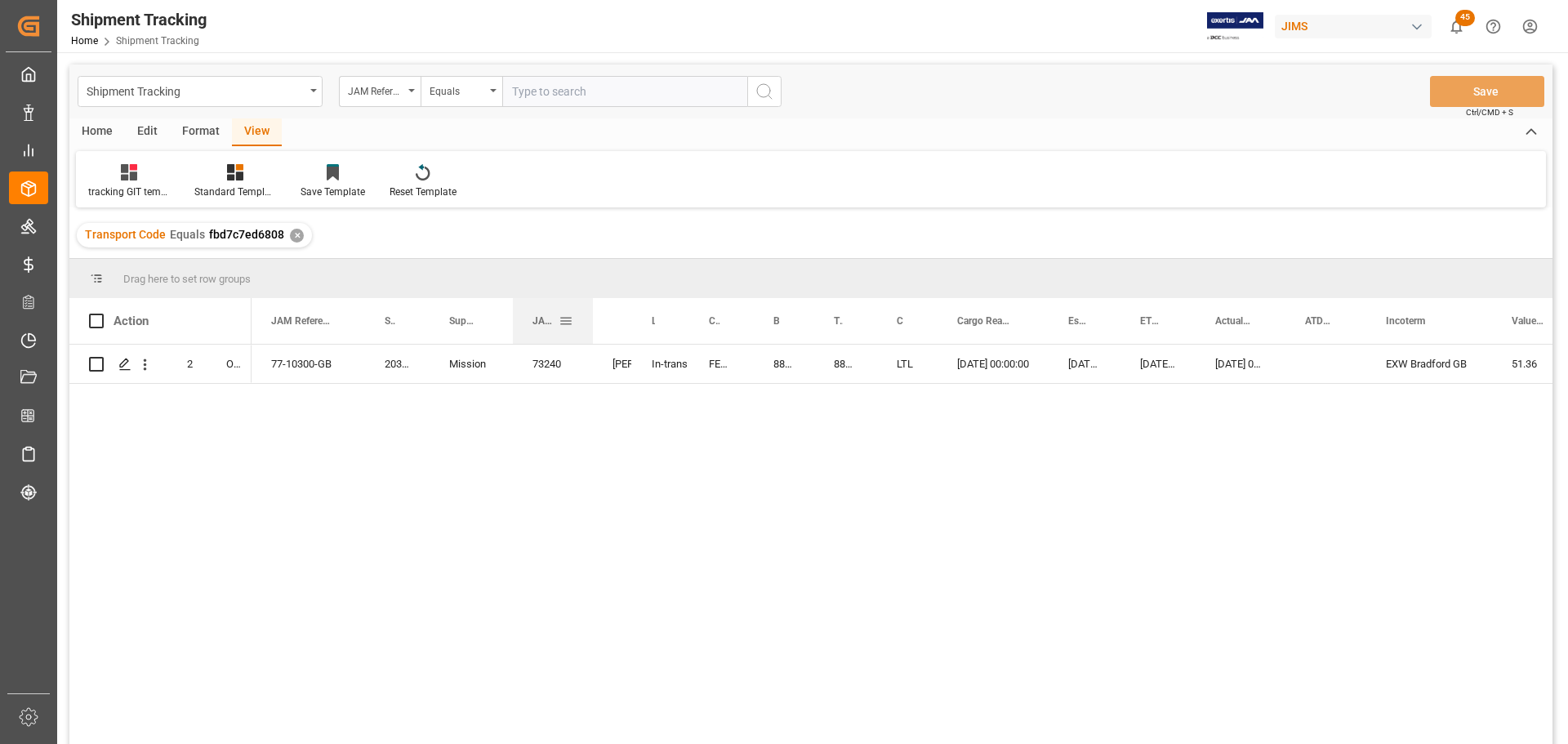
drag, startPoint x: 577, startPoint y: 310, endPoint x: 592, endPoint y: 318, distance: 17.0
click at [592, 318] on div at bounding box center [593, 320] width 7 height 45
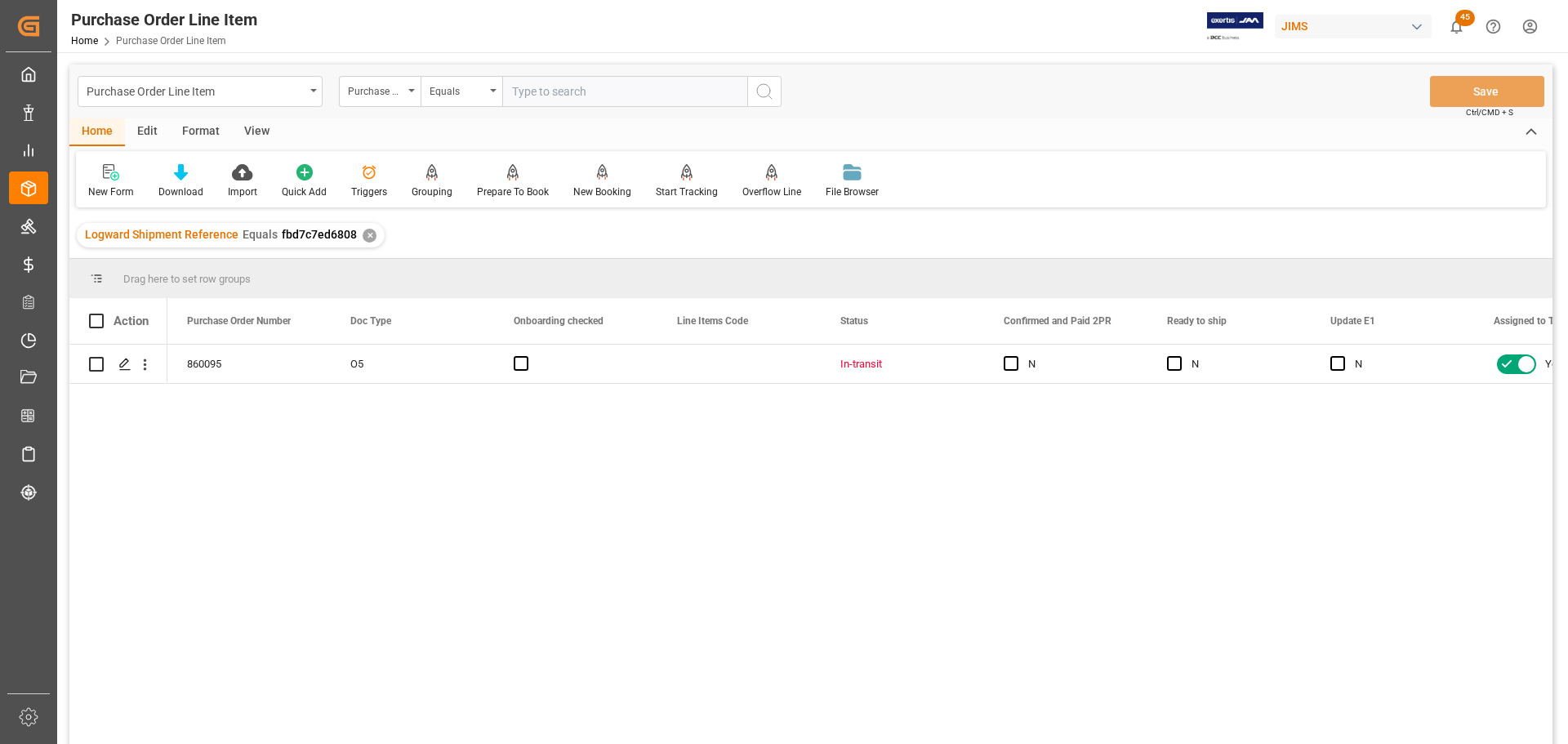
click at [252, 125] on div "View" at bounding box center [257, 133] width 49 height 28
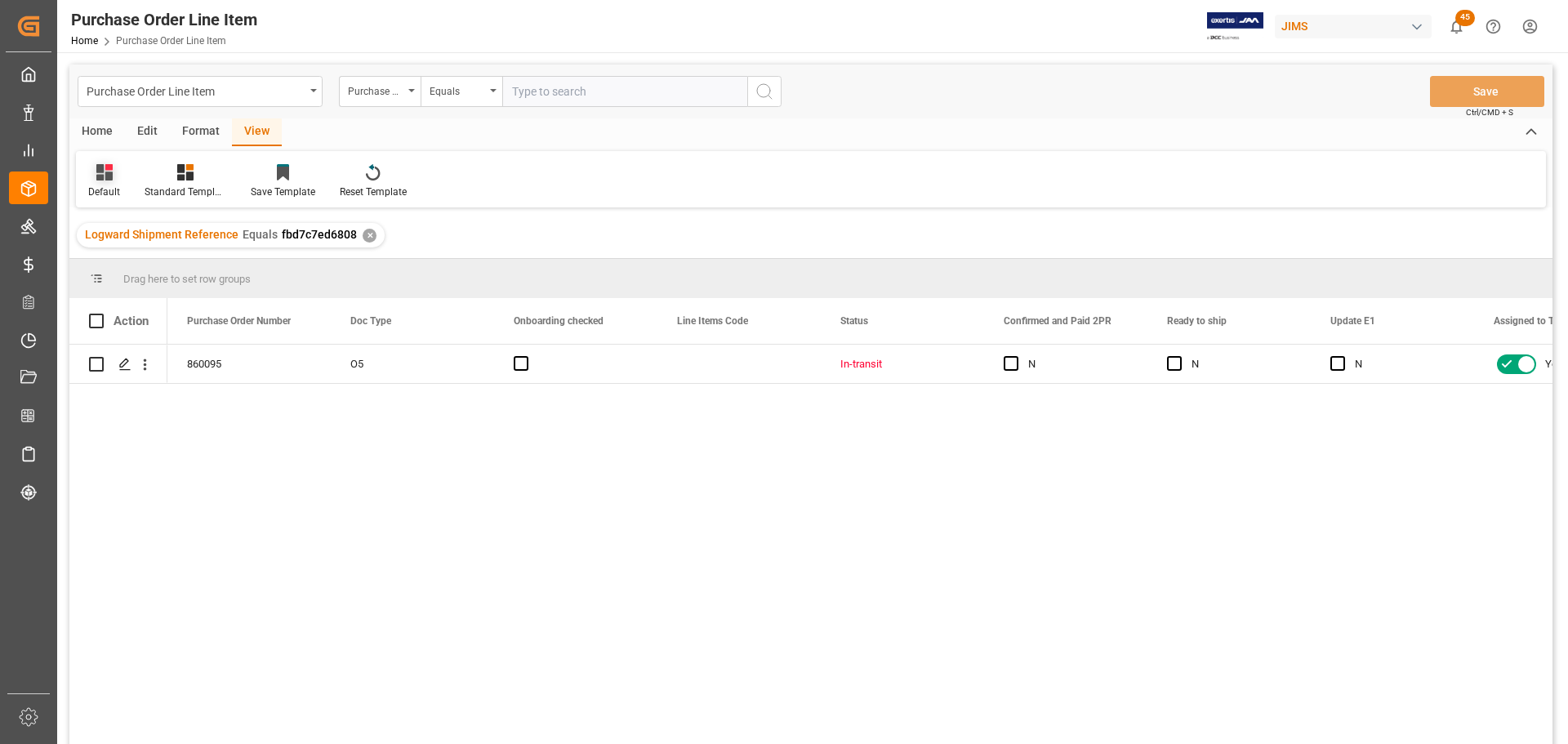
click at [106, 182] on div "Default" at bounding box center [104, 181] width 56 height 36
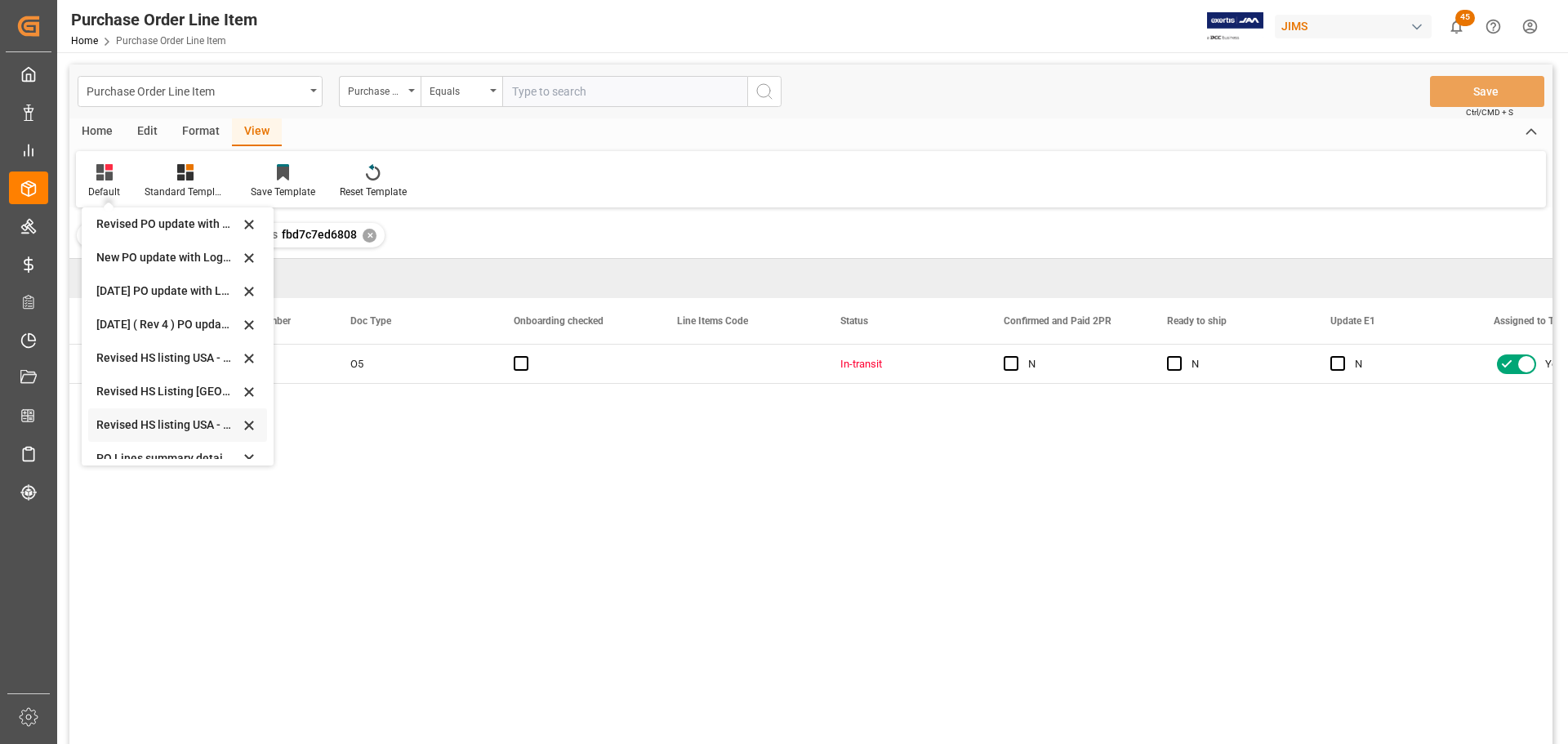
scroll to position [459, 0]
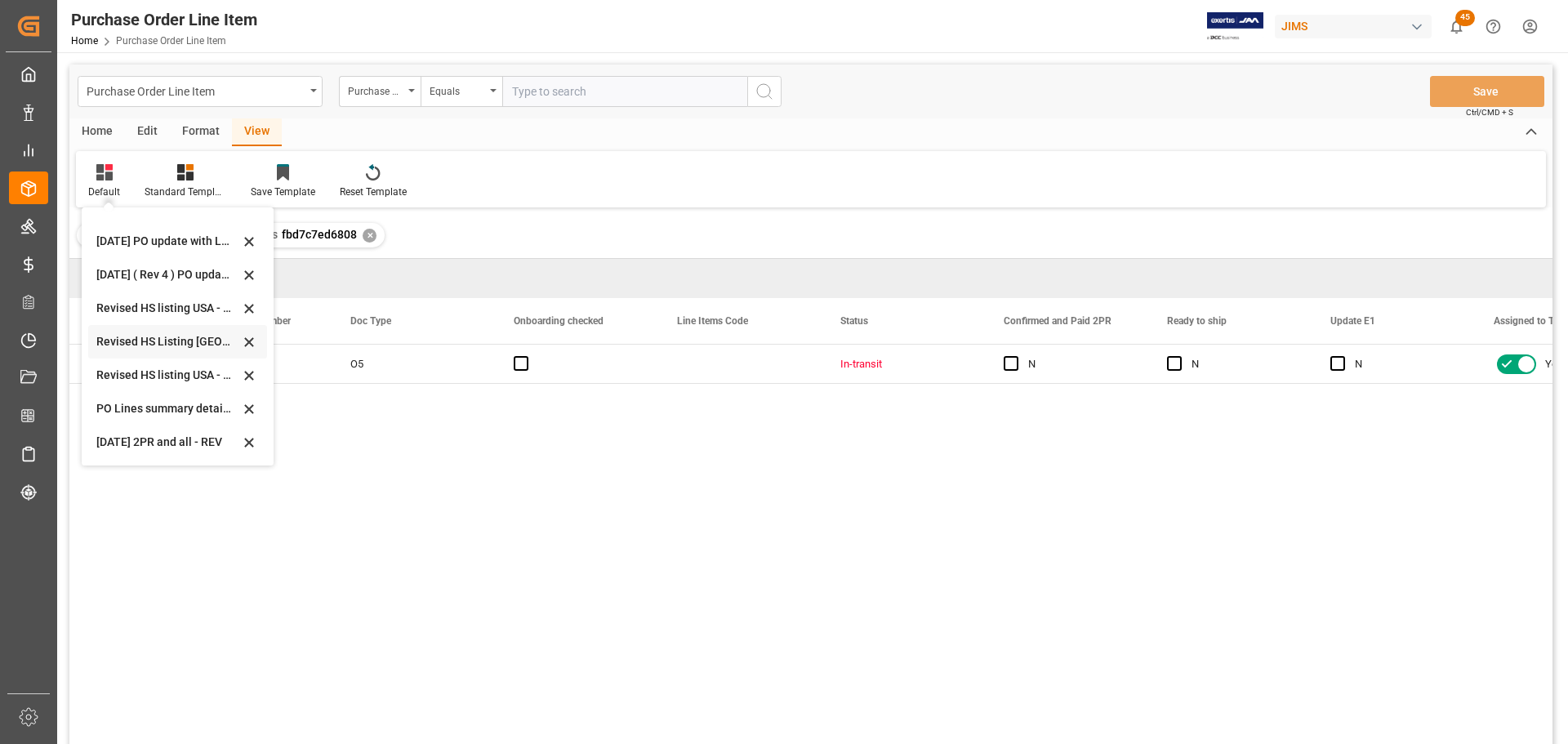
click at [155, 337] on div "Revised HS Listing [GEOGRAPHIC_DATA]" at bounding box center [167, 341] width 143 height 17
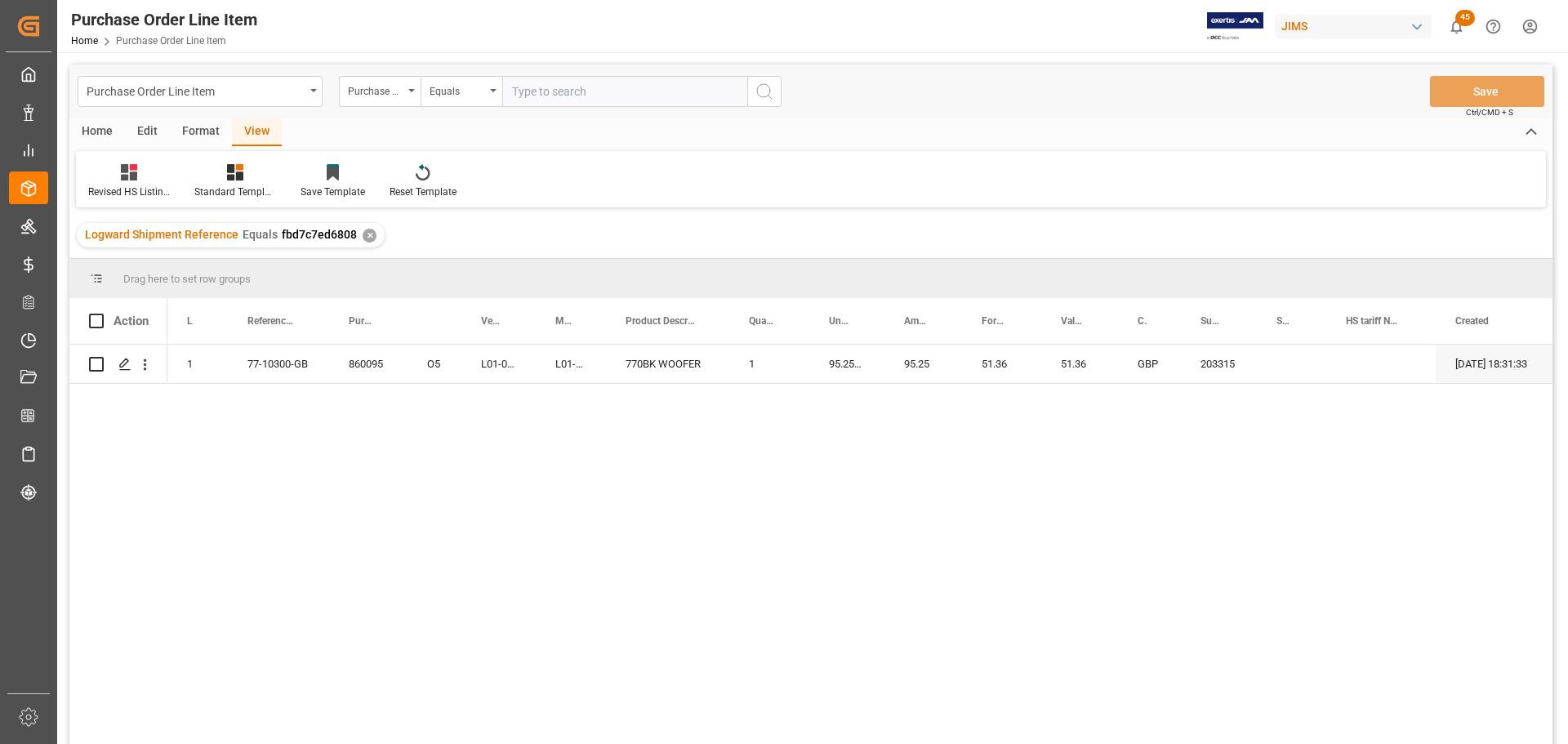
click at [251, 125] on div "View" at bounding box center [257, 133] width 49 height 28
click at [106, 189] on div "Revised HS Listing [GEOGRAPHIC_DATA]" at bounding box center [129, 192] width 82 height 15
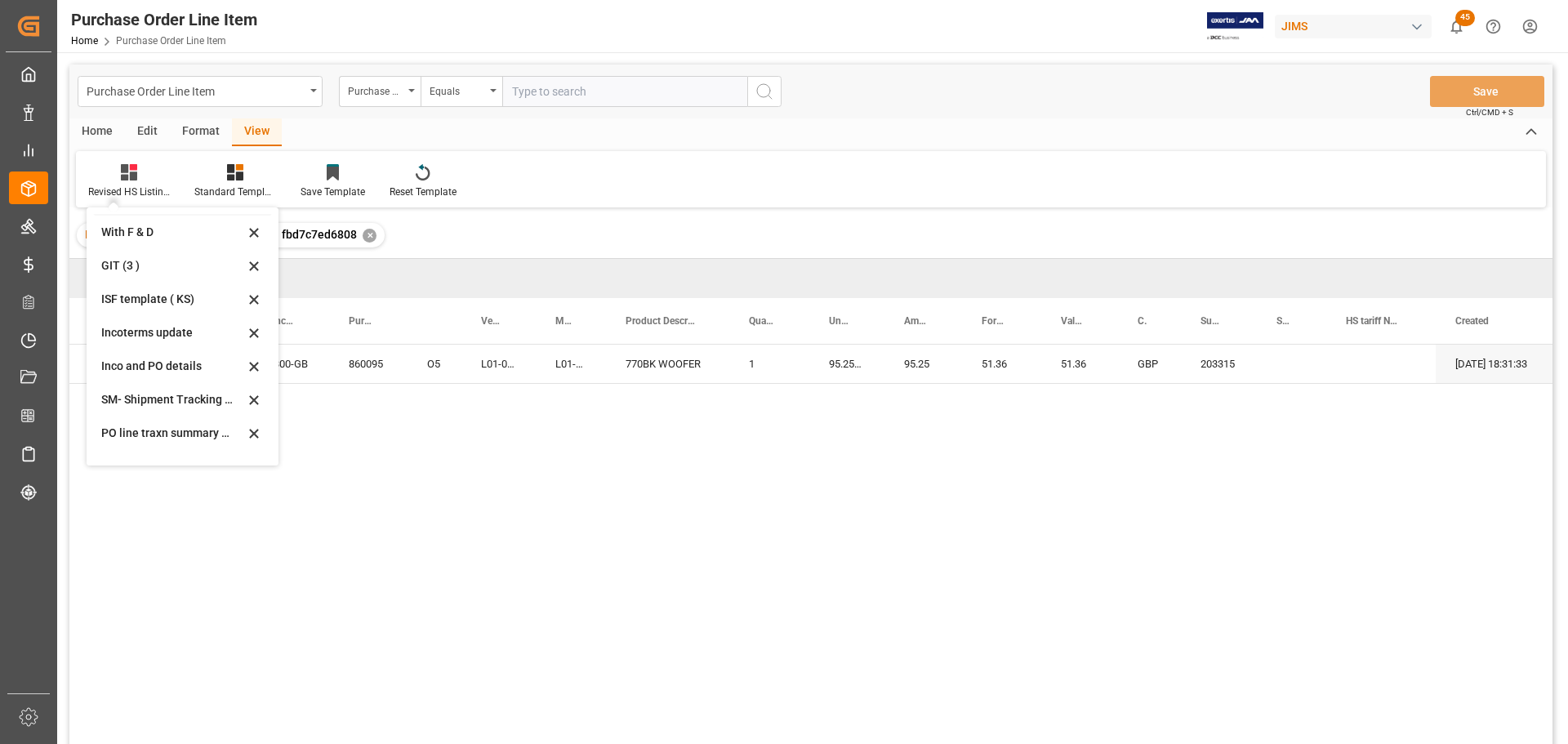
scroll to position [163, 0]
click at [139, 226] on div "Incoterms update" at bounding box center [172, 234] width 143 height 17
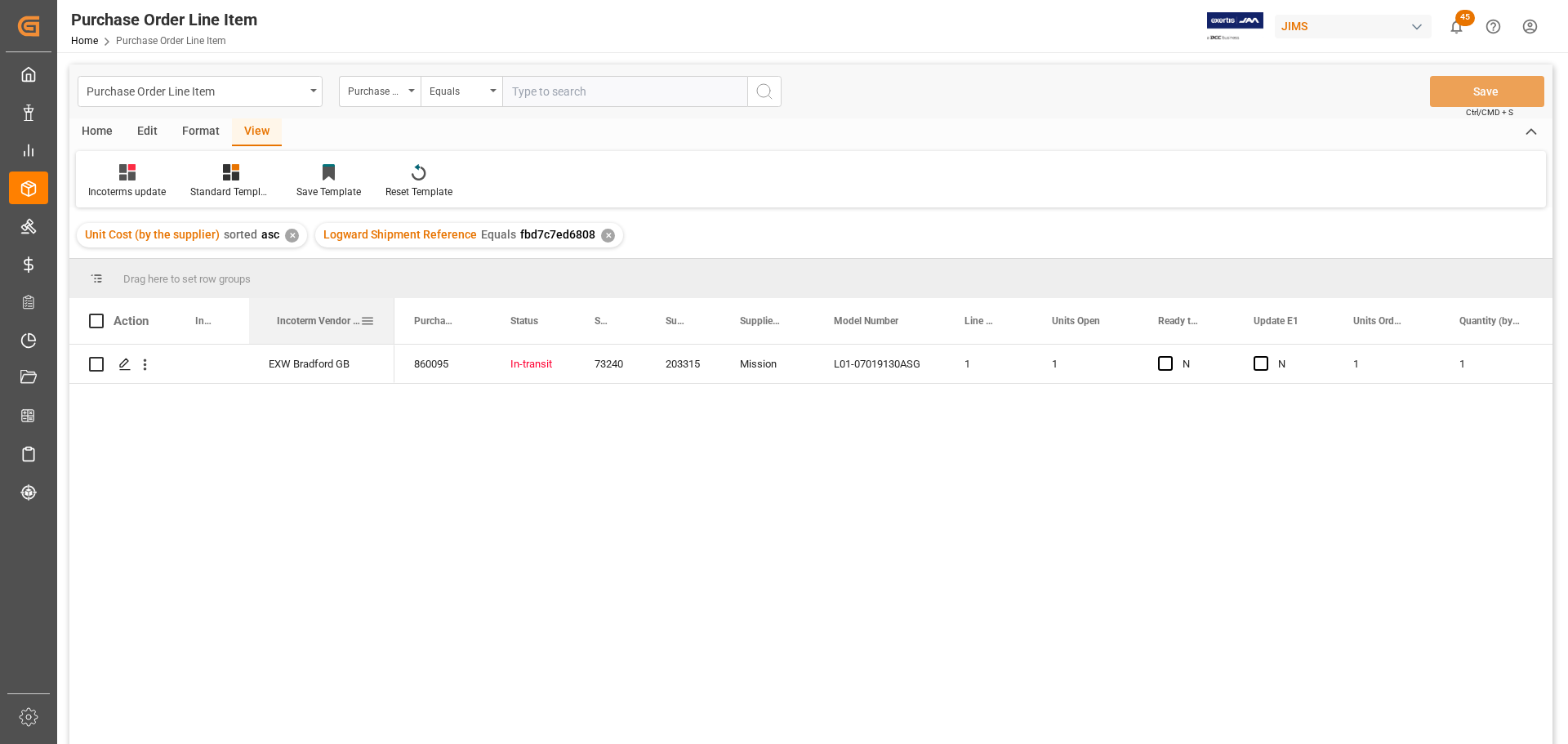
drag, startPoint x: 359, startPoint y: 312, endPoint x: 391, endPoint y: 322, distance: 33.5
click at [391, 322] on div at bounding box center [394, 320] width 7 height 45
click at [248, 133] on div "View" at bounding box center [257, 133] width 49 height 28
click at [105, 180] on div at bounding box center [127, 172] width 78 height 17
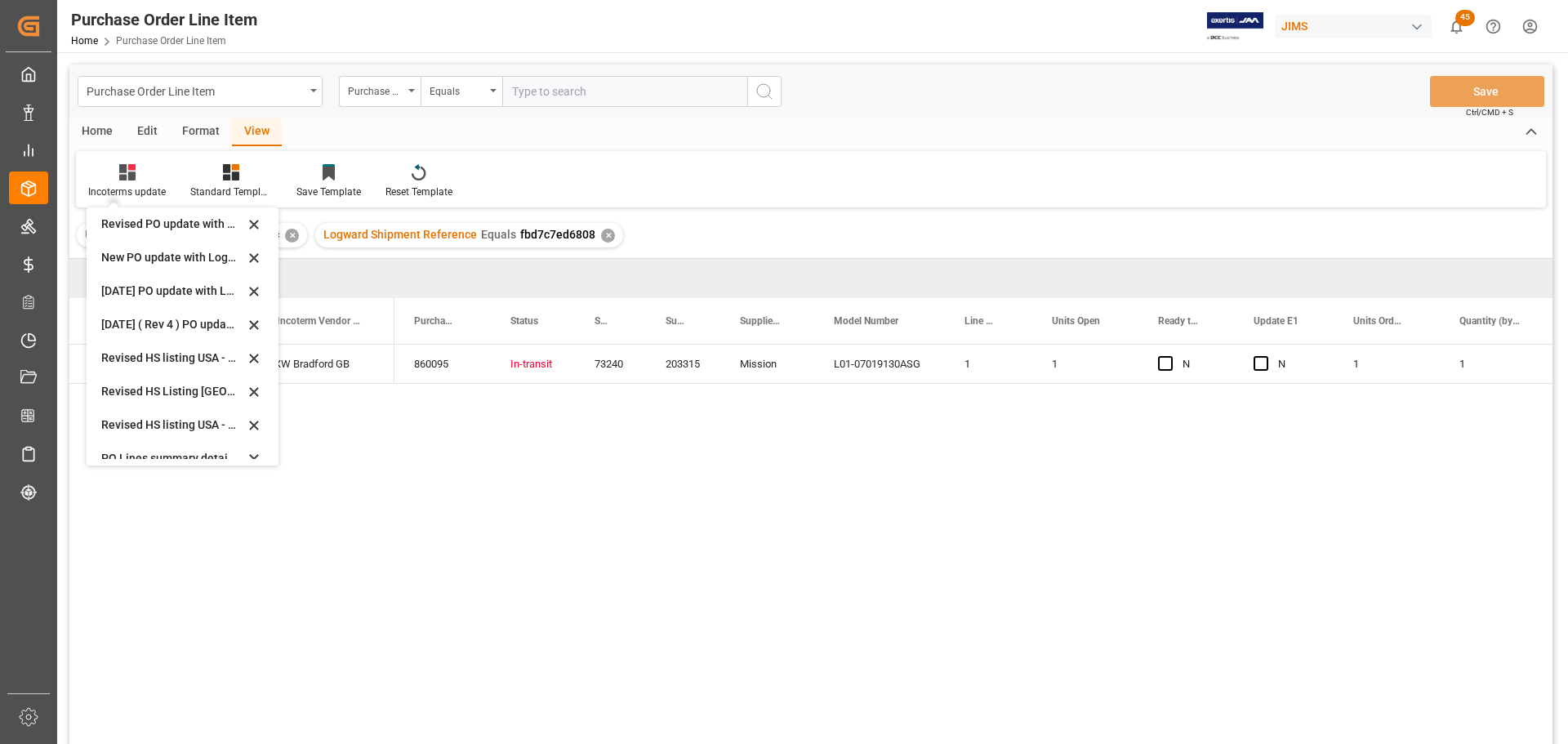
scroll to position [459, 0]
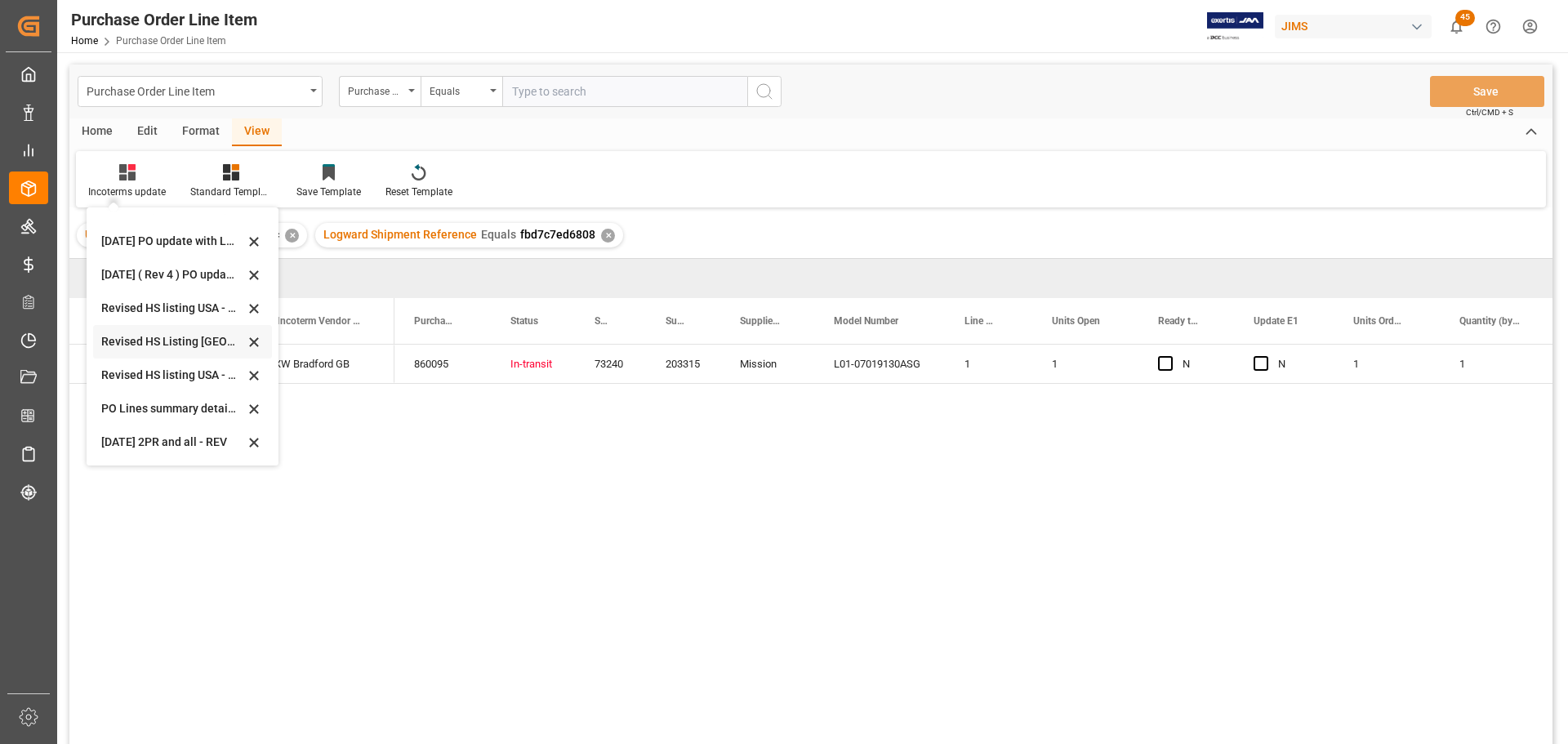
click at [144, 343] on div "Revised HS Listing [GEOGRAPHIC_DATA]" at bounding box center [172, 341] width 143 height 17
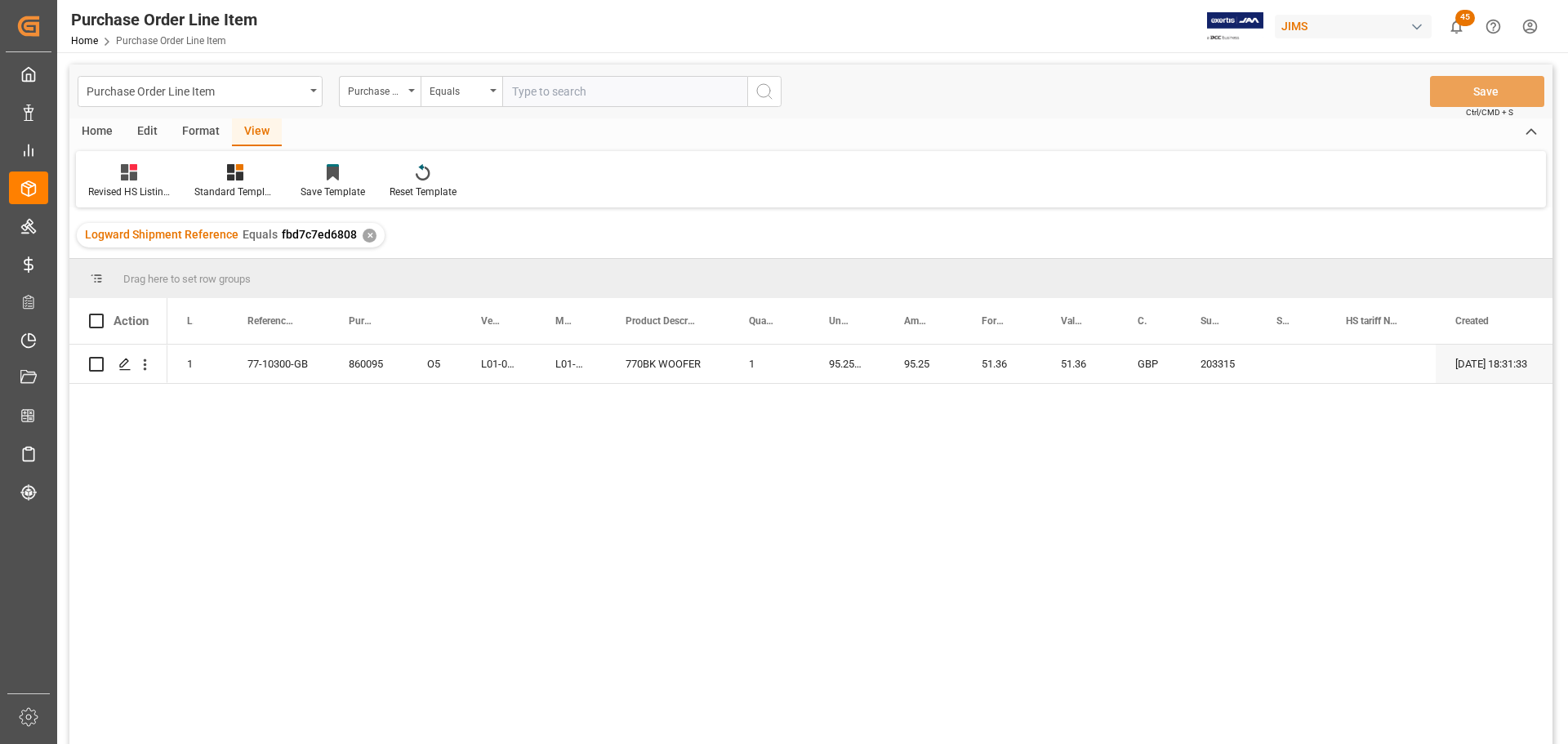
click at [379, 455] on div "1 77-10300-GB 860095 O5 L01-07019130ASG L01-07019130ASG 770BK WOOFER 1 95.2511 …" at bounding box center [860, 549] width 1386 height 410
click at [599, 492] on div "1 77-10300-GB 860095 O5 L01-07019130ASG L01-07019130ASG 770BK WOOFER 1 95.2511 …" at bounding box center [860, 549] width 1386 height 410
click at [646, 447] on div "1 77-10300-GB 860095 O5 L01-07019130ASG L01-07019130ASG 770BK WOOFER 1 95.2511 …" at bounding box center [860, 549] width 1386 height 410
click at [252, 129] on div "View" at bounding box center [257, 133] width 49 height 28
click at [109, 193] on div "Revised HS Listing [GEOGRAPHIC_DATA]" at bounding box center [129, 192] width 82 height 15
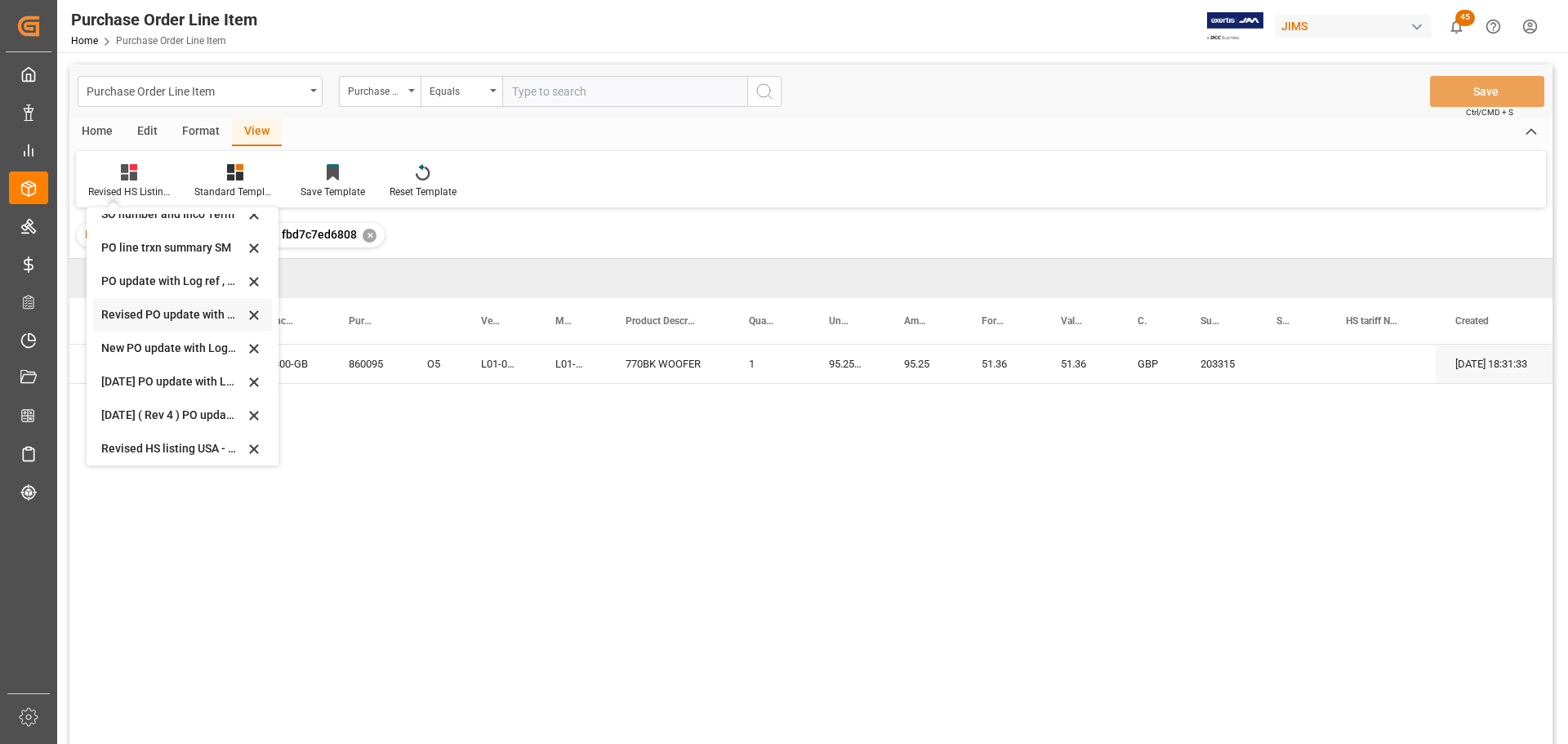
scroll to position [408, 0]
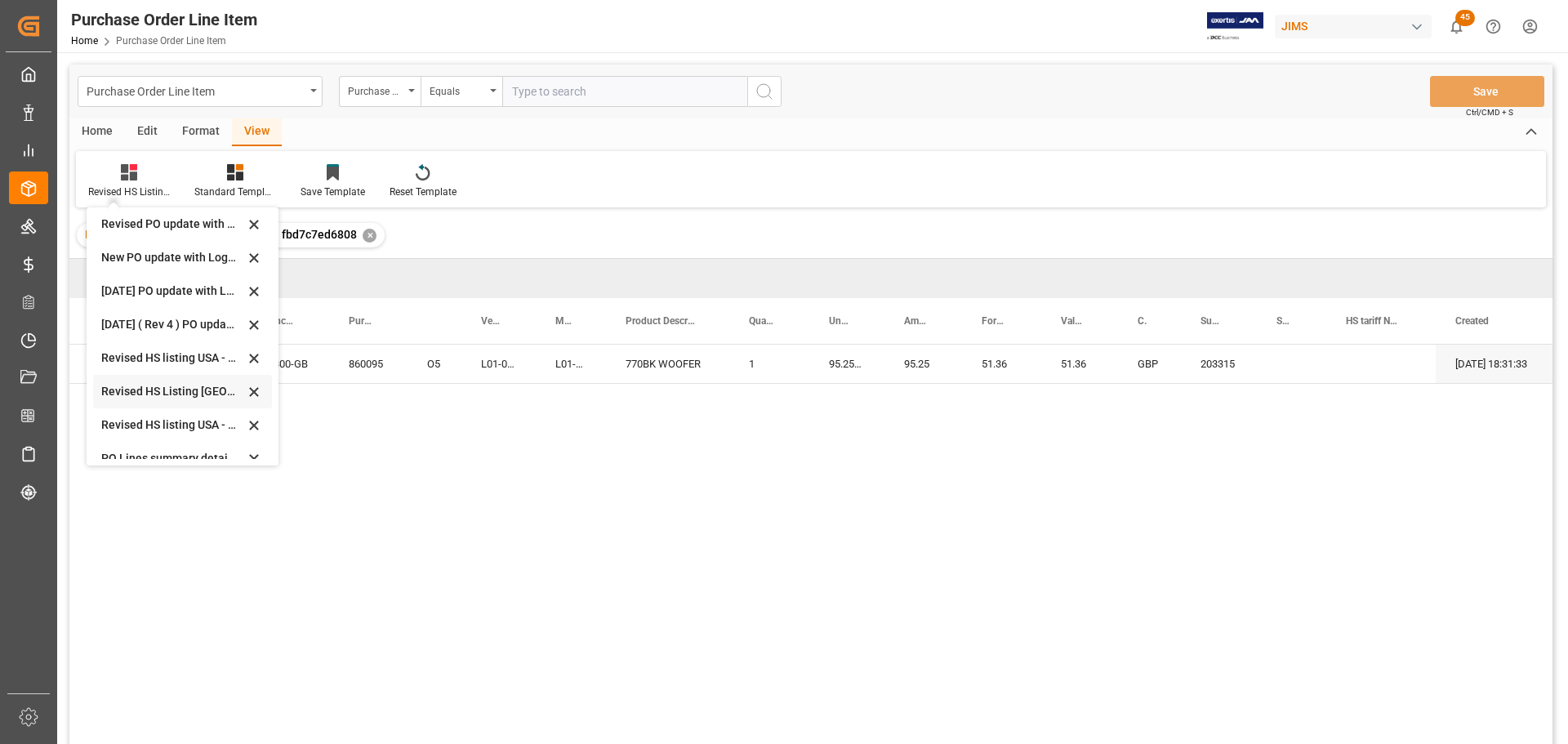
click at [155, 388] on div "Revised HS Listing [GEOGRAPHIC_DATA]" at bounding box center [172, 391] width 143 height 17
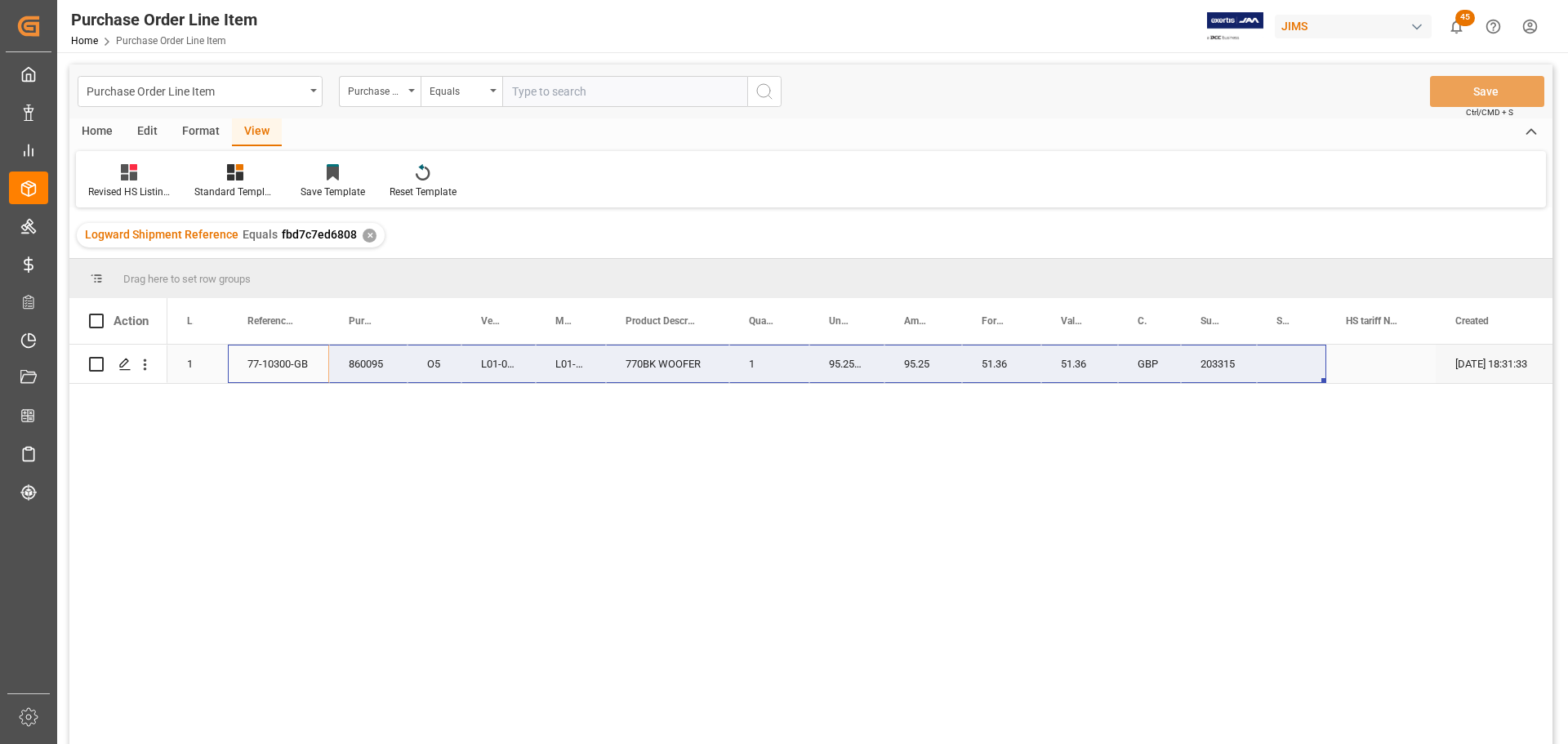
drag, startPoint x: 254, startPoint y: 366, endPoint x: 1268, endPoint y: 366, distance: 1014.0
click at [1268, 366] on div "1 77-10300-GB 860095 O5 L01-07019130ASG L01-07019130ASG 770BK WOOFER 1 95.2511 …" at bounding box center [1047, 365] width 1759 height 40
click at [323, 367] on div "77-10300-GB" at bounding box center [278, 364] width 101 height 39
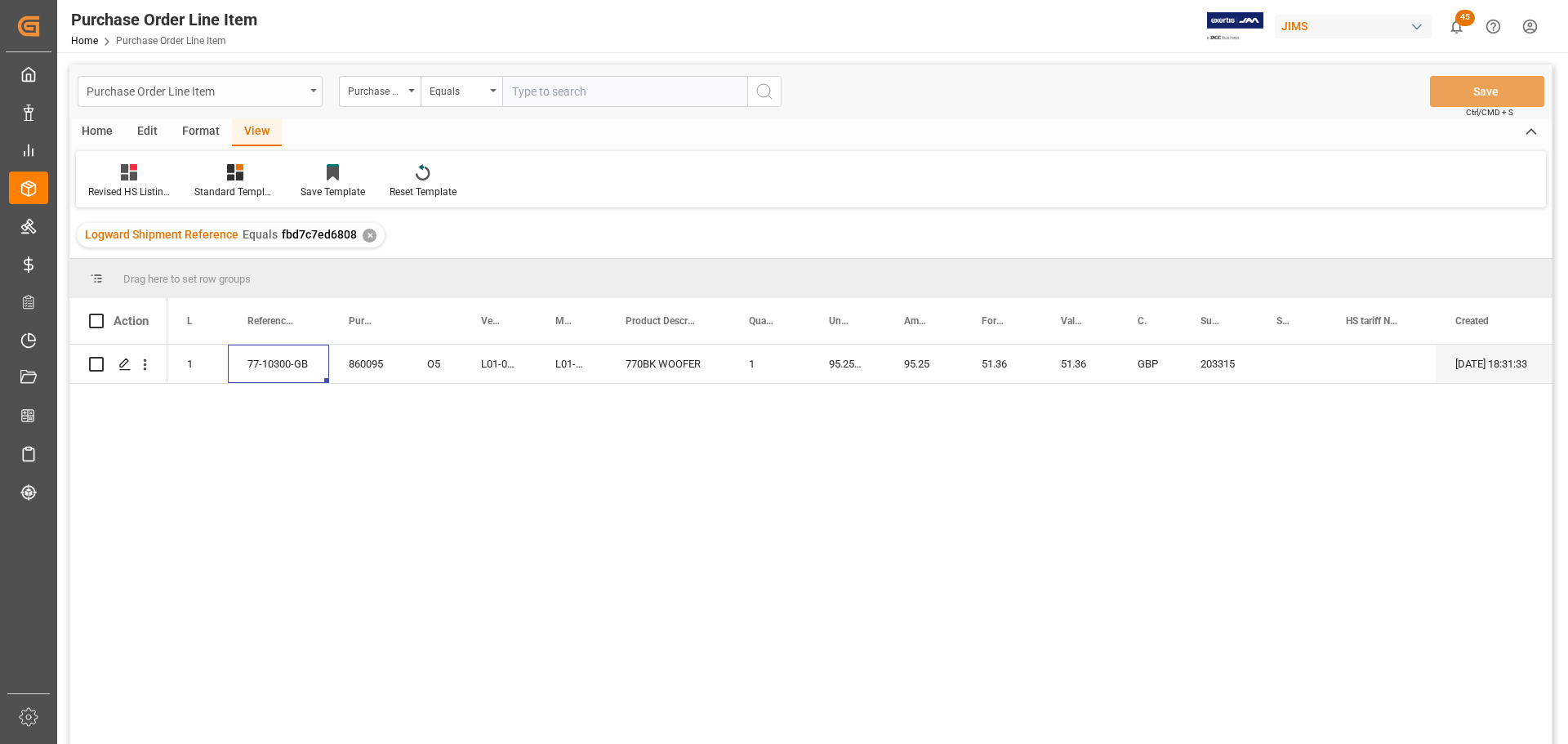
click at [315, 92] on icon "open menu" at bounding box center [313, 91] width 7 height 3
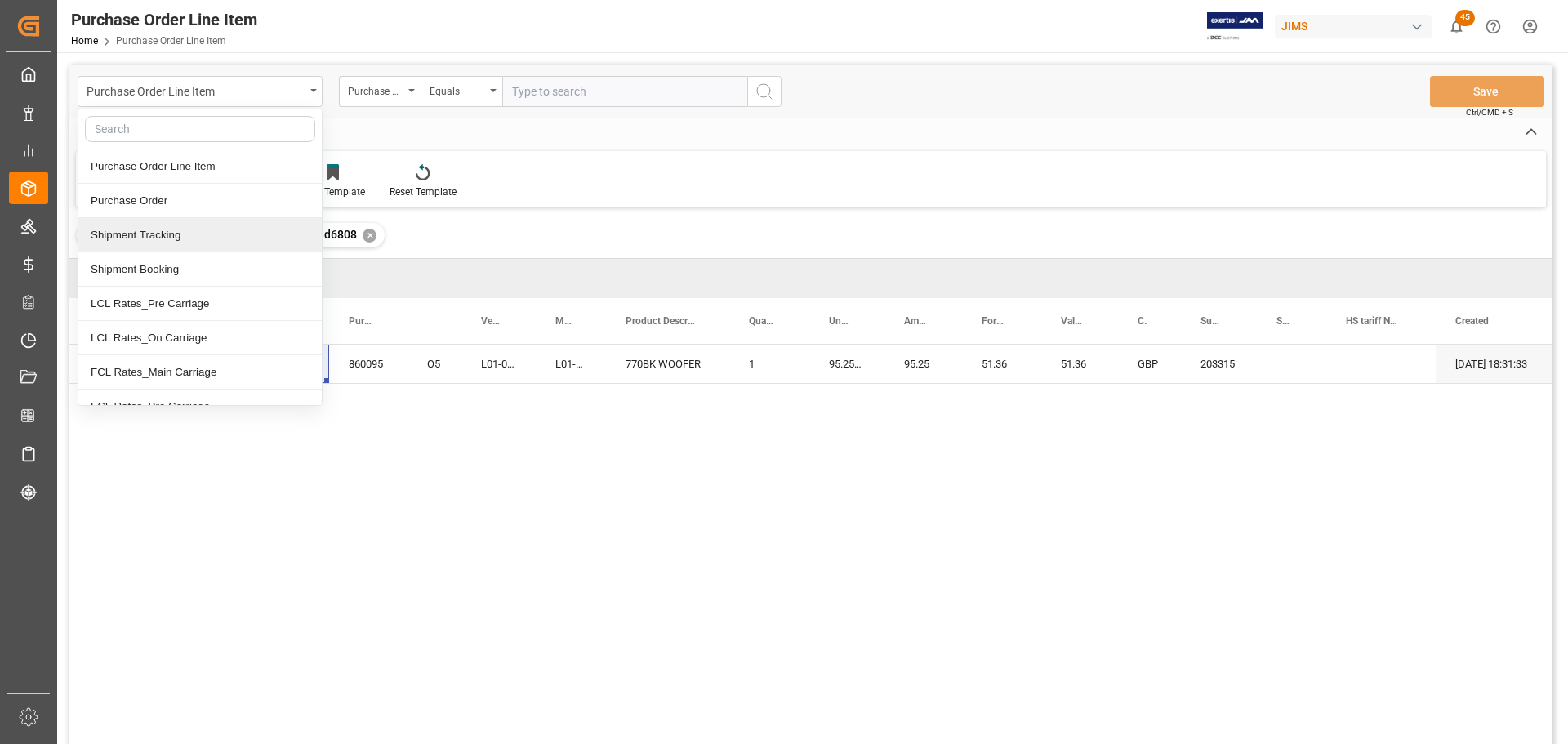
click at [615, 164] on div "Revised HS Listing Canada Standard Templates Save Template Reset Template" at bounding box center [811, 179] width 1471 height 56
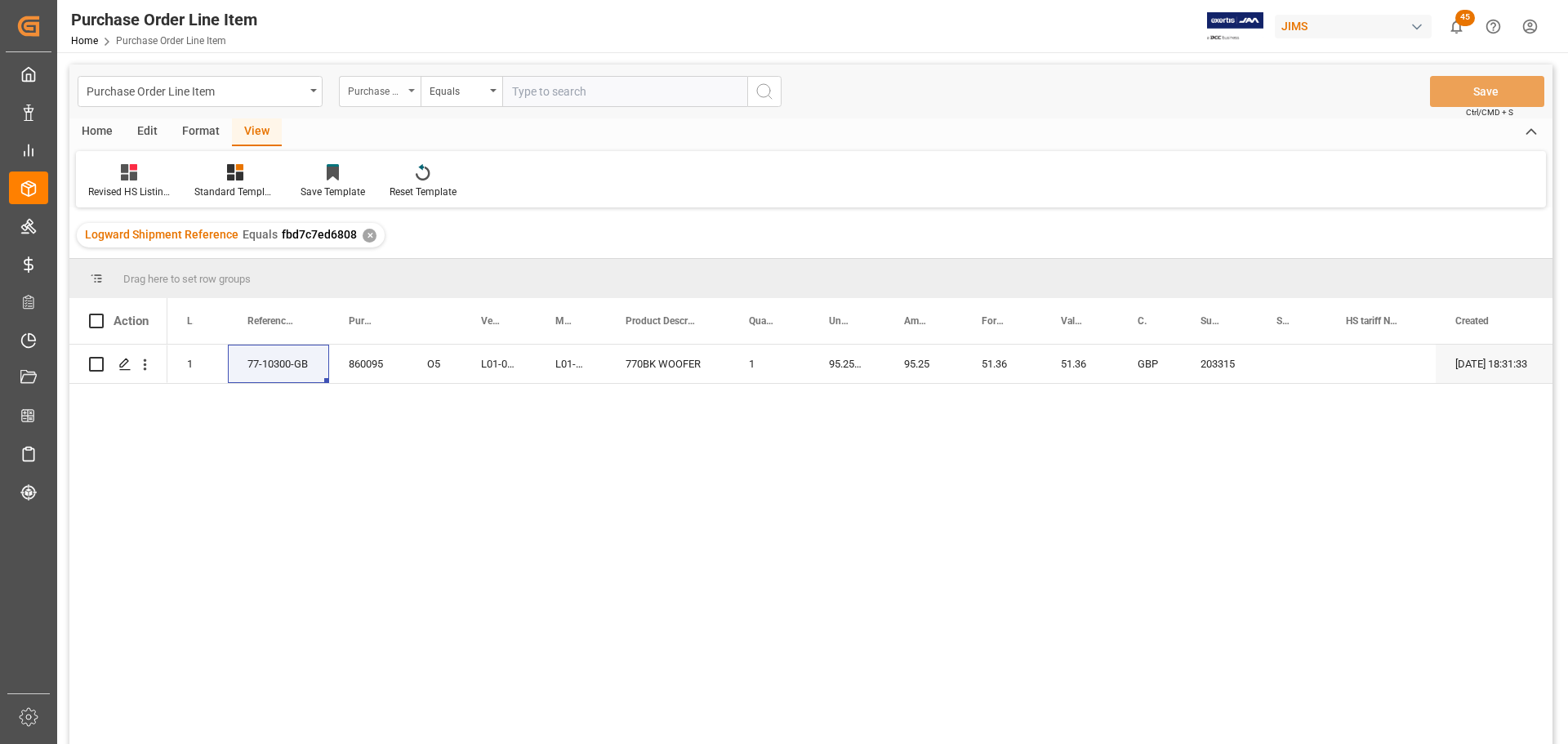
click at [411, 87] on div "Purchase Order Number" at bounding box center [379, 92] width 82 height 31
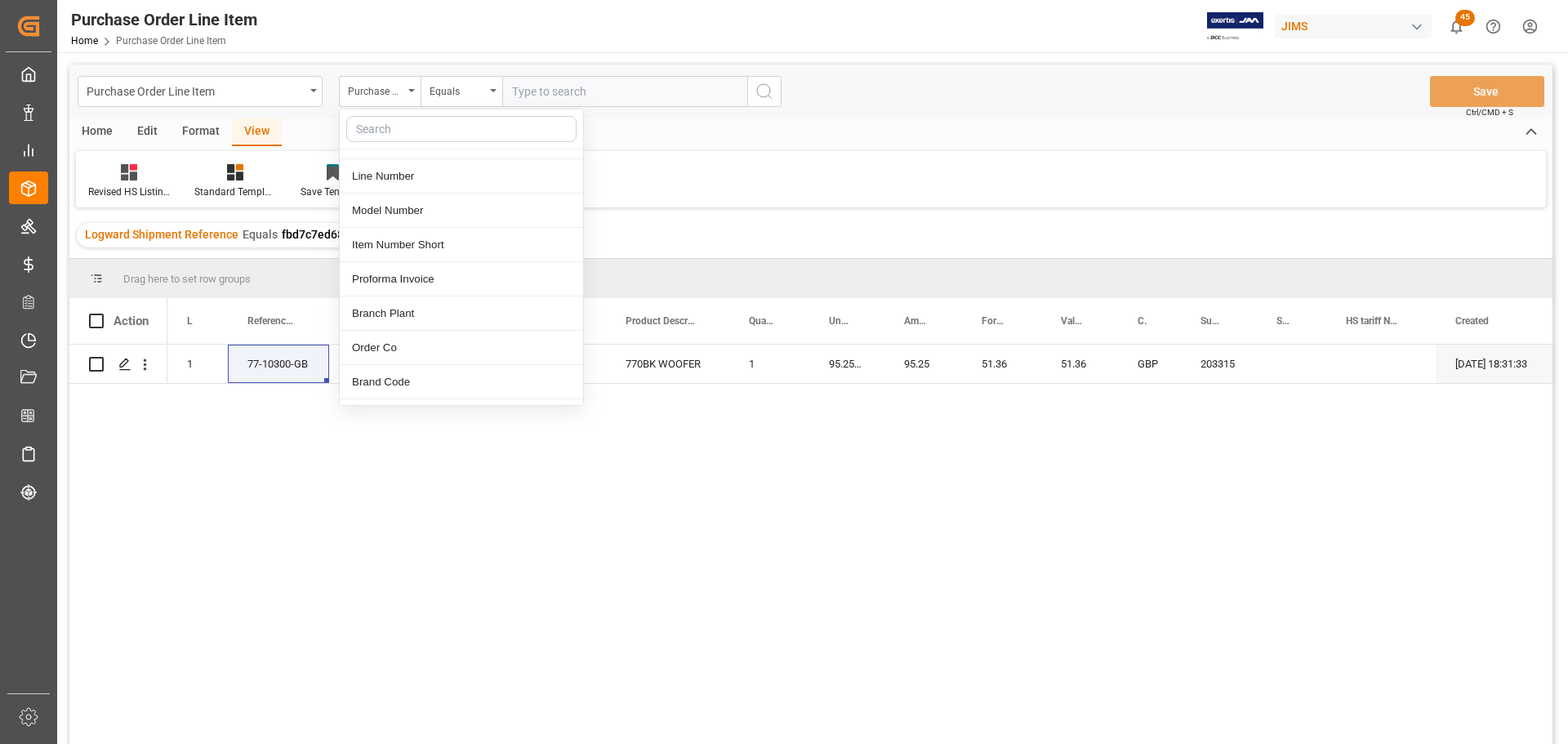
scroll to position [327, 0]
click at [320, 90] on div "Purchase Order Line Item" at bounding box center [200, 92] width 245 height 31
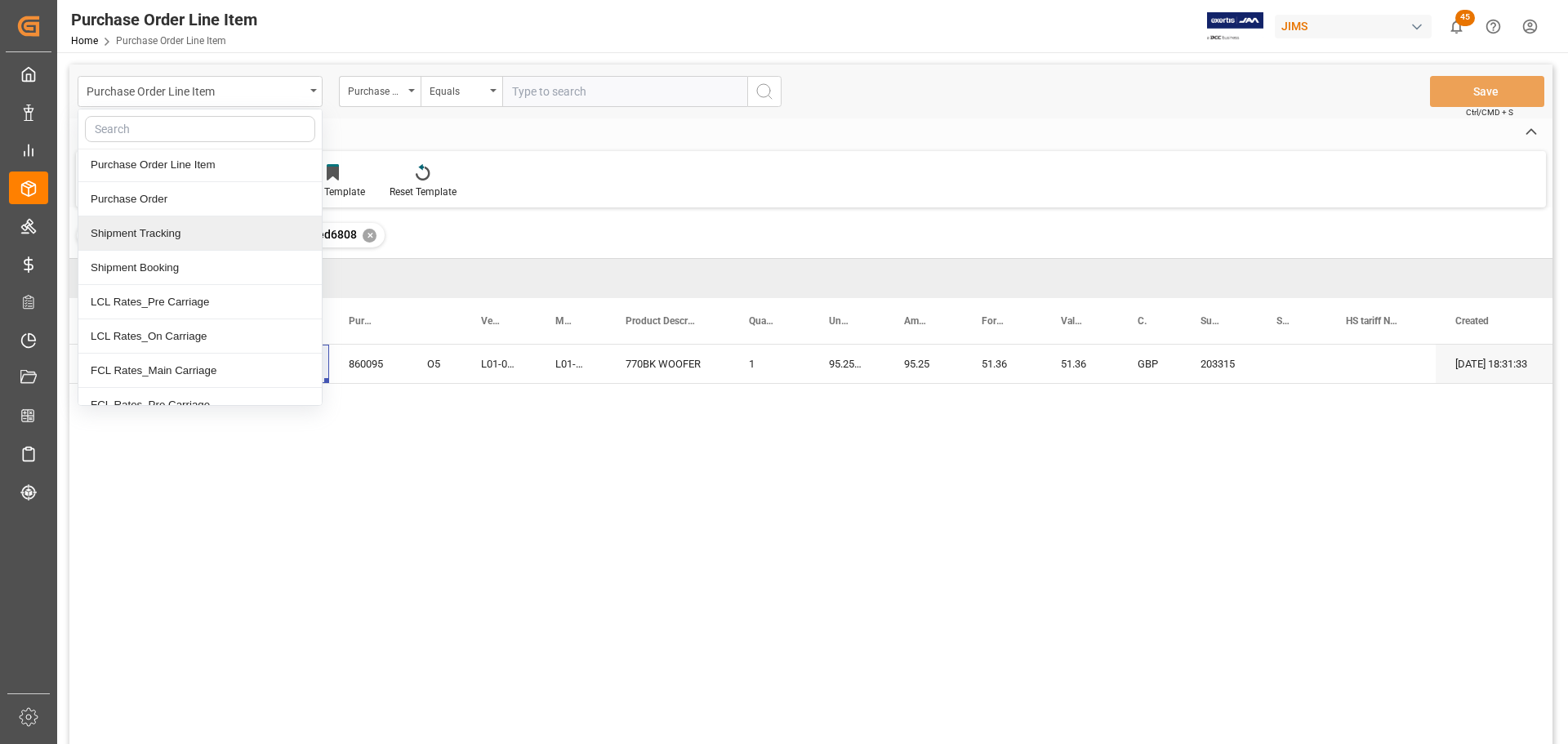
scroll to position [0, 0]
click at [143, 272] on div "Shipment Booking" at bounding box center [200, 270] width 243 height 35
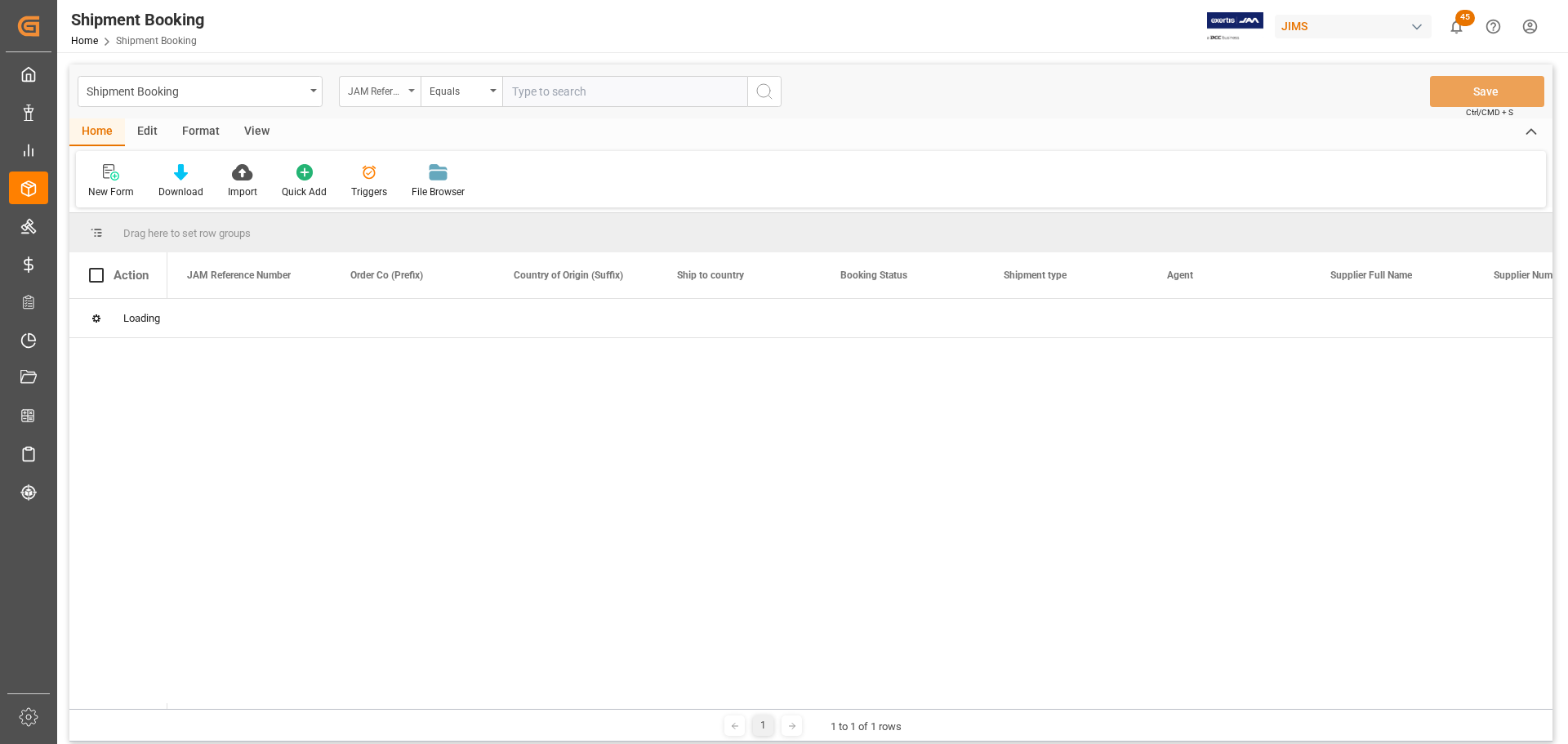
click at [412, 86] on div "JAM Reference Number" at bounding box center [379, 92] width 82 height 31
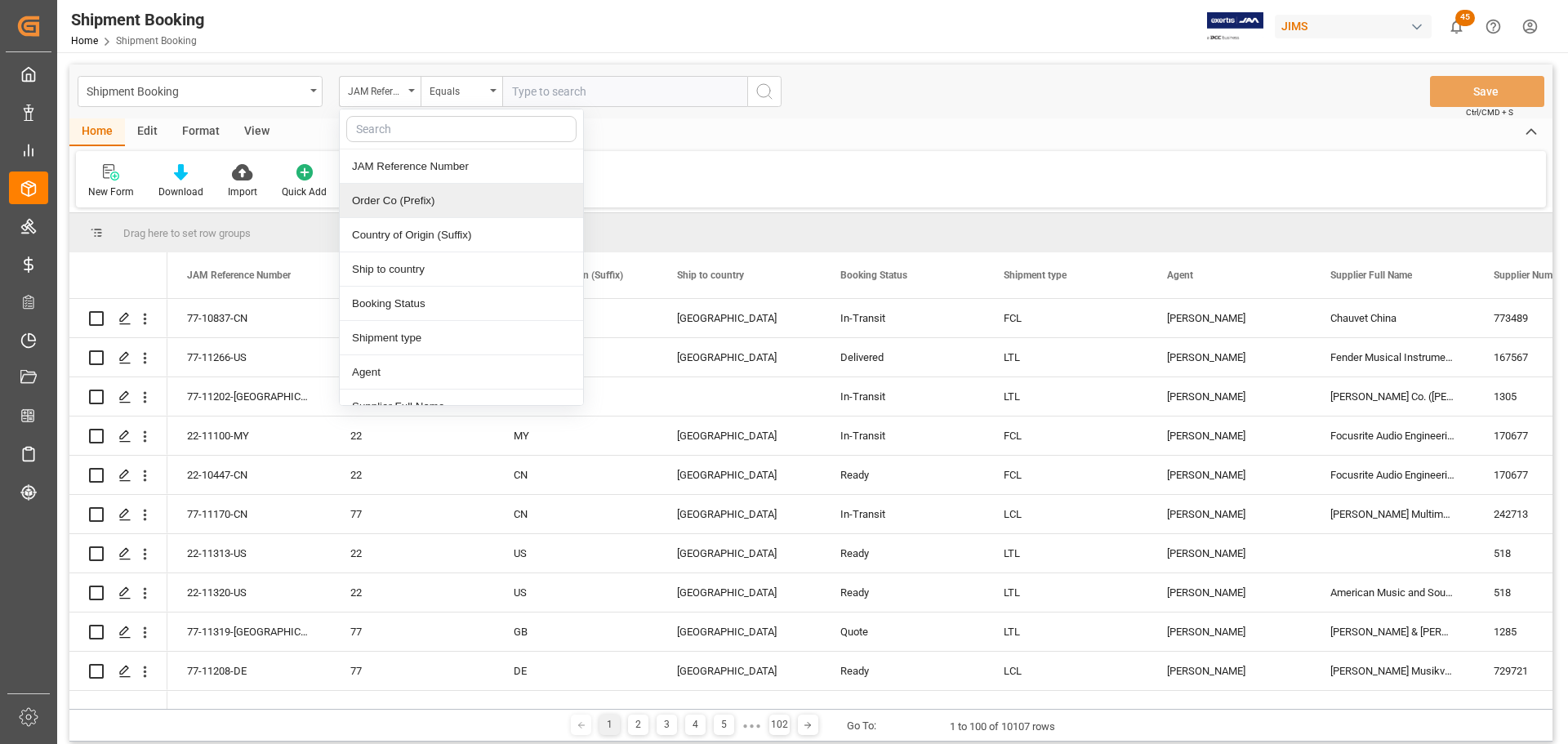
scroll to position [163, 0]
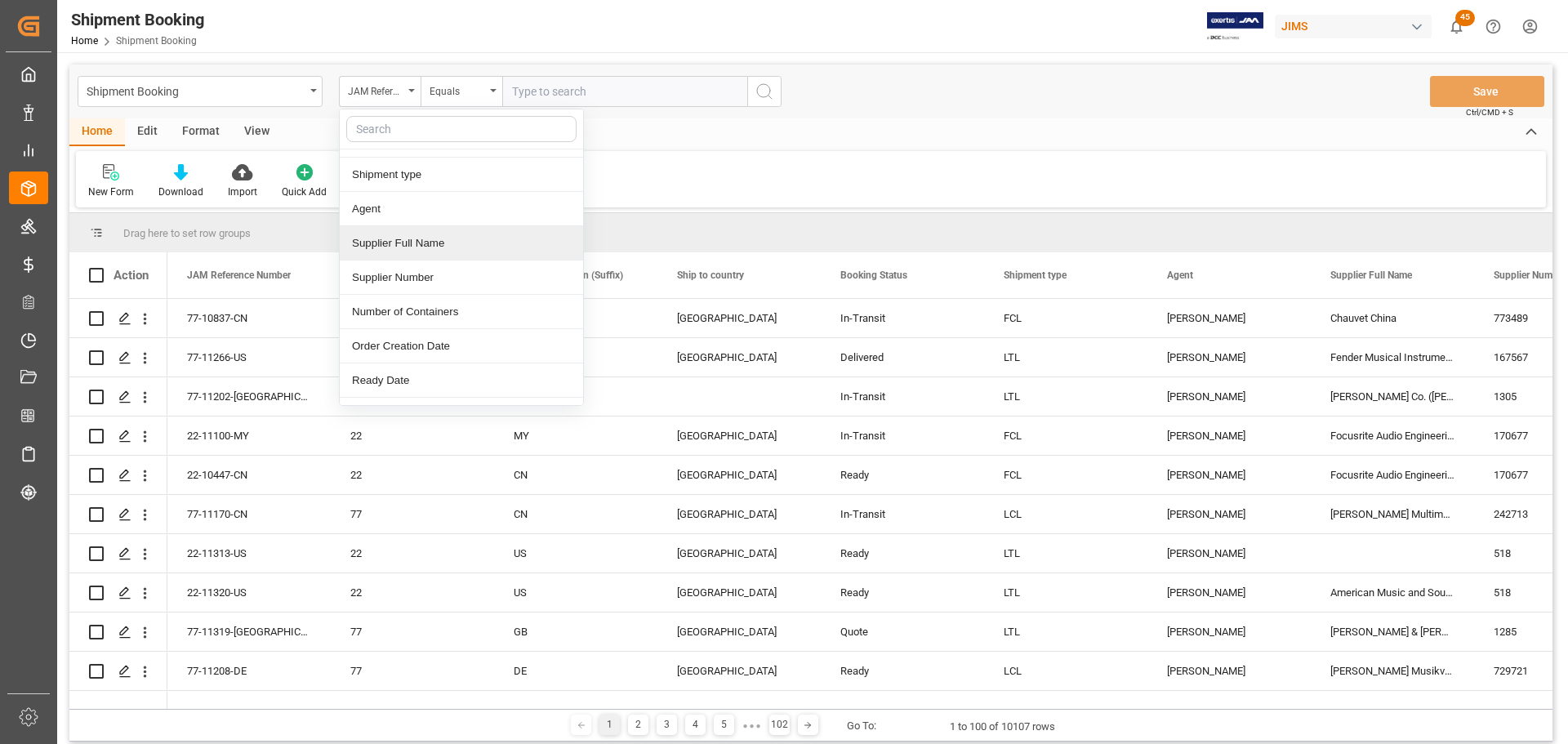
click at [407, 247] on div "Supplier Full Name" at bounding box center [461, 243] width 243 height 35
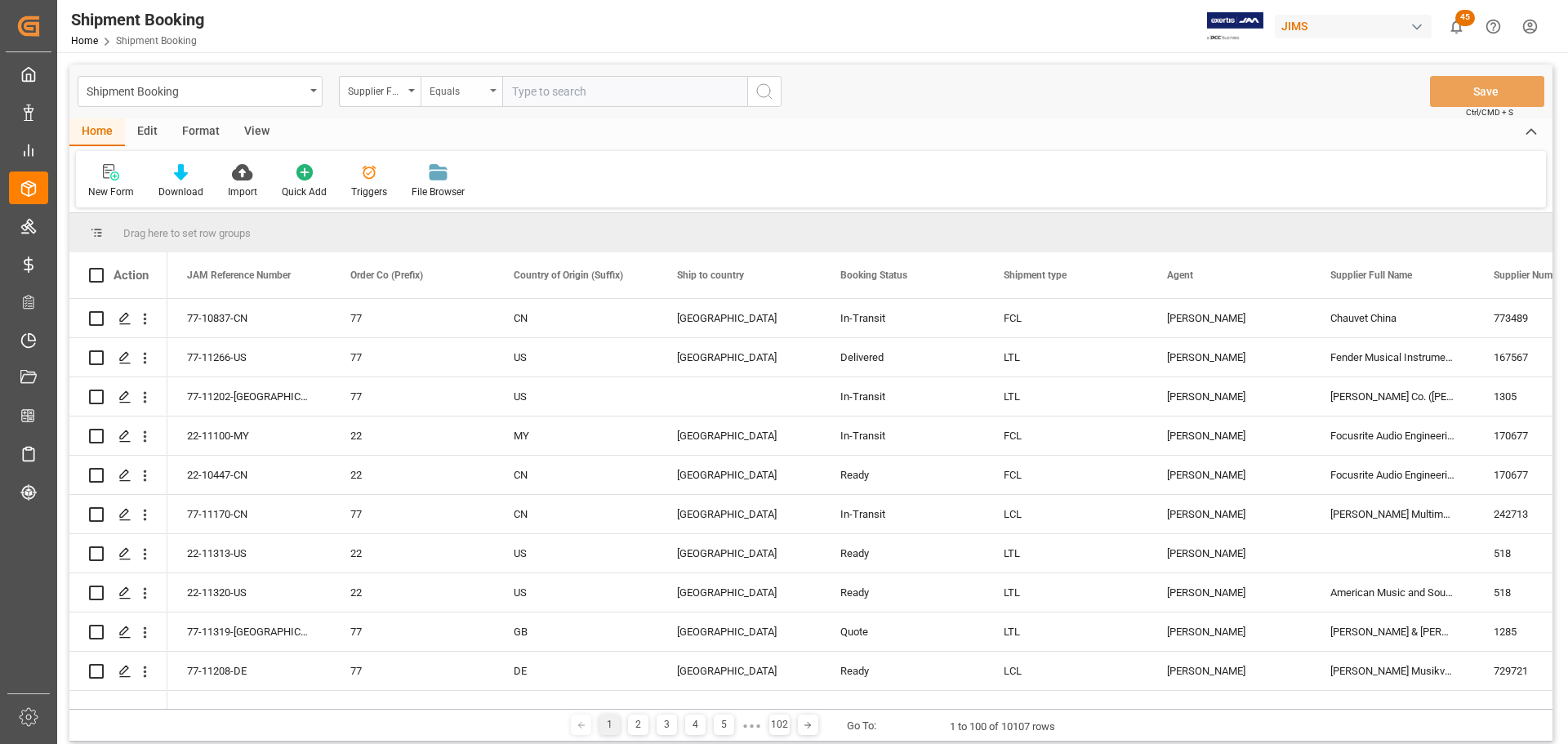
click at [491, 92] on icon "open menu" at bounding box center [493, 91] width 7 height 3
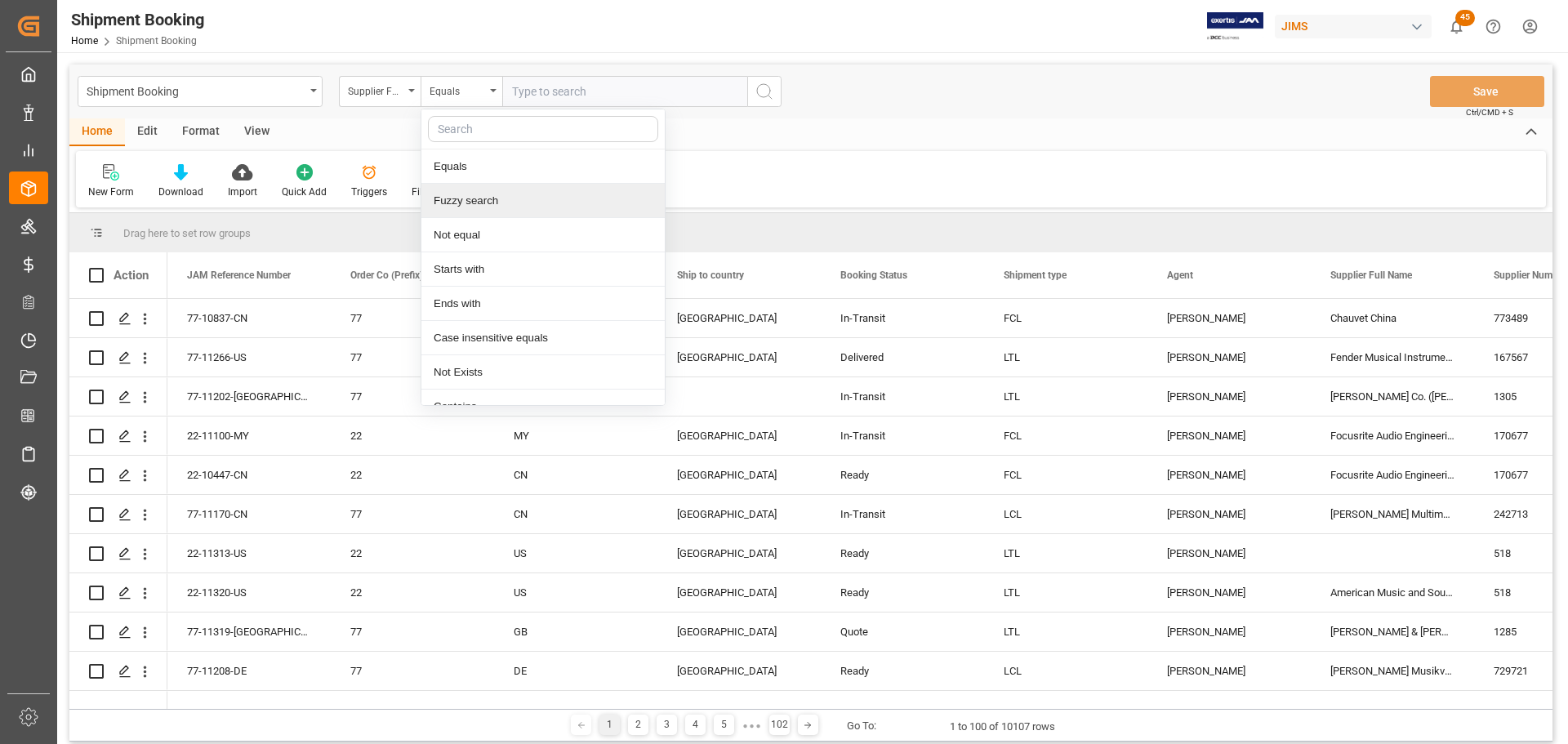
click at [464, 207] on div "Fuzzy search" at bounding box center [543, 201] width 243 height 35
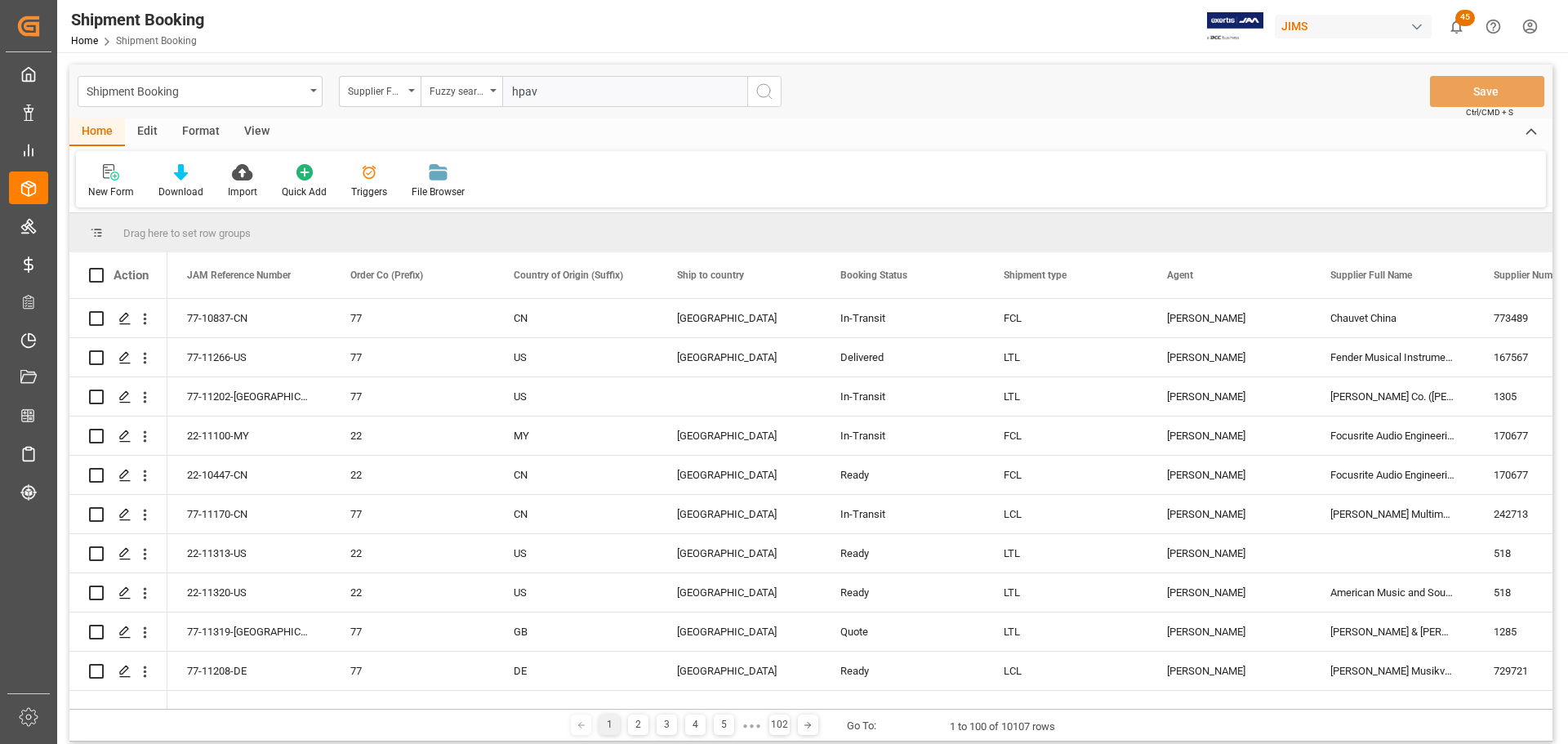
type input "hpav"
click at [765, 92] on icon "search button" at bounding box center [765, 92] width 20 height 20
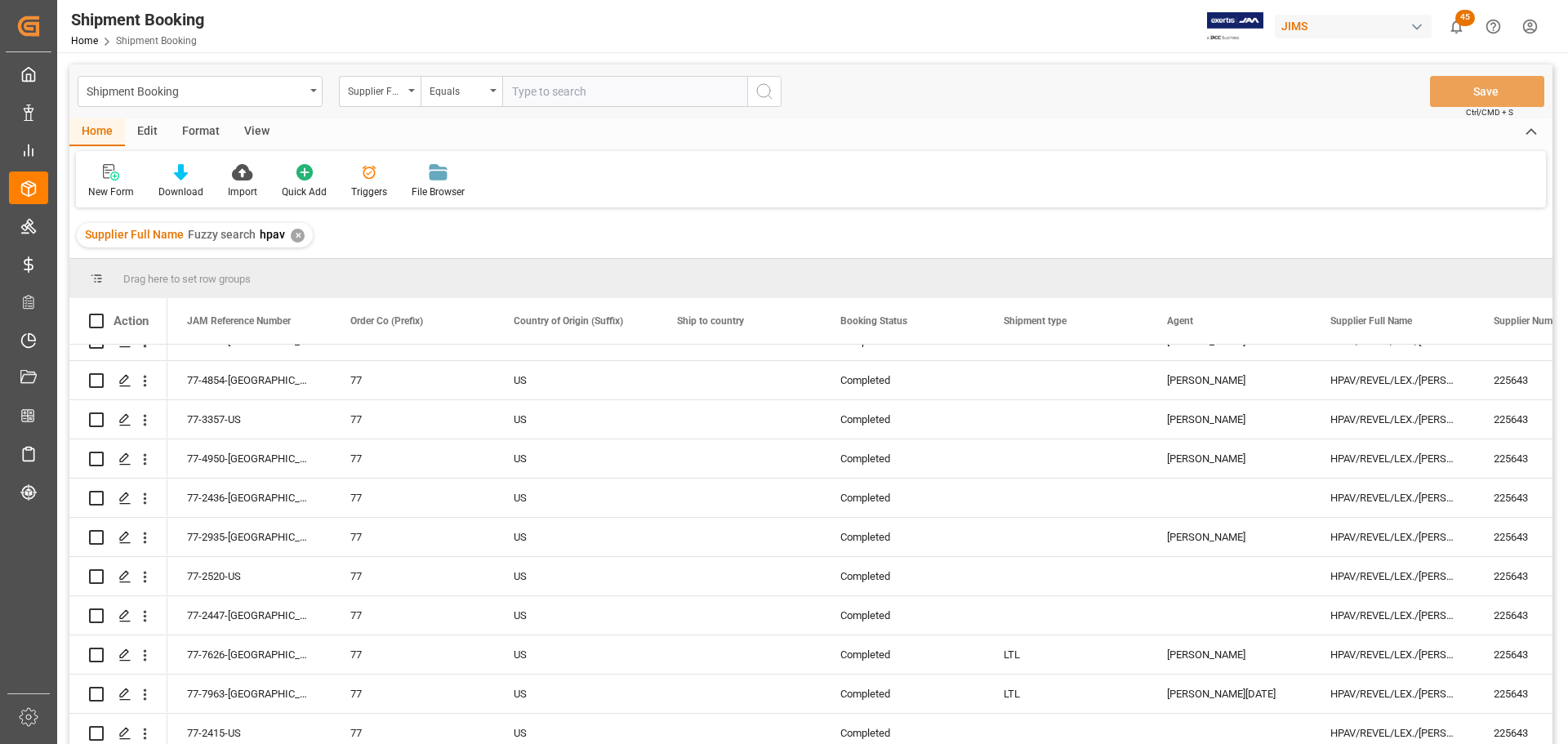
scroll to position [895, 0]
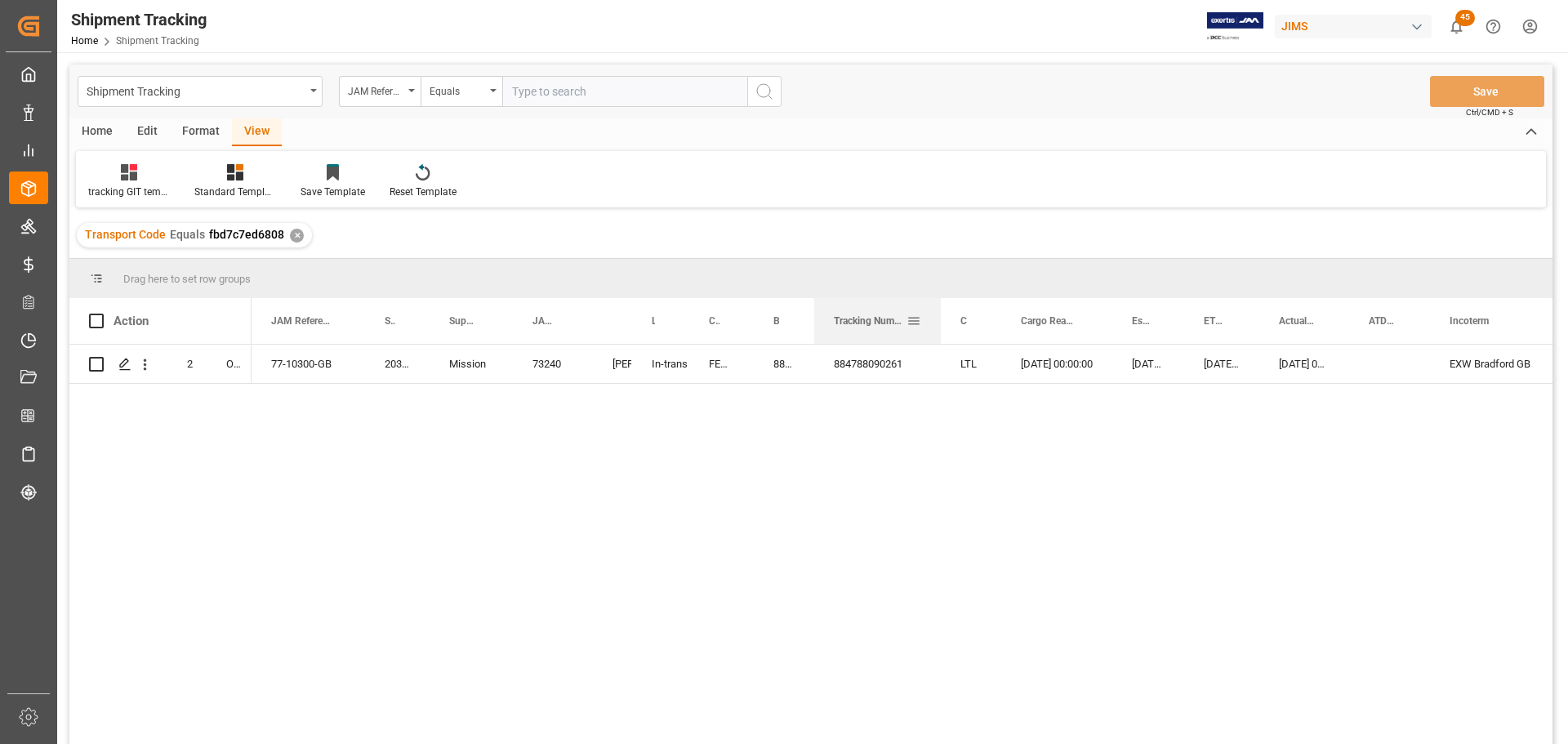
drag, startPoint x: 877, startPoint y: 302, endPoint x: 940, endPoint y: 320, distance: 65.5
click at [940, 320] on div at bounding box center [941, 320] width 7 height 45
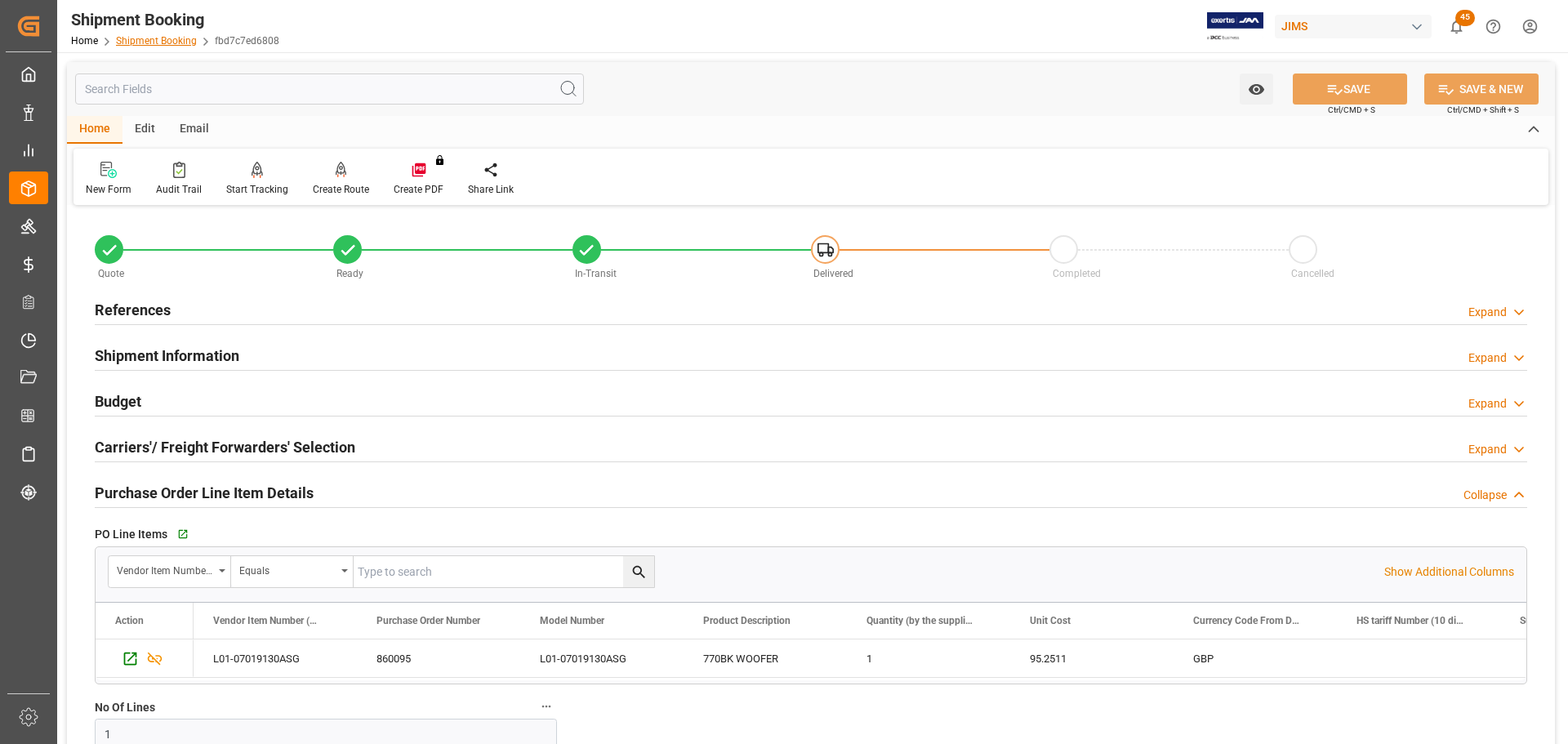
click at [148, 37] on link "Shipment Booking" at bounding box center [157, 41] width 81 height 12
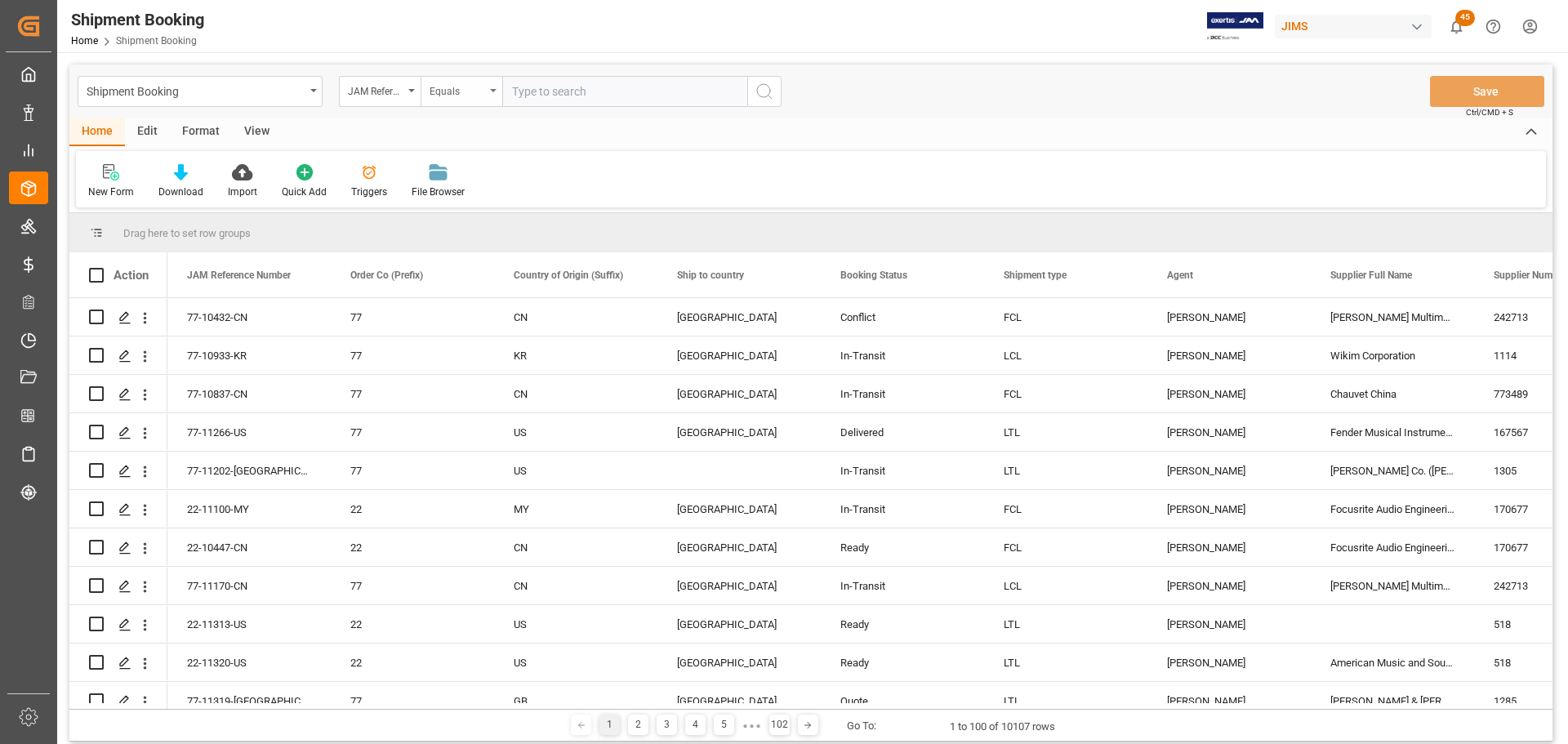
click at [490, 94] on div "Equals" at bounding box center [461, 92] width 82 height 31
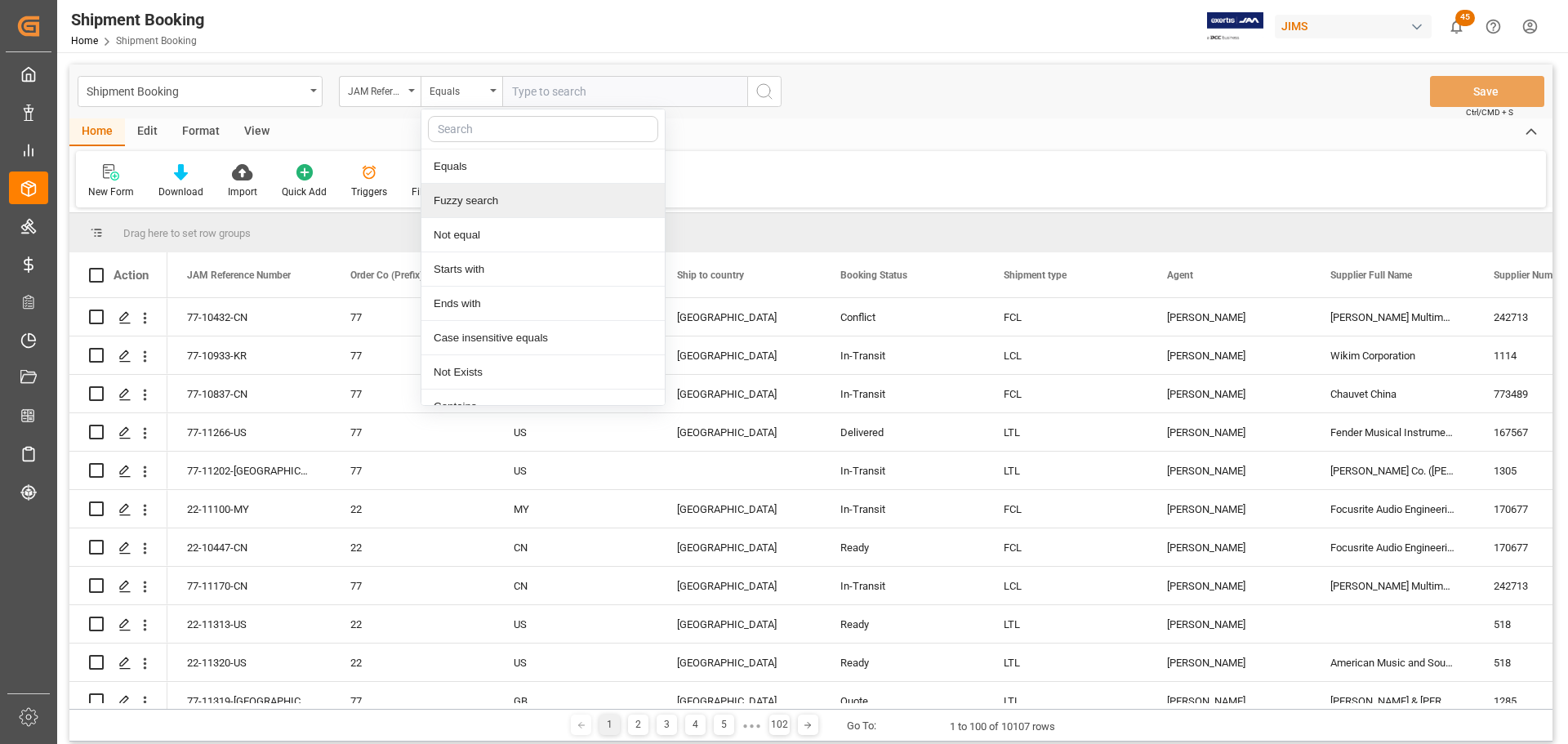
click at [473, 207] on div "Fuzzy search" at bounding box center [543, 201] width 243 height 35
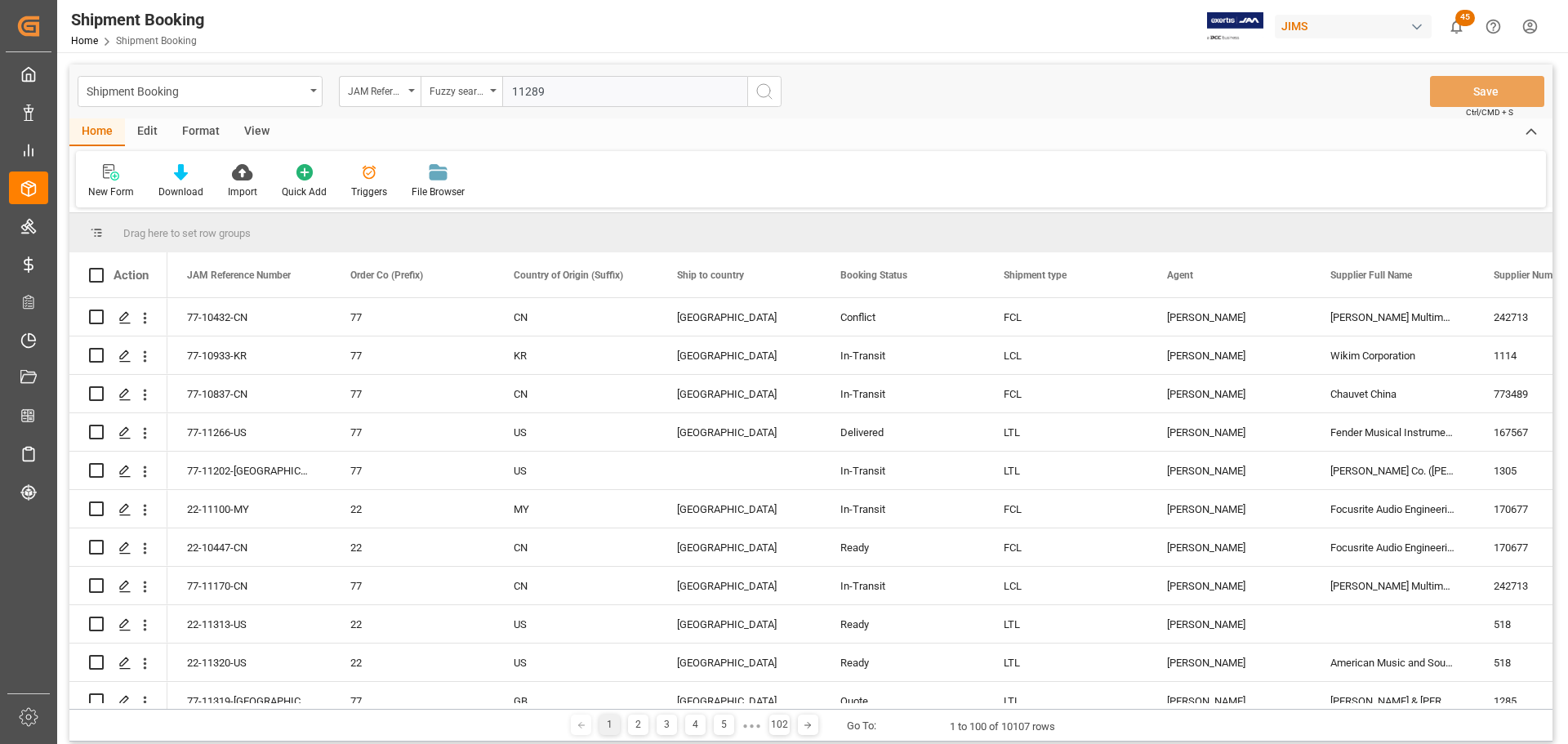
type input "11289"
click at [757, 93] on icon "search button" at bounding box center [765, 92] width 20 height 20
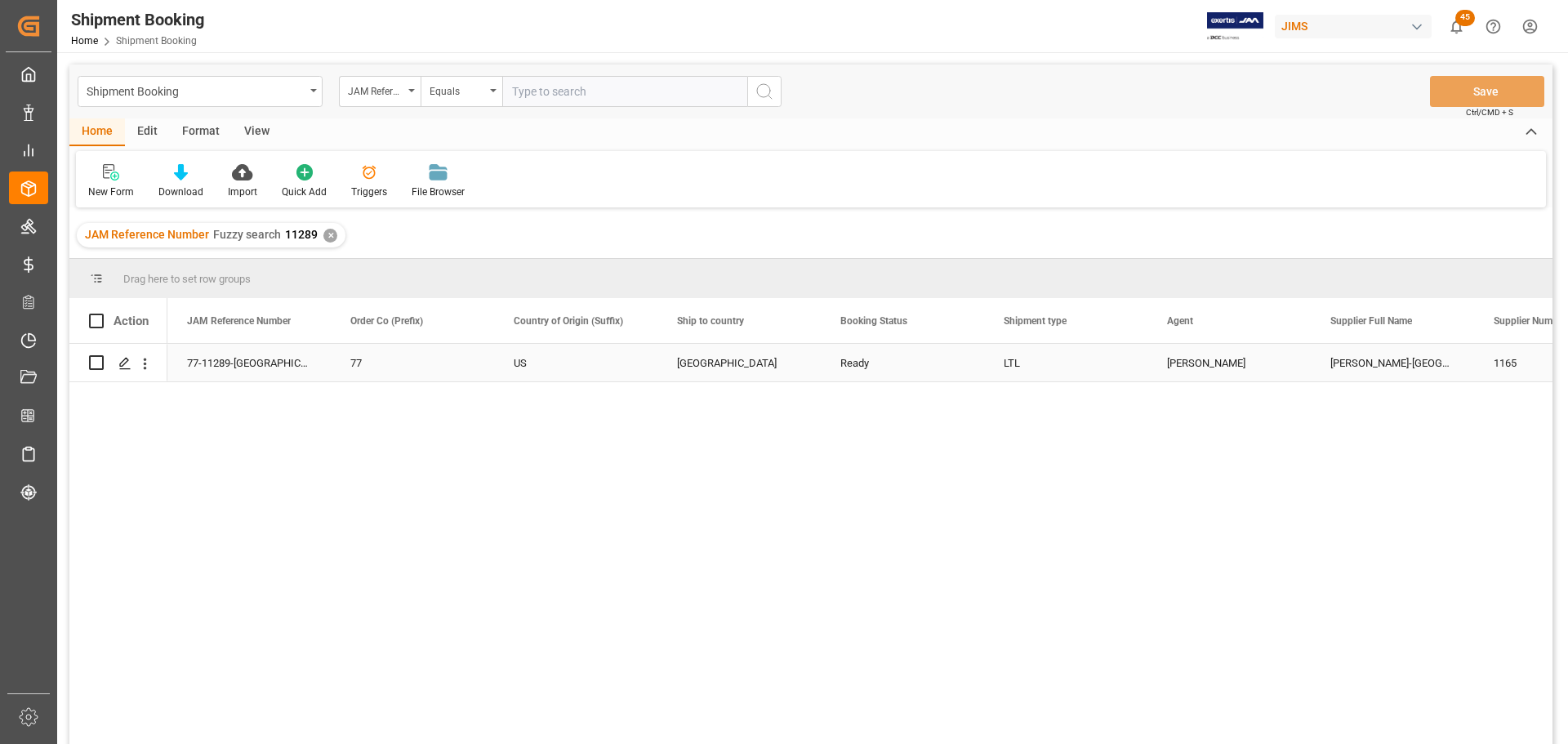
click at [464, 372] on div "77" at bounding box center [412, 364] width 125 height 38
click at [122, 366] on polygon "Press SPACE to select this row." at bounding box center [125, 362] width 8 height 8
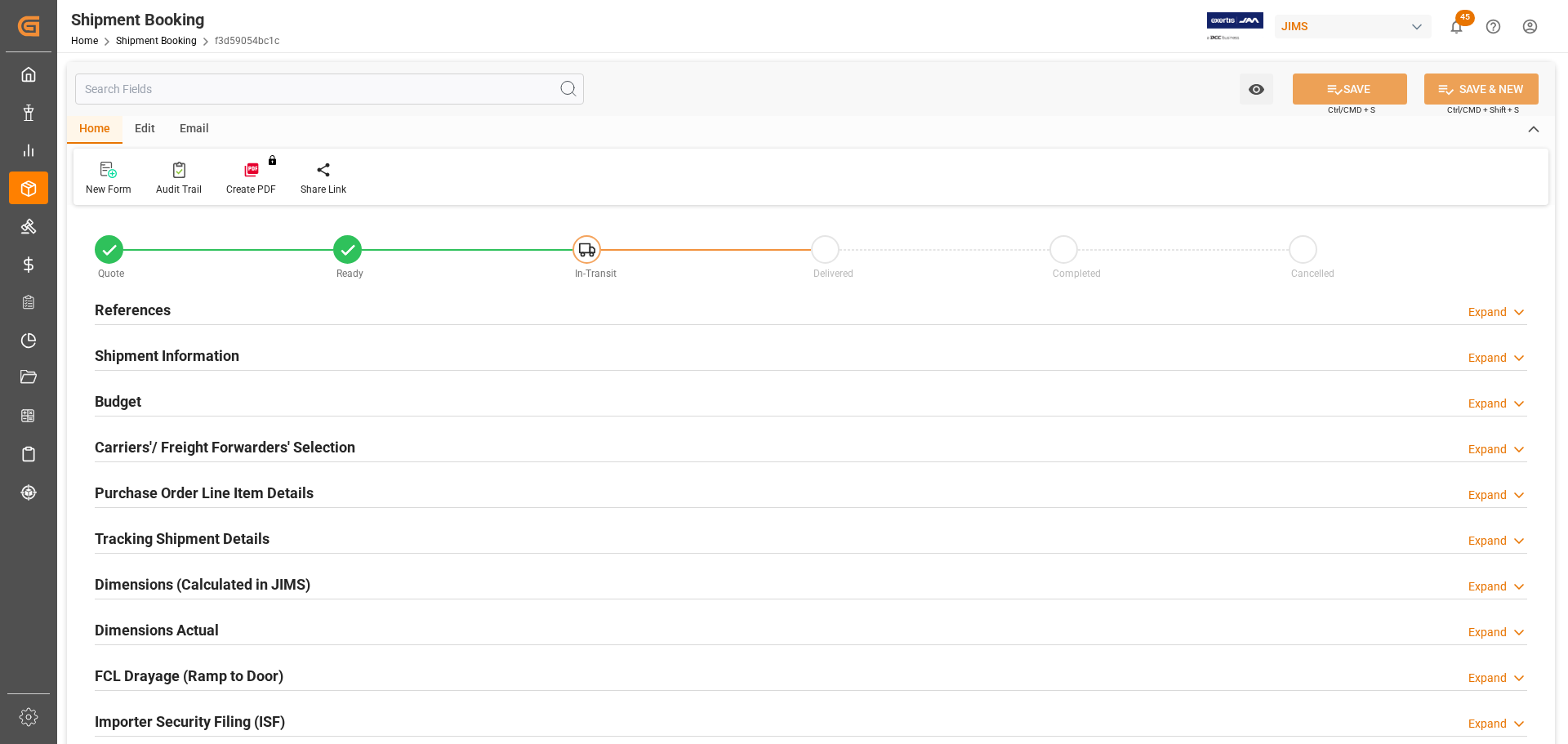
type input "4"
click at [126, 488] on h2 "Purchase Order Line Item Details" at bounding box center [204, 492] width 219 height 22
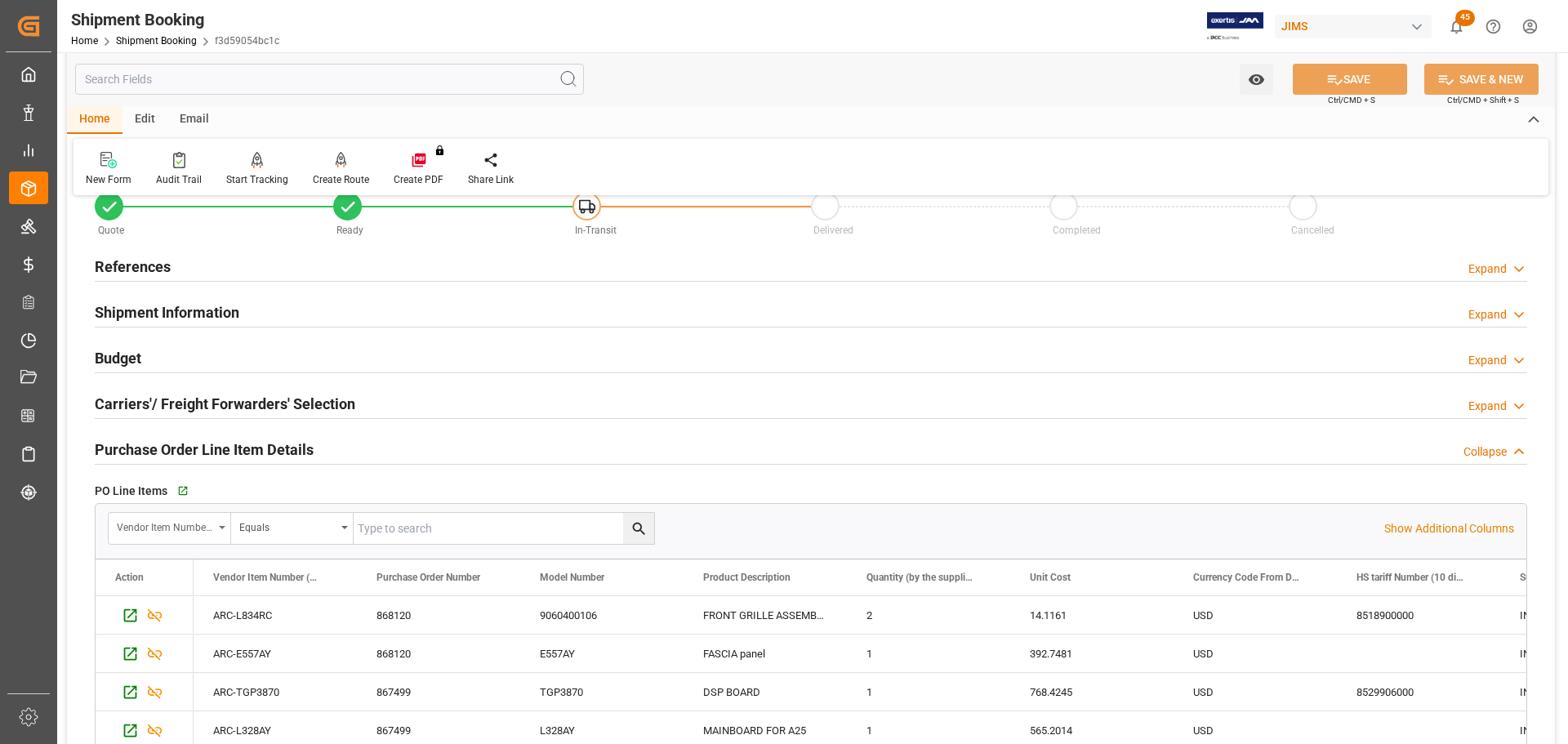
scroll to position [82, 0]
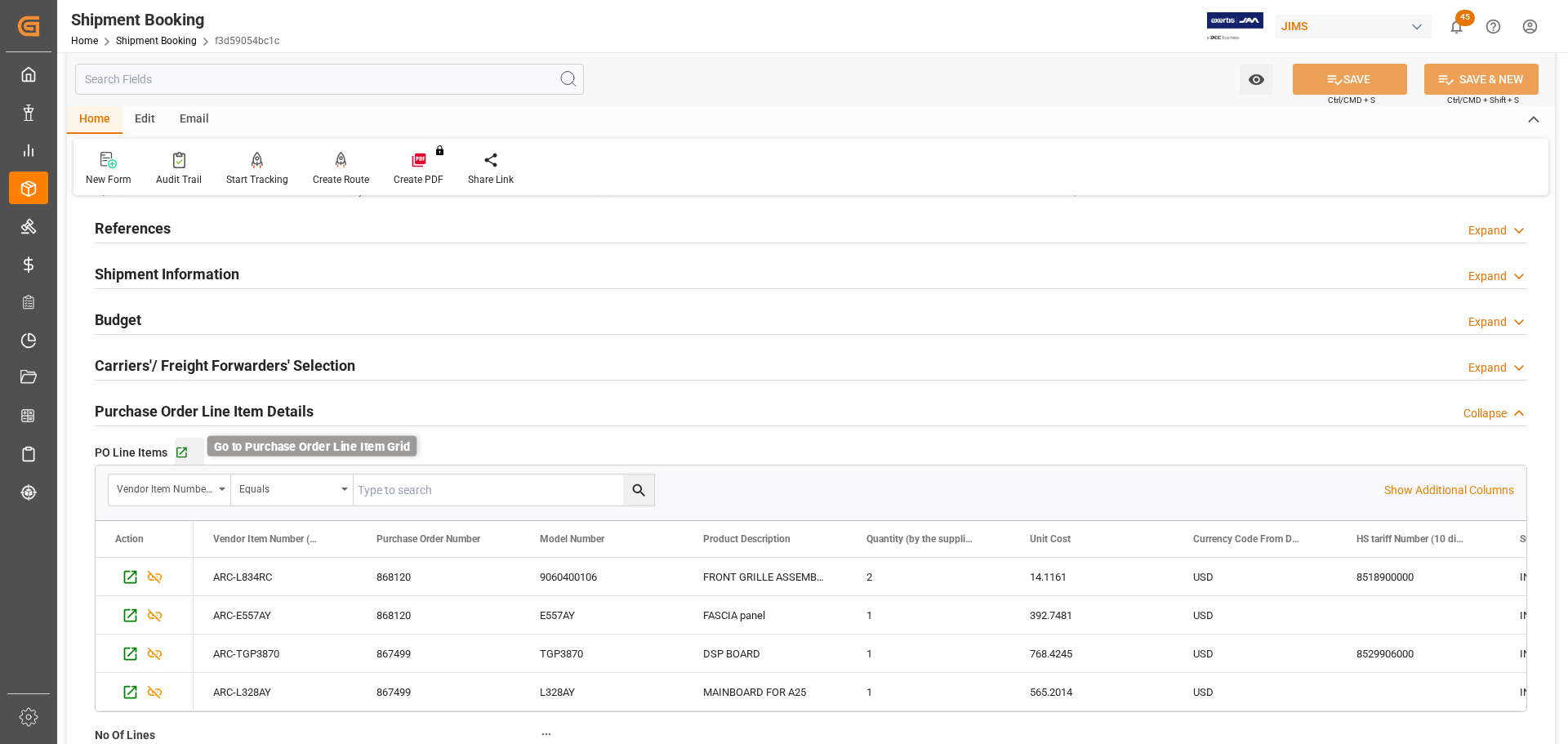
click at [178, 454] on icon "button" at bounding box center [181, 453] width 14 height 14
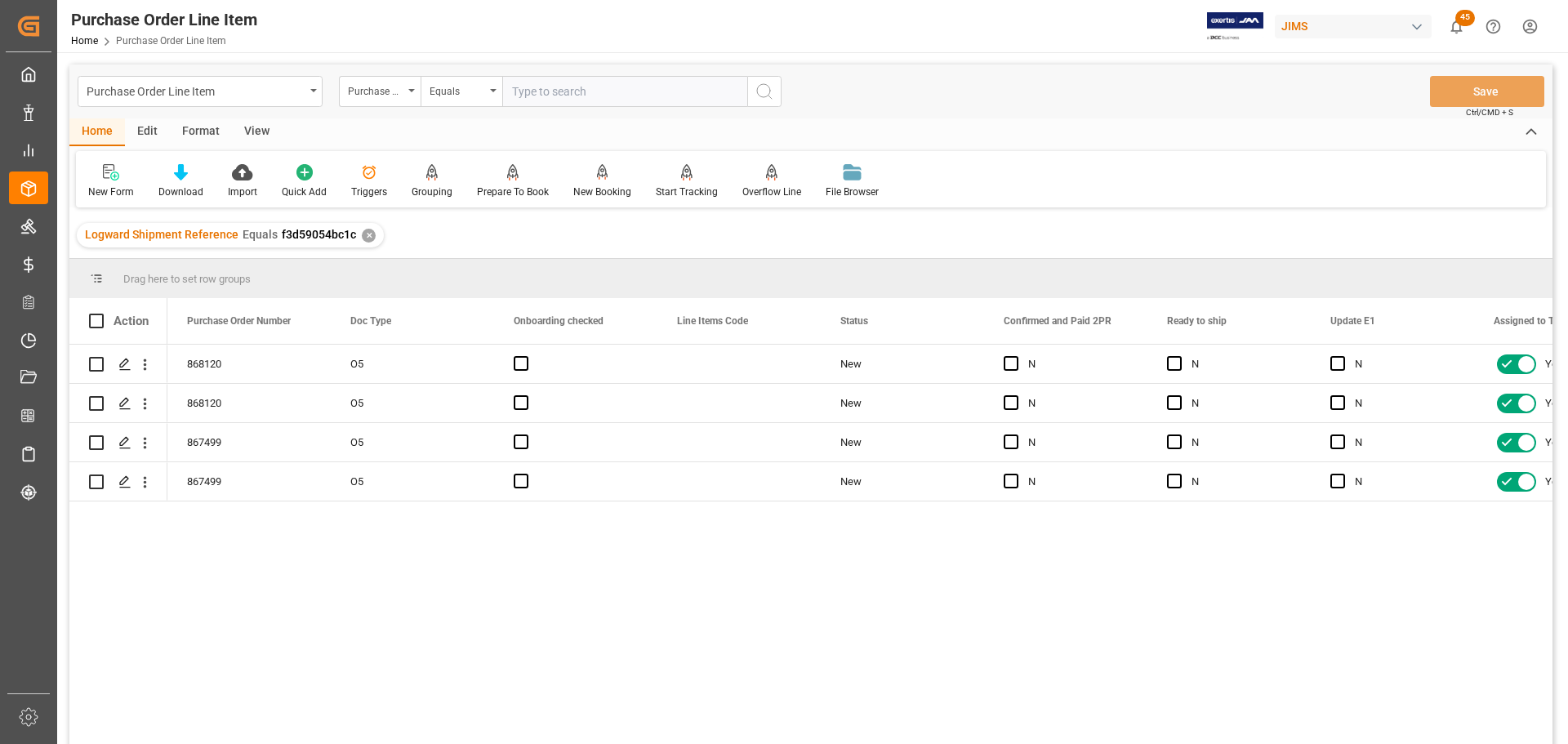
click at [262, 131] on div "View" at bounding box center [257, 133] width 49 height 28
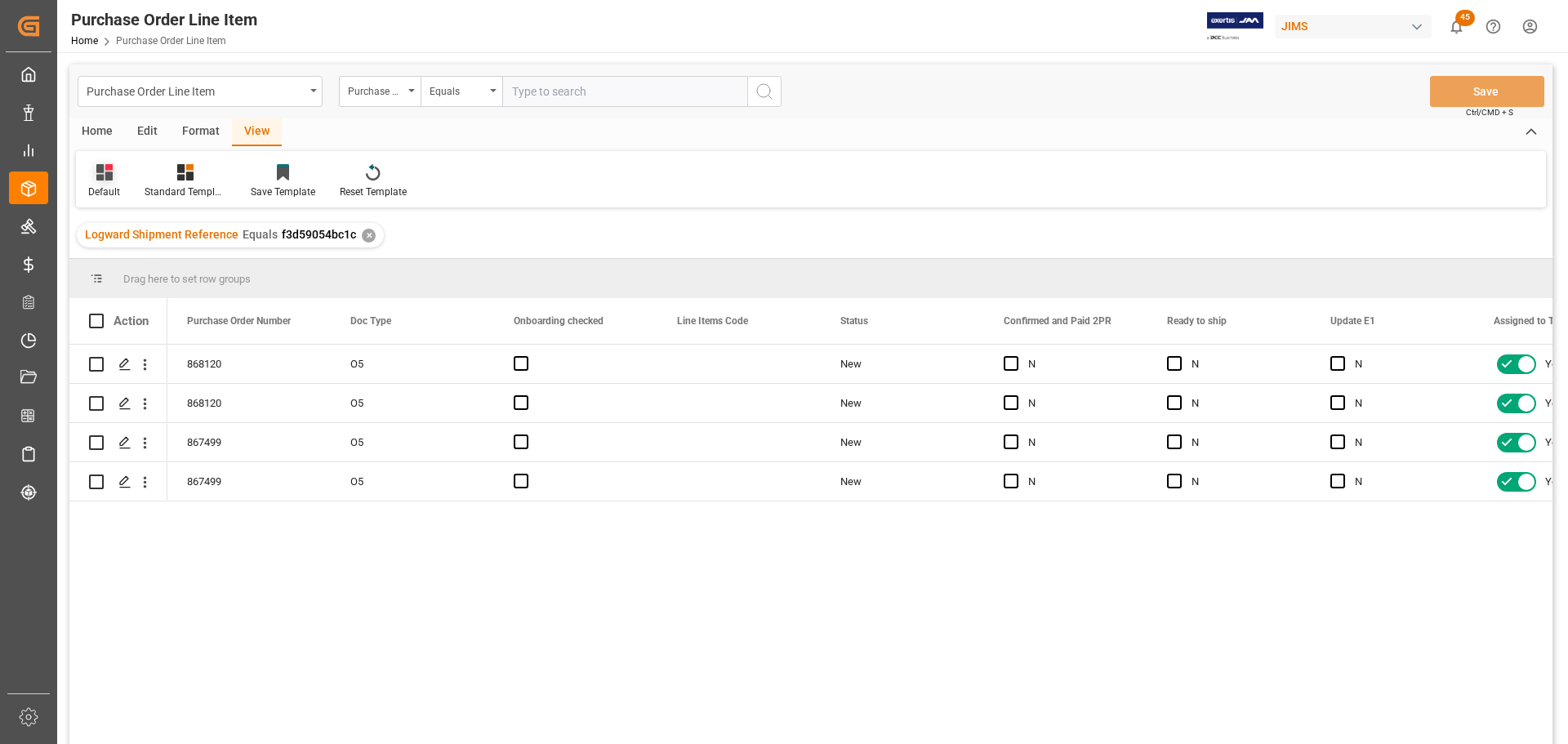
click at [90, 191] on div "Default" at bounding box center [104, 192] width 32 height 15
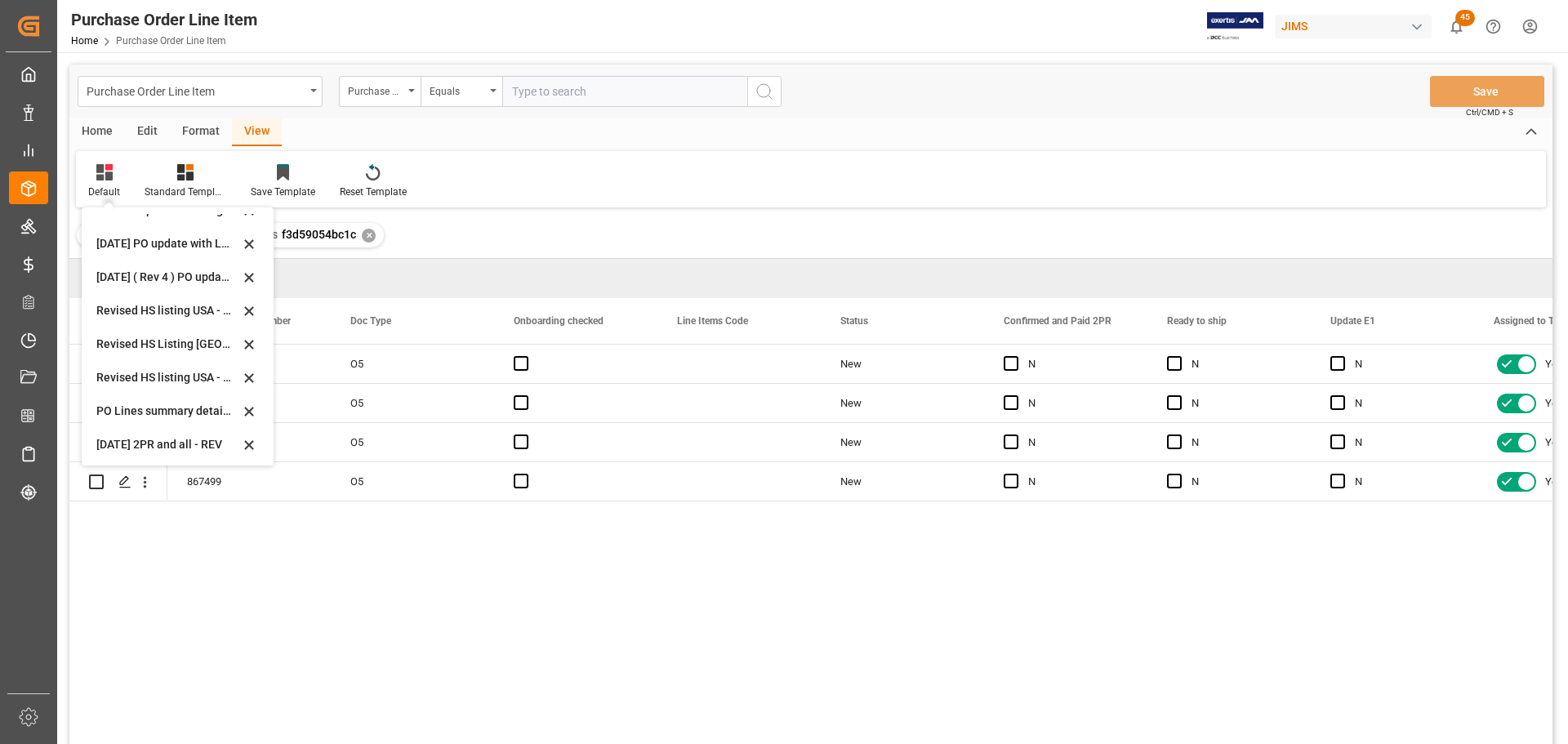
scroll to position [459, 0]
click at [539, 544] on div "868120 O5 New N N N Yes No 868120 O5 New N N N Yes No 867499 O5 New N N N Yes N…" at bounding box center [860, 549] width 1386 height 410
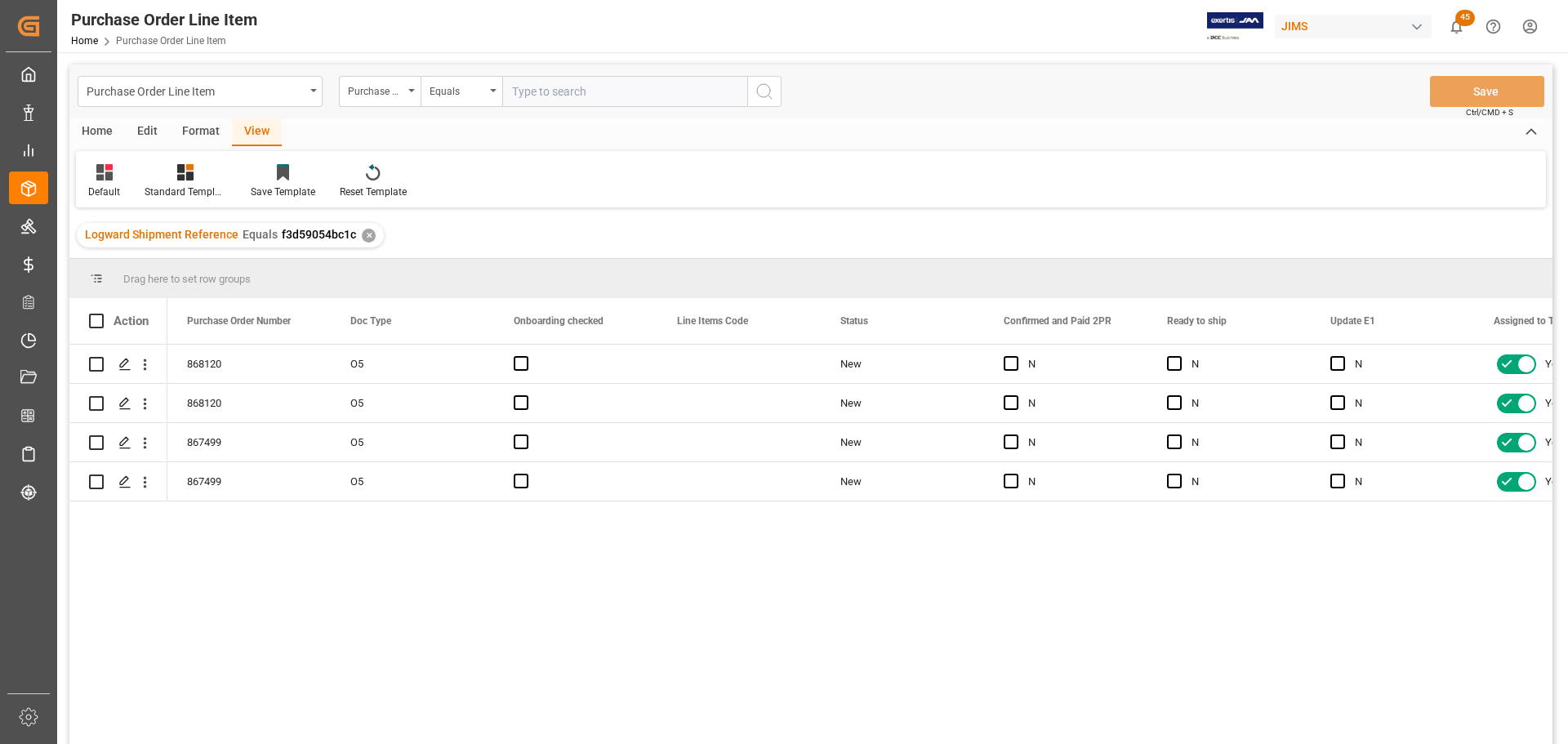
click at [249, 125] on div "View" at bounding box center [257, 133] width 49 height 28
click at [106, 177] on icon at bounding box center [105, 172] width 16 height 16
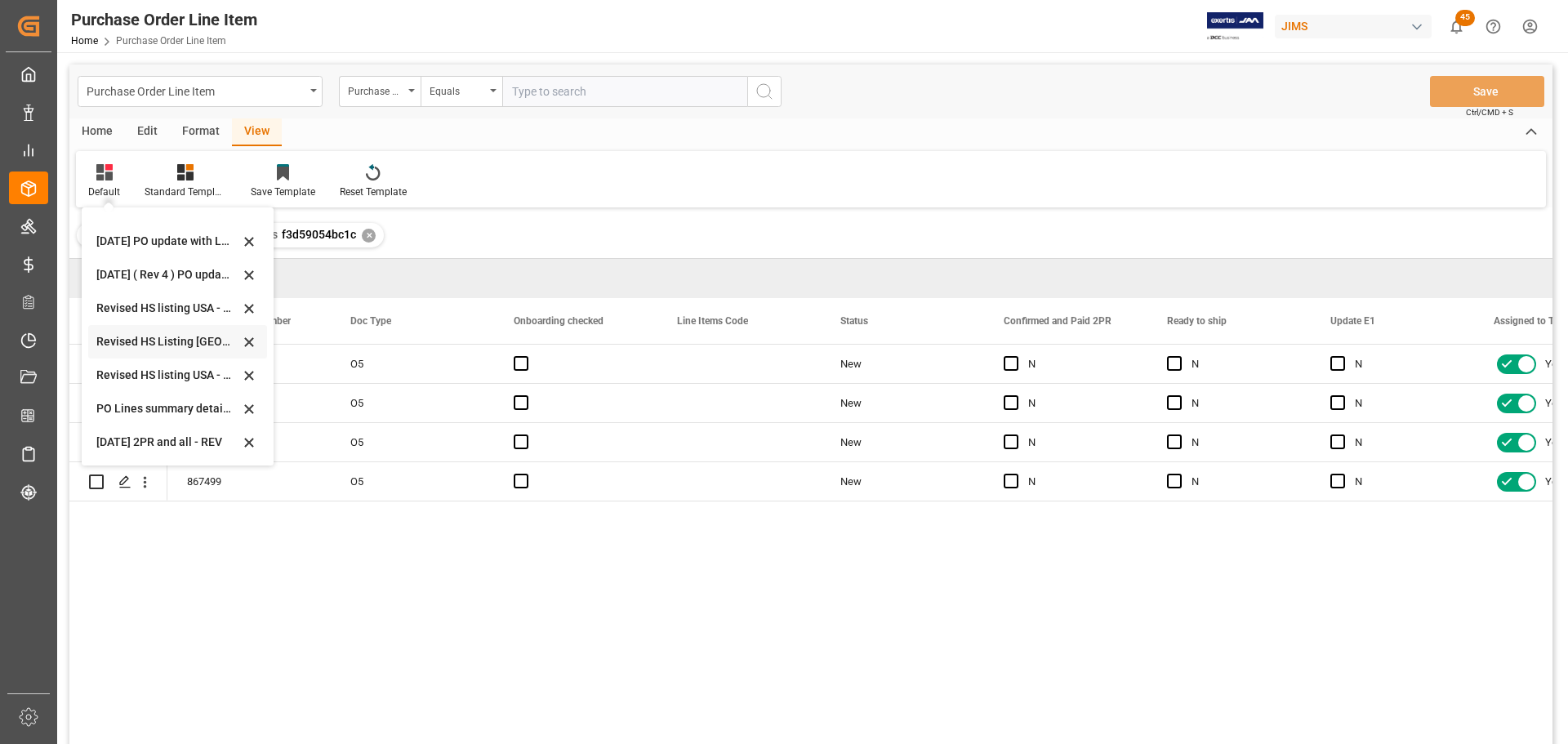
click at [131, 330] on div "Revised HS Listing [GEOGRAPHIC_DATA]" at bounding box center [177, 341] width 179 height 34
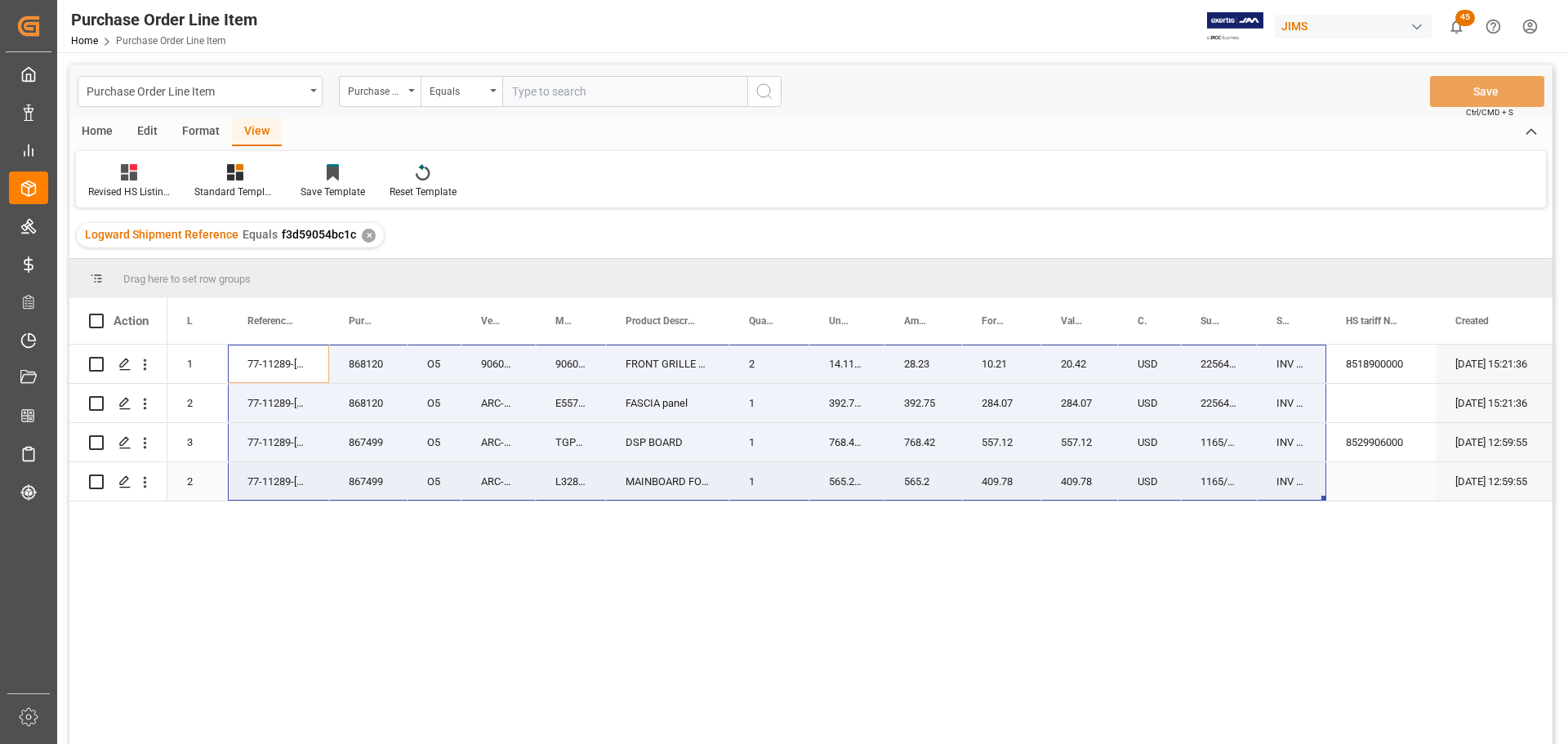
drag, startPoint x: 281, startPoint y: 361, endPoint x: 1269, endPoint y: 493, distance: 996.8
click at [1269, 493] on div "868120 O5 1 77-11289-US 9060400106 9060400106 FRONT GRILLE ASSEMBLY BLUE 2 14.1…" at bounding box center [1047, 423] width 1759 height 157
